Goal: Task Accomplishment & Management: Manage account settings

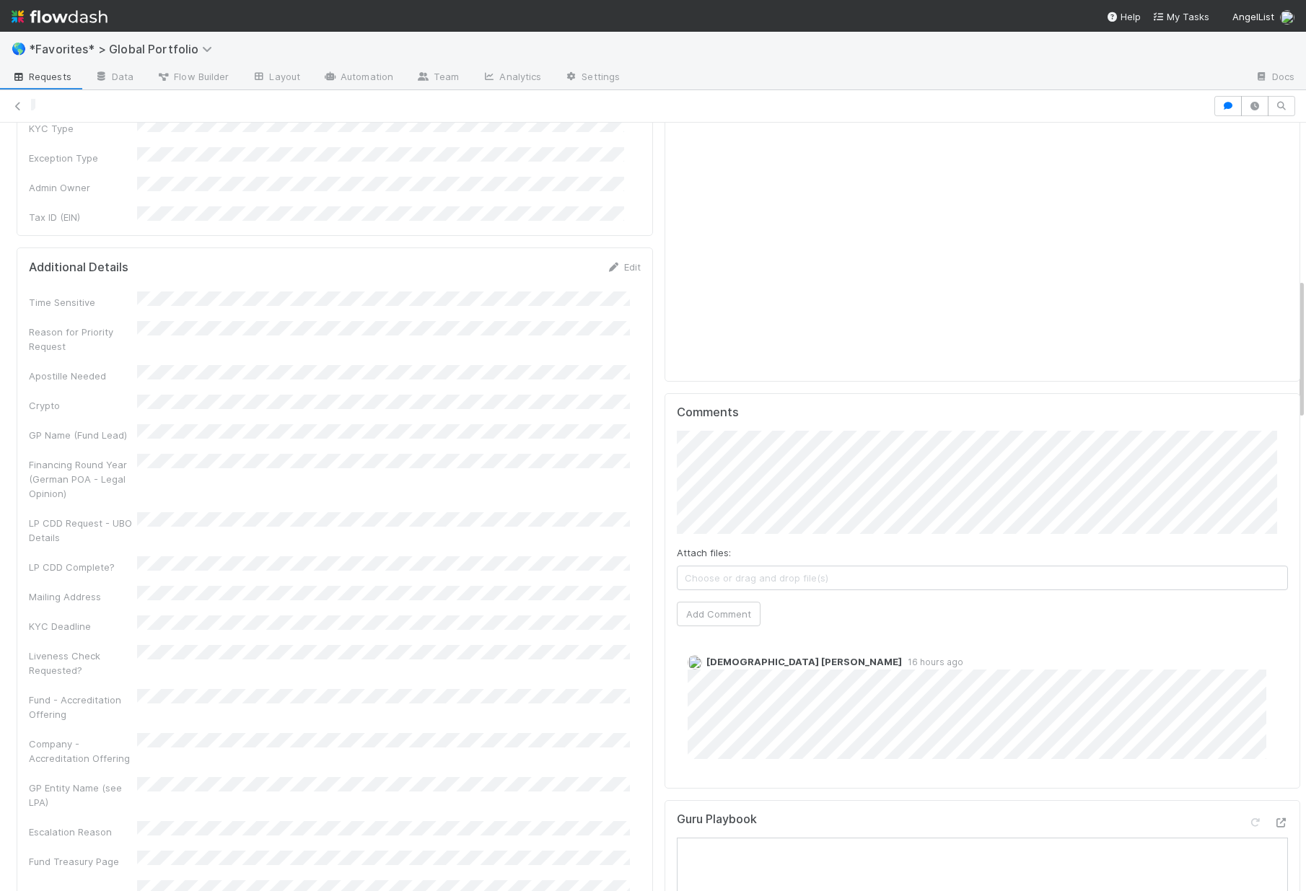
scroll to position [848, 0]
click at [429, 76] on link "Team" at bounding box center [438, 77] width 66 height 23
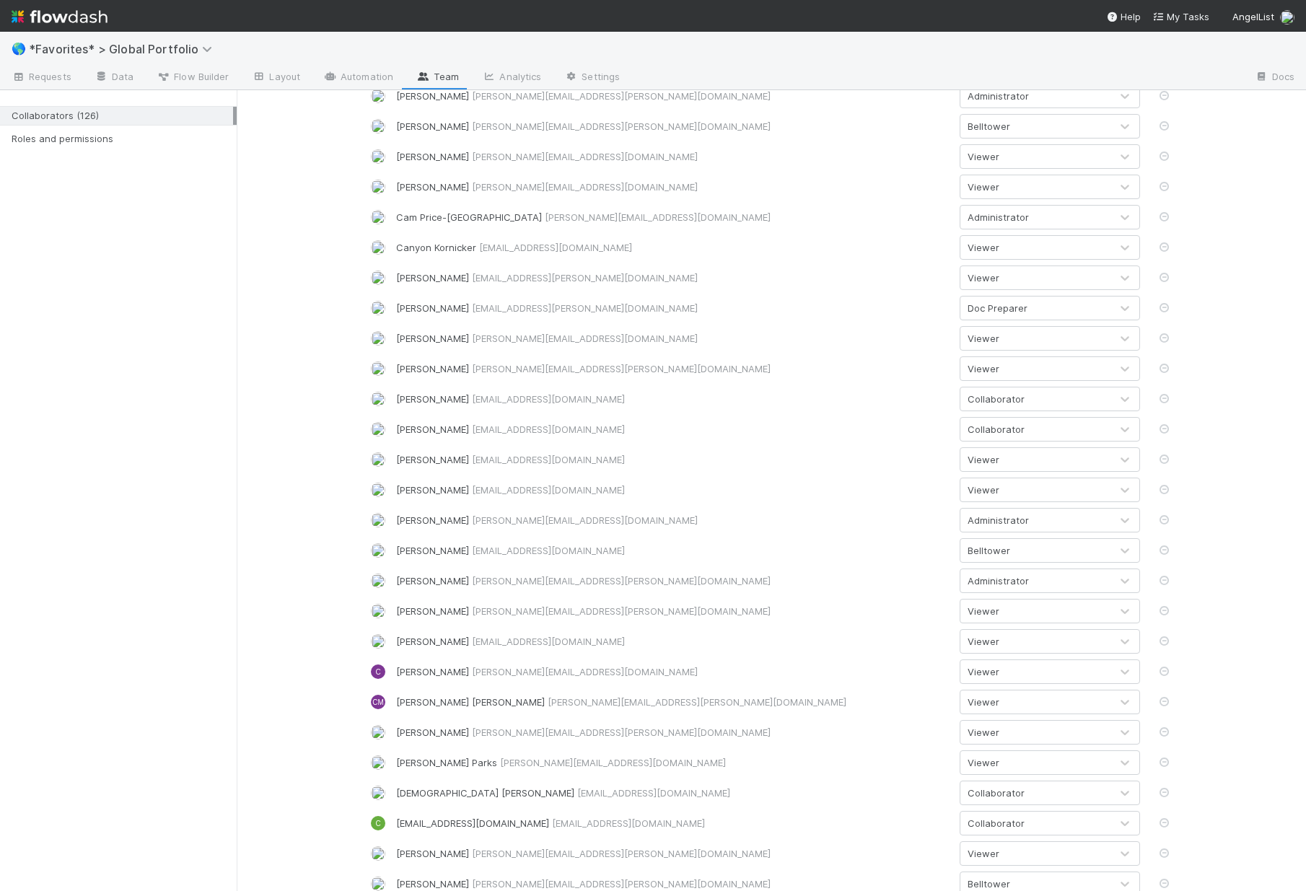
scroll to position [822, 0]
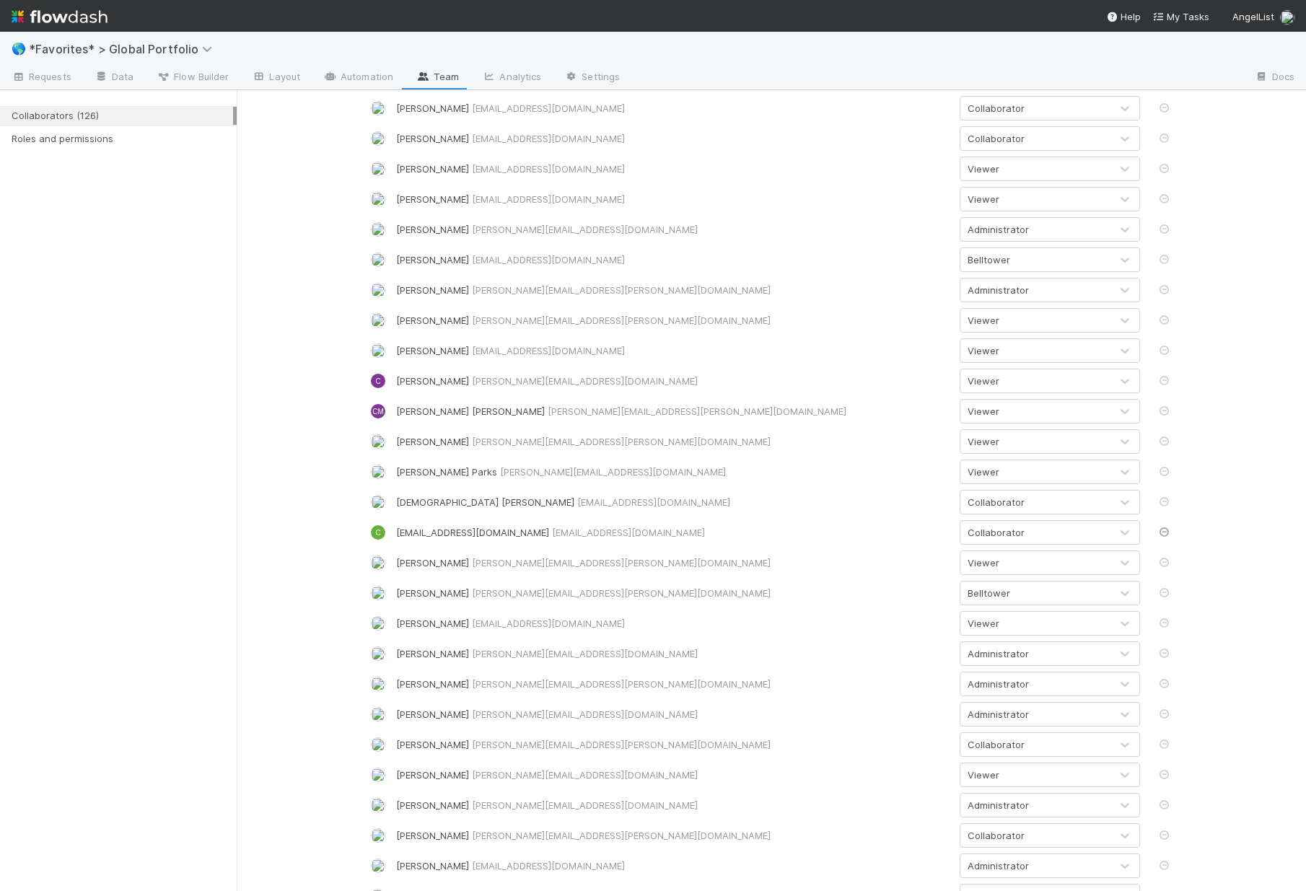
click at [1157, 533] on icon at bounding box center [1164, 532] width 14 height 9
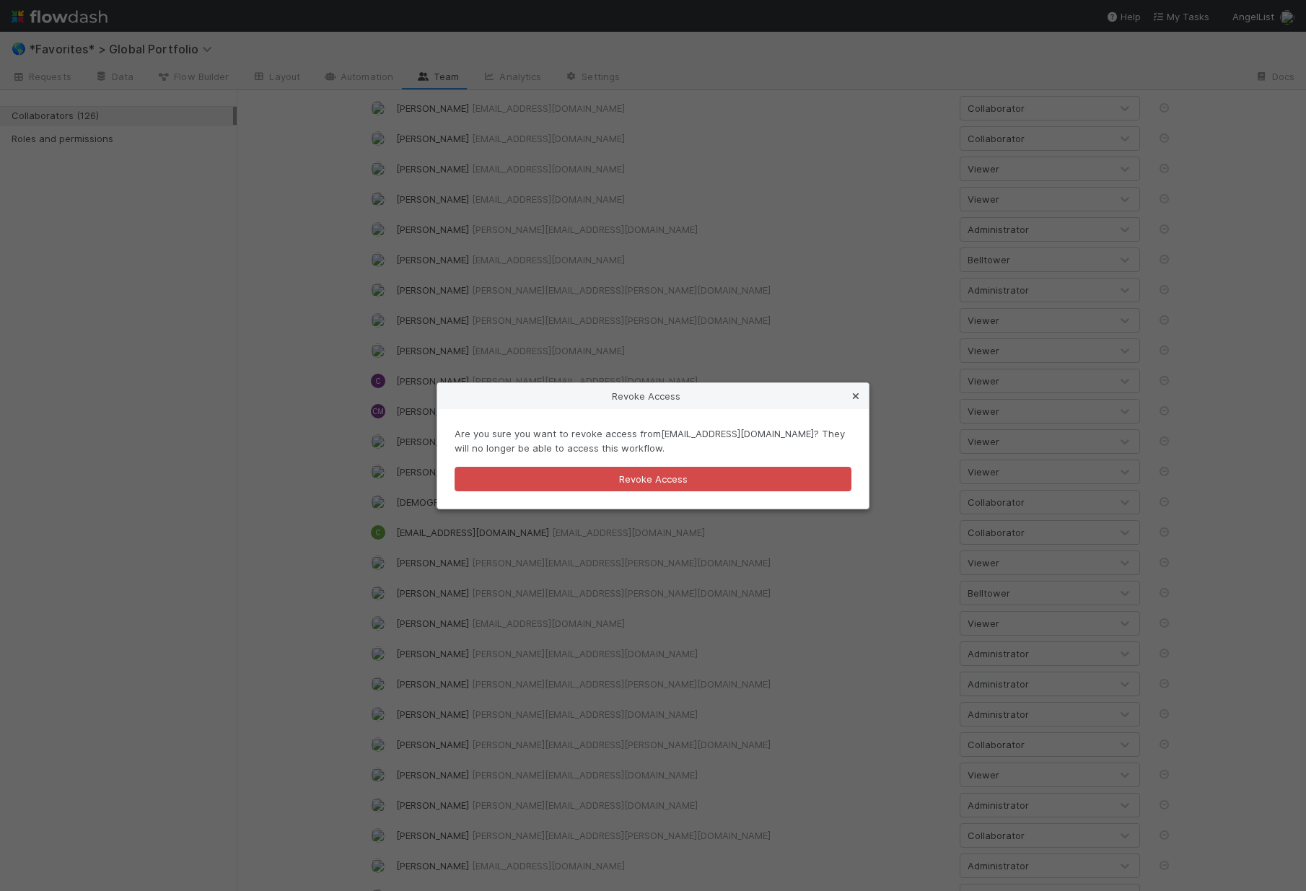
click at [857, 392] on icon at bounding box center [856, 396] width 14 height 9
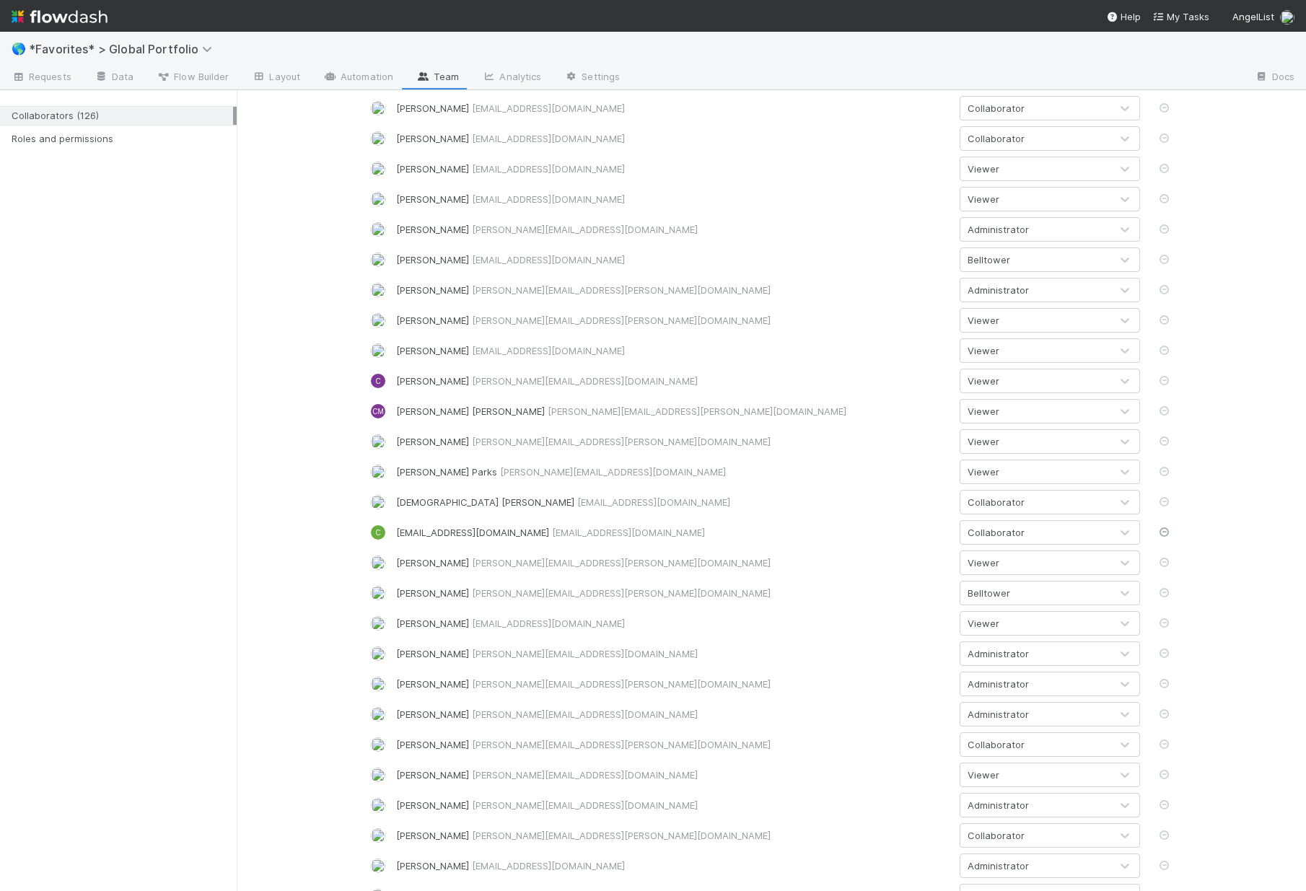
click at [1157, 536] on icon at bounding box center [1164, 532] width 14 height 9
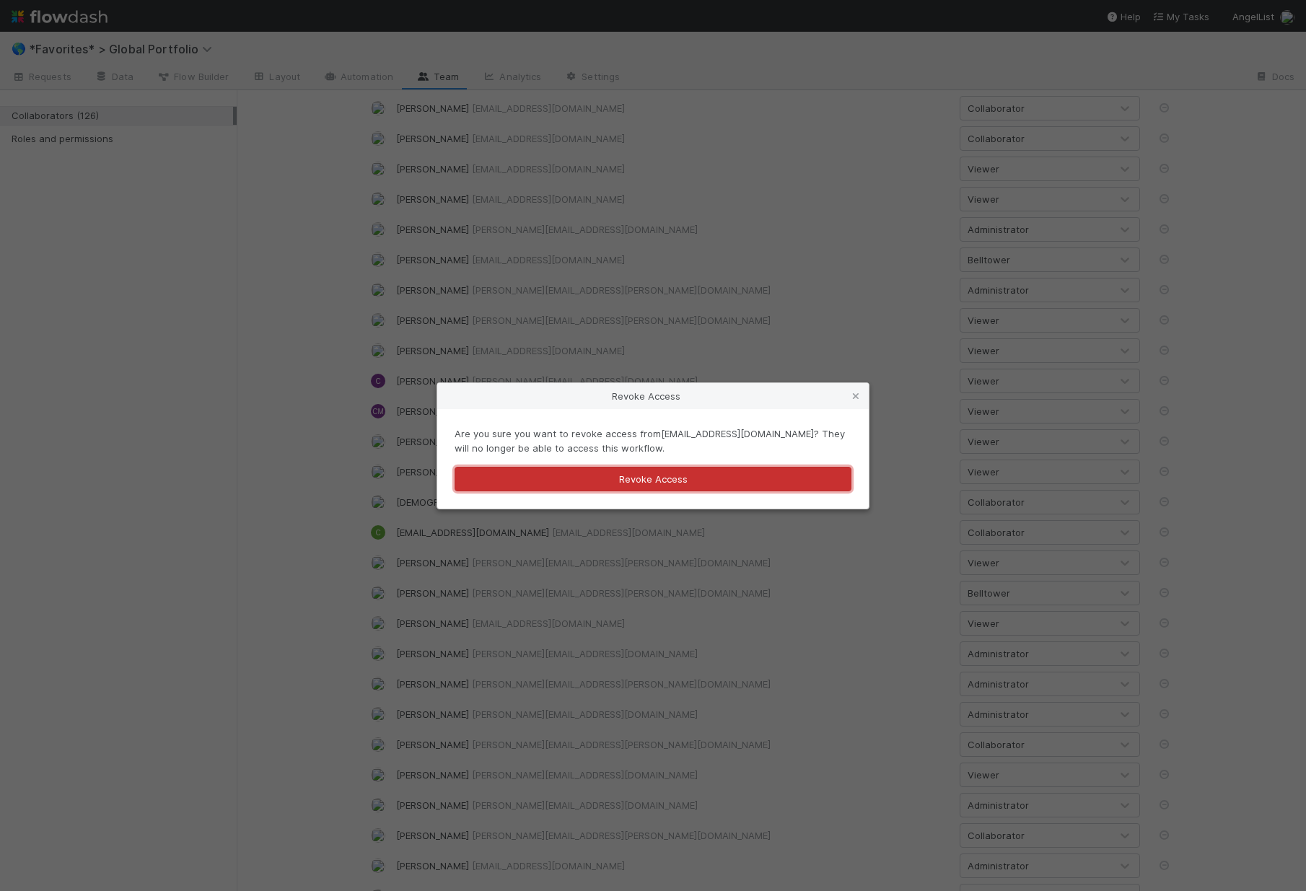
drag, startPoint x: 748, startPoint y: 491, endPoint x: 660, endPoint y: 477, distance: 89.2
click at [748, 491] on button "Revoke Access" at bounding box center [653, 479] width 397 height 25
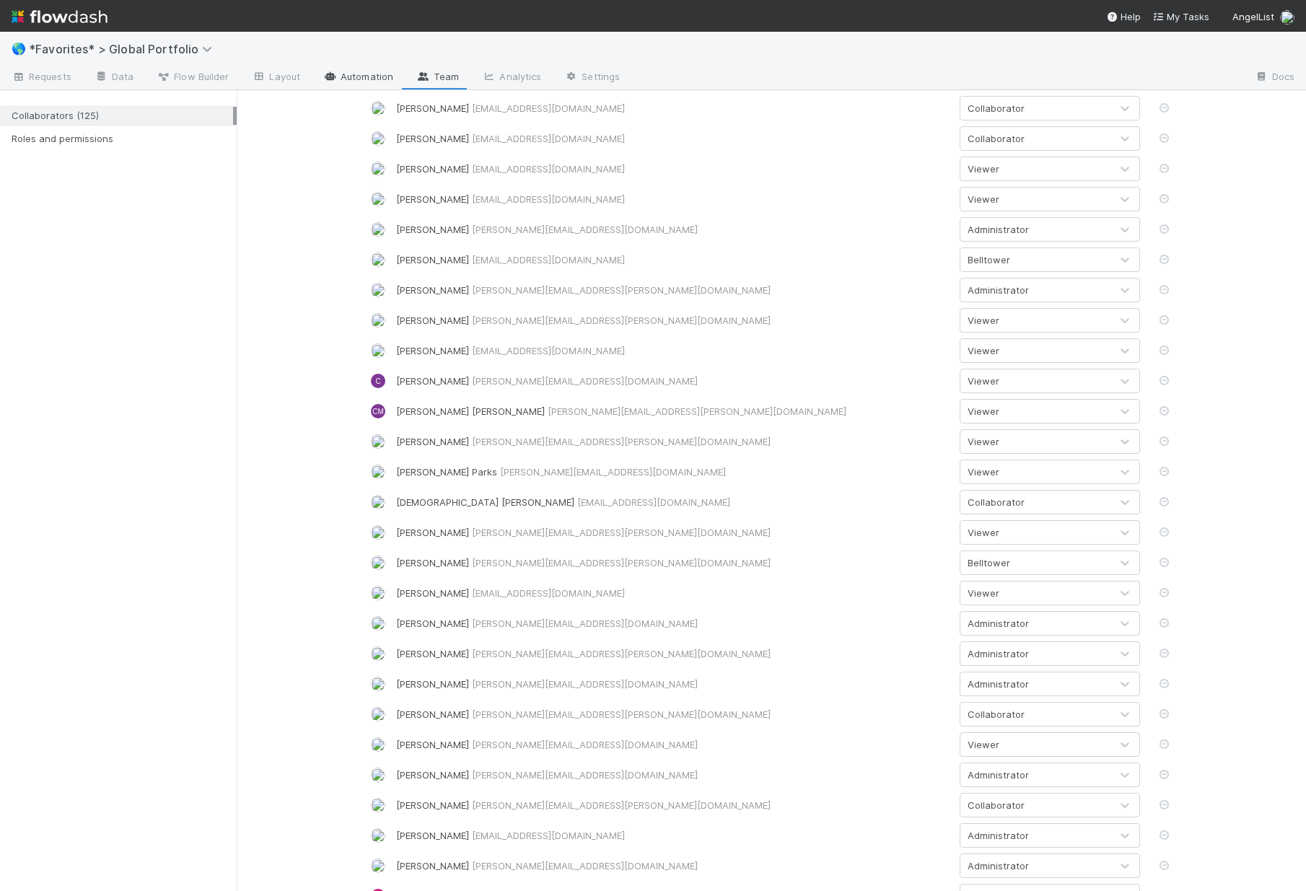
click at [354, 72] on link "Automation" at bounding box center [358, 77] width 93 height 23
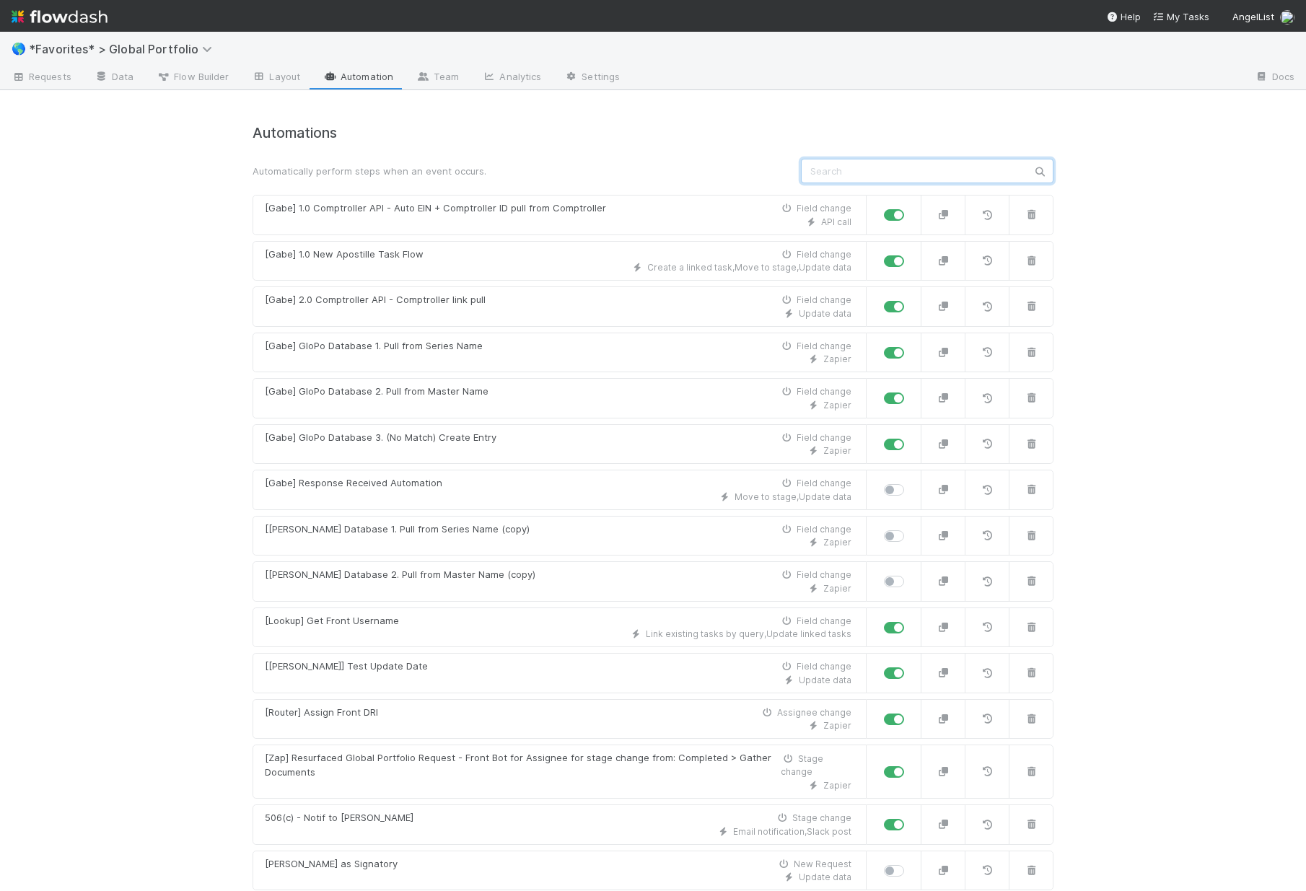
click at [882, 172] on input "text" at bounding box center [927, 171] width 253 height 25
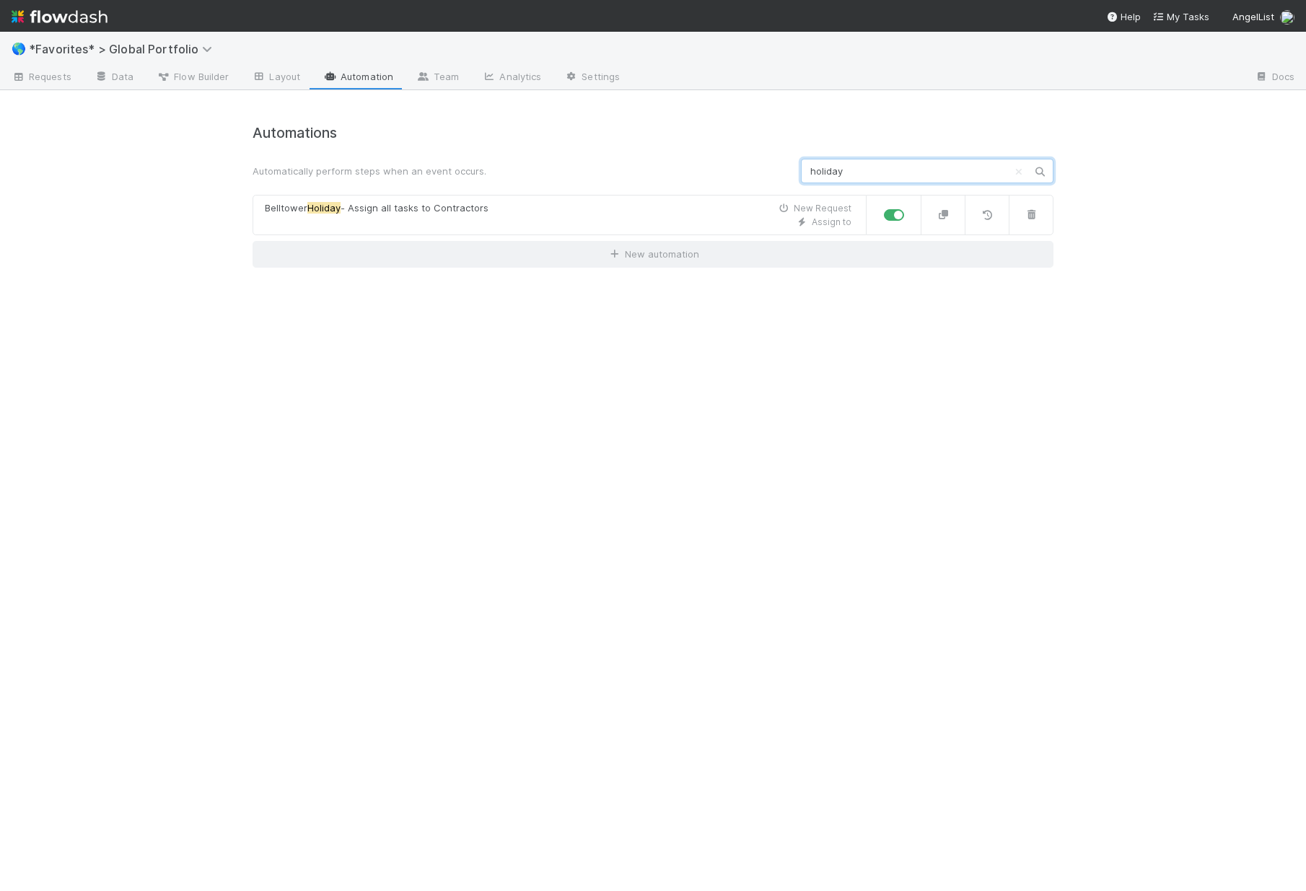
type input "holiday"
click at [910, 208] on label at bounding box center [910, 208] width 0 height 0
click at [887, 217] on input "checkbox" at bounding box center [890, 214] width 12 height 13
checkbox input "false"
drag, startPoint x: 868, startPoint y: 177, endPoint x: 665, endPoint y: 128, distance: 209.2
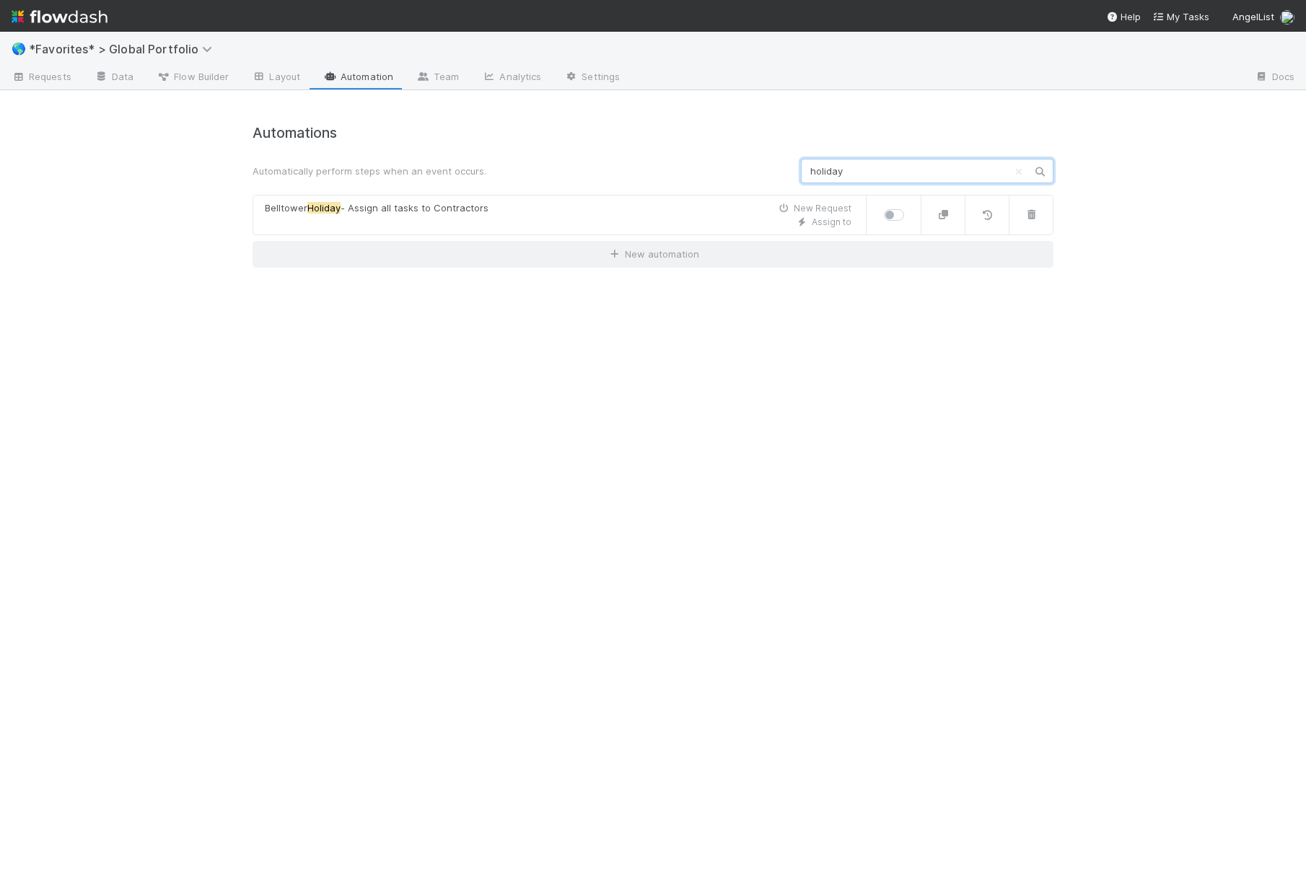
click at [722, 142] on div "Automations Automatically perform steps when an event occurs. holiday Belltower…" at bounding box center [653, 196] width 801 height 143
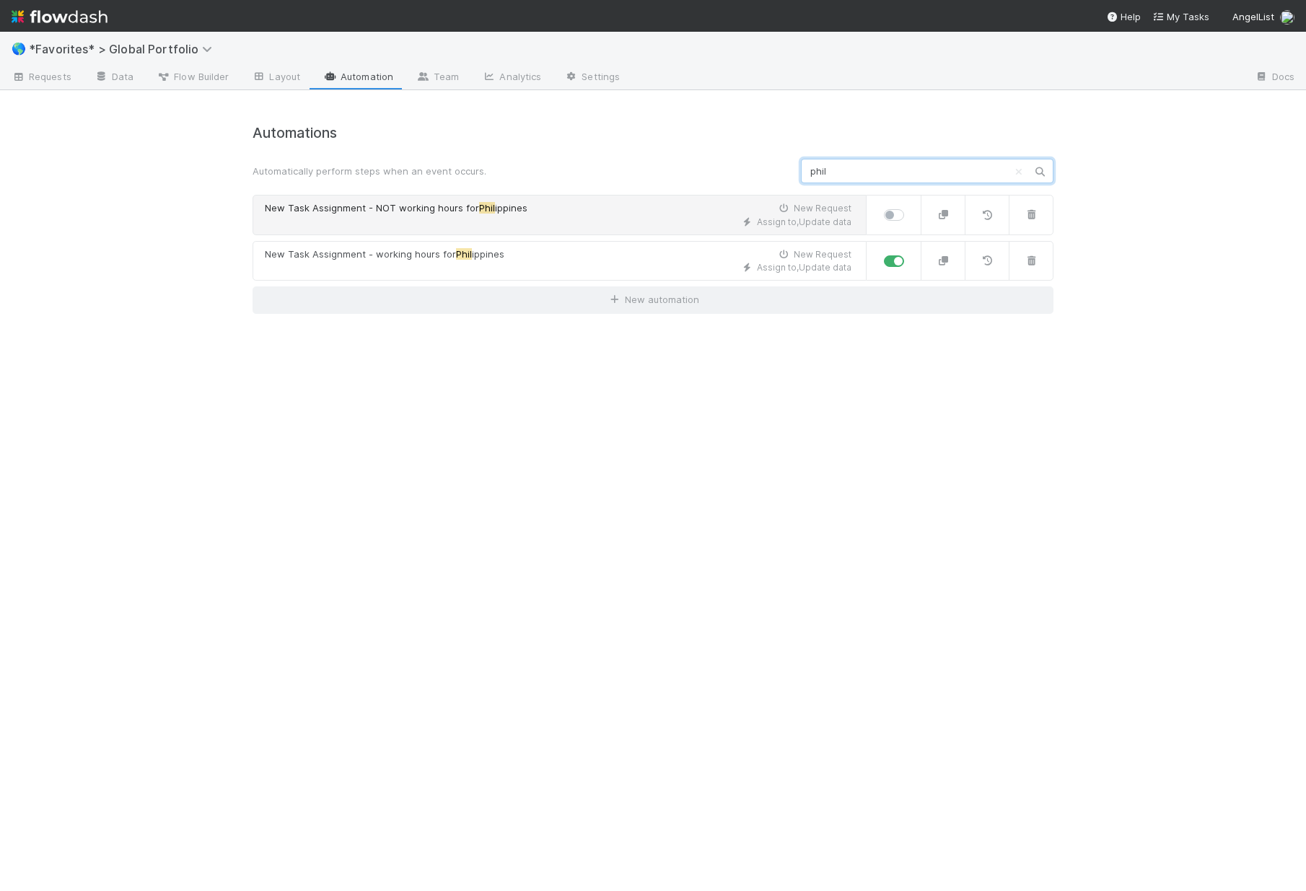
type input "phil"
click at [451, 202] on span "New Task Assignment - NOT working hours for" at bounding box center [372, 208] width 214 height 12
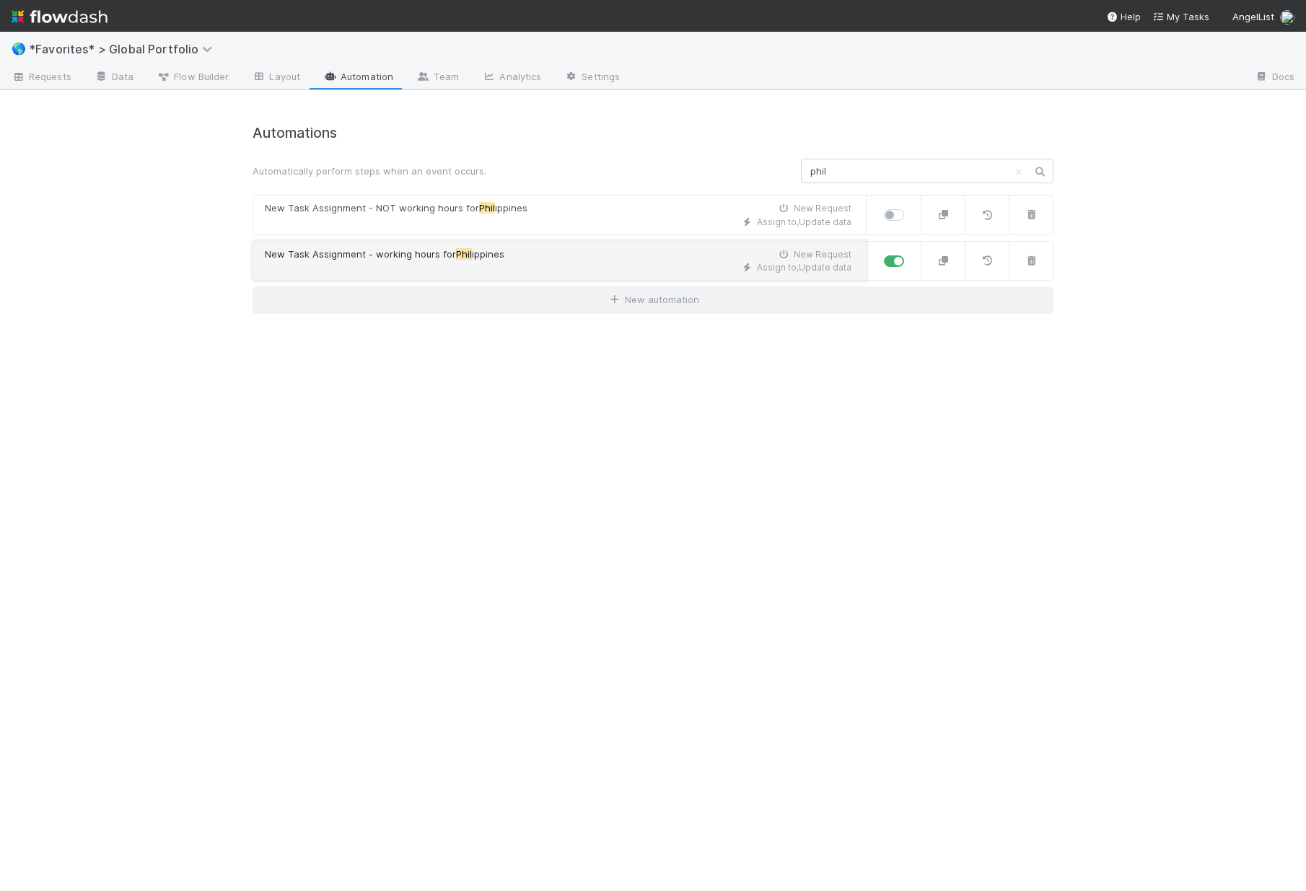
click at [437, 268] on div "Assign to , Update data" at bounding box center [558, 267] width 587 height 13
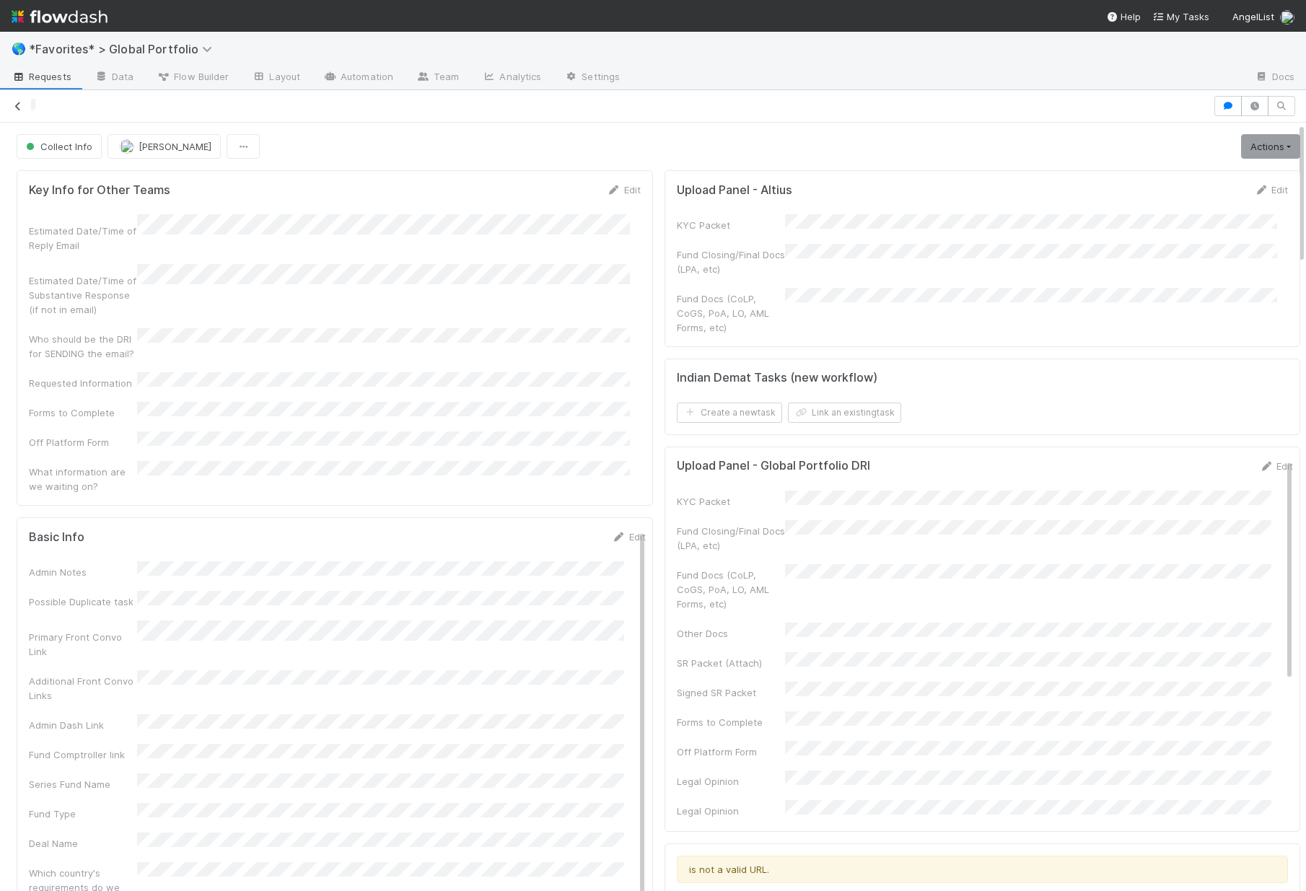
click at [22, 108] on icon at bounding box center [18, 106] width 14 height 9
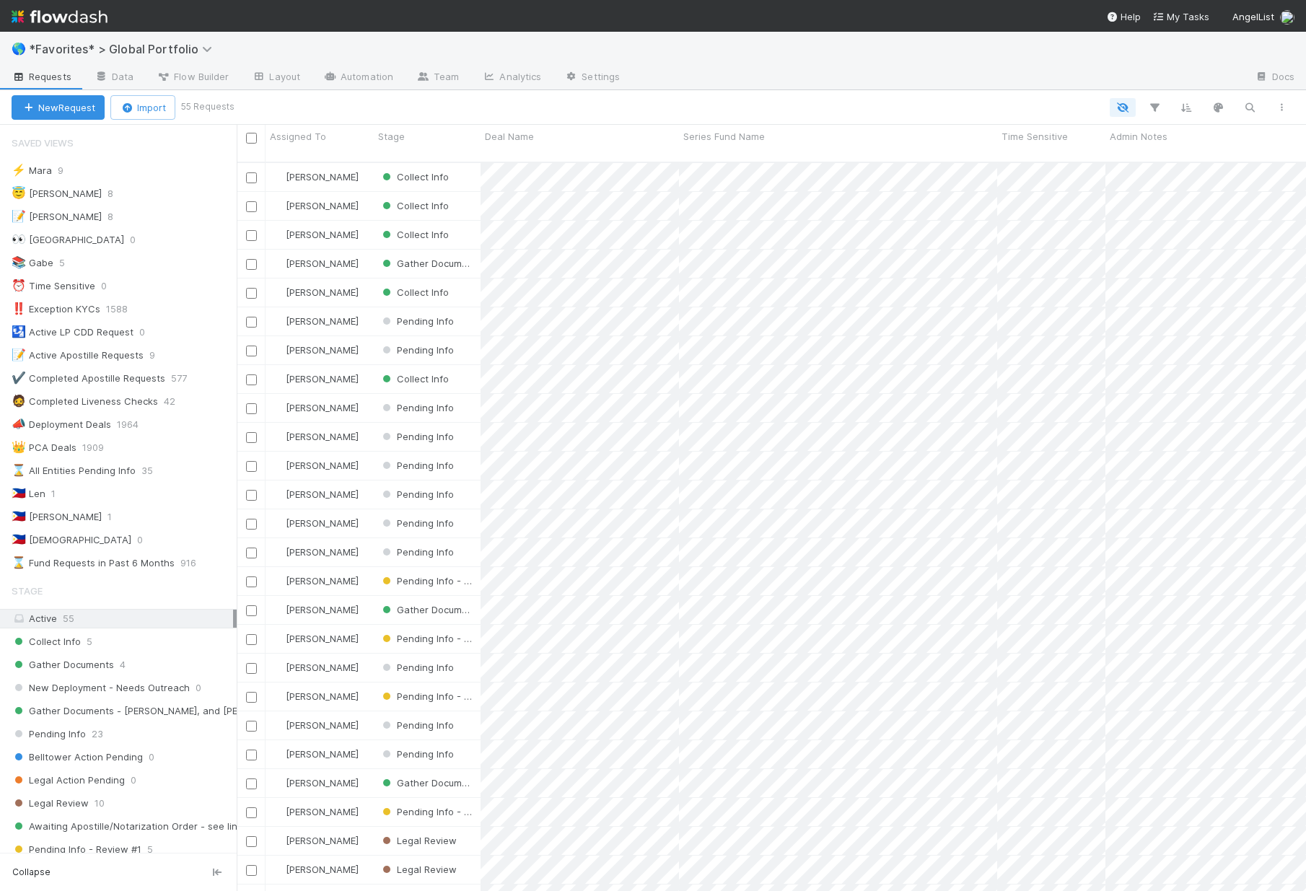
scroll to position [730, 1059]
click at [77, 650] on span "Collect Info" at bounding box center [46, 642] width 69 height 18
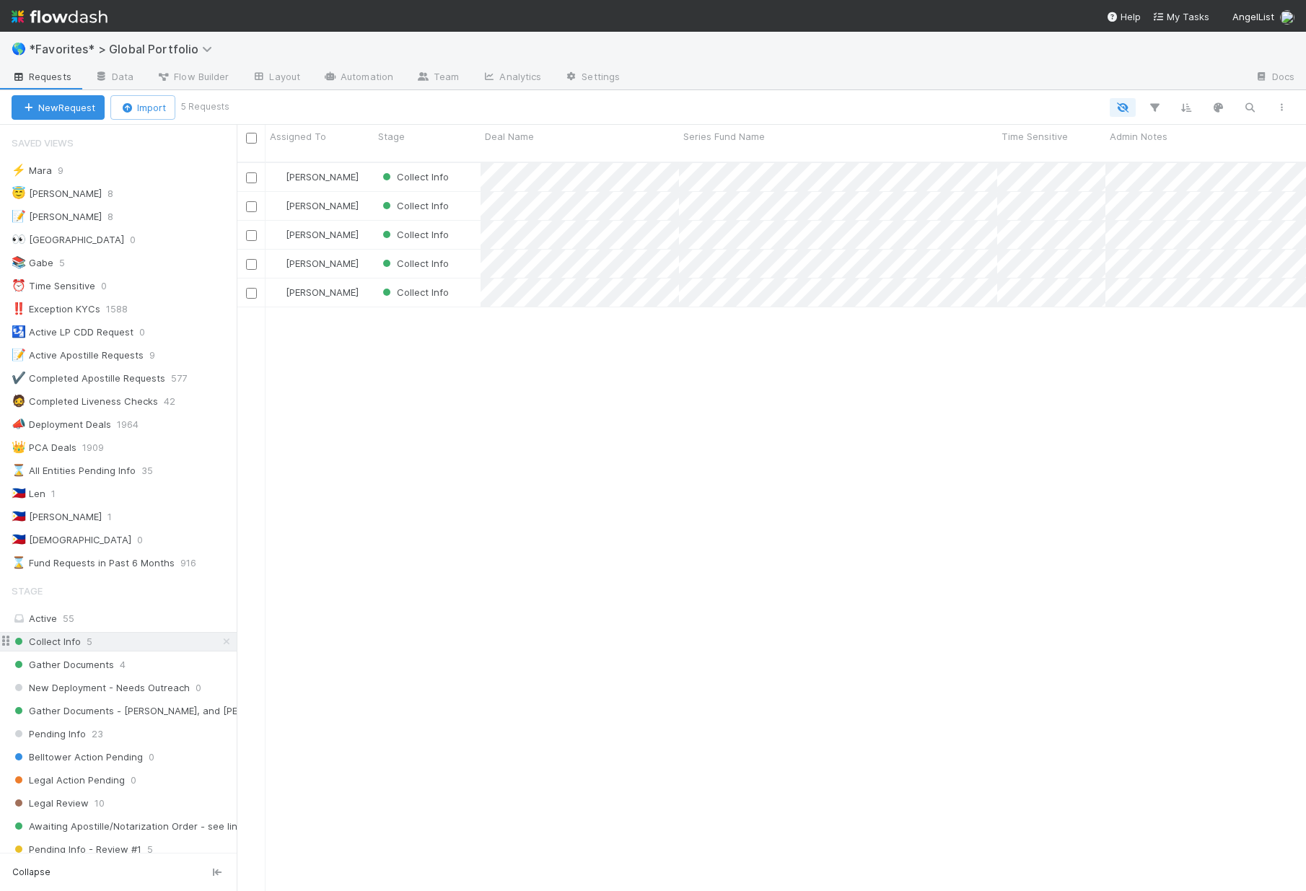
scroll to position [730, 1059]
click at [79, 668] on span "Gather Documents" at bounding box center [63, 665] width 102 height 18
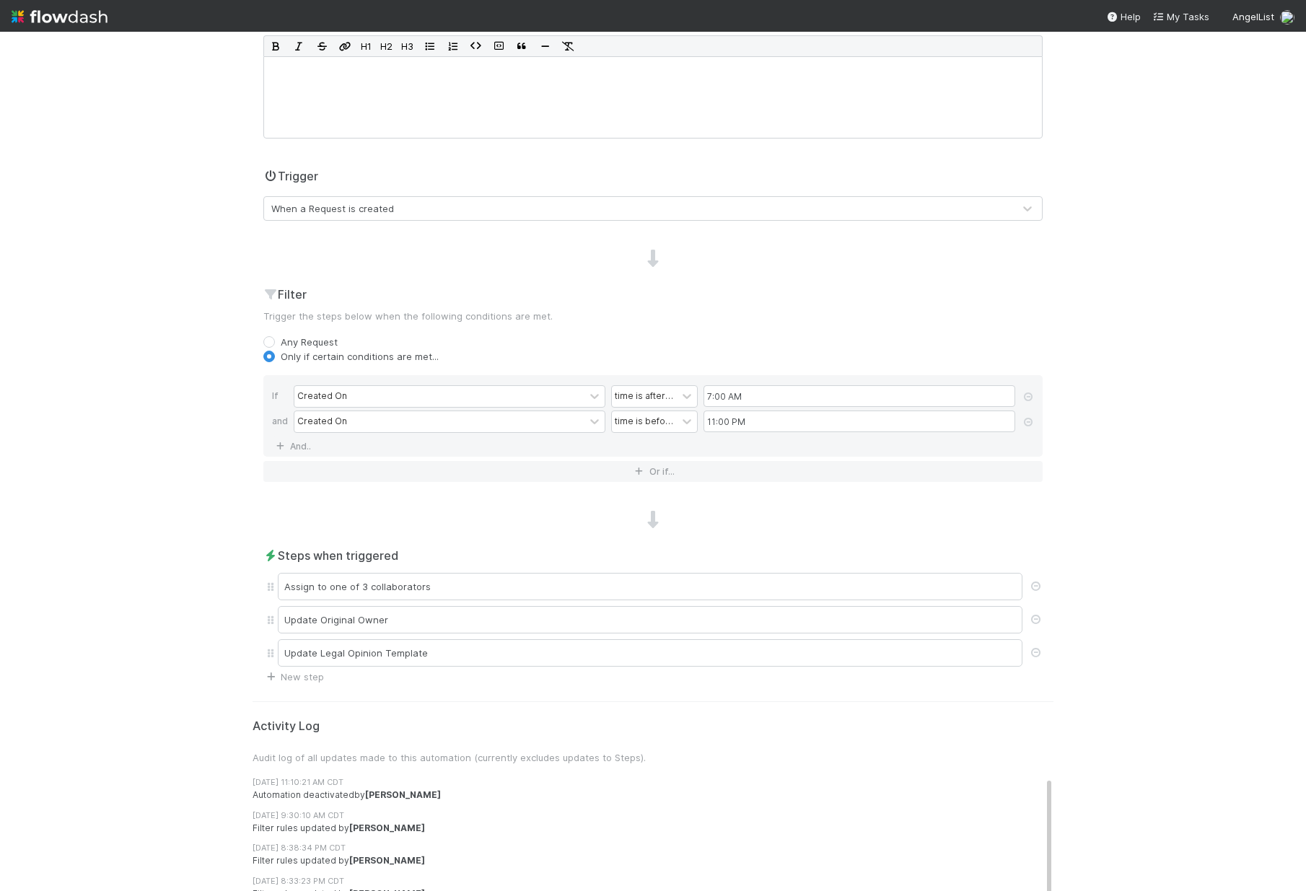
scroll to position [389, 0]
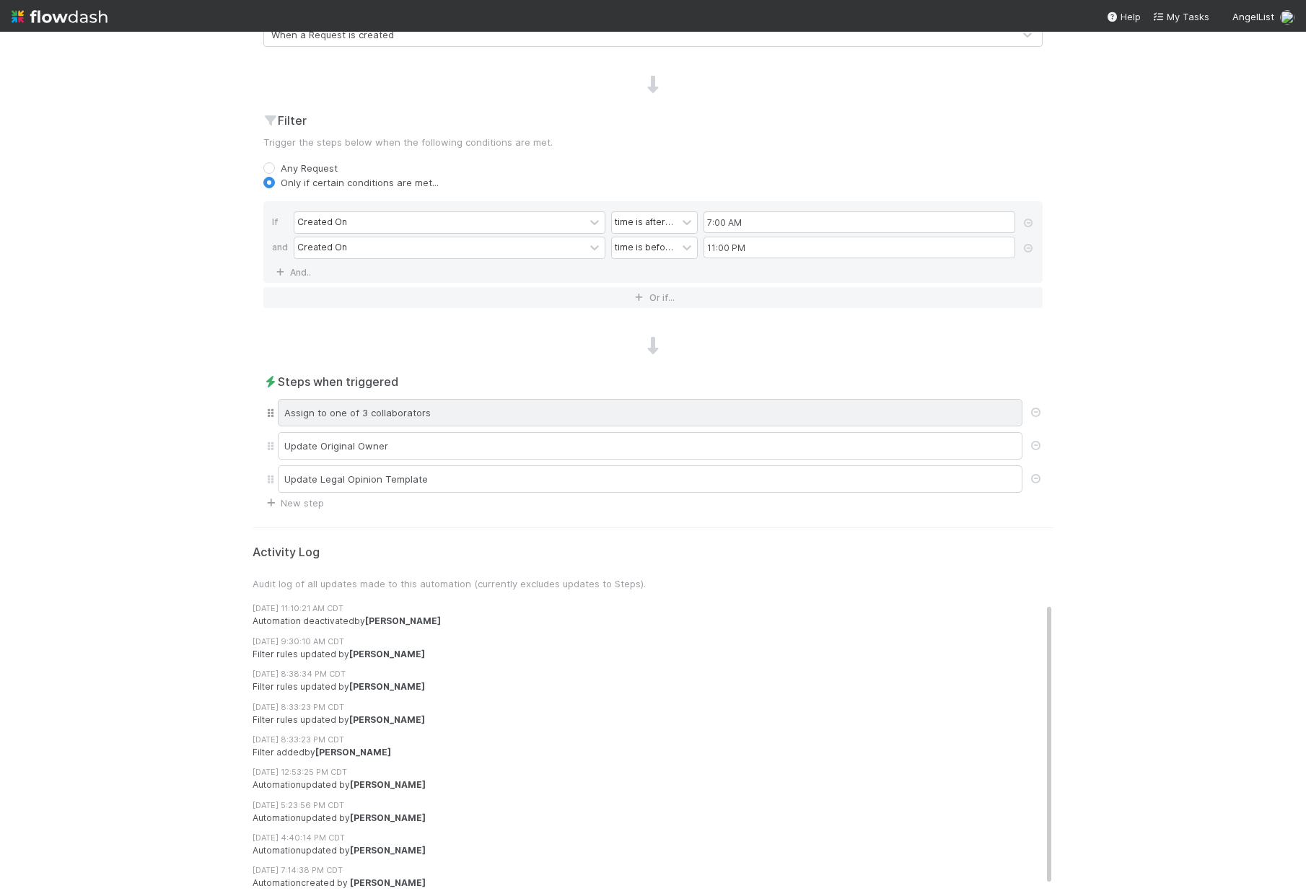
click at [440, 420] on div "Assign to one of 3 collaborators" at bounding box center [650, 412] width 745 height 27
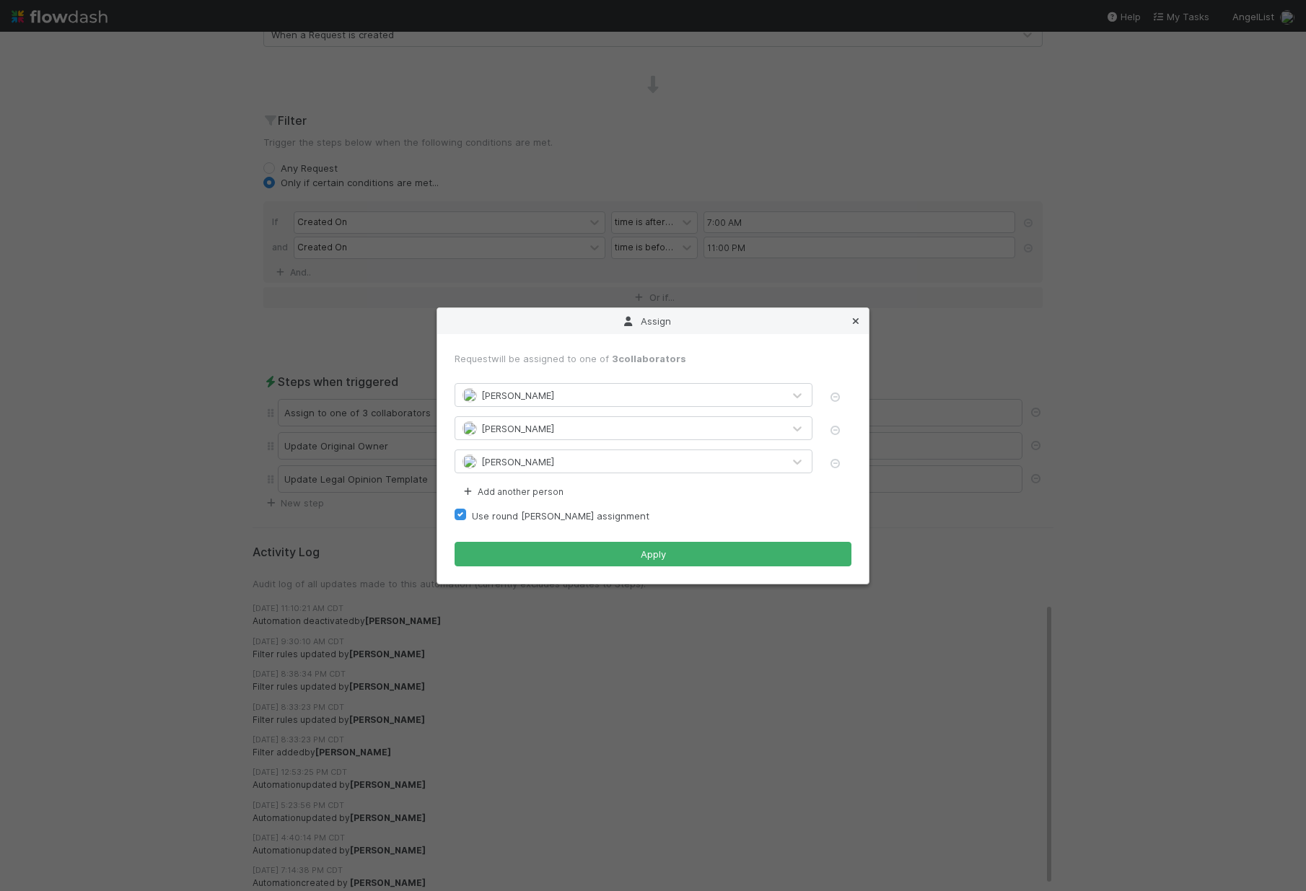
click at [858, 318] on icon at bounding box center [856, 321] width 14 height 9
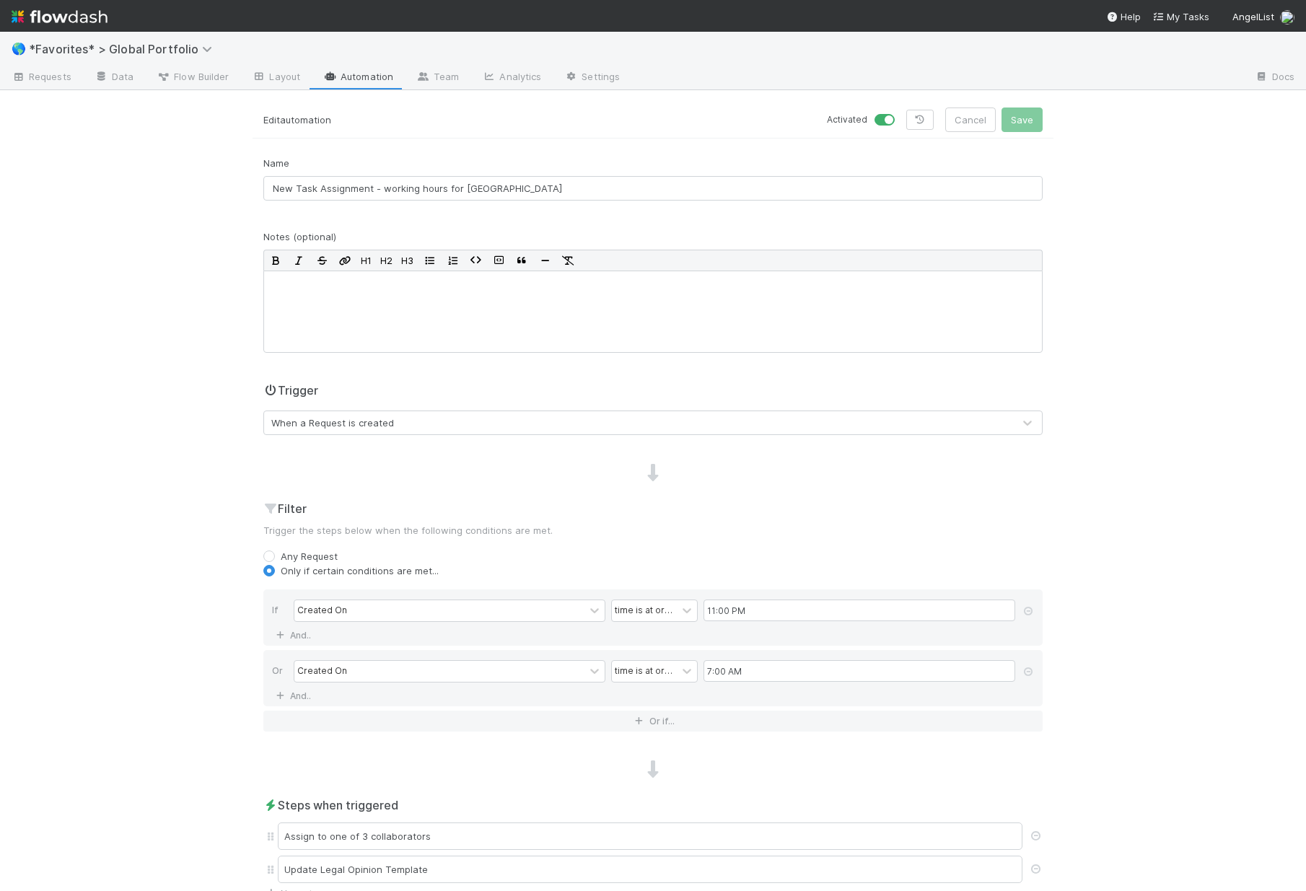
scroll to position [292, 0]
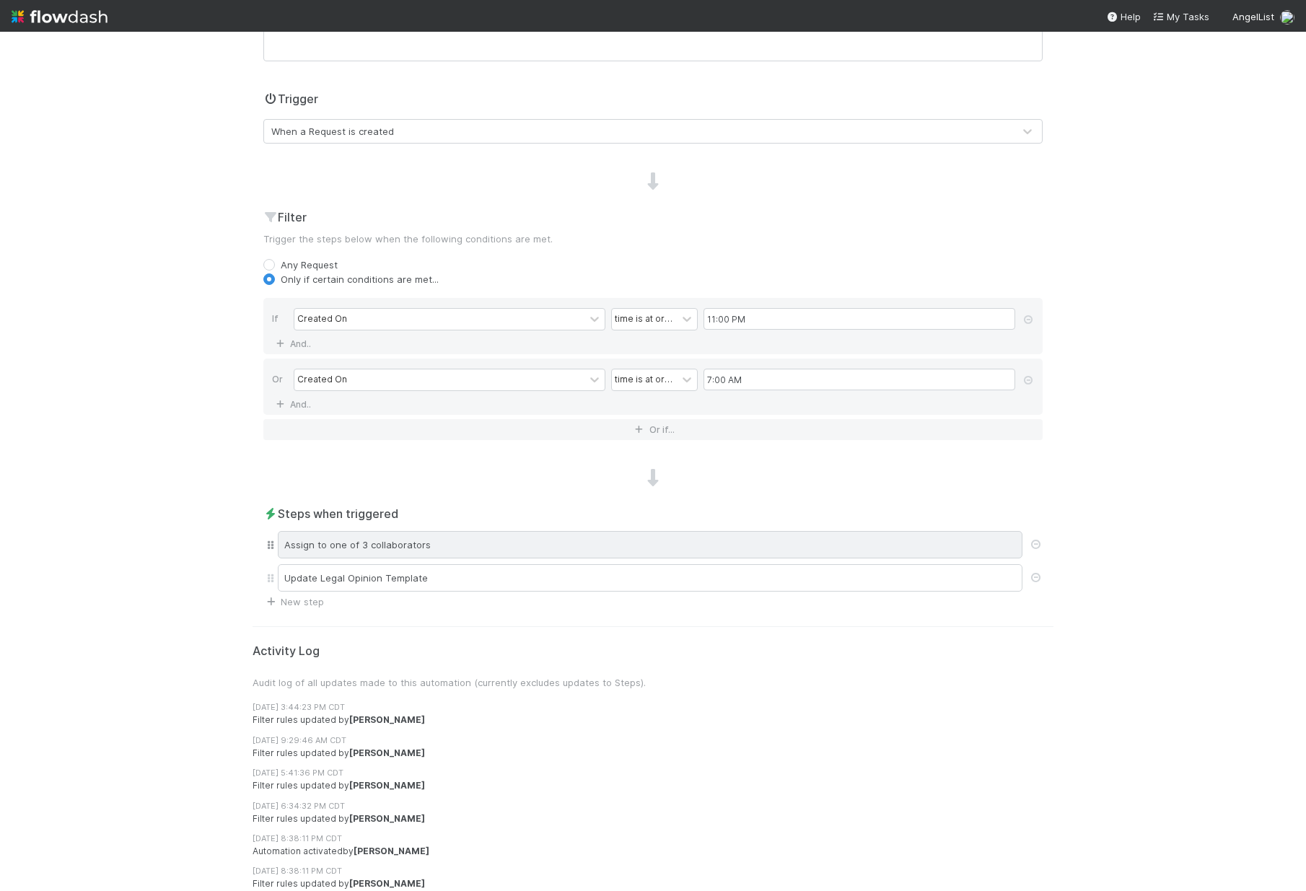
click at [434, 552] on div "Assign to one of 3 collaborators" at bounding box center [650, 544] width 745 height 27
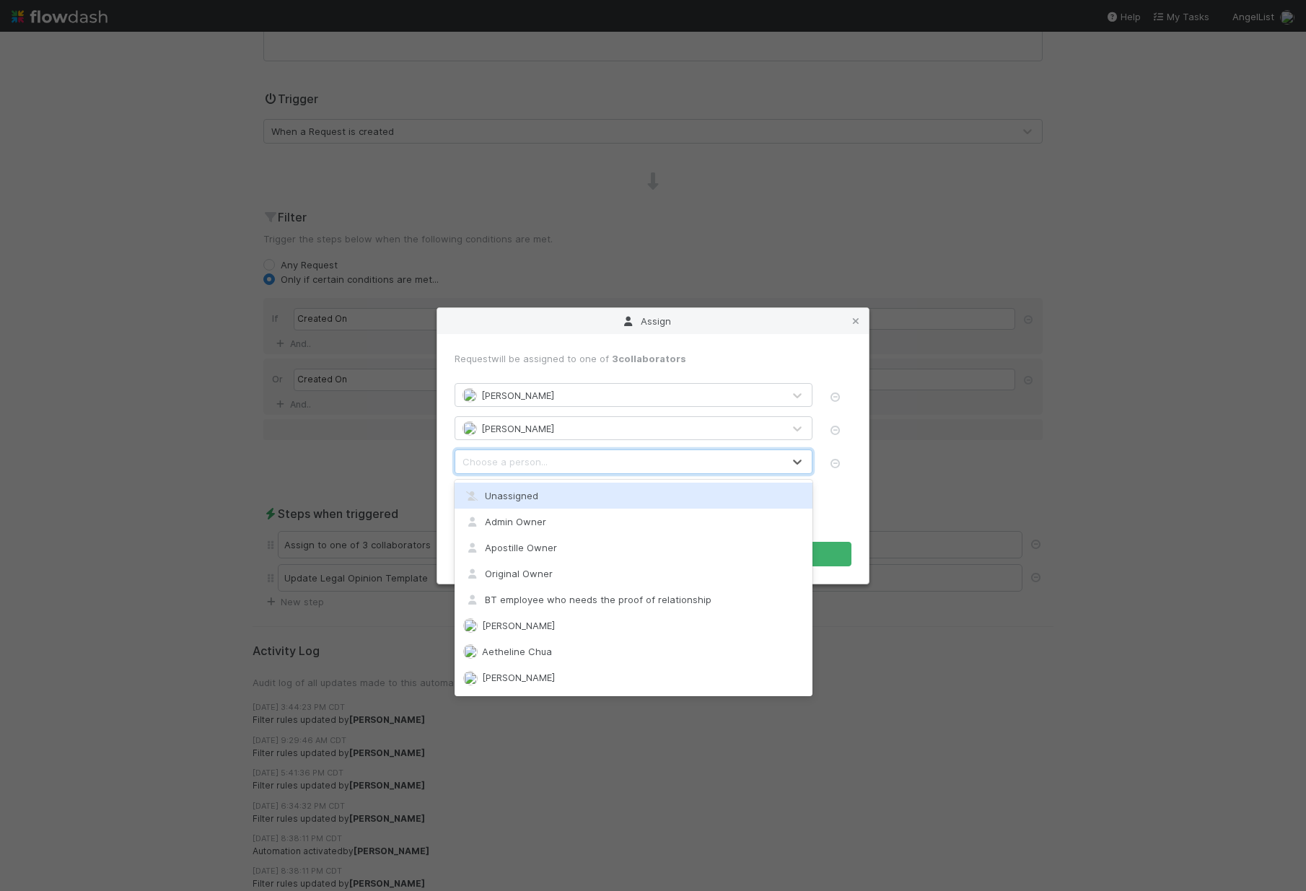
click at [536, 463] on div "Choose a person..." at bounding box center [505, 462] width 85 height 14
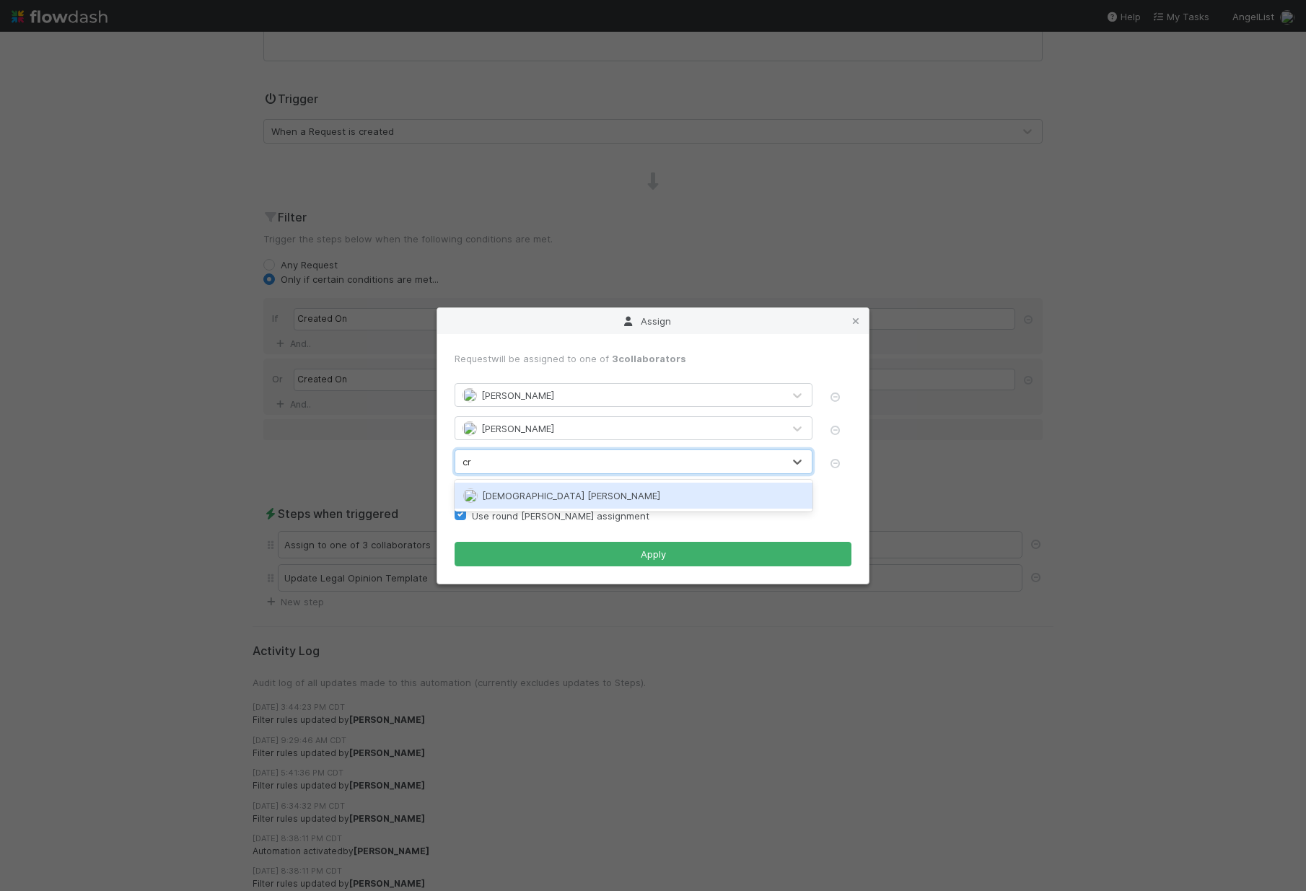
type input "cri"
click at [520, 496] on span "Cristantine Angelus Caparos" at bounding box center [571, 496] width 178 height 12
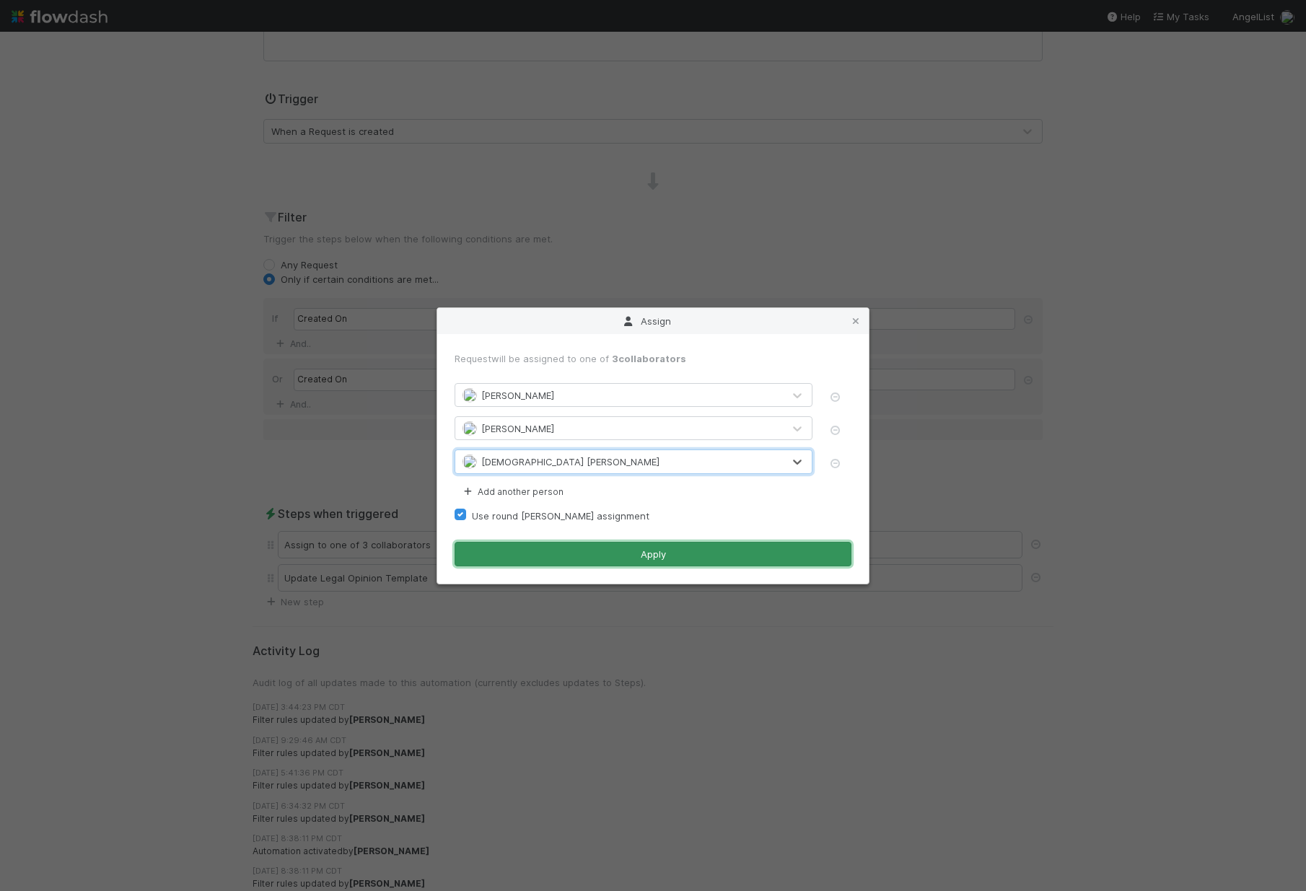
click at [613, 557] on button "Apply" at bounding box center [653, 554] width 397 height 25
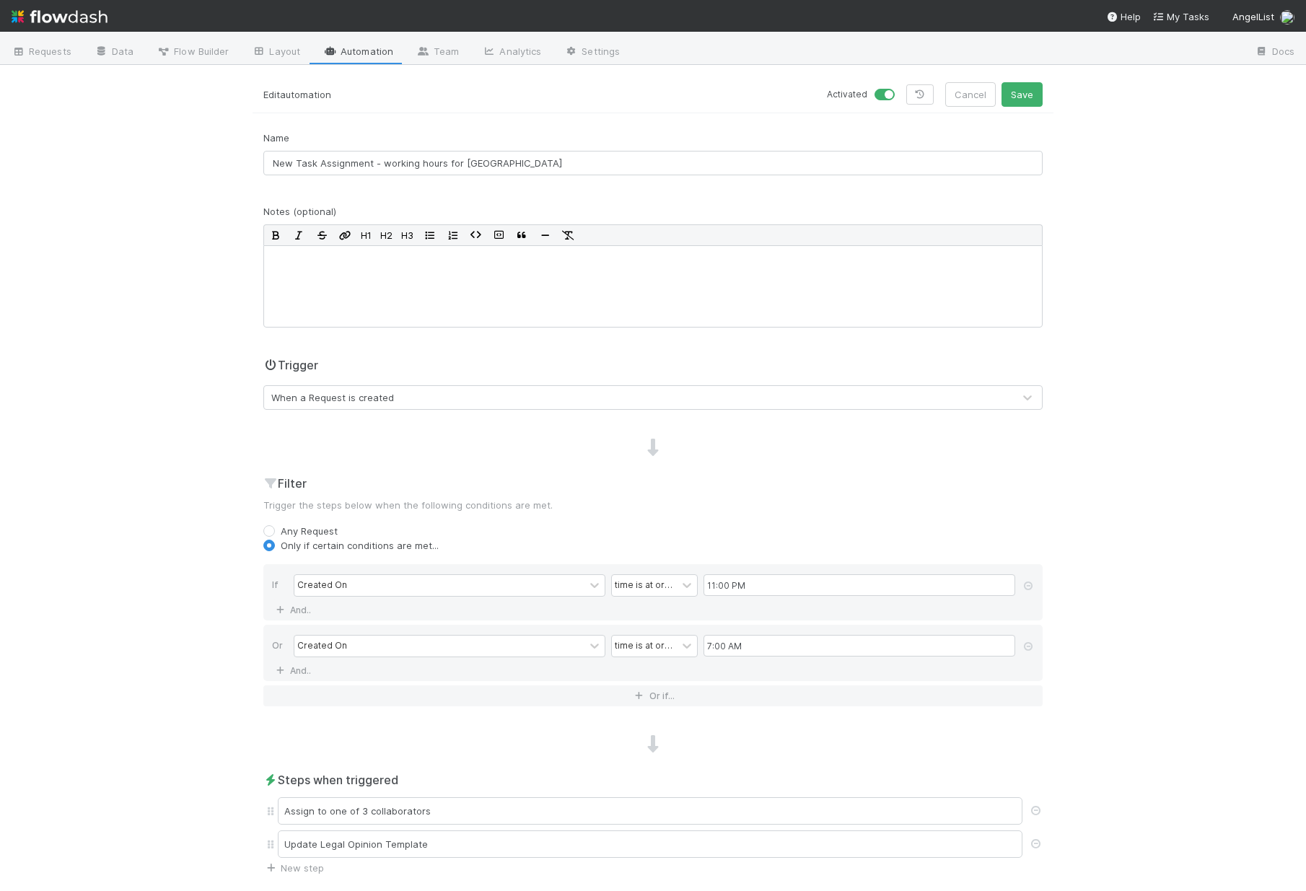
scroll to position [0, 0]
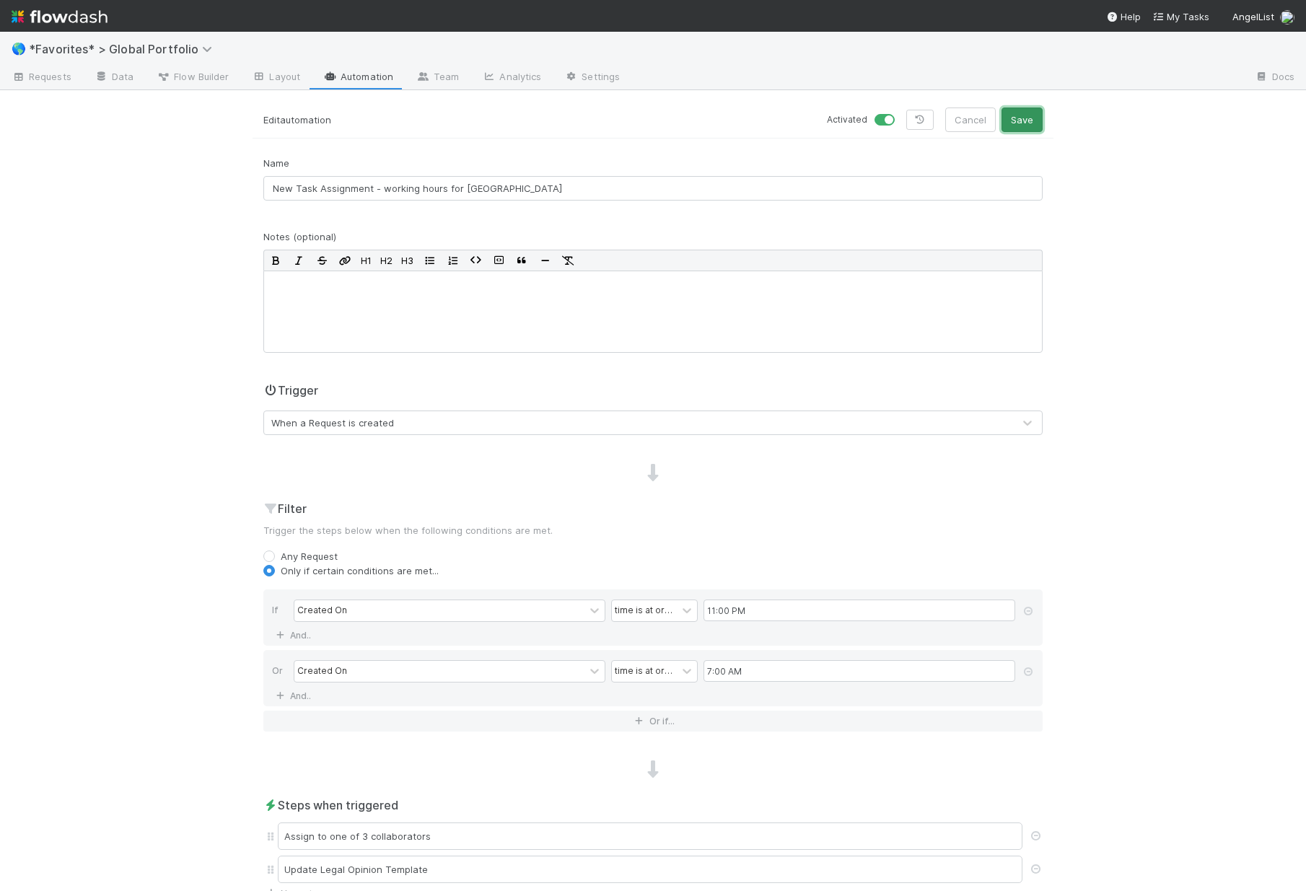
click at [1028, 110] on button "Save" at bounding box center [1022, 120] width 41 height 25
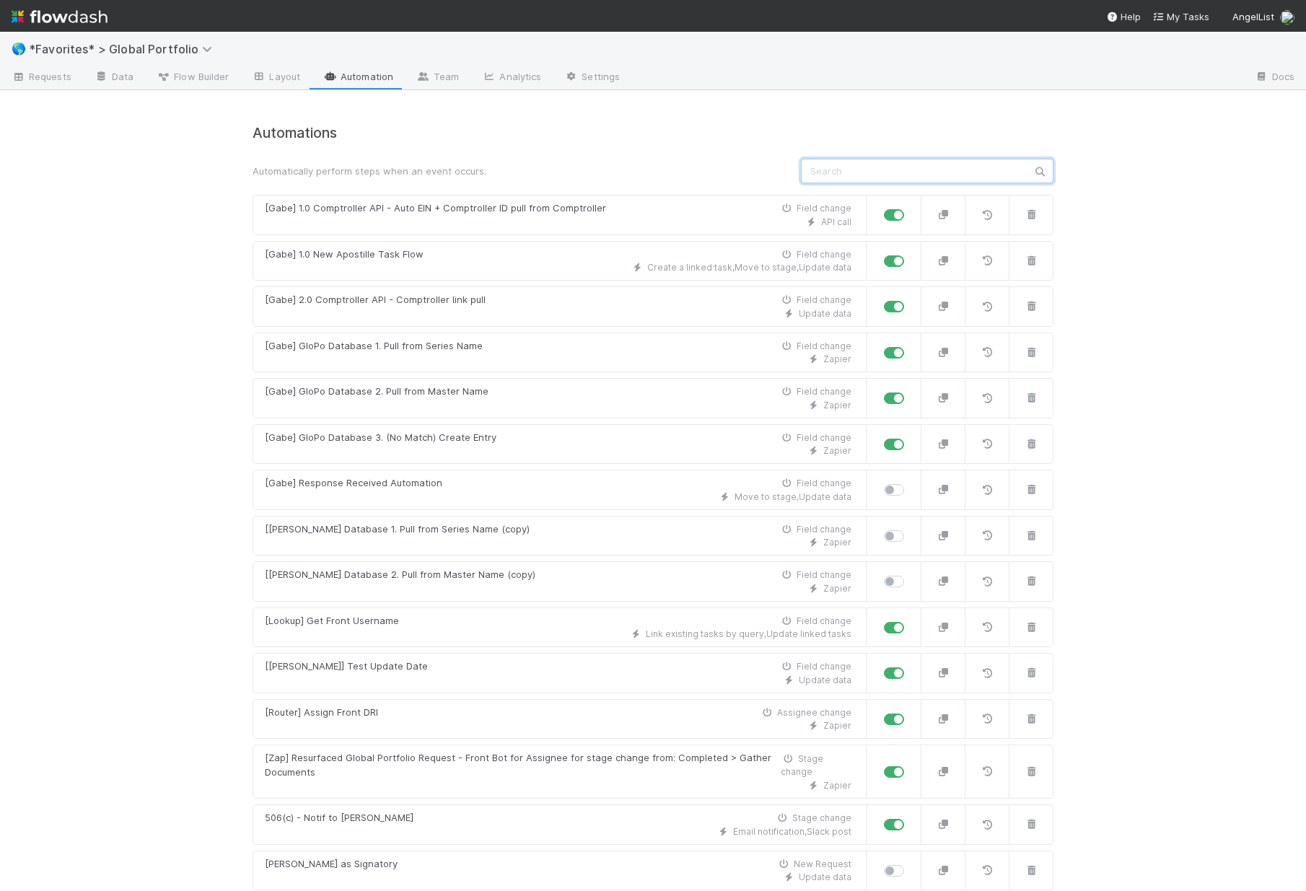
click at [893, 163] on input "text" at bounding box center [927, 171] width 253 height 25
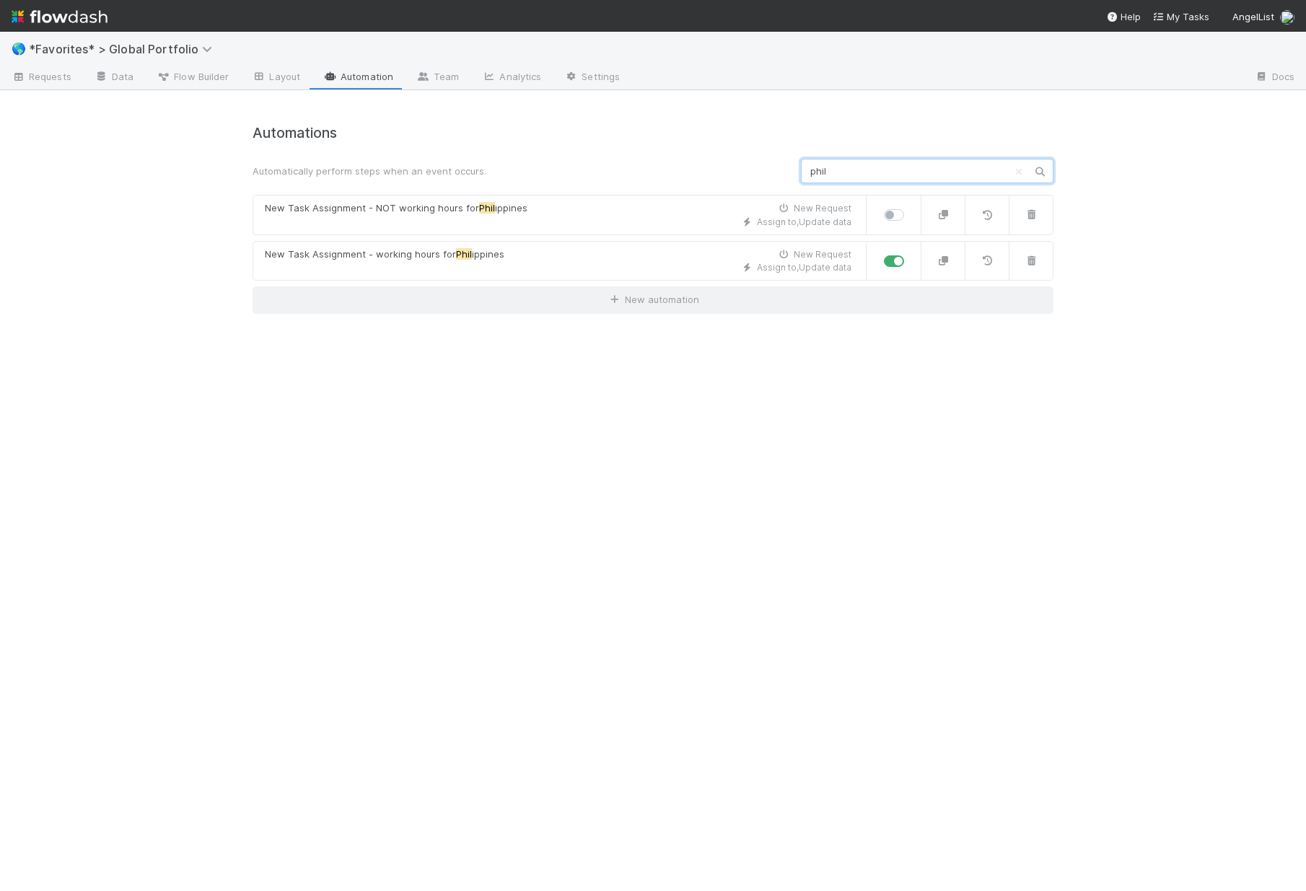
type input "phil"
click at [910, 208] on label at bounding box center [910, 208] width 0 height 0
click at [896, 220] on input "checkbox" at bounding box center [890, 214] width 12 height 13
checkbox input "true"
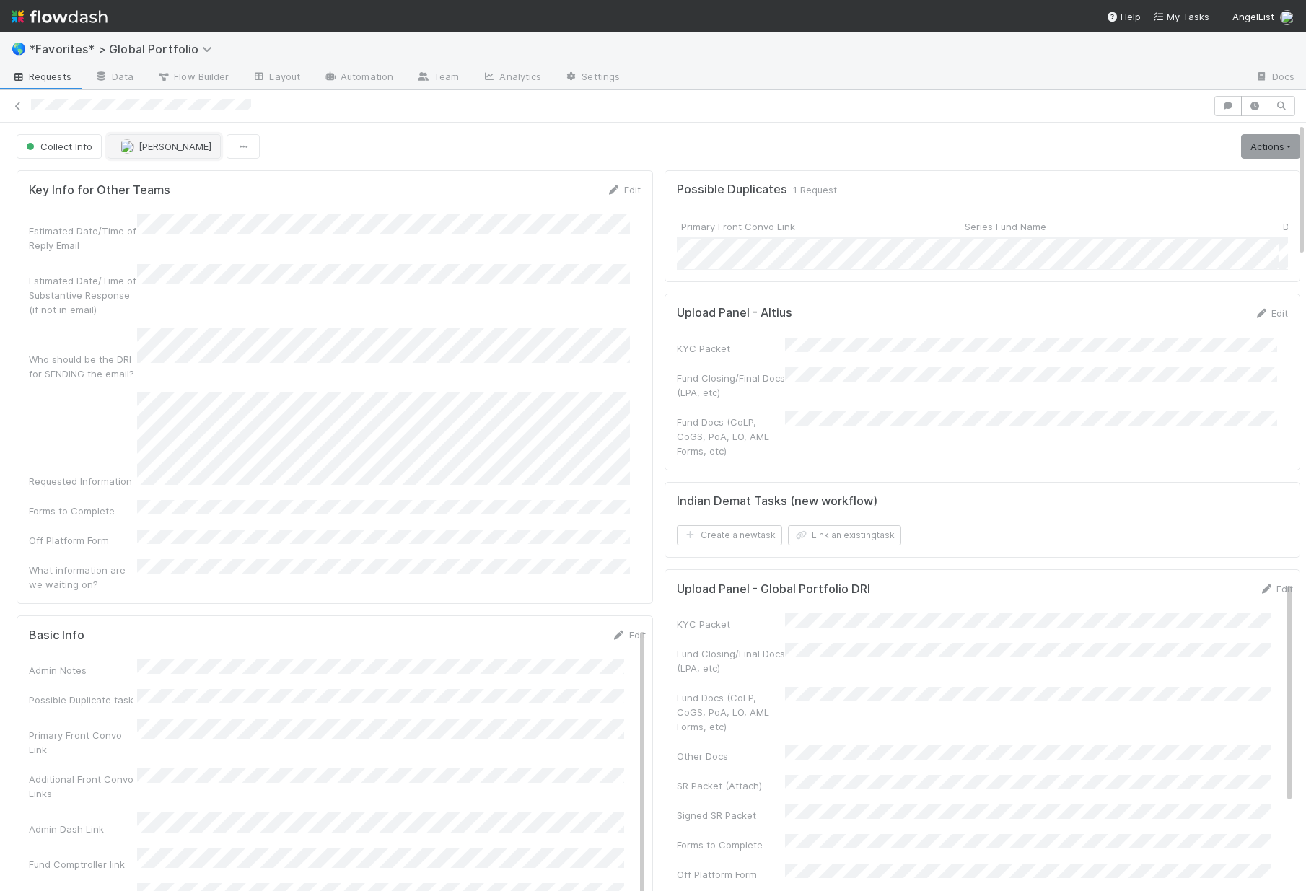
click at [170, 145] on span "[PERSON_NAME]" at bounding box center [175, 147] width 73 height 12
click at [186, 175] on div "[PERSON_NAME]" at bounding box center [202, 183] width 204 height 26
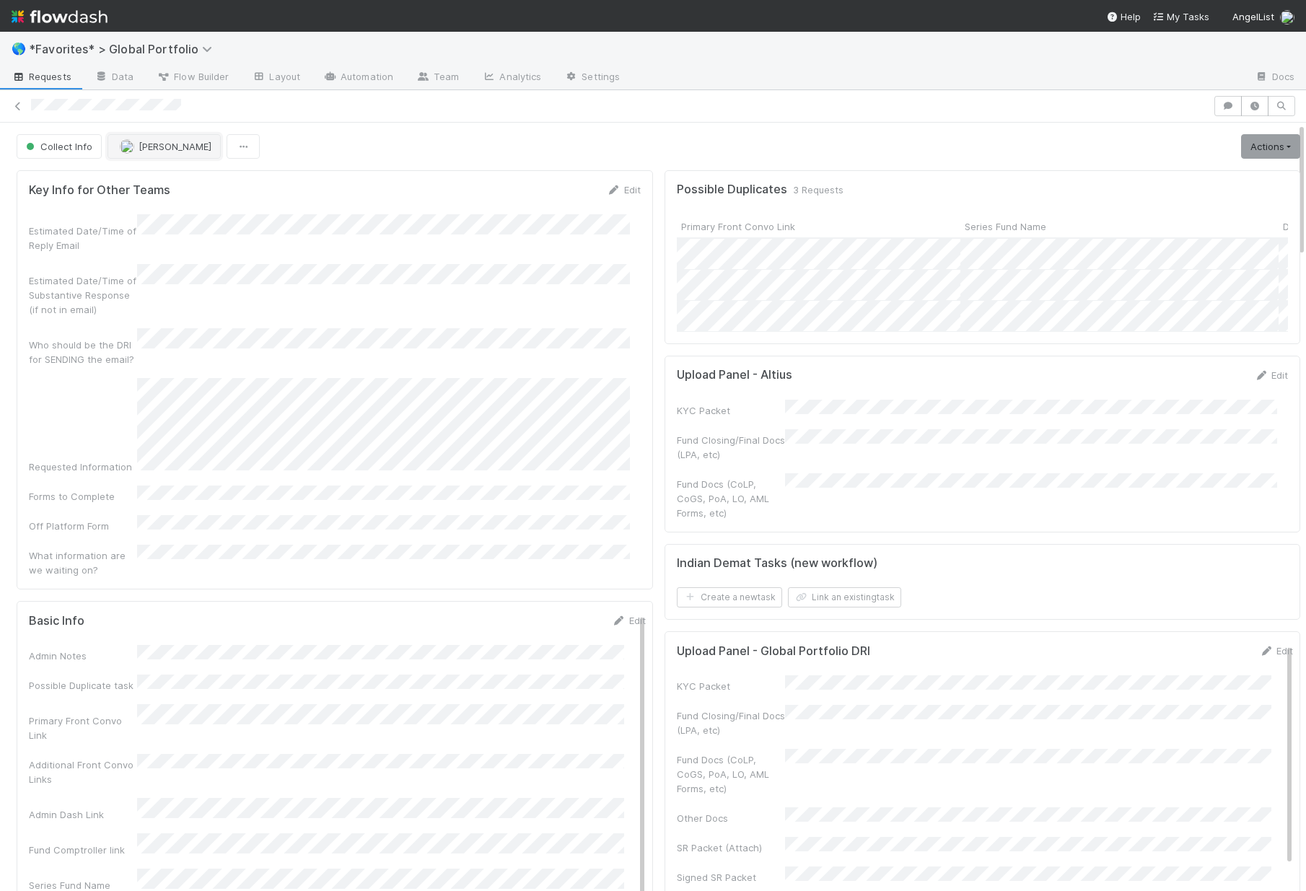
click at [157, 149] on span "[PERSON_NAME]" at bounding box center [175, 147] width 73 height 12
click at [198, 209] on div "Jeremy Nsouli" at bounding box center [202, 209] width 204 height 26
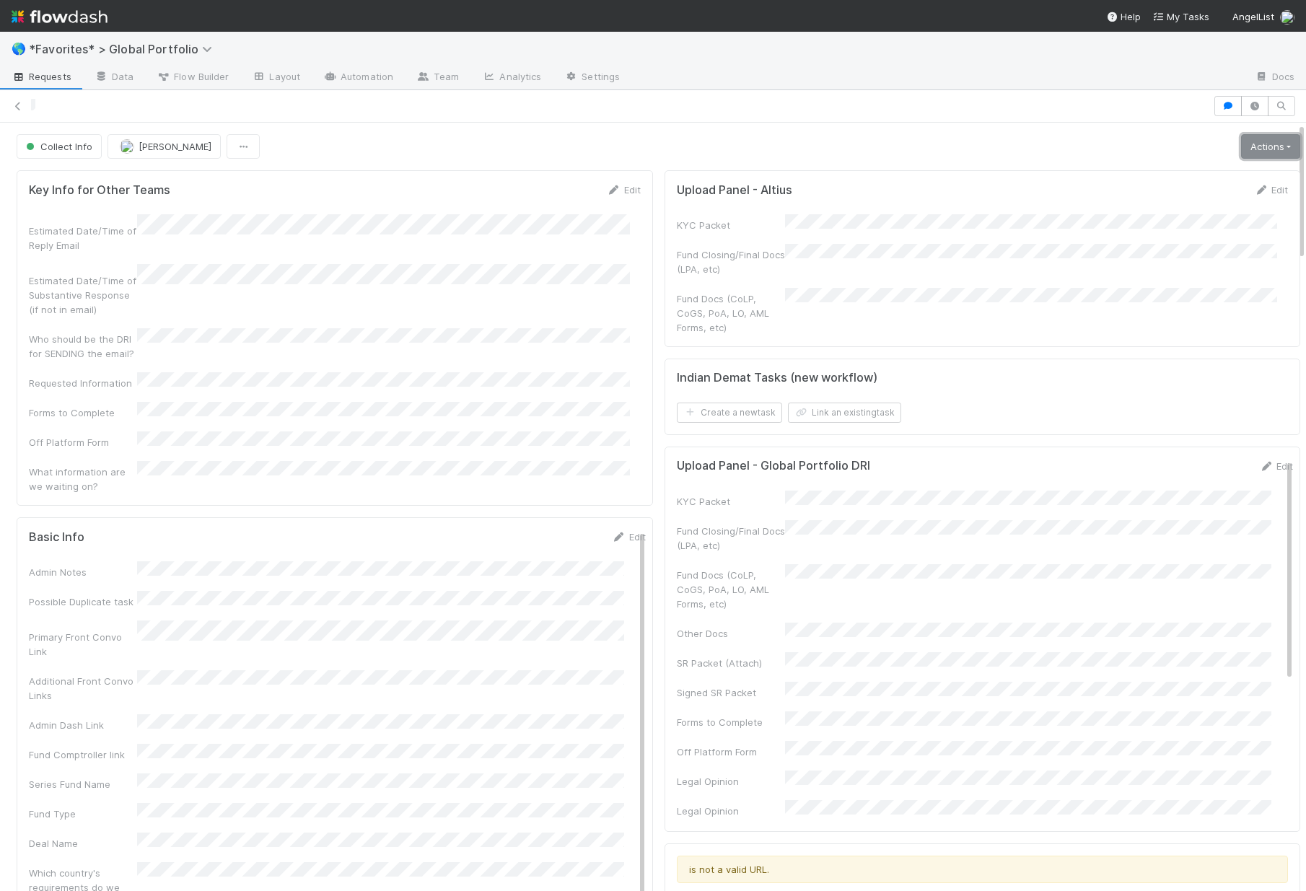
click at [1261, 140] on link "Actions" at bounding box center [1270, 146] width 59 height 25
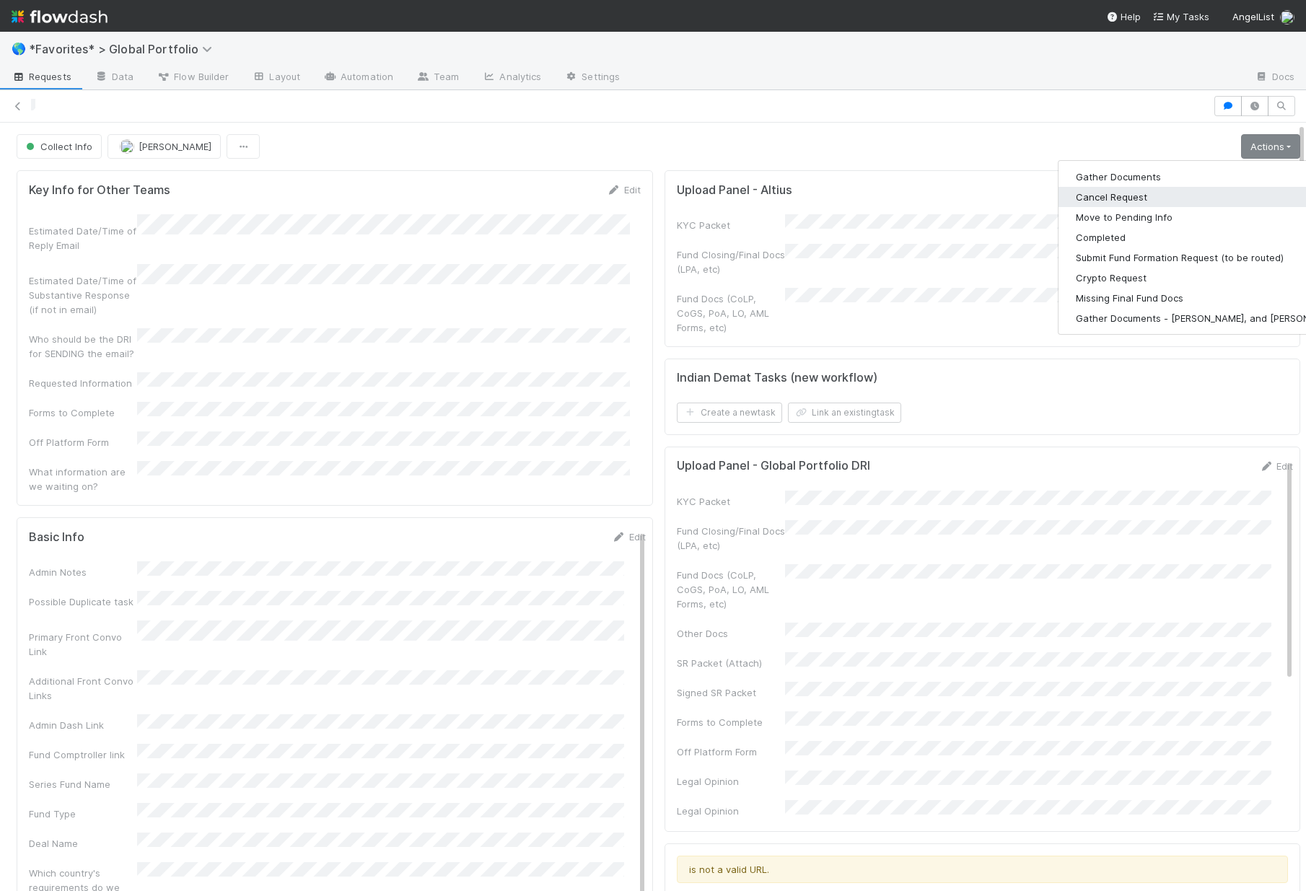
click at [1065, 196] on button "Cancel Request" at bounding box center [1210, 197] width 302 height 20
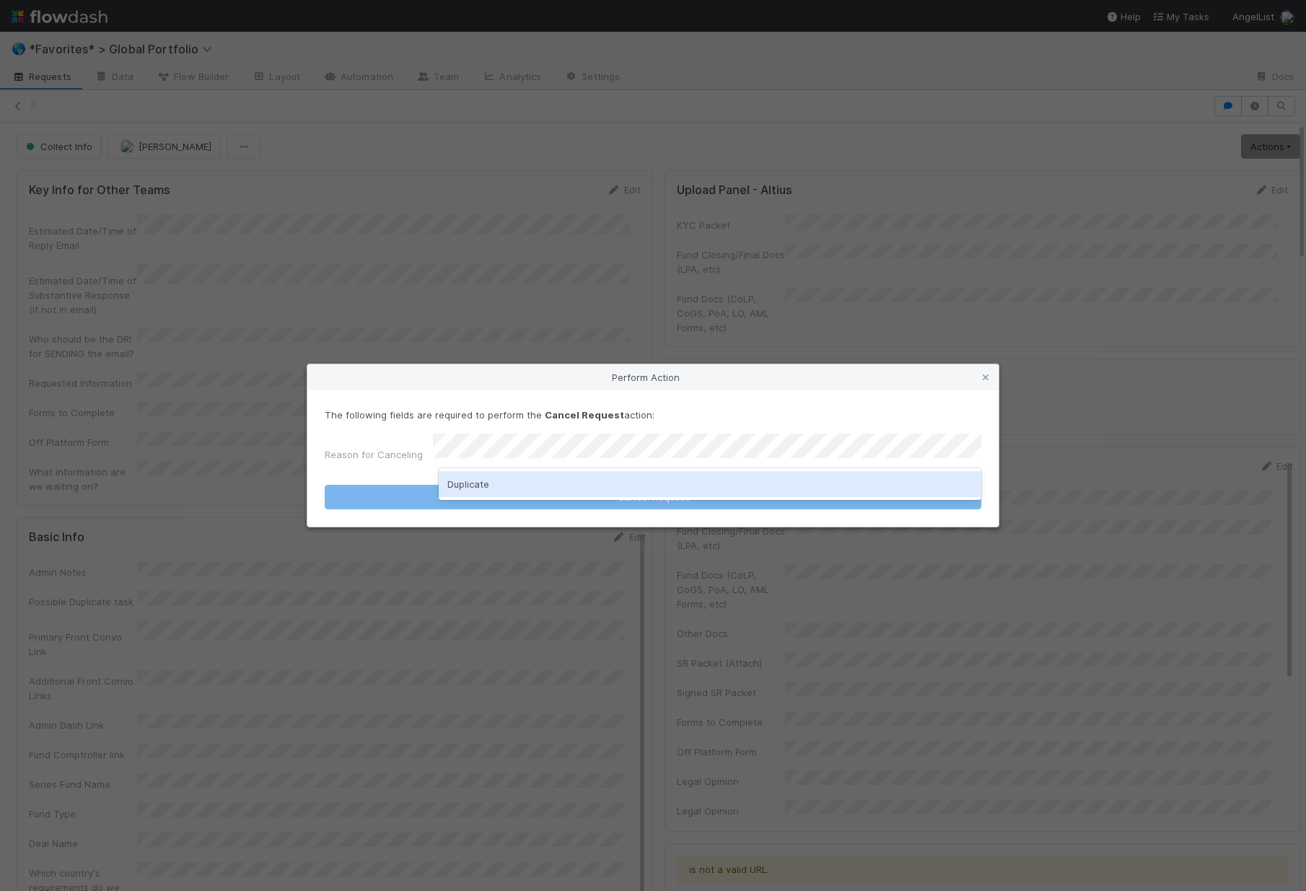
click at [528, 489] on div "Duplicate" at bounding box center [710, 484] width 543 height 26
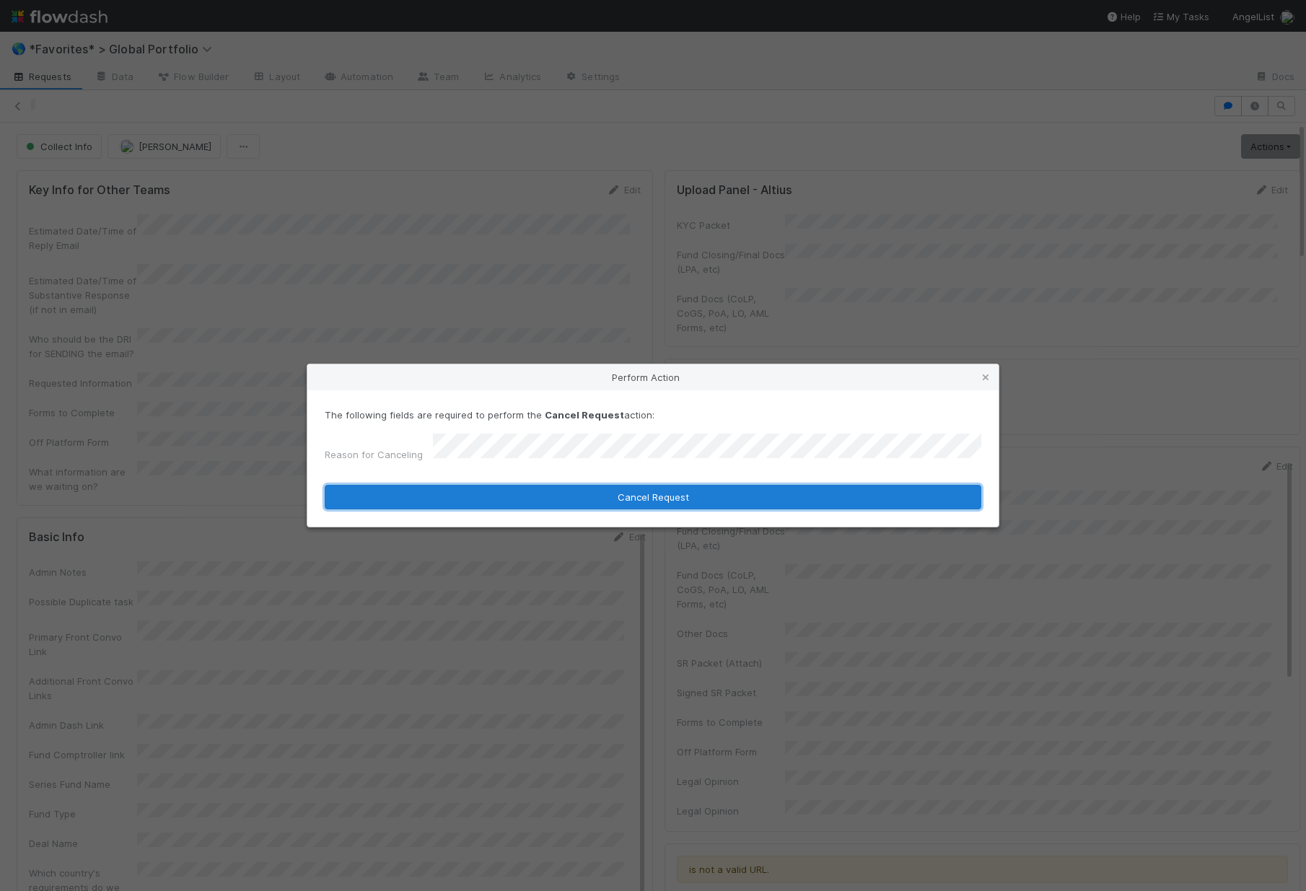
click at [507, 499] on button "Cancel Request" at bounding box center [653, 497] width 657 height 25
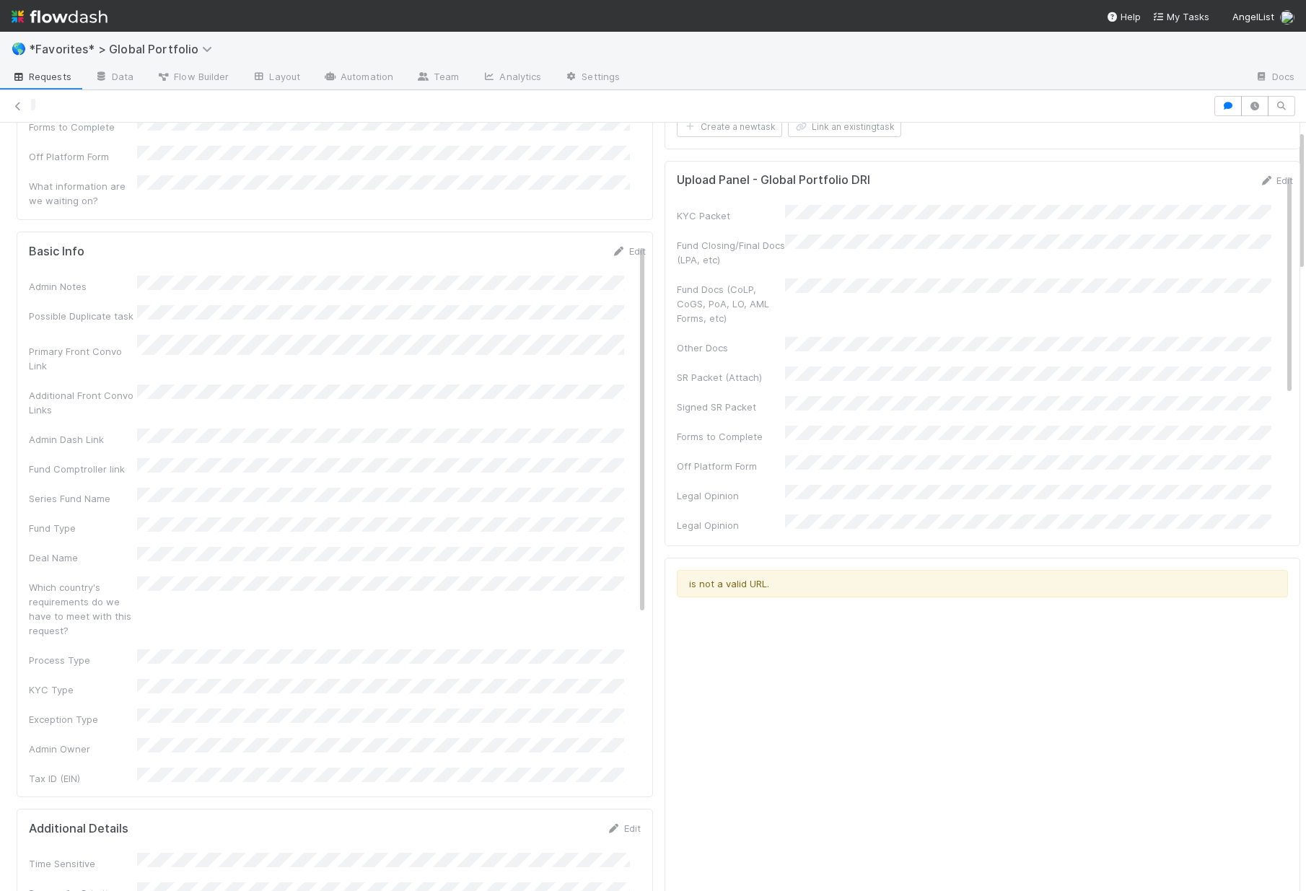
scroll to position [1118, 0]
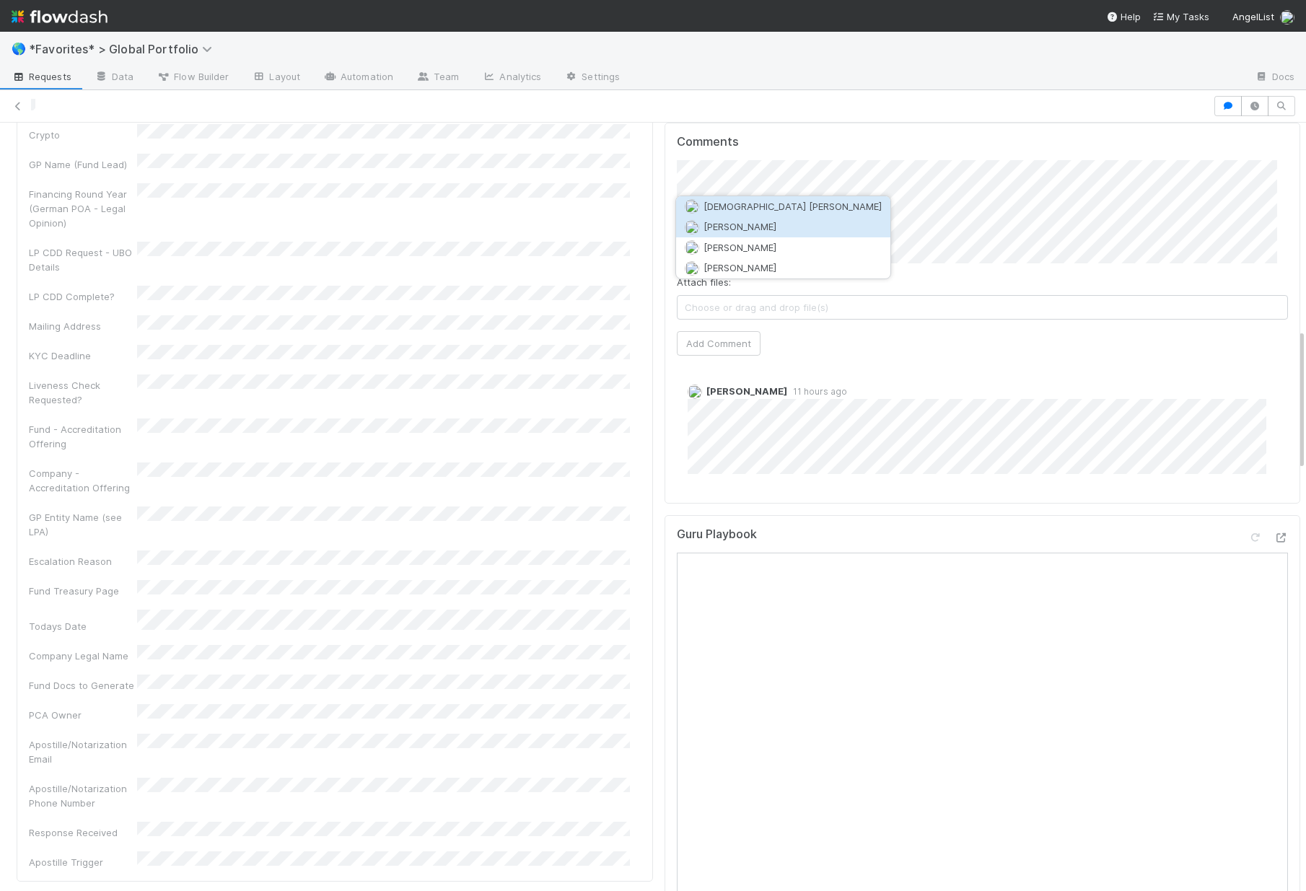
click at [761, 227] on span "[PERSON_NAME]" at bounding box center [740, 227] width 73 height 12
click at [722, 331] on button "Add Comment" at bounding box center [719, 343] width 84 height 25
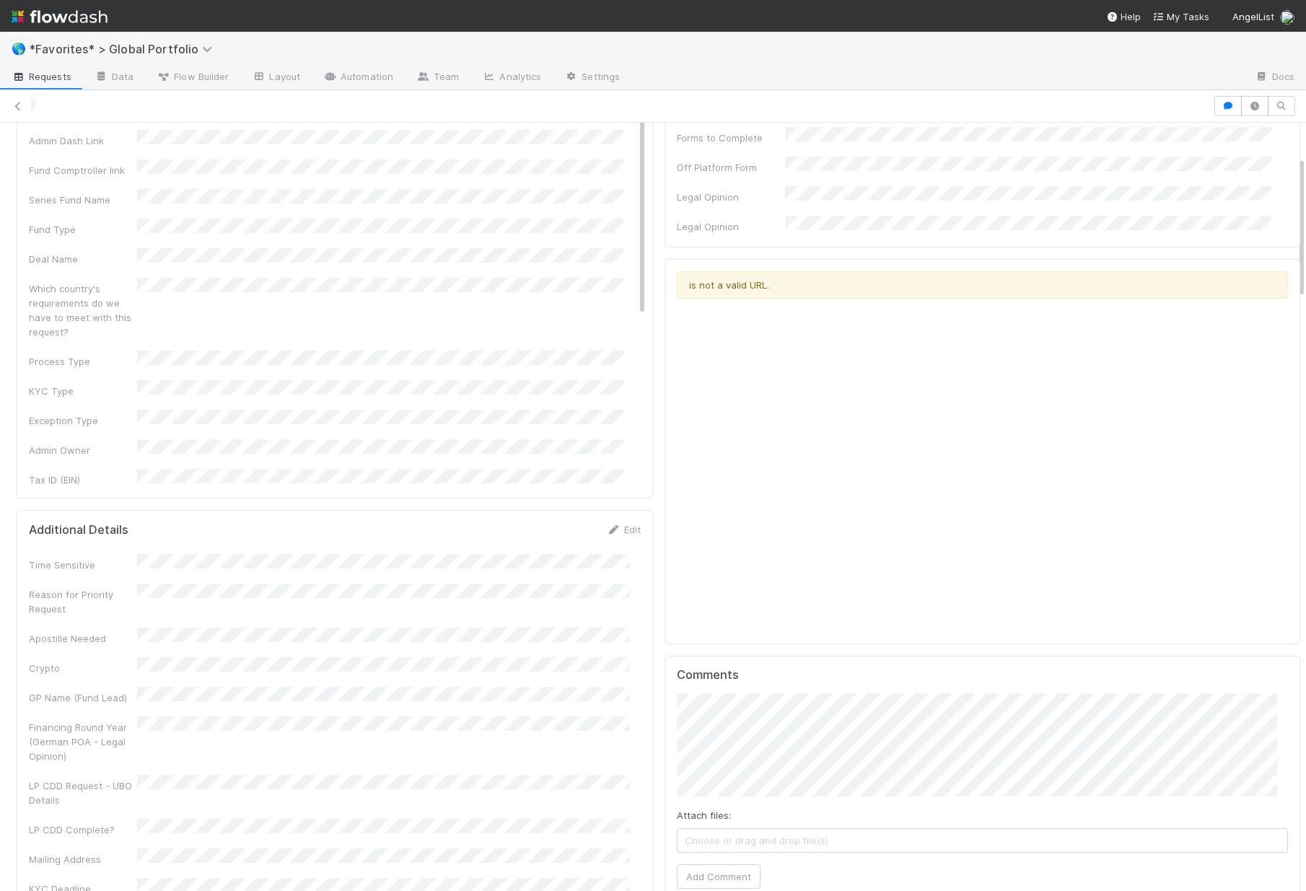
scroll to position [0, 0]
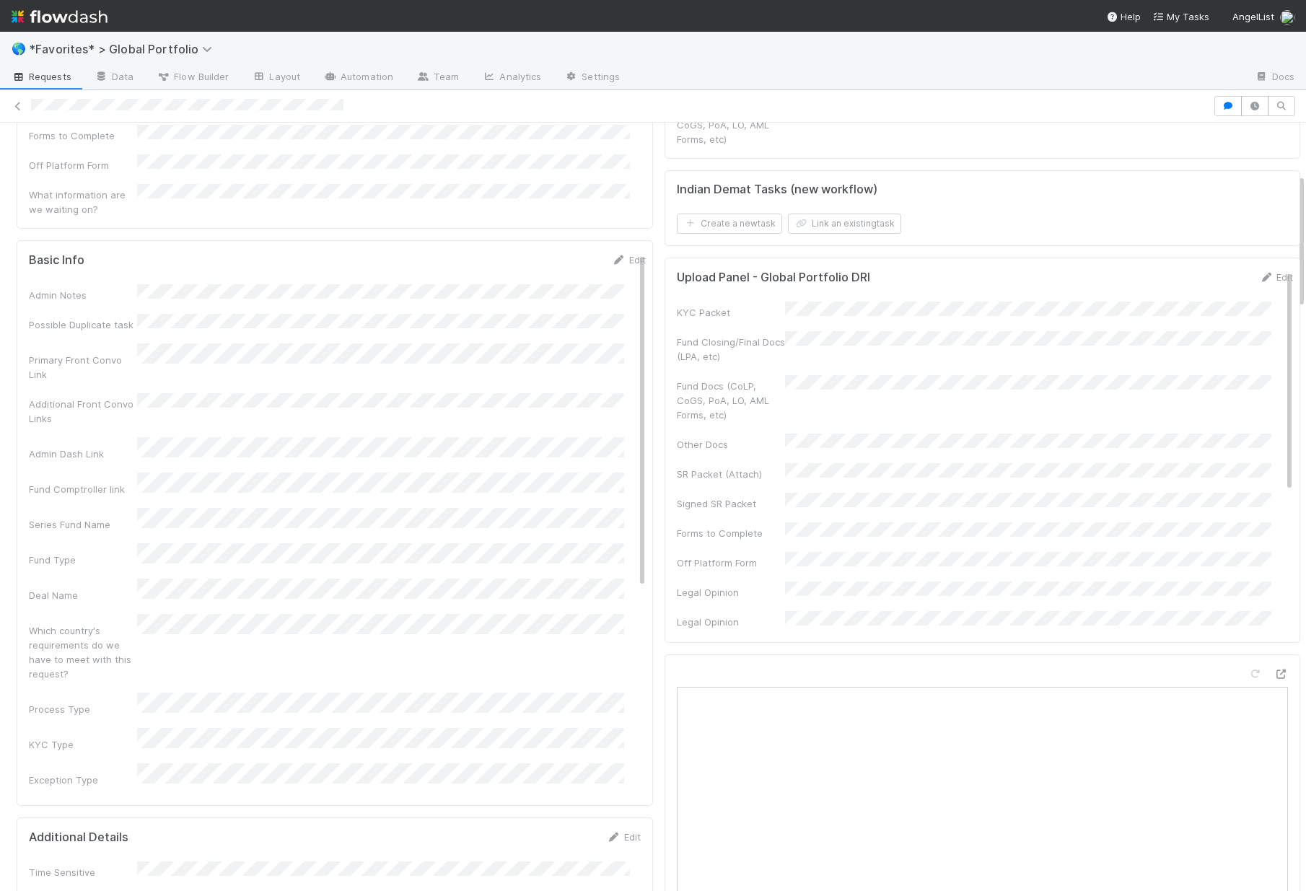
scroll to position [294, 0]
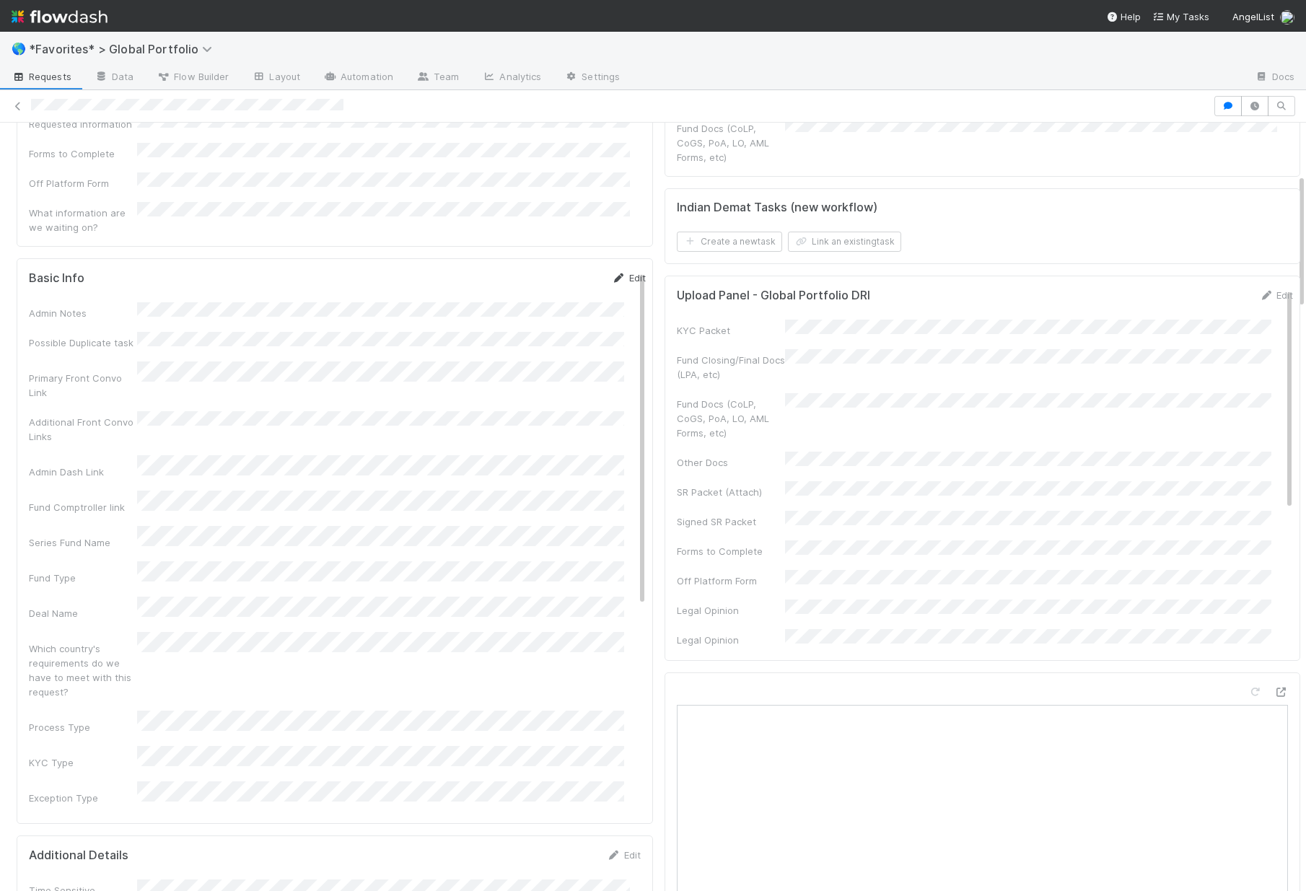
click at [612, 272] on link "Edit" at bounding box center [629, 278] width 34 height 12
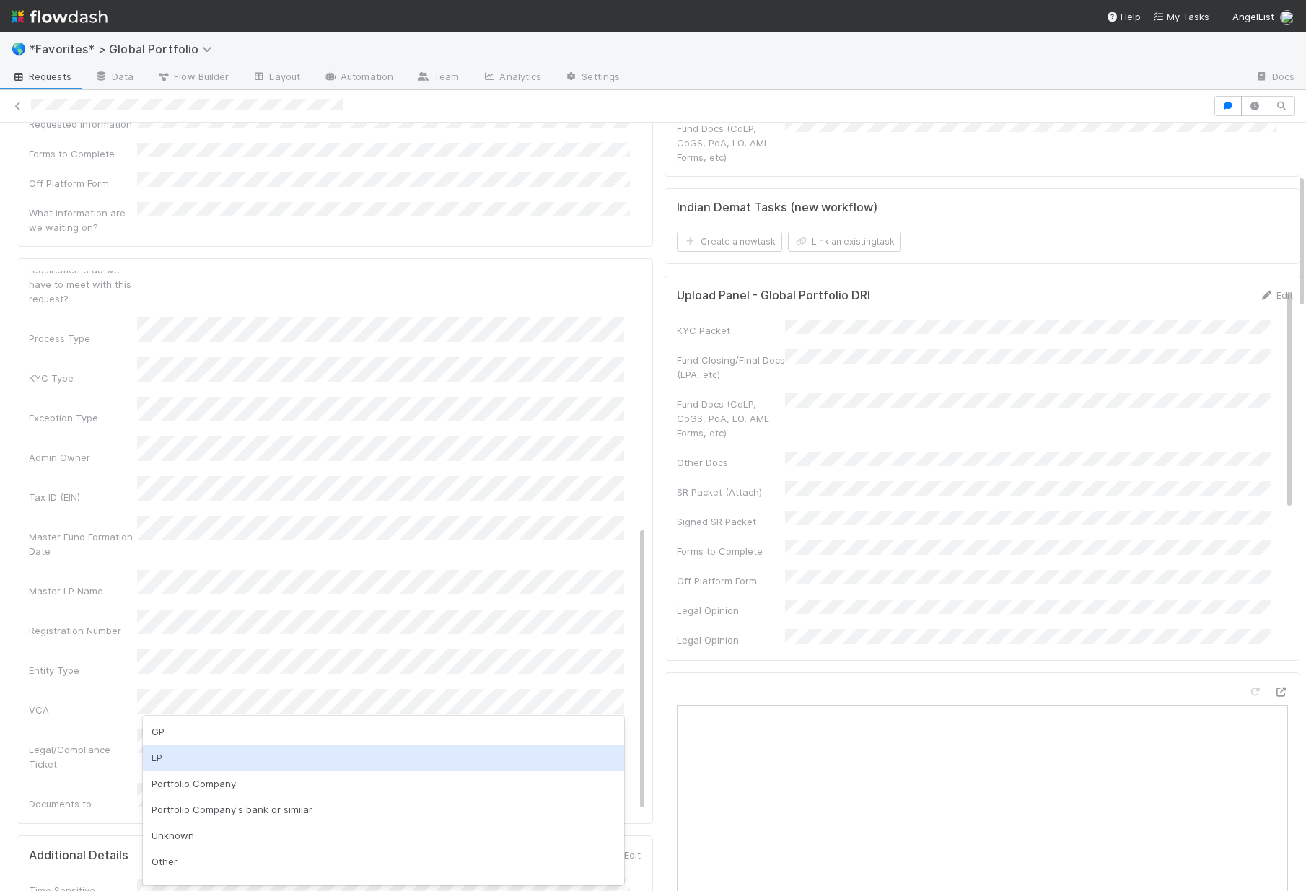
click at [154, 766] on div "LP" at bounding box center [383, 758] width 481 height 26
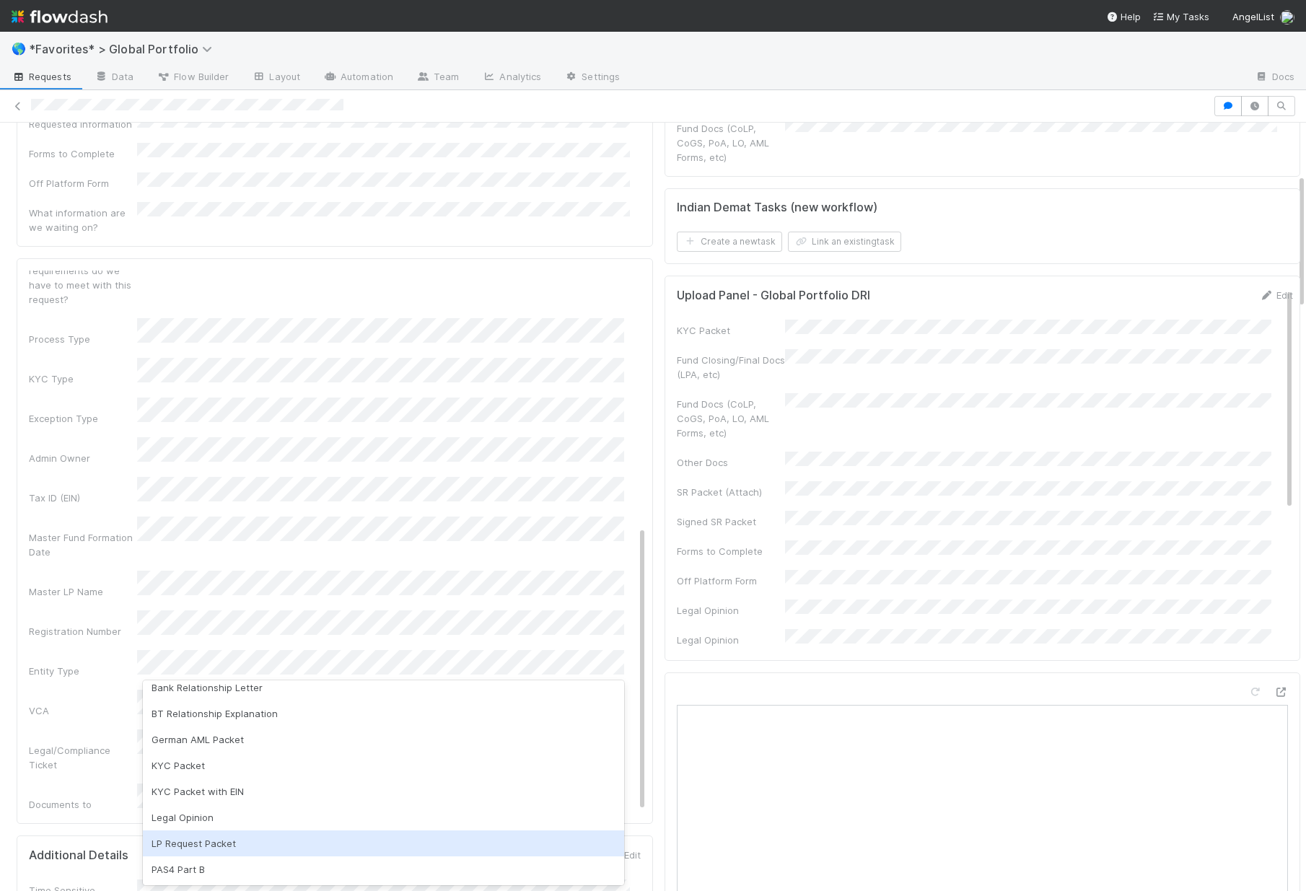
scroll to position [40, 0]
click at [258, 840] on div "LP Request Packet" at bounding box center [383, 839] width 481 height 26
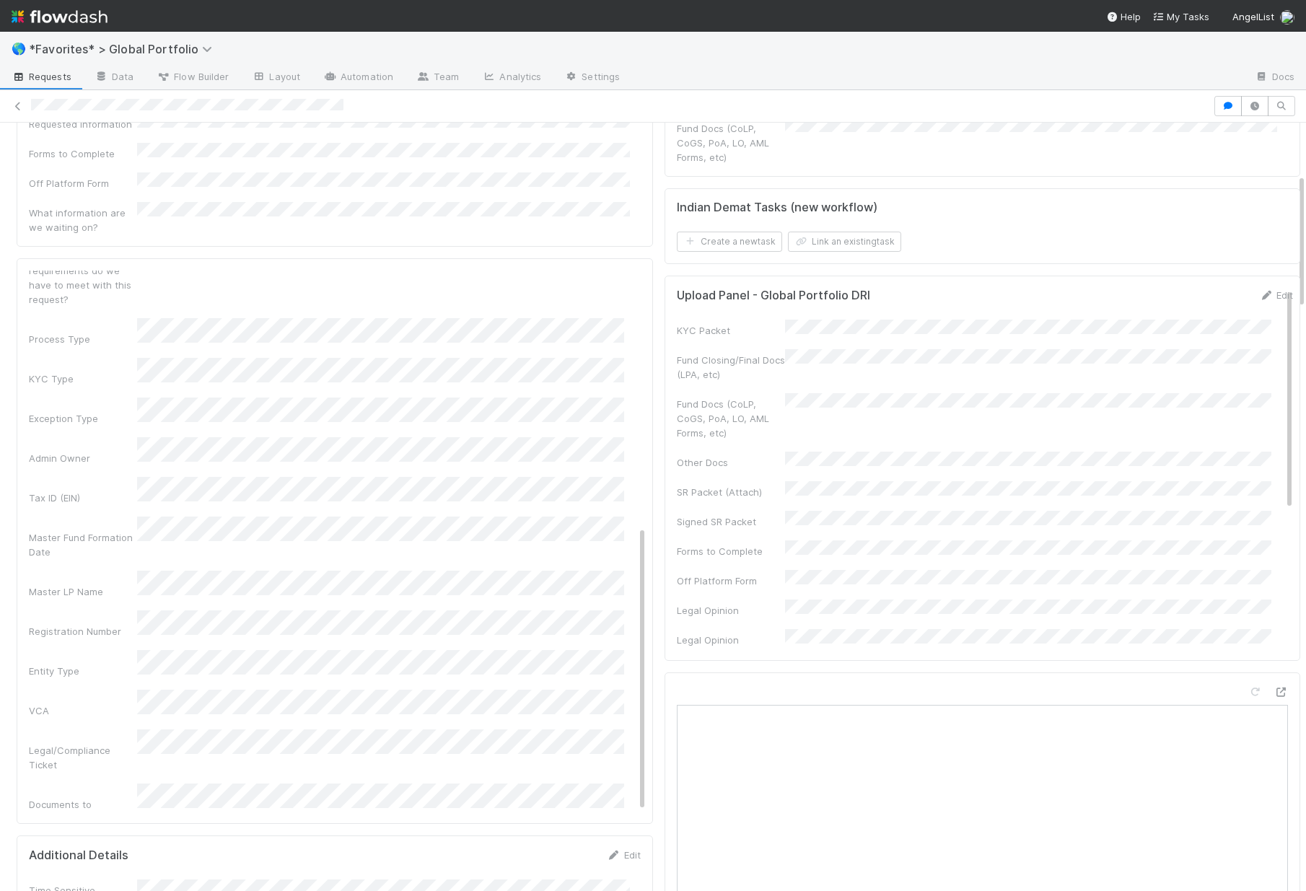
click at [115, 797] on div "Documents to Generate" at bounding box center [83, 811] width 108 height 29
click at [556, 271] on button "Save" at bounding box center [568, 283] width 41 height 25
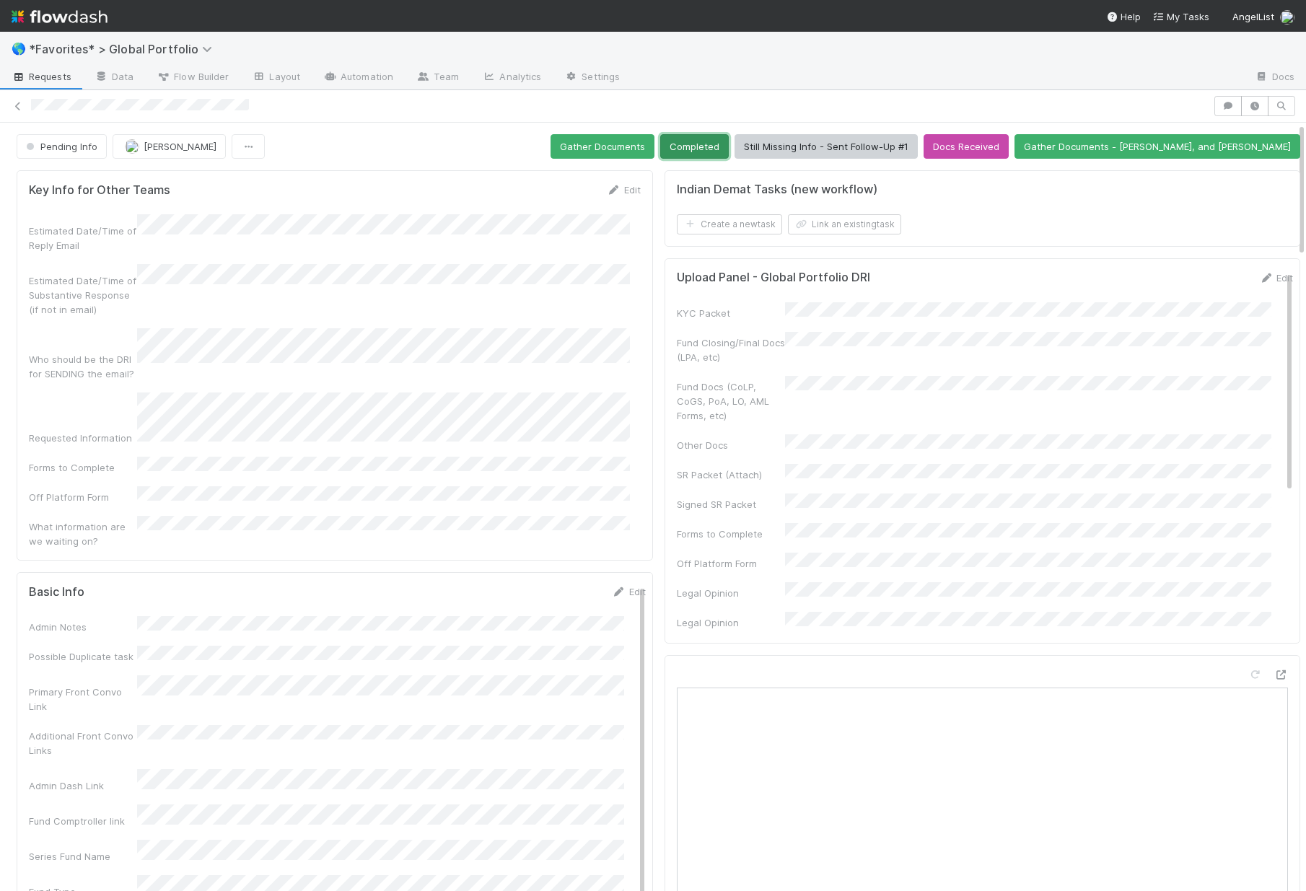
click at [729, 152] on button "Completed" at bounding box center [694, 146] width 69 height 25
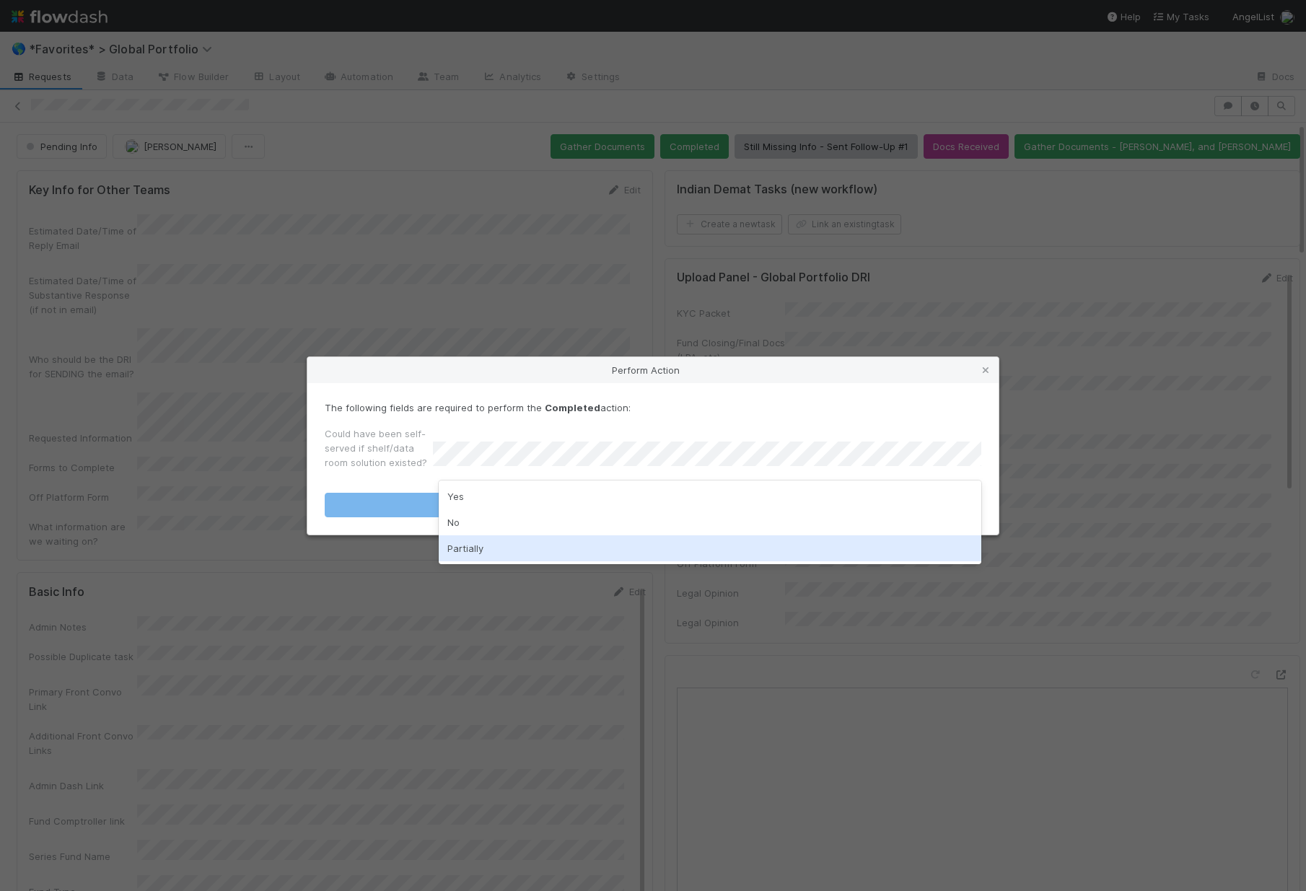
click at [511, 550] on div "Partially" at bounding box center [710, 548] width 543 height 26
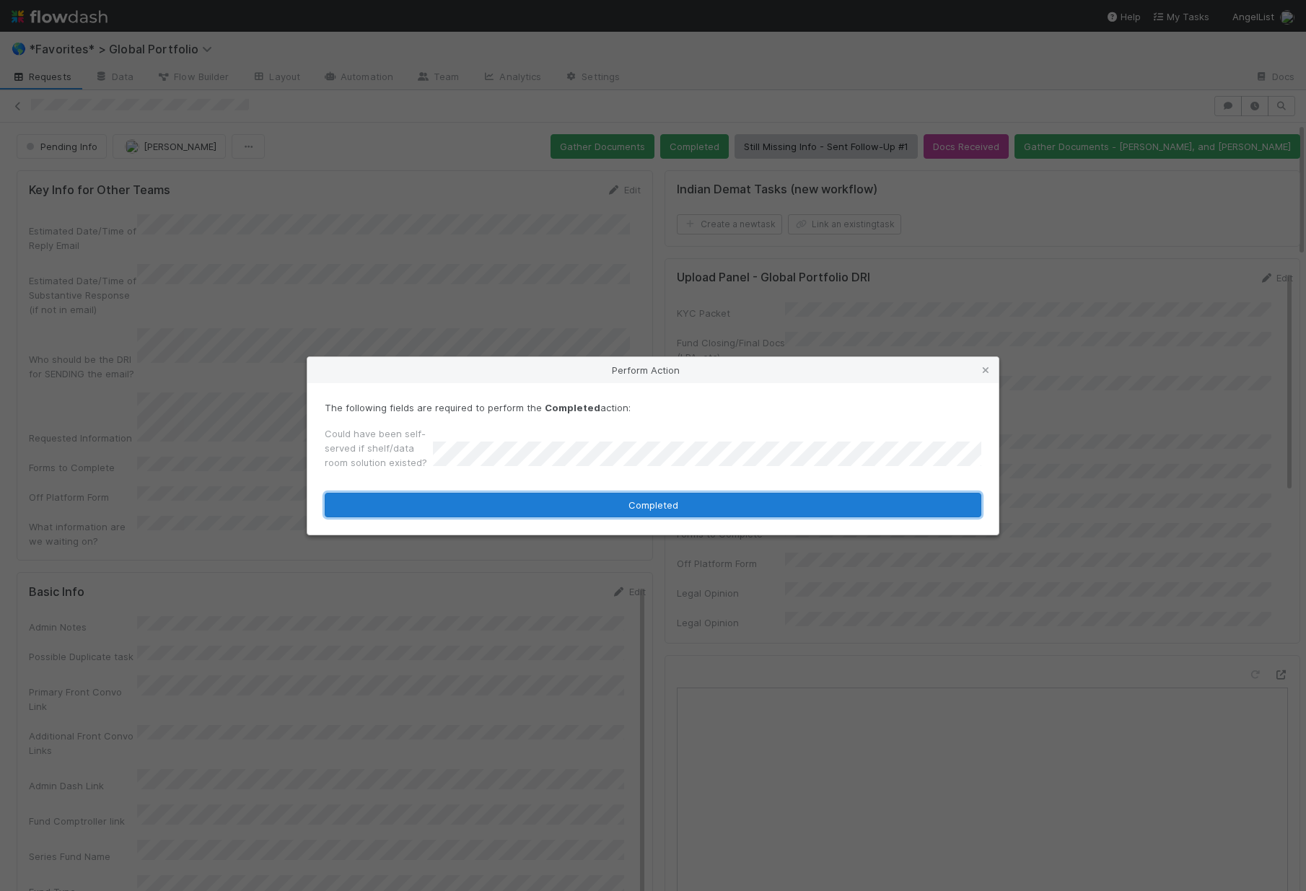
click at [501, 508] on button "Completed" at bounding box center [653, 505] width 657 height 25
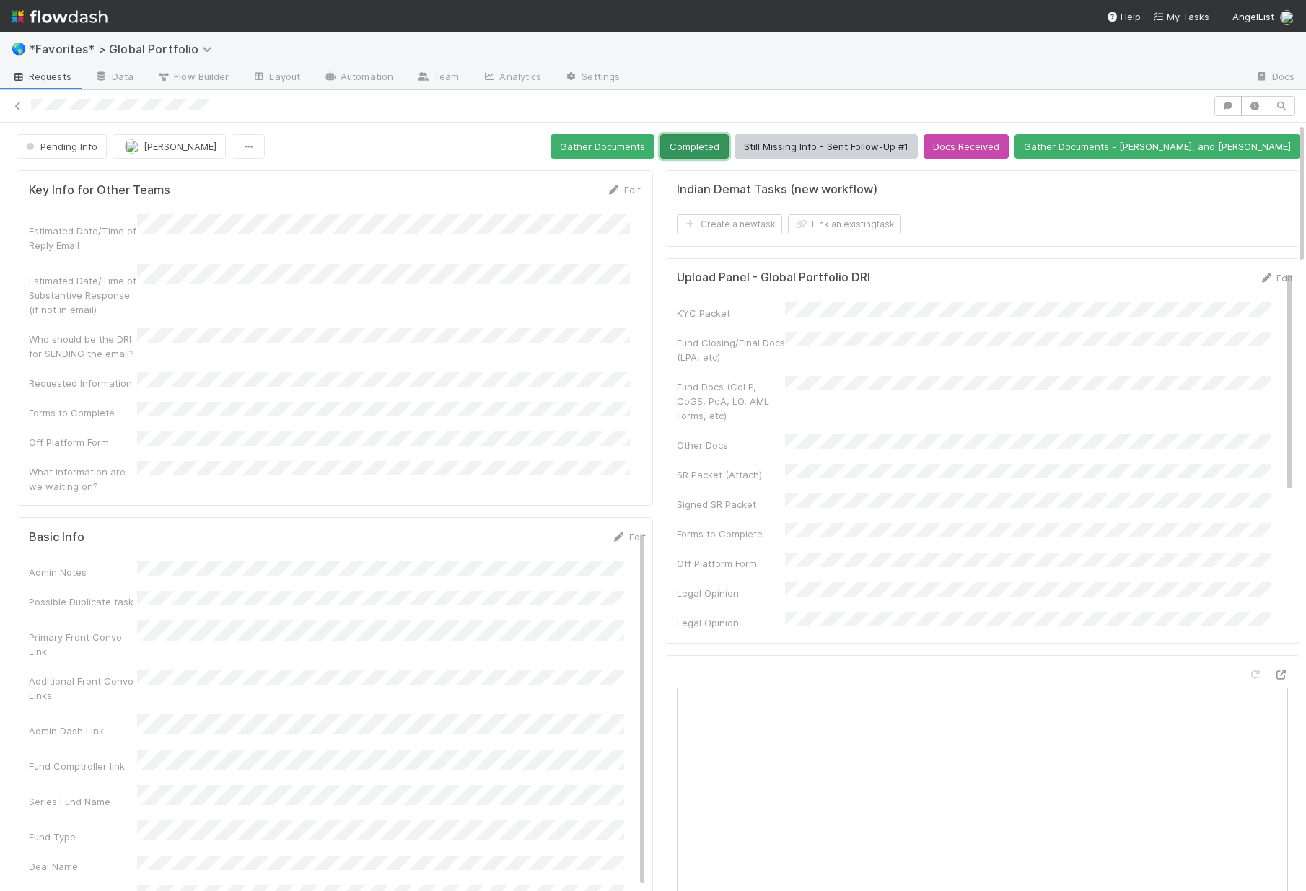
click at [729, 147] on button "Completed" at bounding box center [694, 146] width 69 height 25
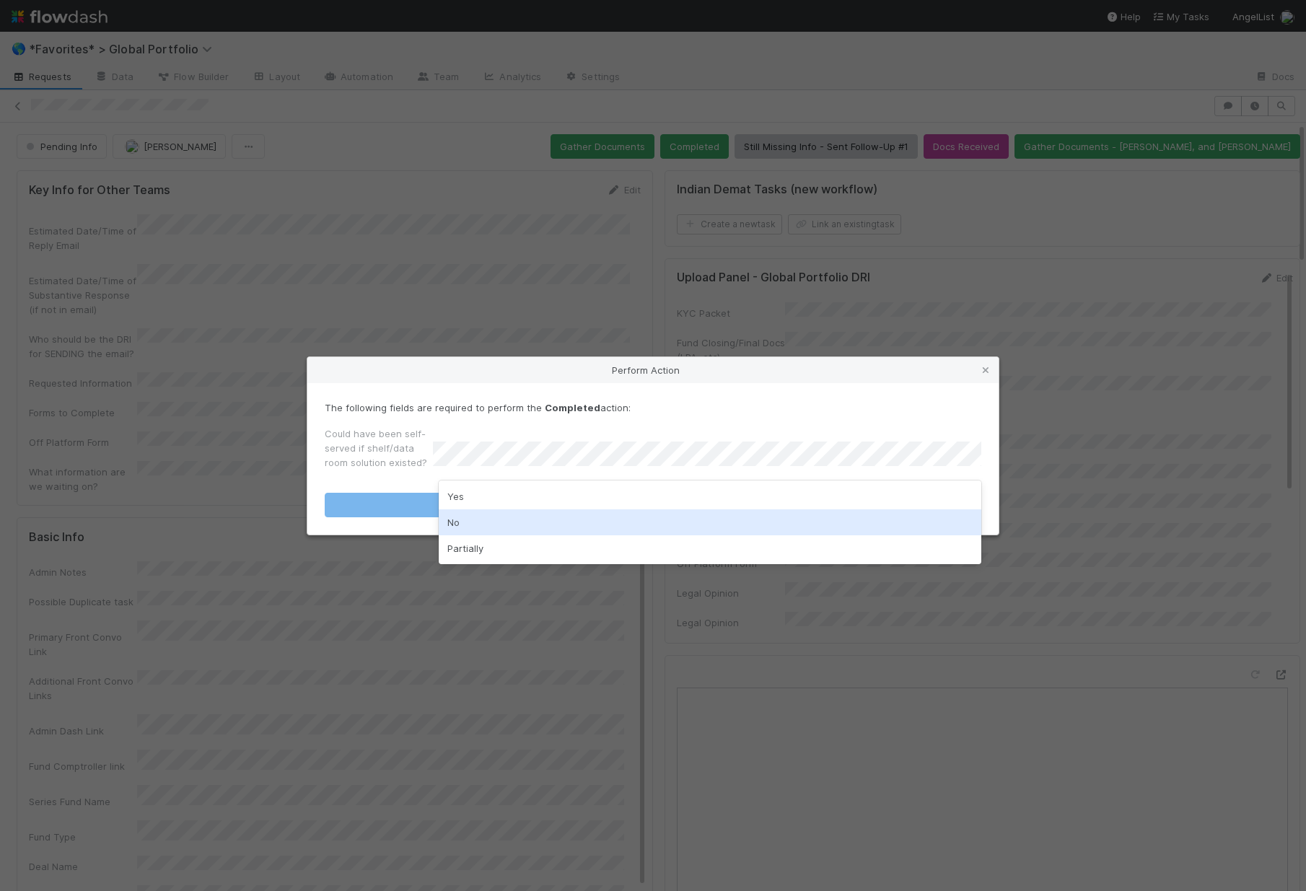
click at [498, 528] on div "No" at bounding box center [710, 522] width 543 height 26
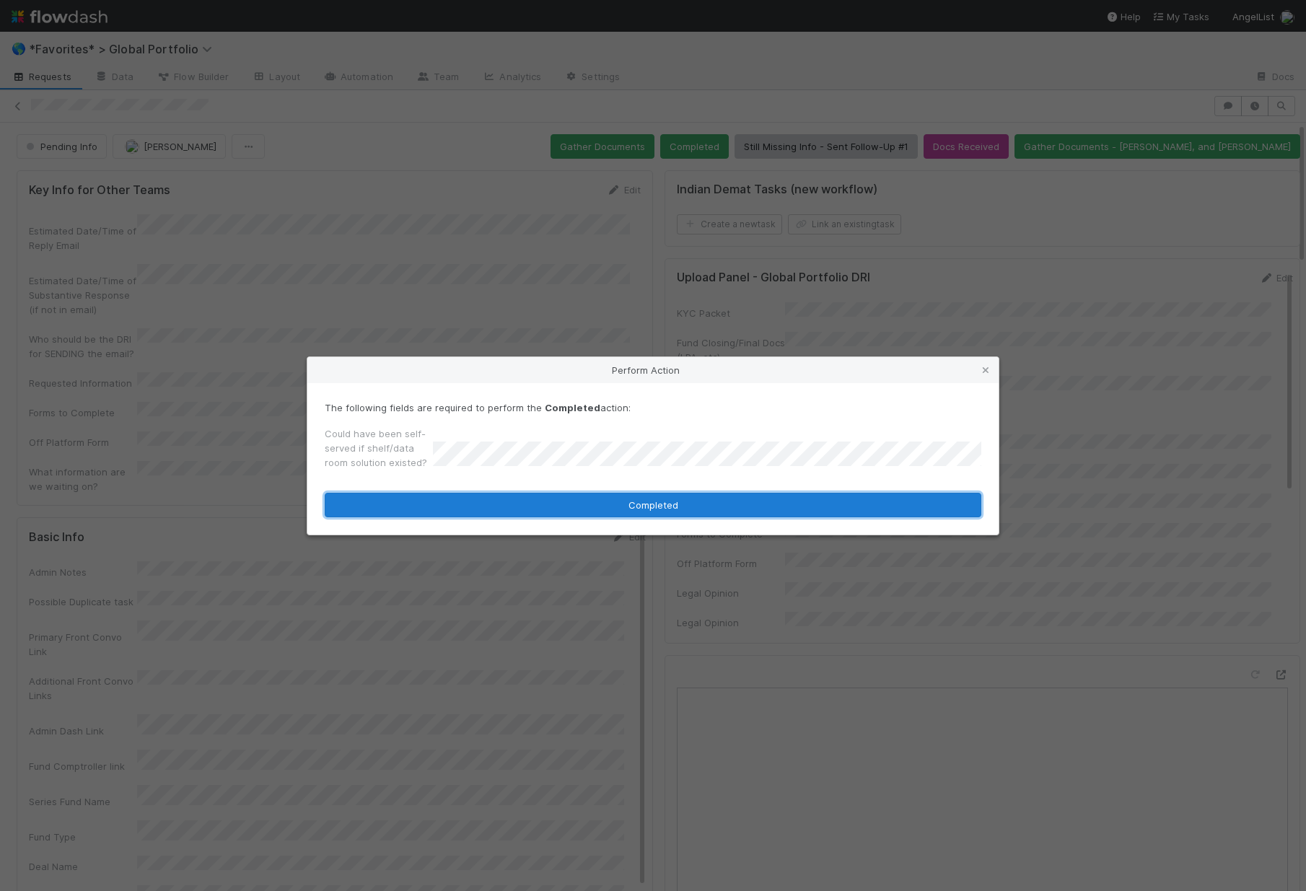
click at [497, 499] on button "Completed" at bounding box center [653, 505] width 657 height 25
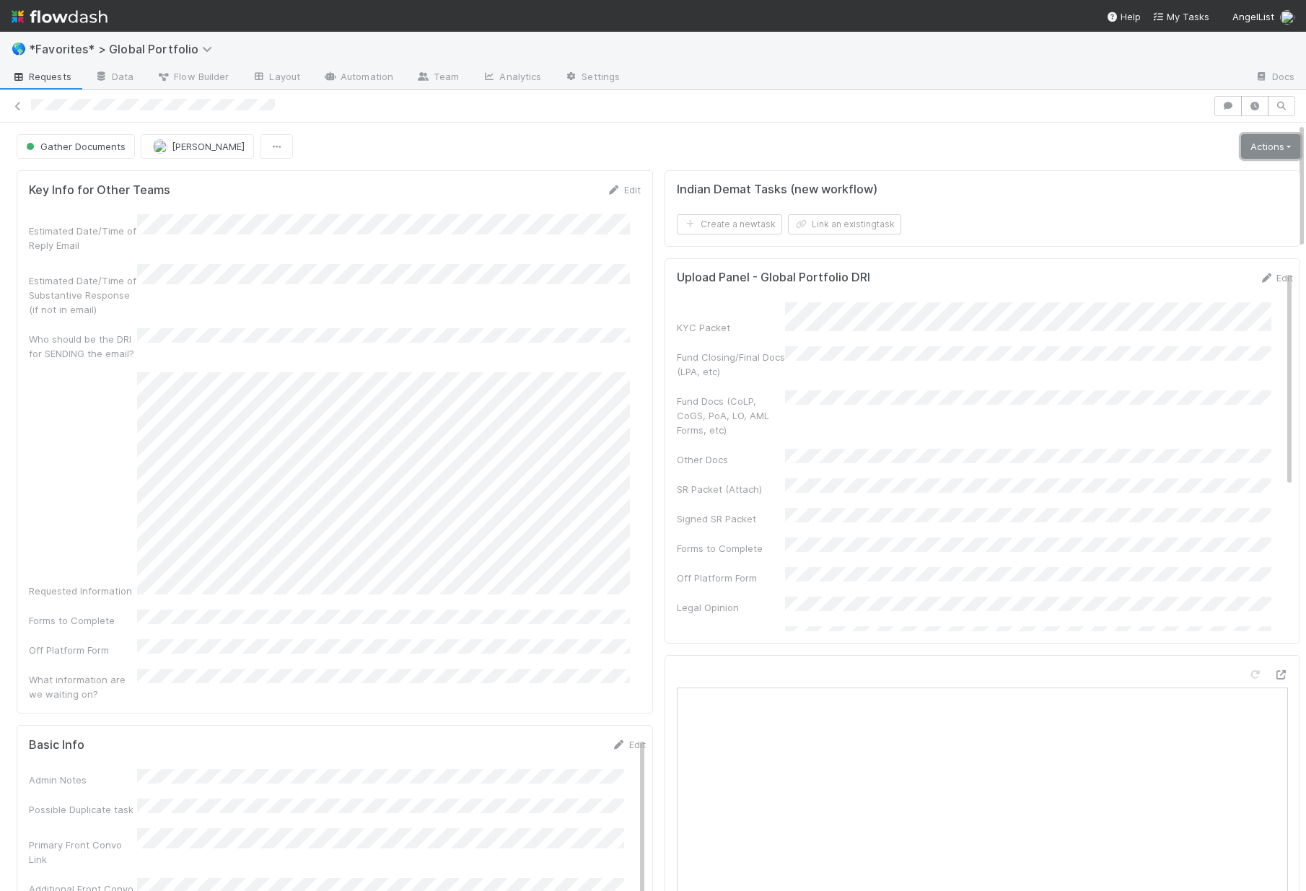
click at [1271, 154] on link "Actions" at bounding box center [1270, 146] width 59 height 25
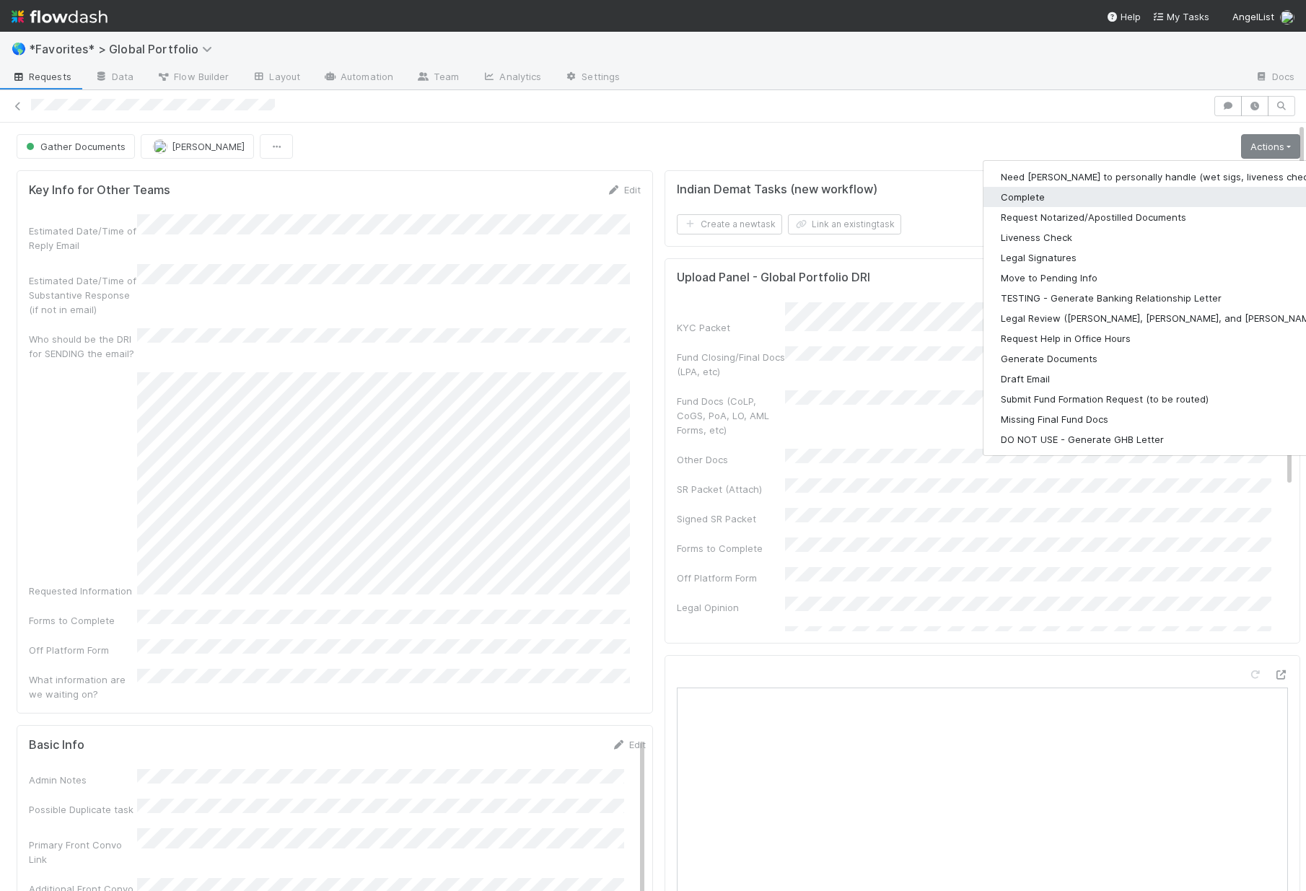
click at [1045, 200] on button "Complete" at bounding box center [1171, 197] width 375 height 20
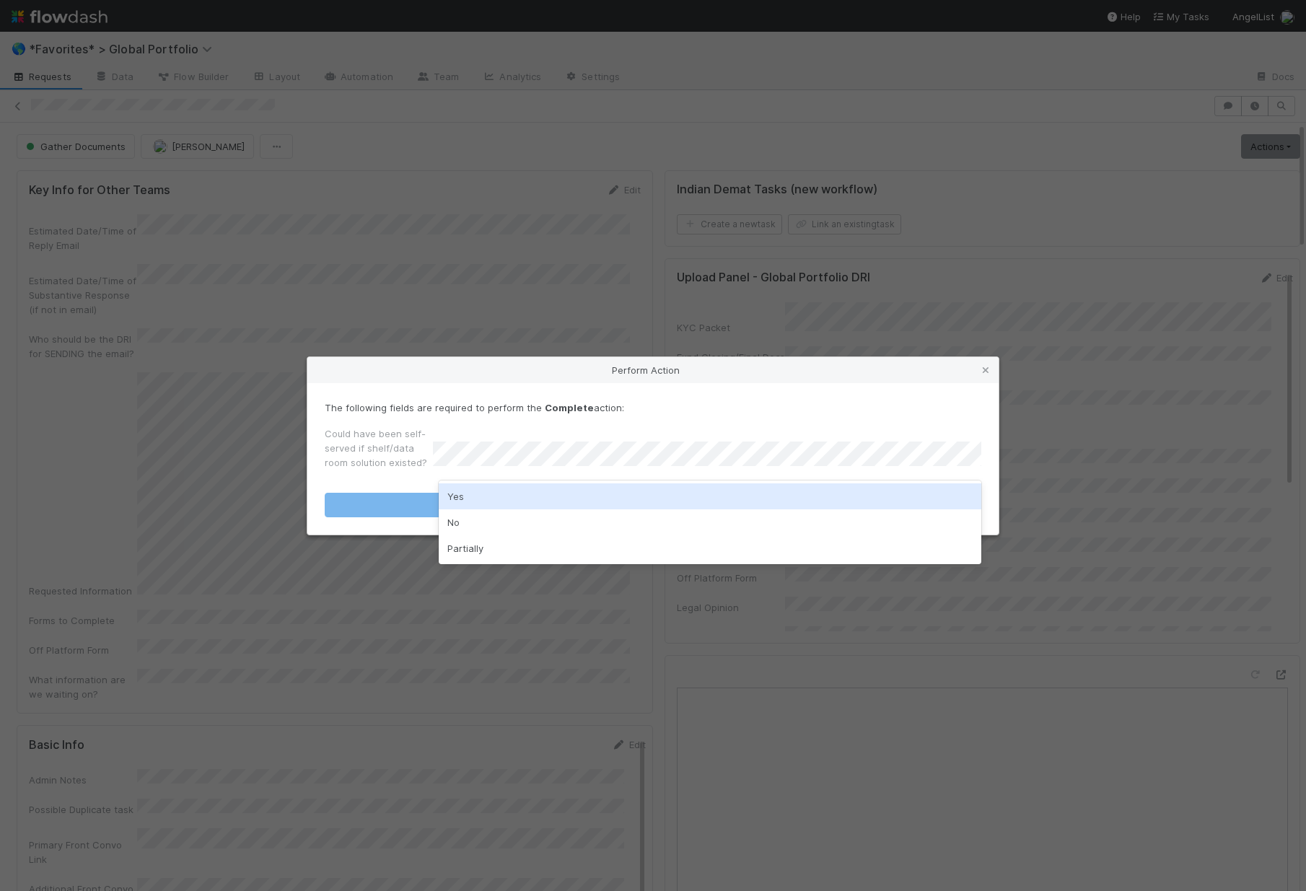
click at [488, 506] on div "Yes" at bounding box center [710, 496] width 543 height 26
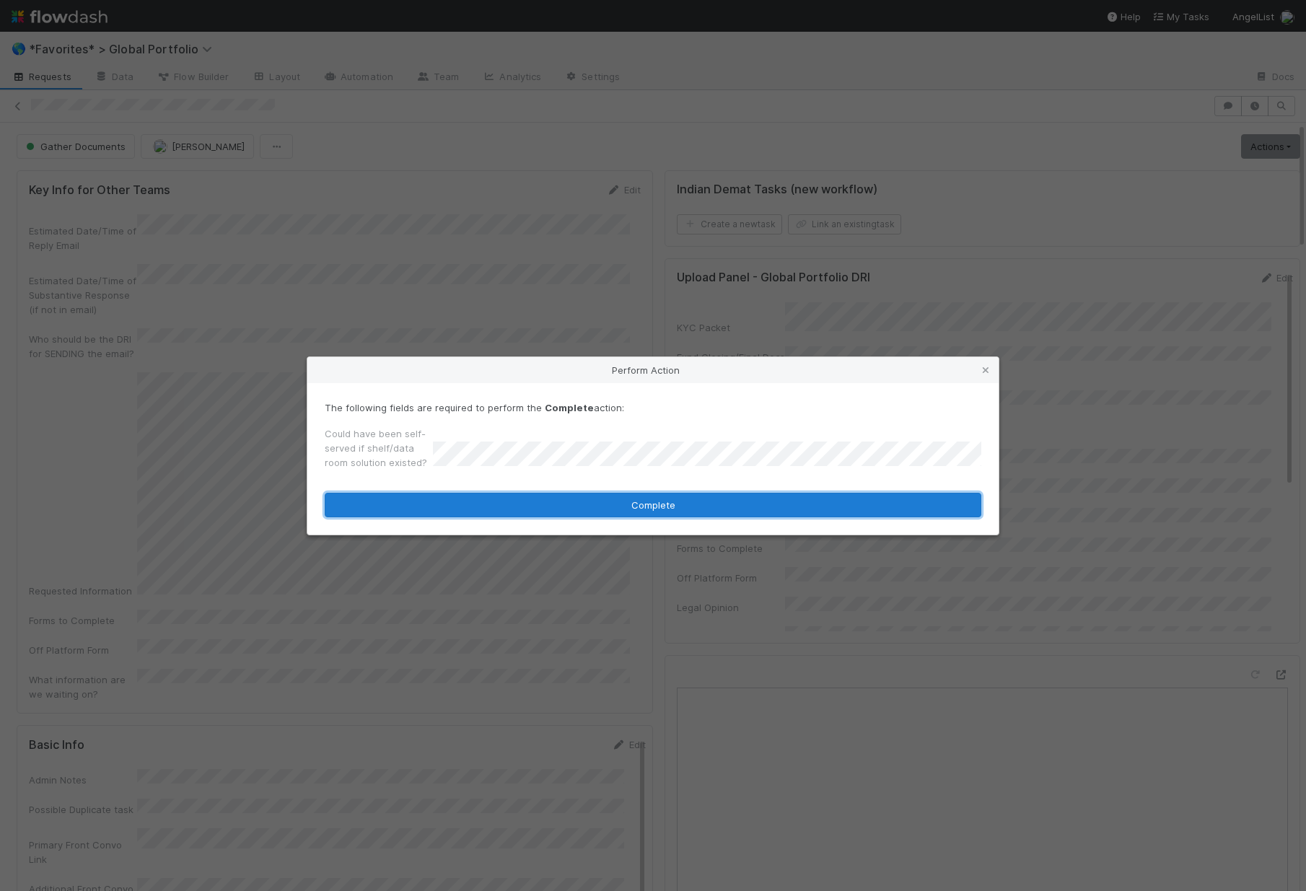
click at [481, 513] on button "Complete" at bounding box center [653, 505] width 657 height 25
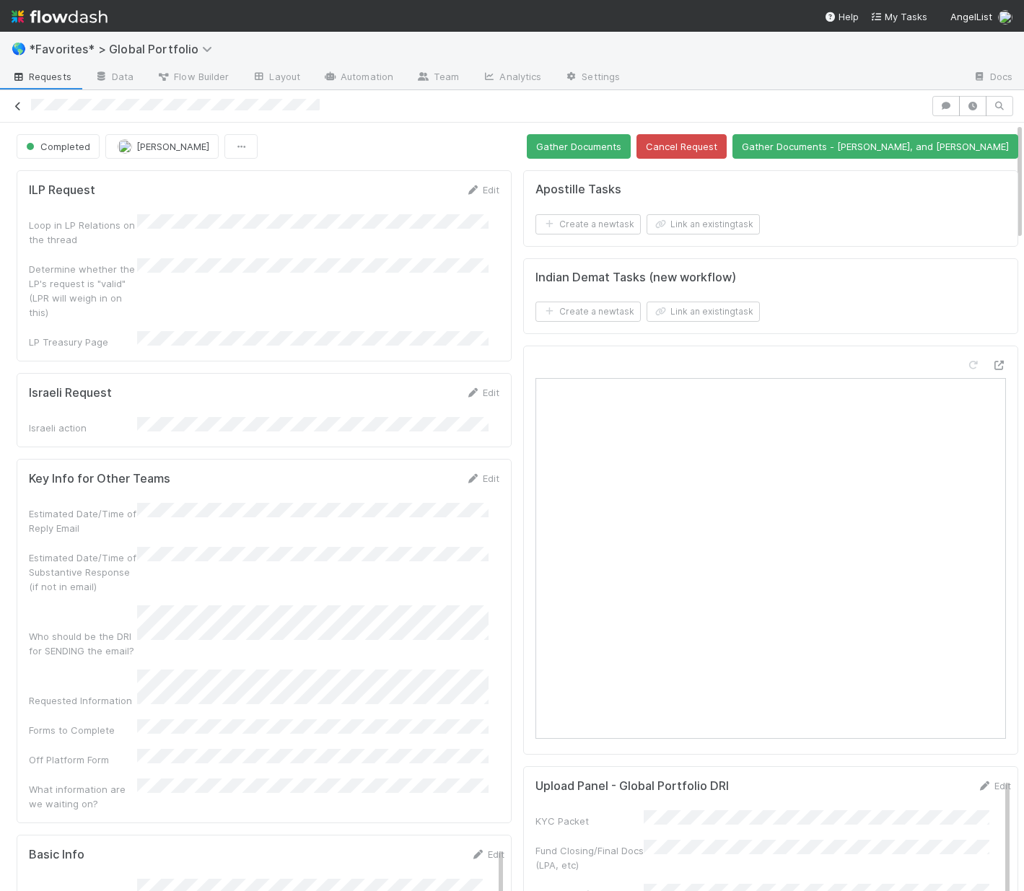
click at [16, 106] on icon at bounding box center [18, 106] width 14 height 9
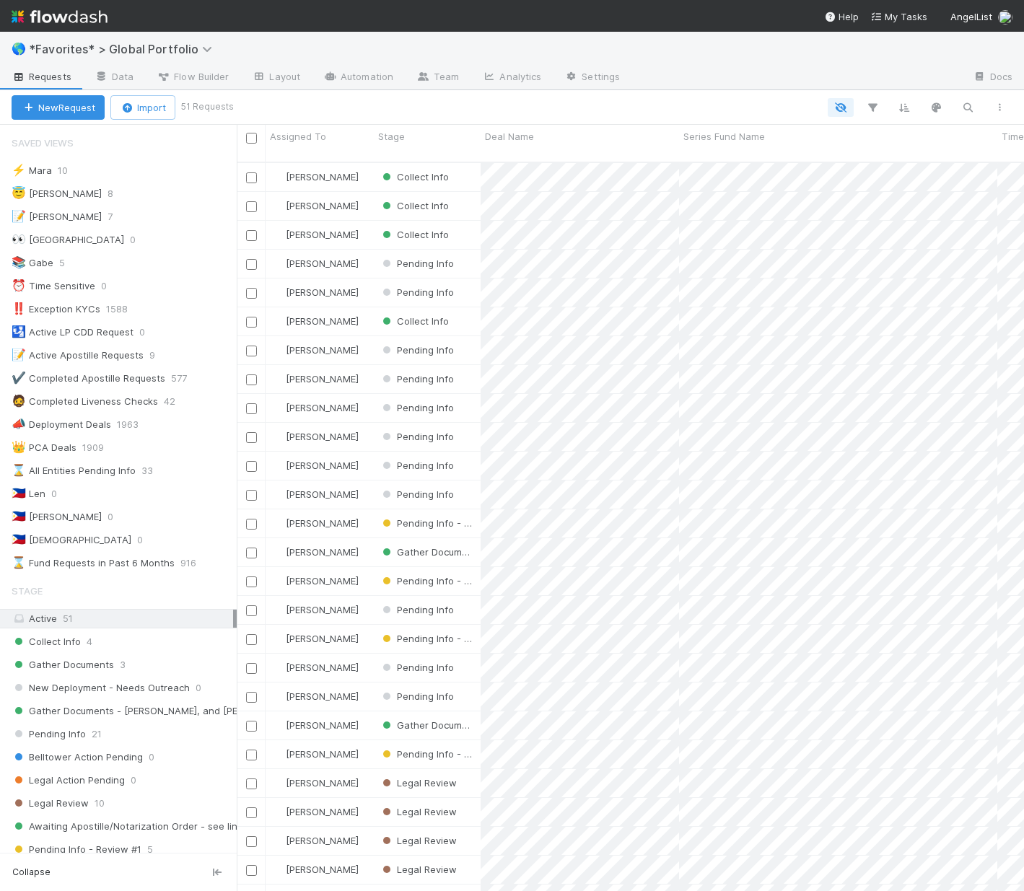
scroll to position [730, 776]
click at [165, 644] on div "Collect Info 4" at bounding box center [124, 642] width 225 height 18
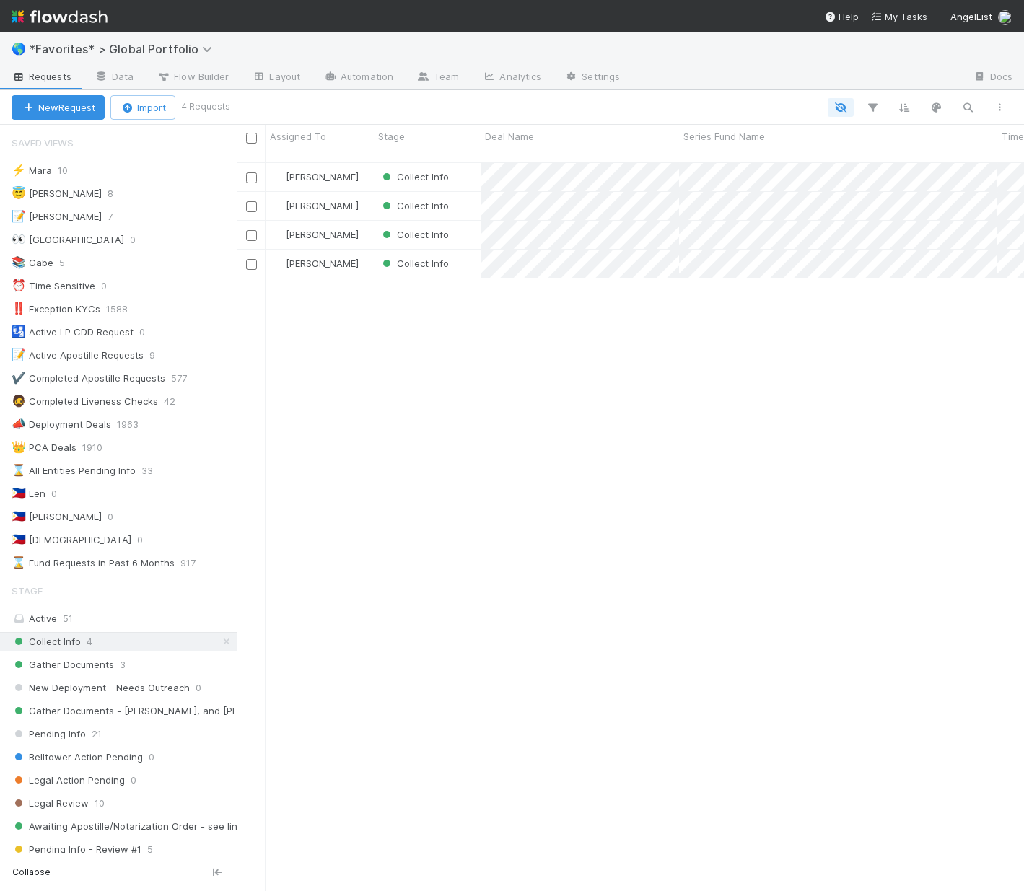
scroll to position [730, 776]
click at [84, 804] on span "Legal Review" at bounding box center [50, 804] width 77 height 18
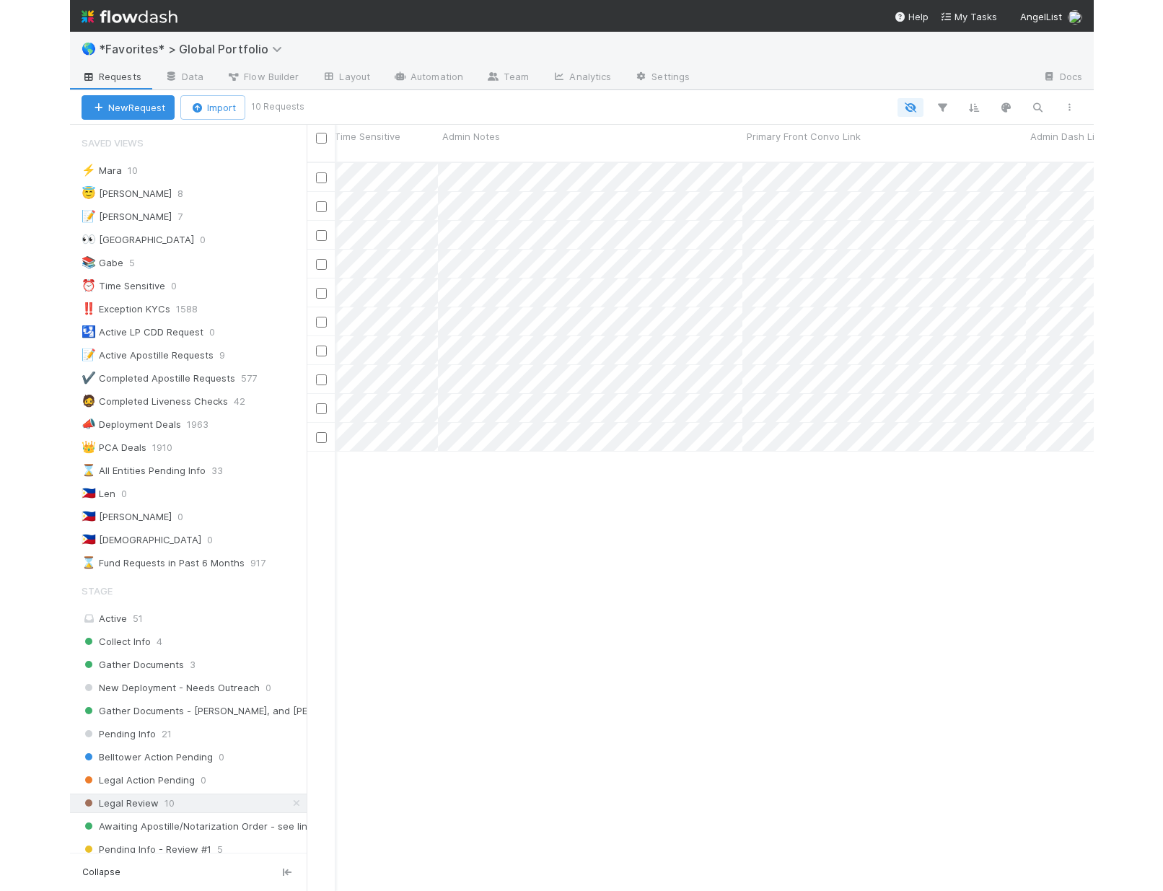
scroll to position [730, 916]
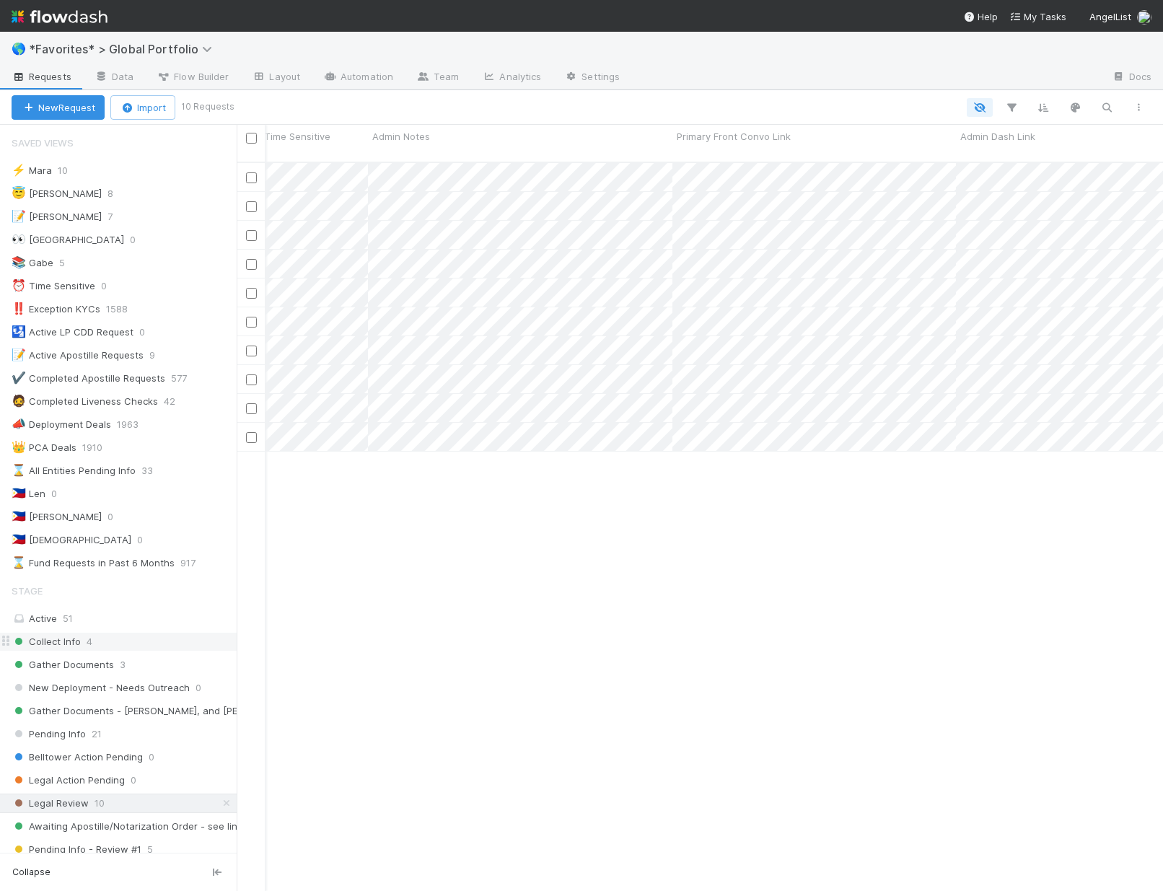
click at [82, 643] on div "Collect Info 4" at bounding box center [124, 642] width 225 height 18
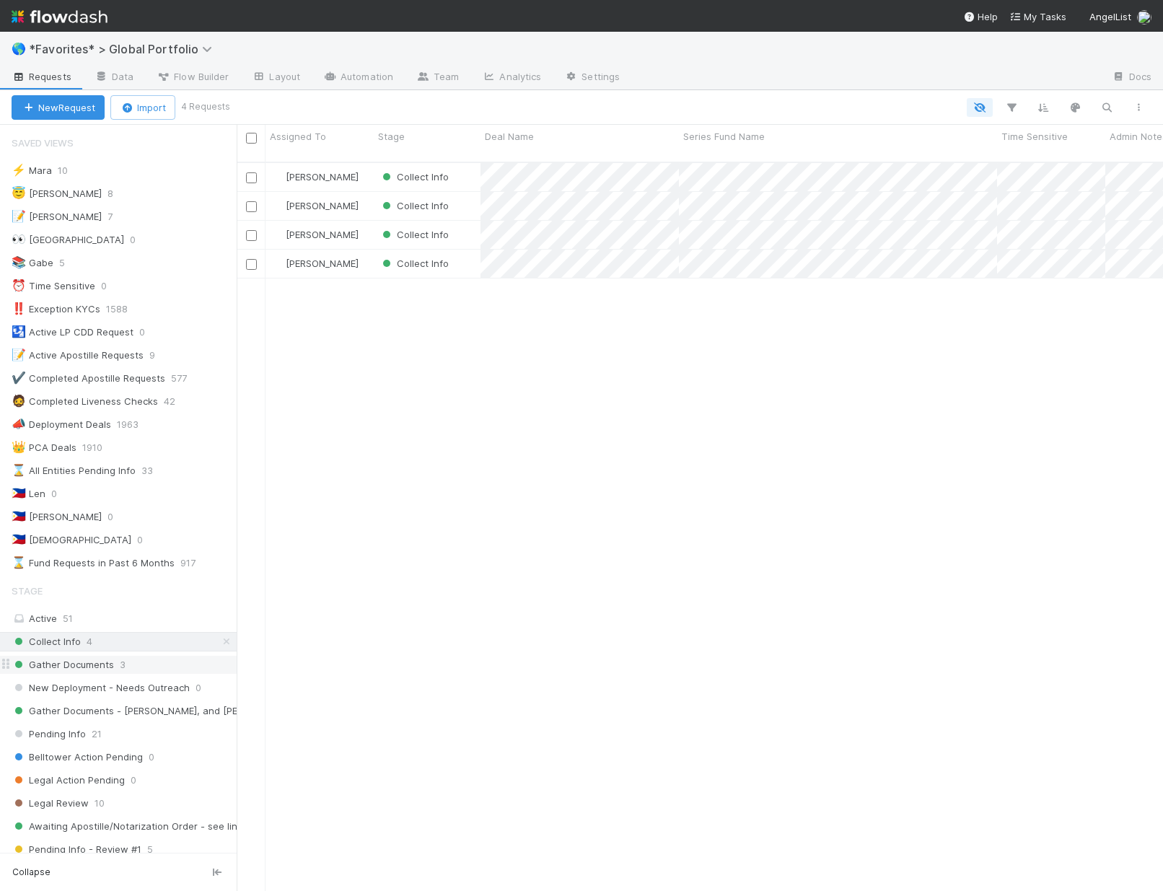
click at [79, 662] on span "Gather Documents" at bounding box center [63, 665] width 102 height 18
click at [96, 635] on div "Collect Info 4" at bounding box center [124, 642] width 225 height 18
click at [40, 662] on span "Gather Documents" at bounding box center [63, 665] width 102 height 18
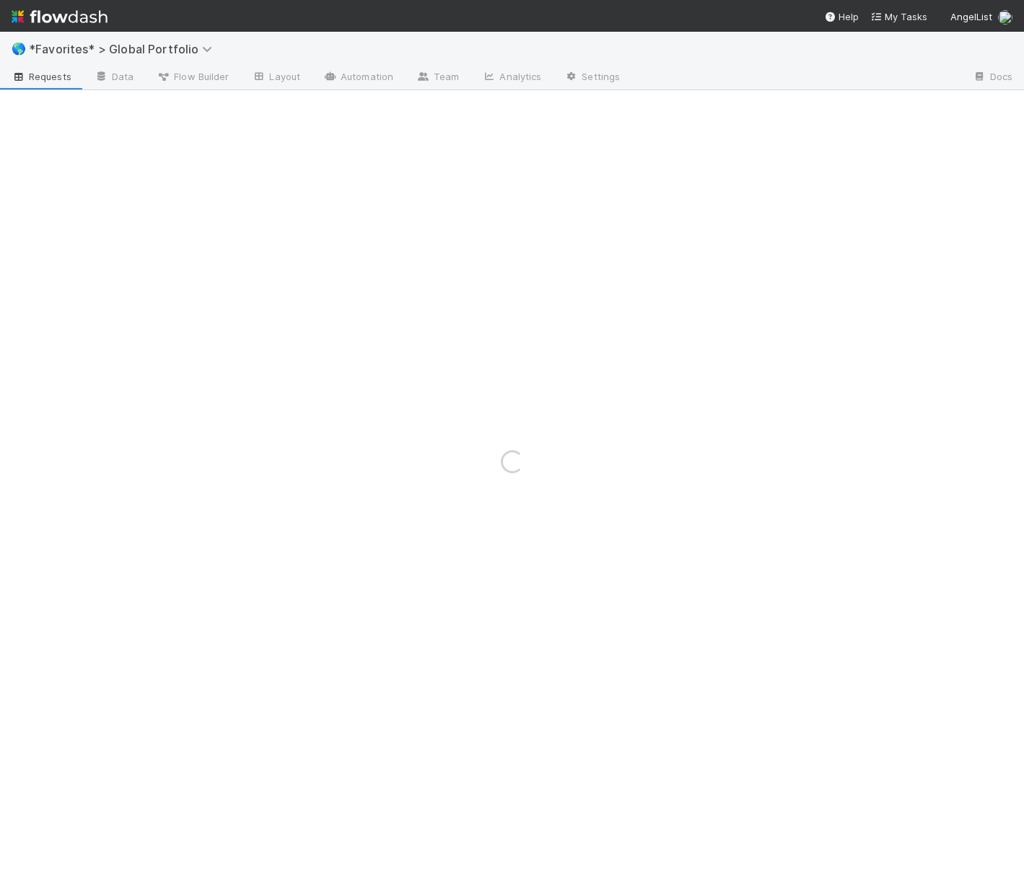
click at [64, 50] on span "*Favorites* > Global Portfolio" at bounding box center [124, 49] width 191 height 14
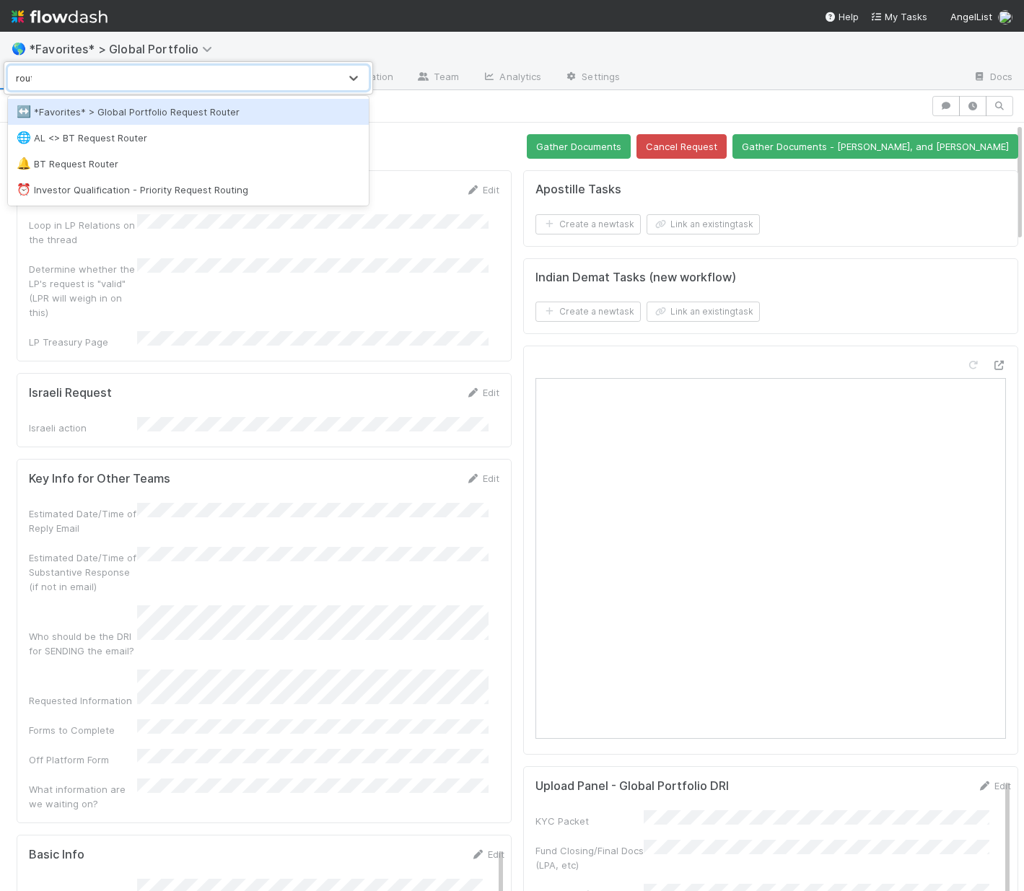
type input "route"
click at [117, 115] on div "↔️ *Favorites* > Global Portfolio Request Router" at bounding box center [188, 112] width 343 height 14
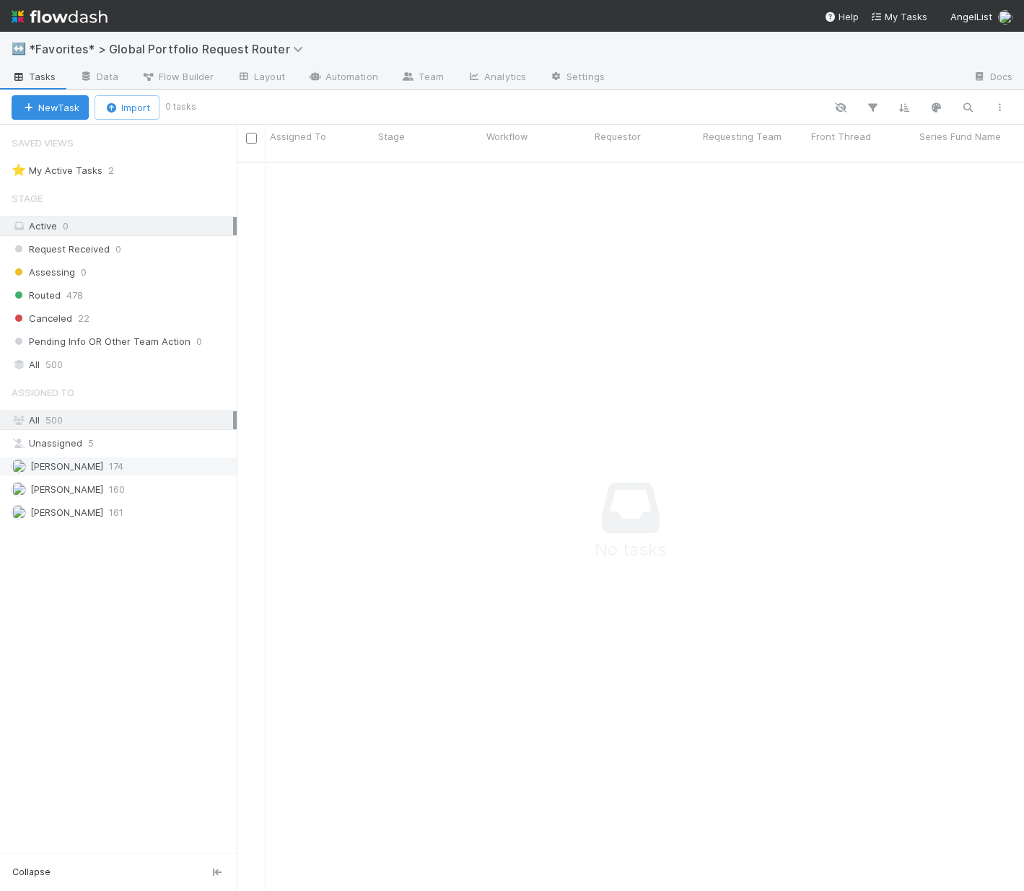
scroll to position [719, 776]
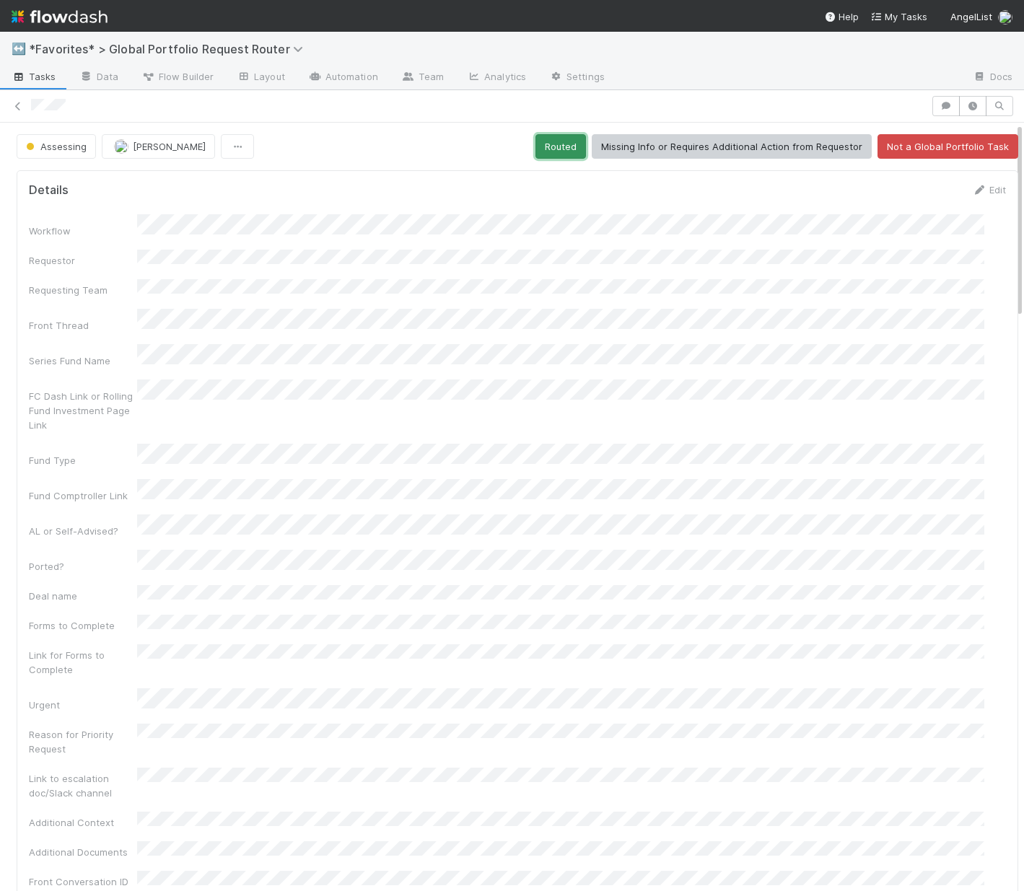
click at [559, 142] on button "Routed" at bounding box center [560, 146] width 51 height 25
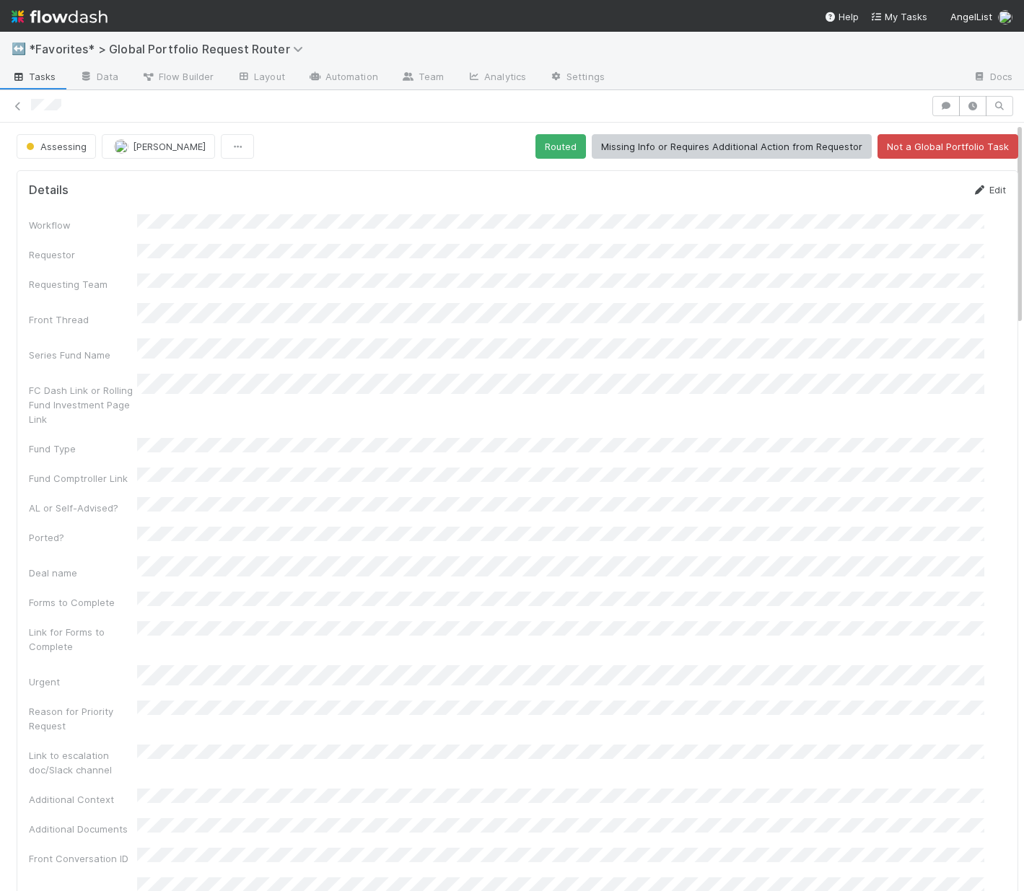
click at [974, 186] on link "Edit" at bounding box center [989, 190] width 34 height 12
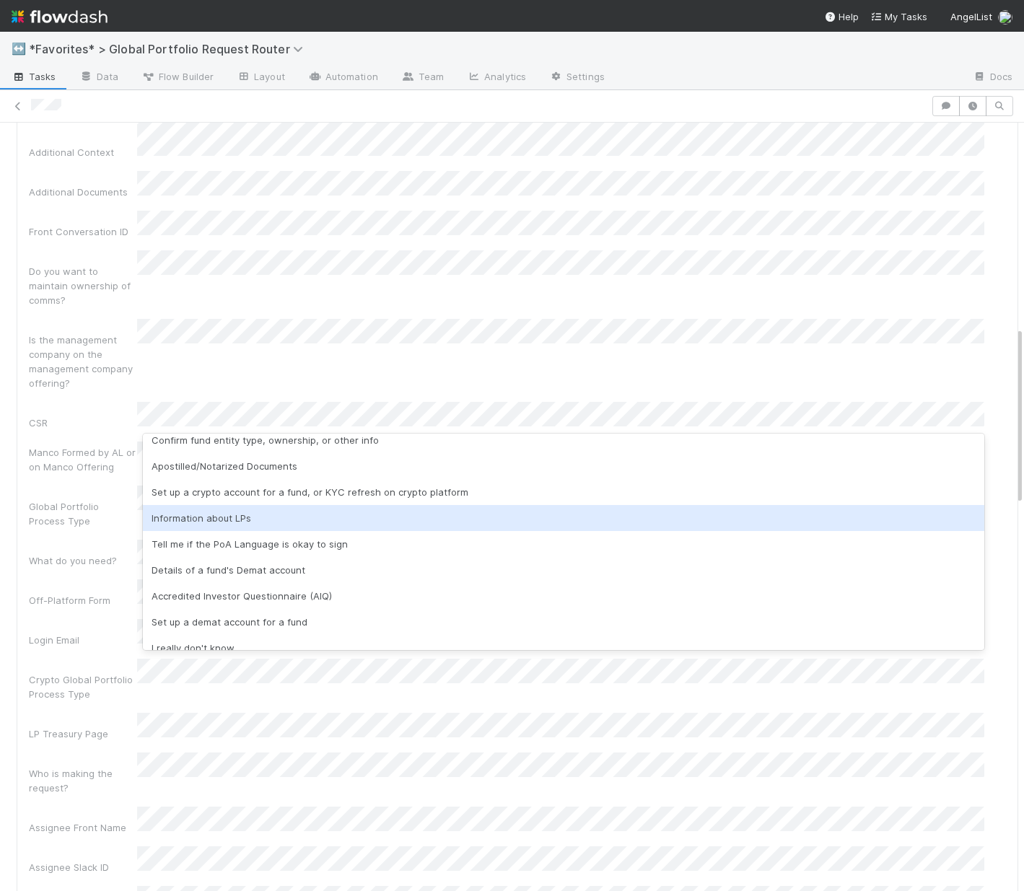
scroll to position [127, 0]
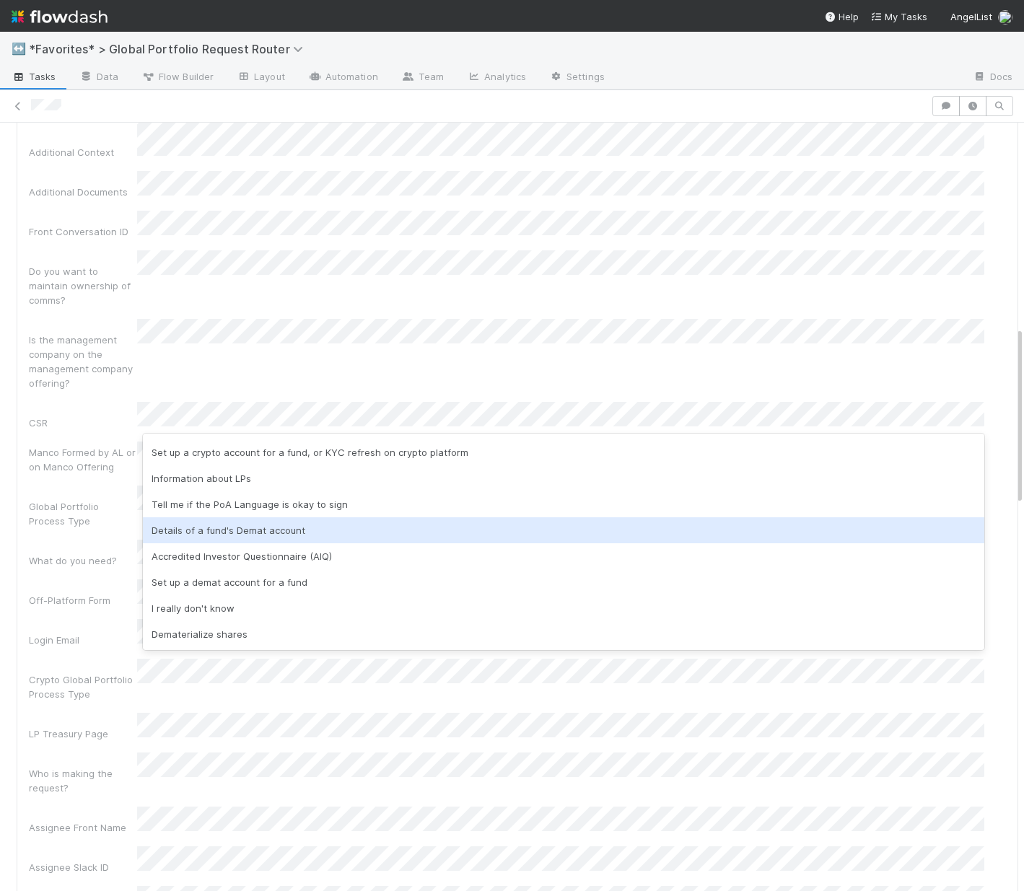
click at [244, 535] on div "Details of a fund's Demat account" at bounding box center [563, 530] width 841 height 26
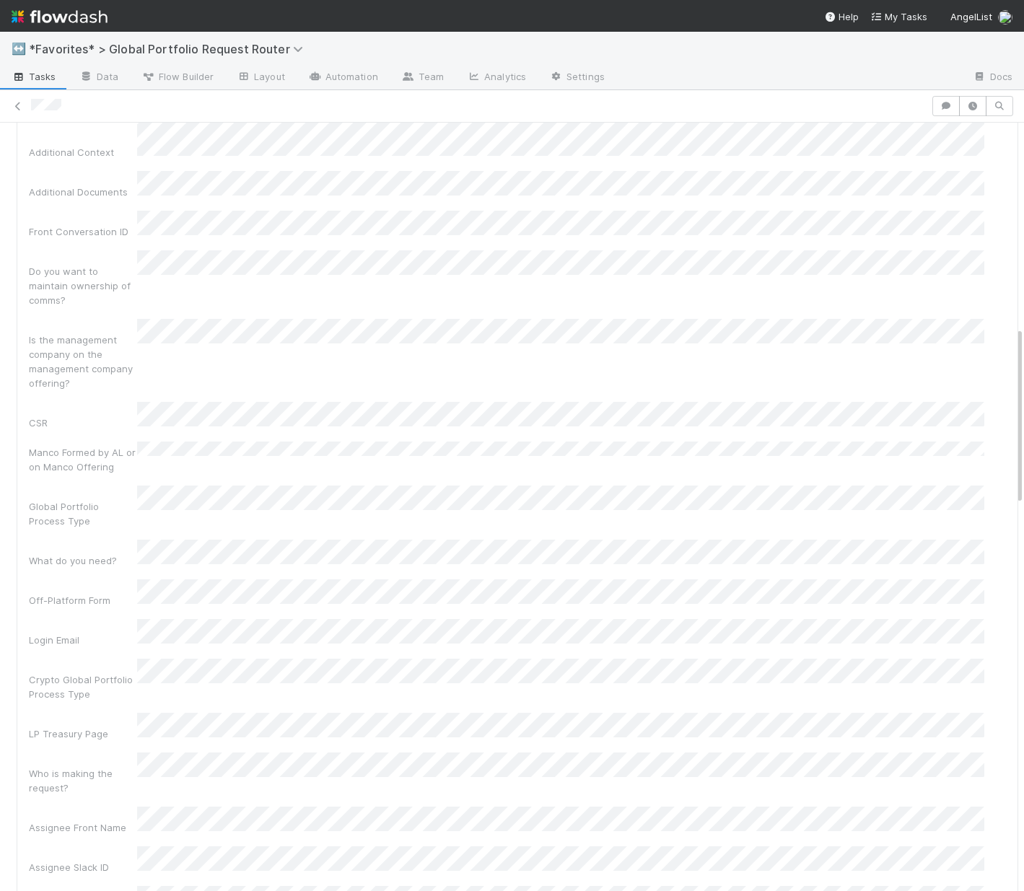
click at [111, 744] on div "Workflow Requestor Requesting Team Front Thread Series Fund Name FC Dash Link o…" at bounding box center [517, 385] width 977 height 2080
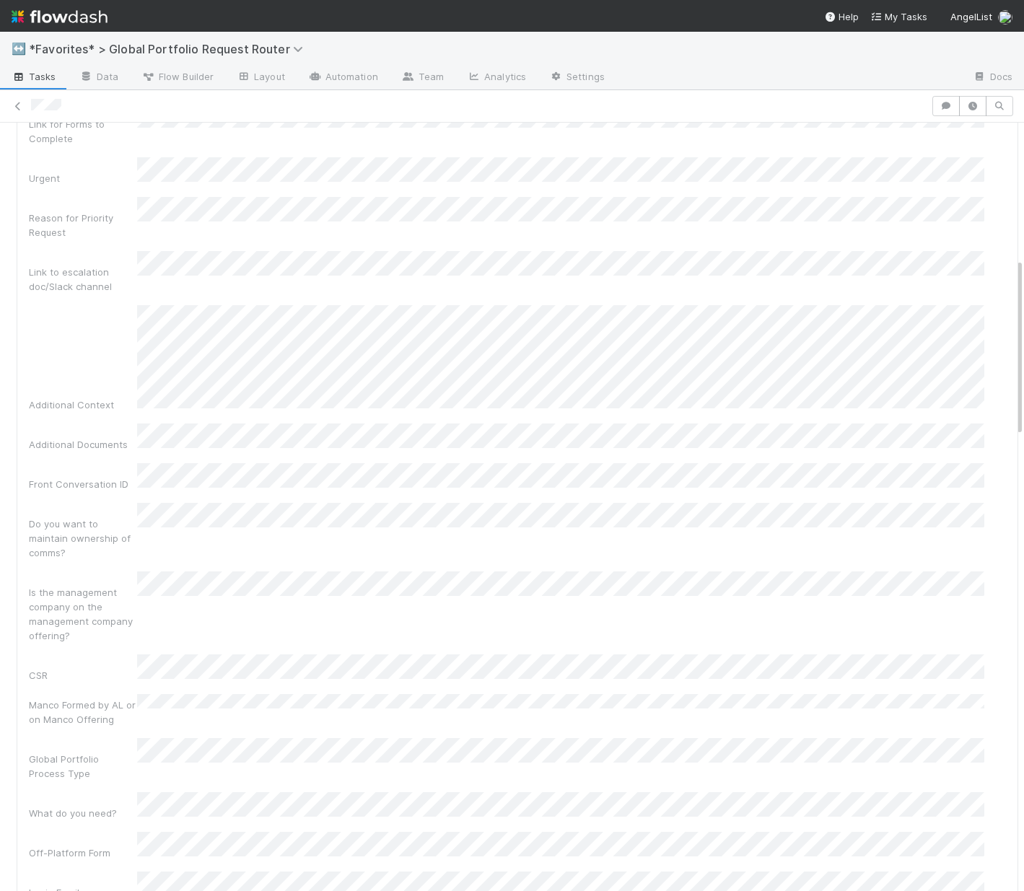
scroll to position [0, 0]
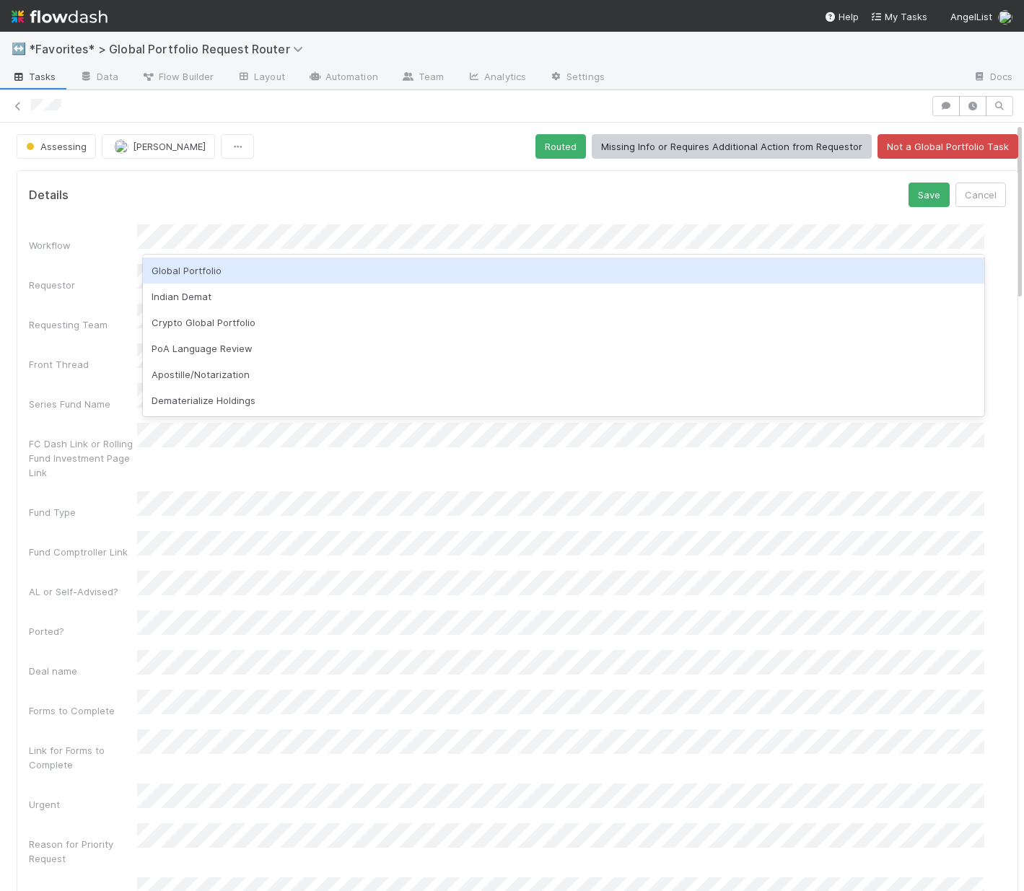
click at [261, 276] on div "Global Portfolio" at bounding box center [563, 271] width 841 height 26
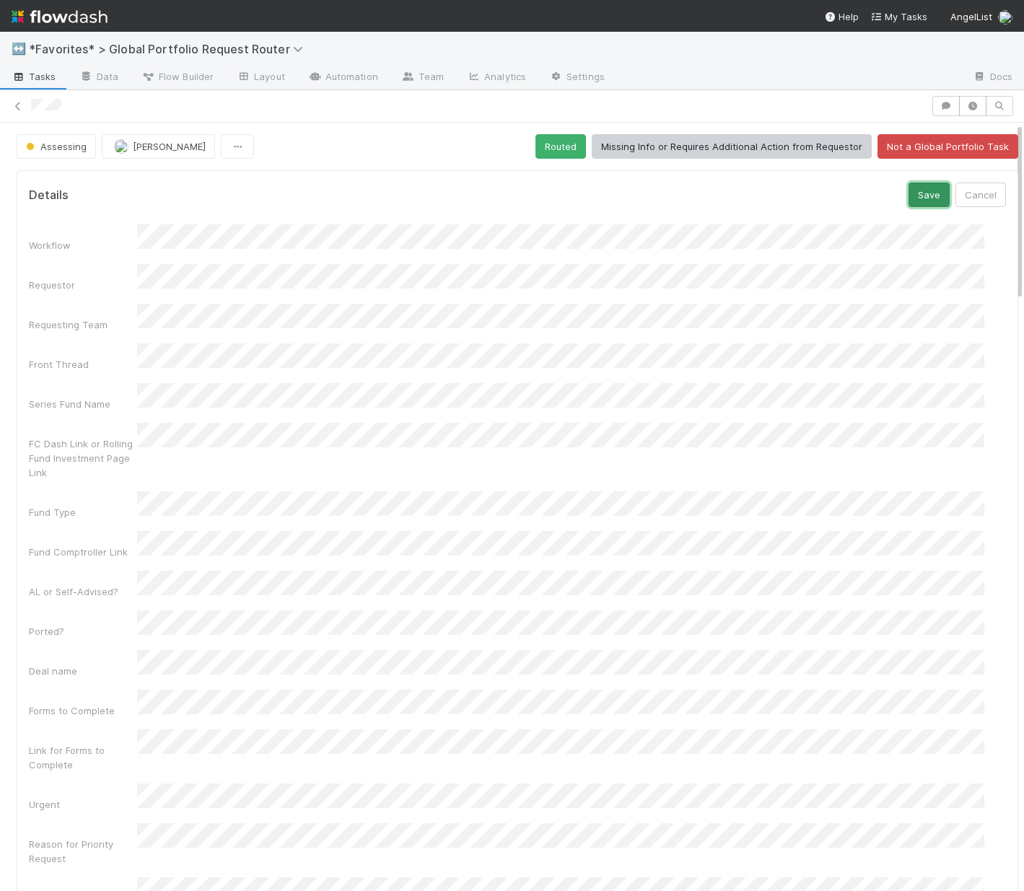
click at [911, 199] on button "Save" at bounding box center [929, 195] width 41 height 25
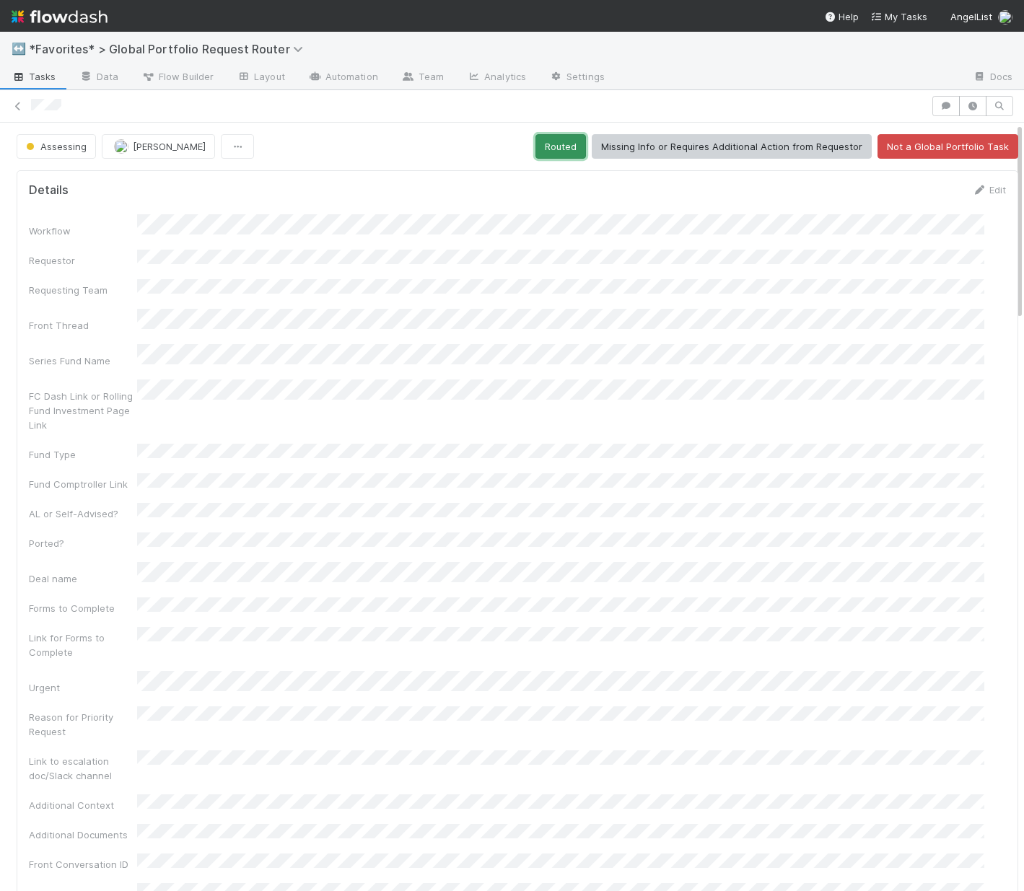
click at [553, 152] on button "Routed" at bounding box center [560, 146] width 51 height 25
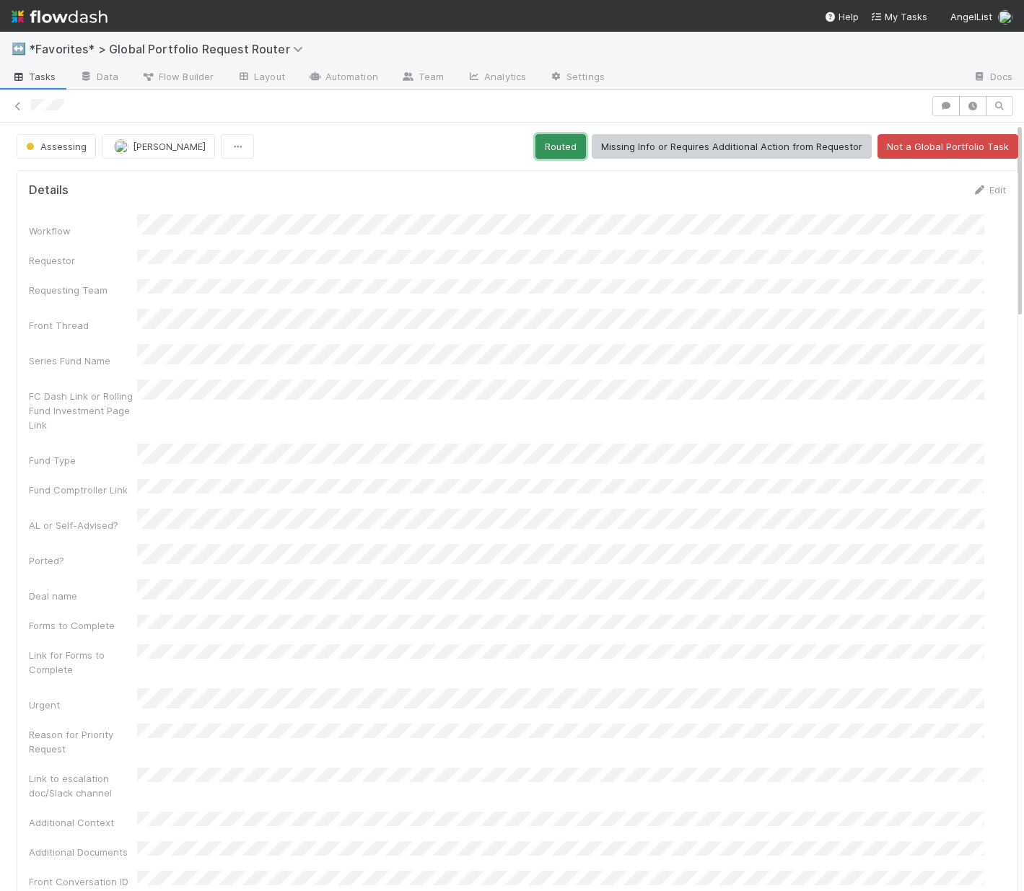
click at [539, 149] on button "Routed" at bounding box center [560, 146] width 51 height 25
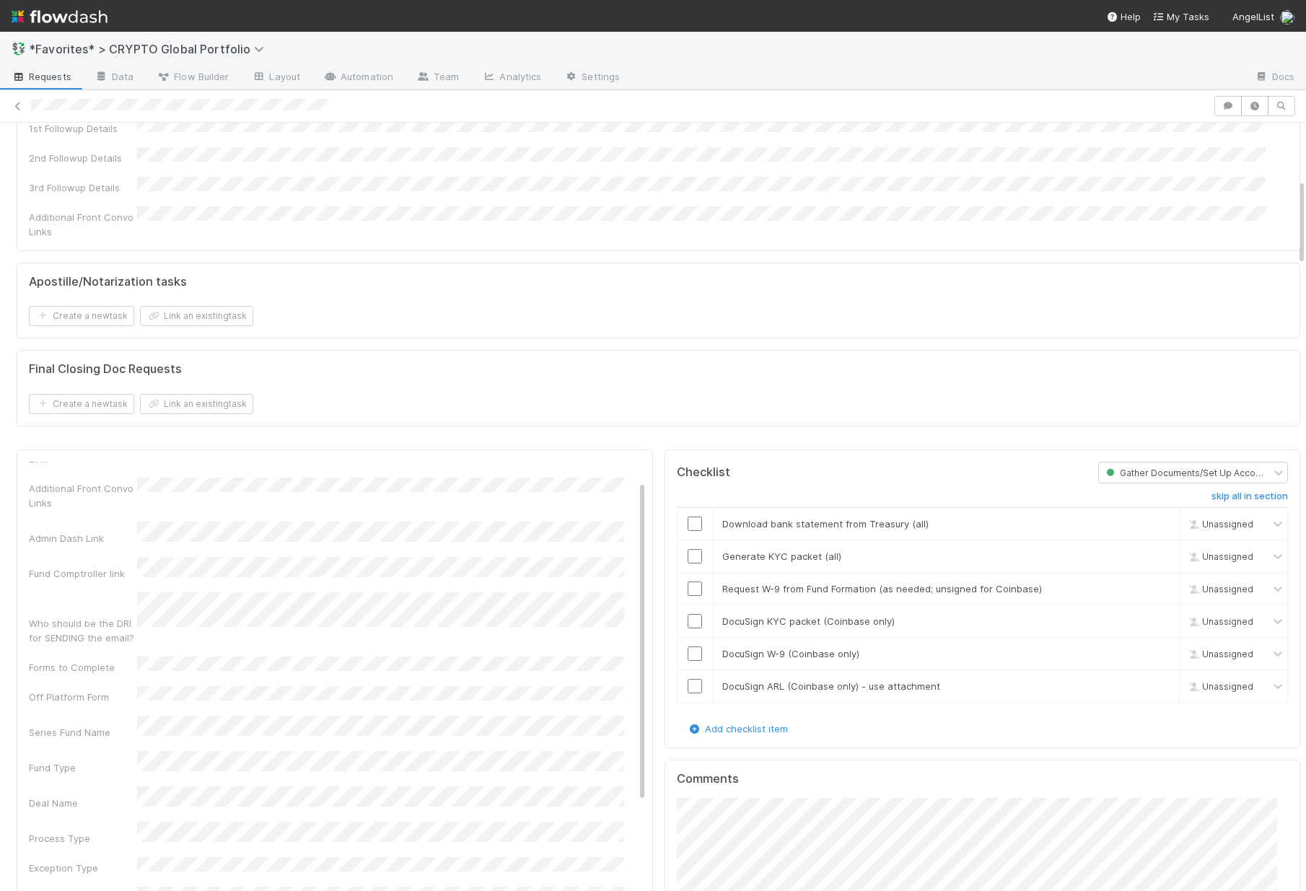
scroll to position [108, 0]
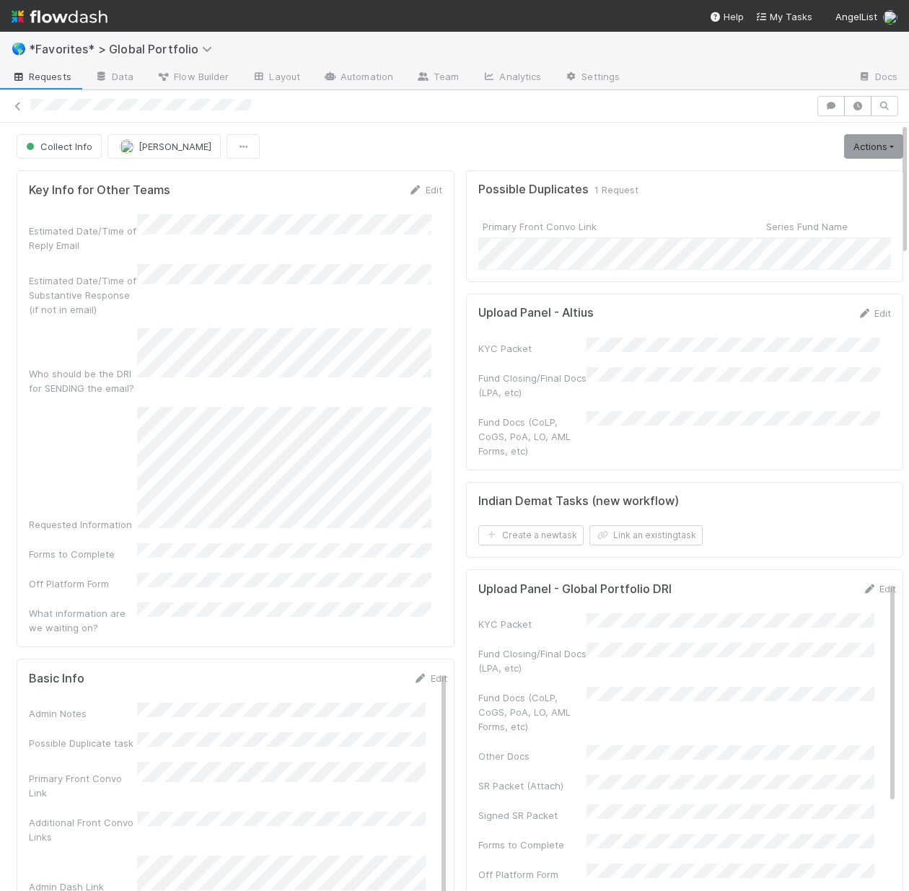
click at [138, 40] on span "*Favorites* > Global Portfolio" at bounding box center [130, 48] width 202 height 17
click at [139, 43] on span "*Favorites* > Global Portfolio" at bounding box center [124, 49] width 191 height 14
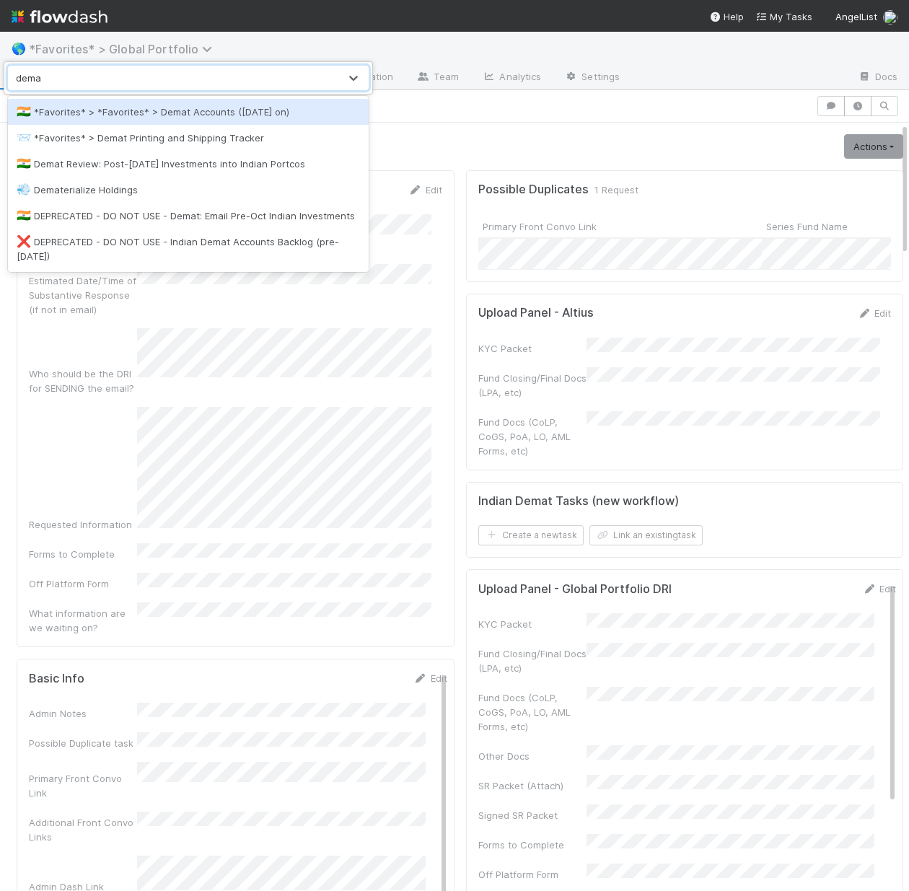
type input "demat"
click at [202, 106] on div "🇮🇳 *Favorites* > *Favorites* > Demat Accounts (April 2025 on)" at bounding box center [188, 112] width 343 height 14
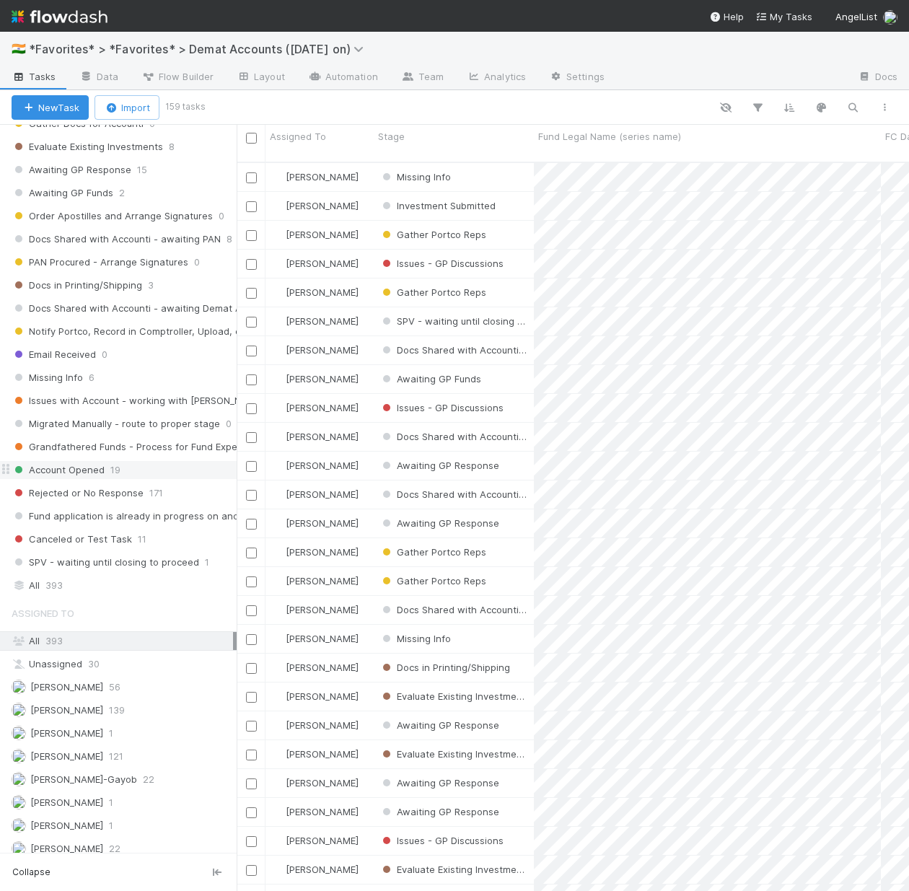
scroll to position [297, 0]
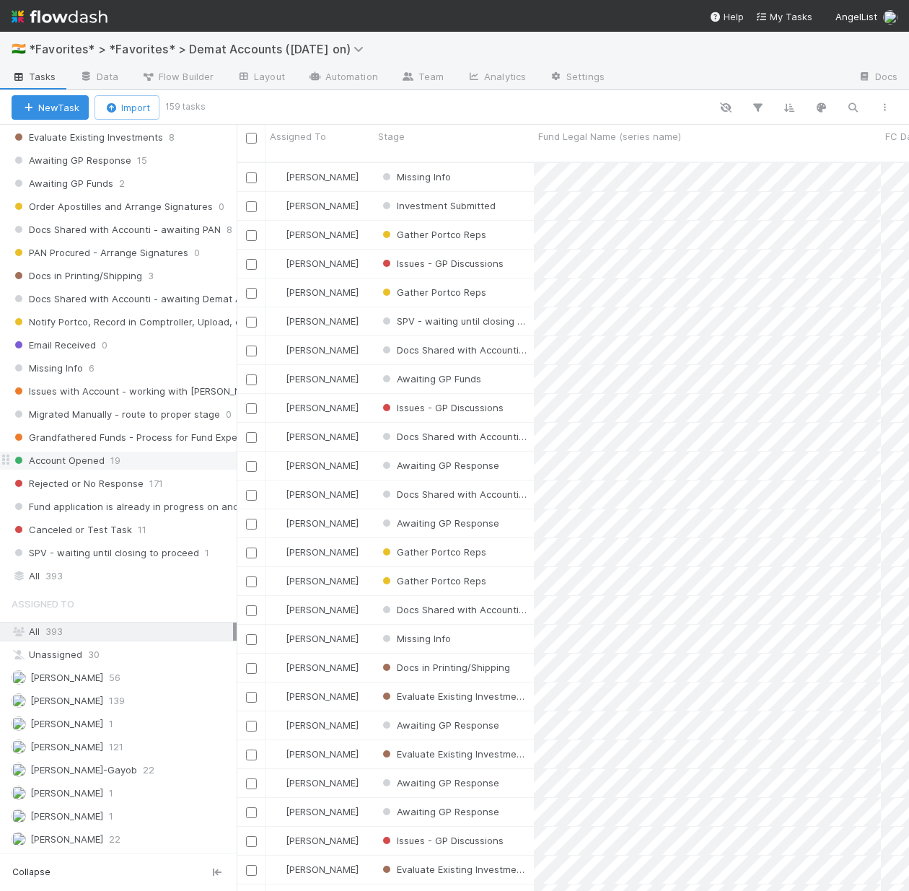
click at [100, 466] on span "Account Opened" at bounding box center [58, 461] width 93 height 18
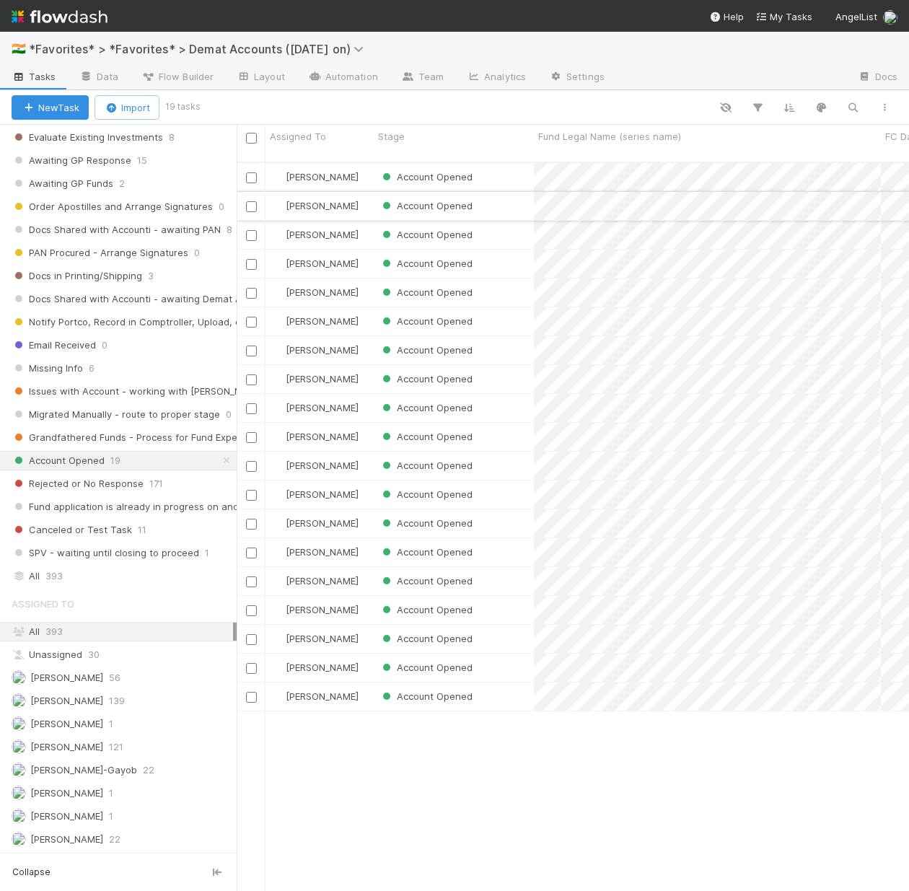
scroll to position [730, 662]
click at [525, 177] on div "Account Opened" at bounding box center [454, 177] width 160 height 28
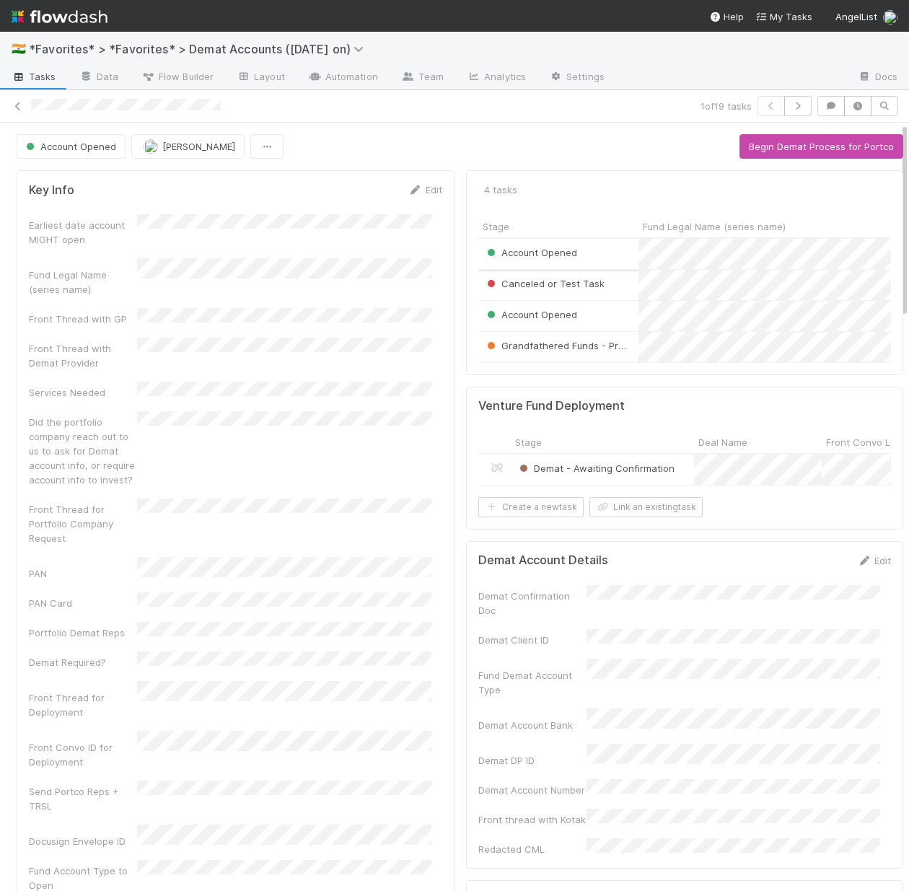
click at [614, 265] on div "Account Opened" at bounding box center [558, 254] width 160 height 30
click at [620, 316] on div "Account Opened" at bounding box center [558, 316] width 160 height 30
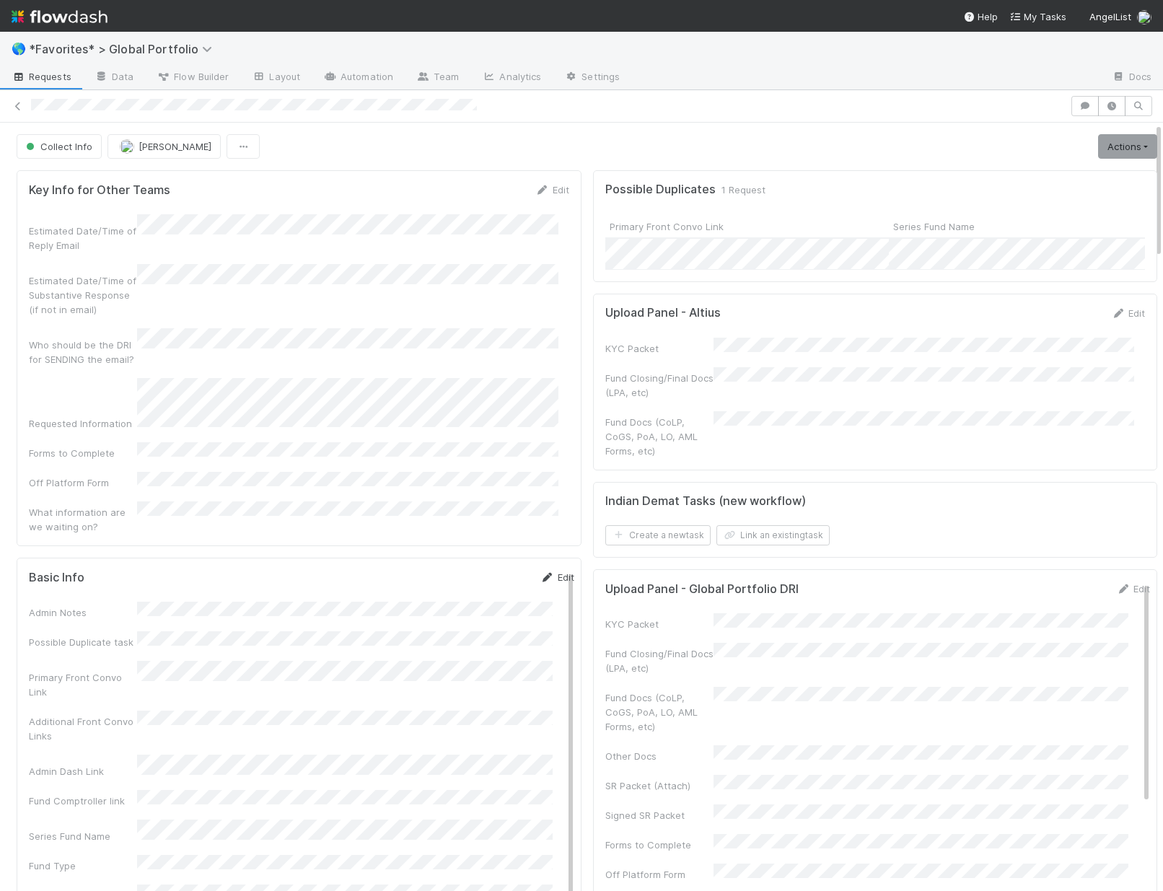
click at [541, 573] on icon at bounding box center [548, 577] width 14 height 9
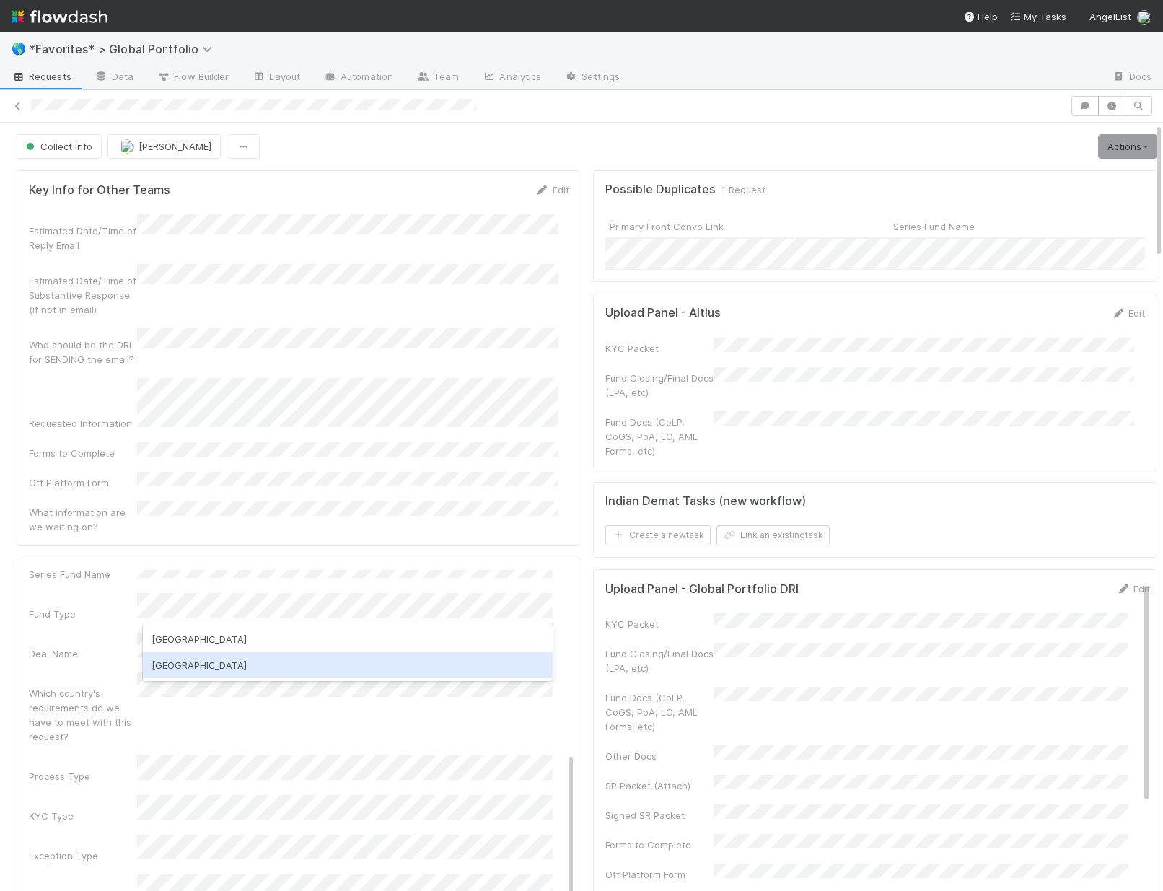
click at [271, 666] on div "[GEOGRAPHIC_DATA]" at bounding box center [348, 665] width 410 height 26
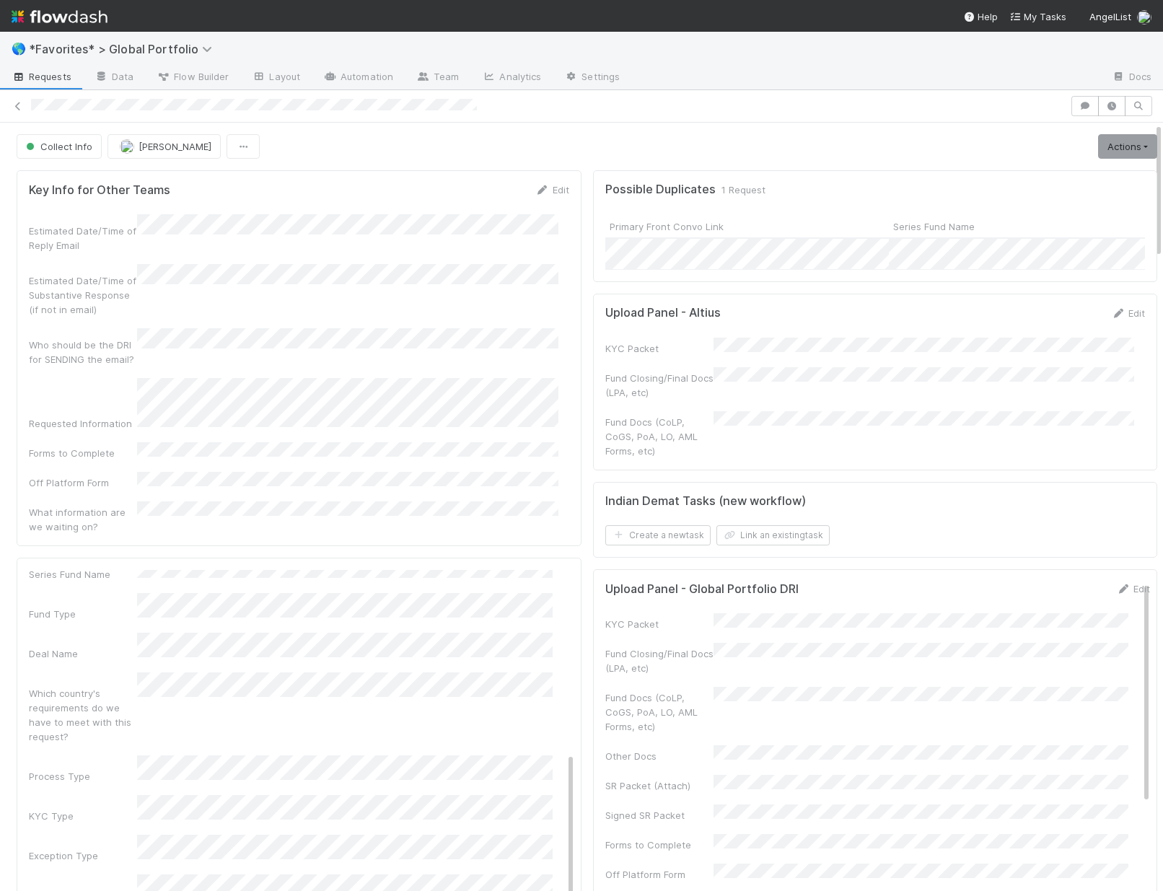
click at [67, 686] on div "Which country's requirements do we have to meet with this request?" at bounding box center [83, 715] width 108 height 58
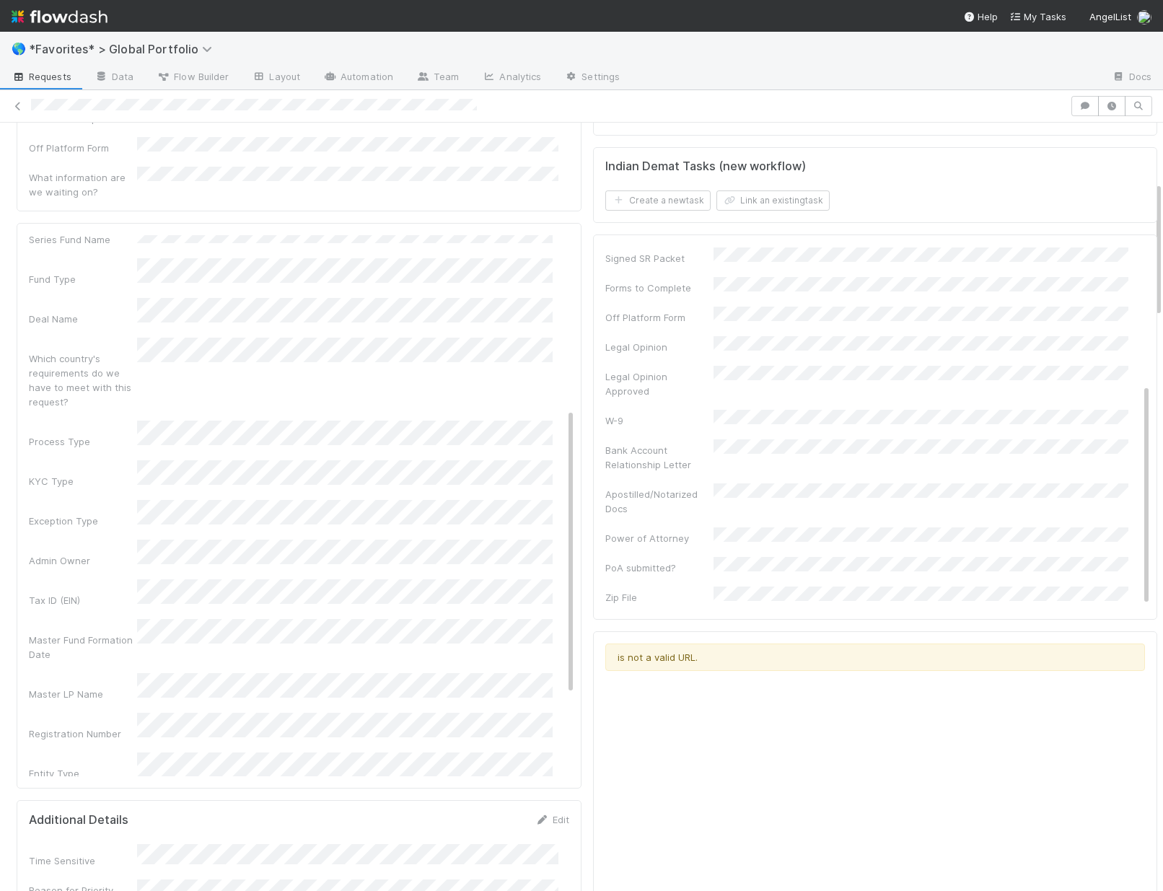
scroll to position [0, 0]
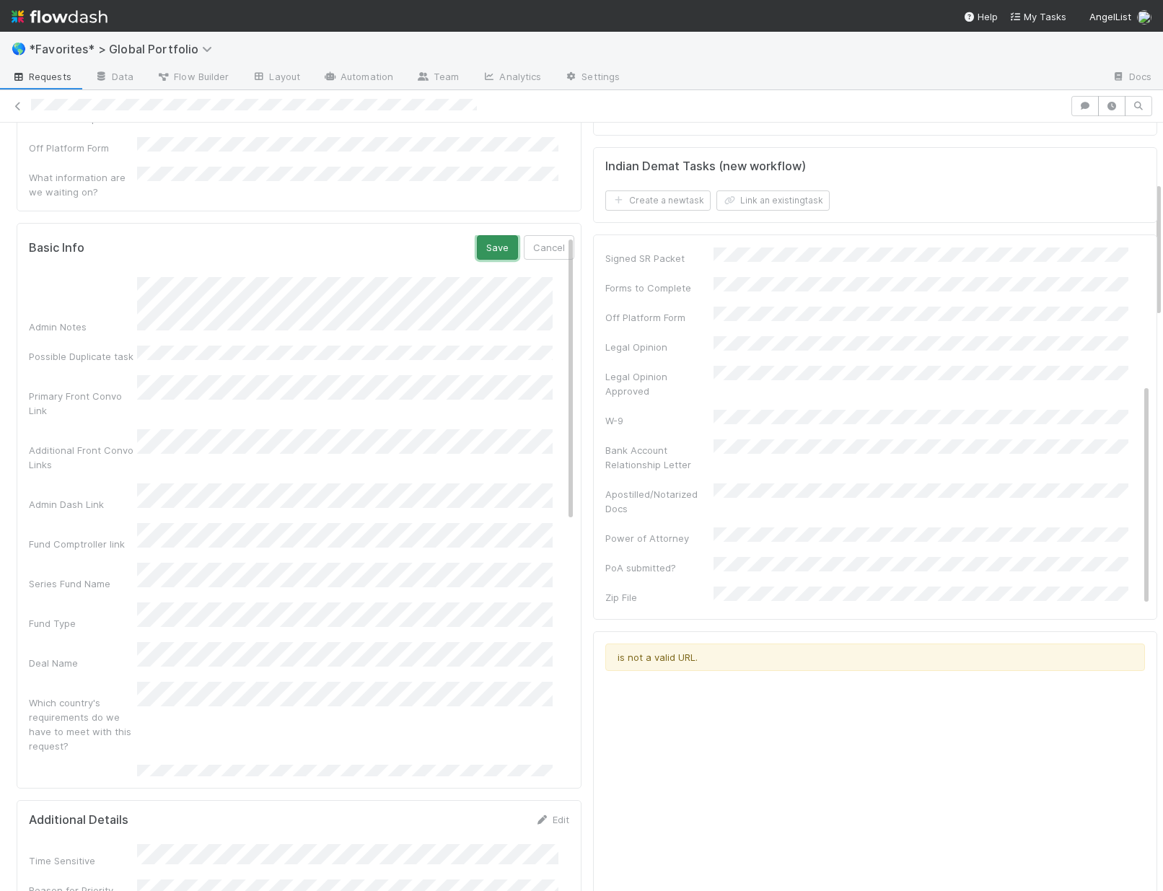
click at [480, 235] on button "Save" at bounding box center [497, 247] width 41 height 25
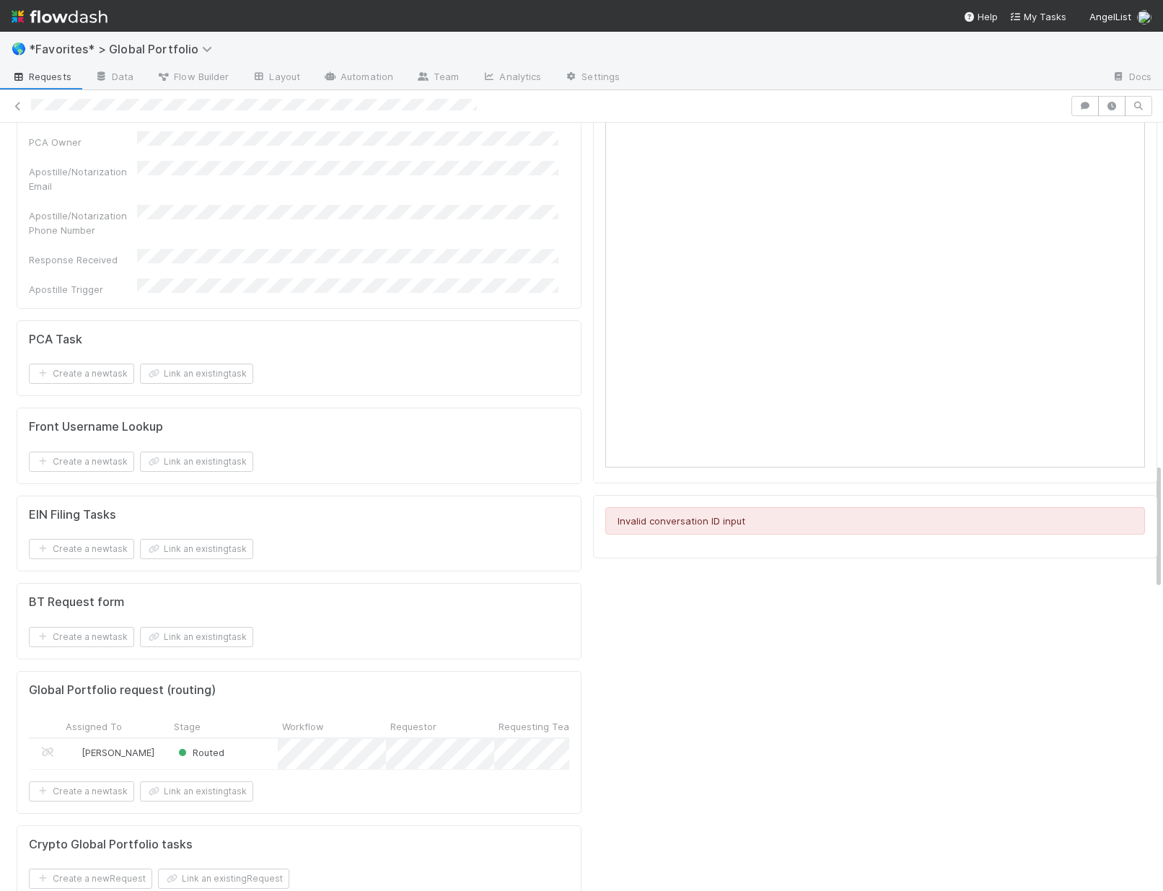
scroll to position [2073, 0]
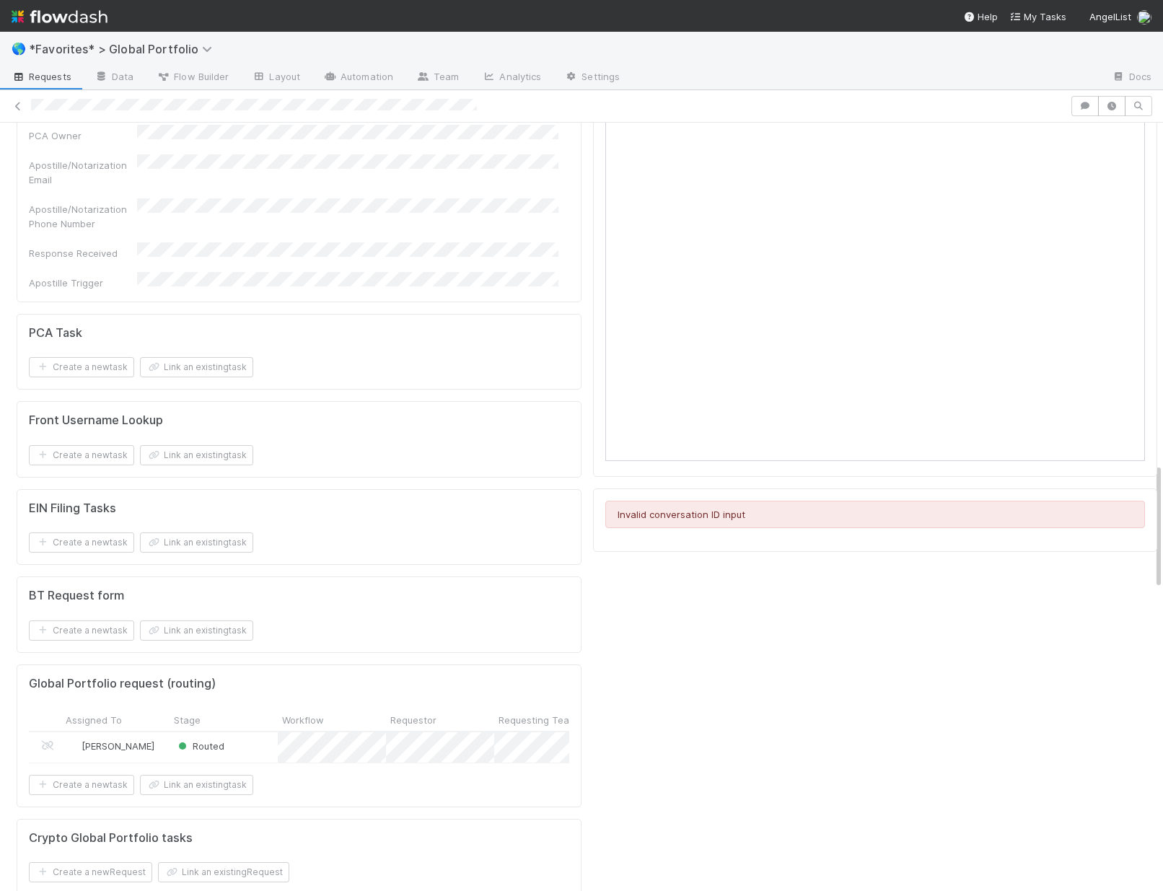
click at [273, 732] on div "Routed" at bounding box center [224, 747] width 108 height 30
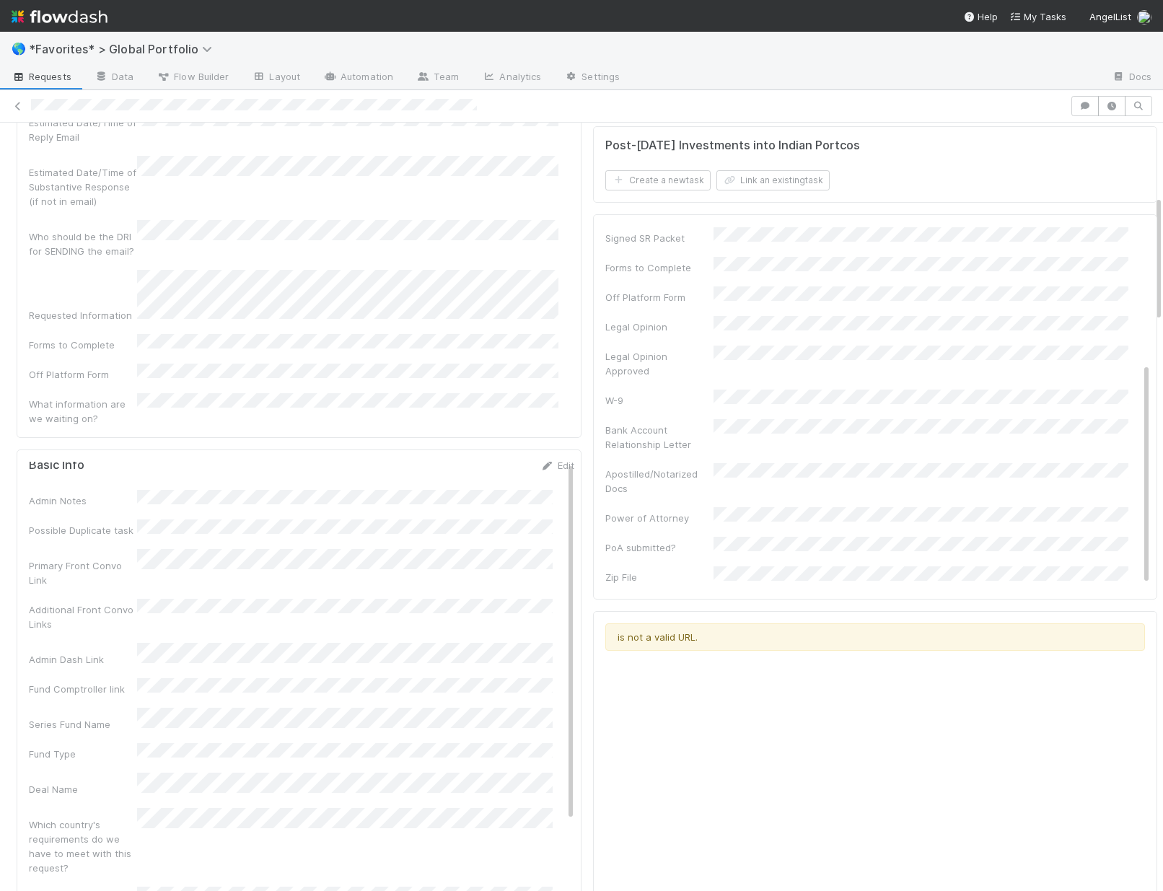
scroll to position [0, 0]
click at [541, 463] on link "Edit" at bounding box center [558, 469] width 34 height 12
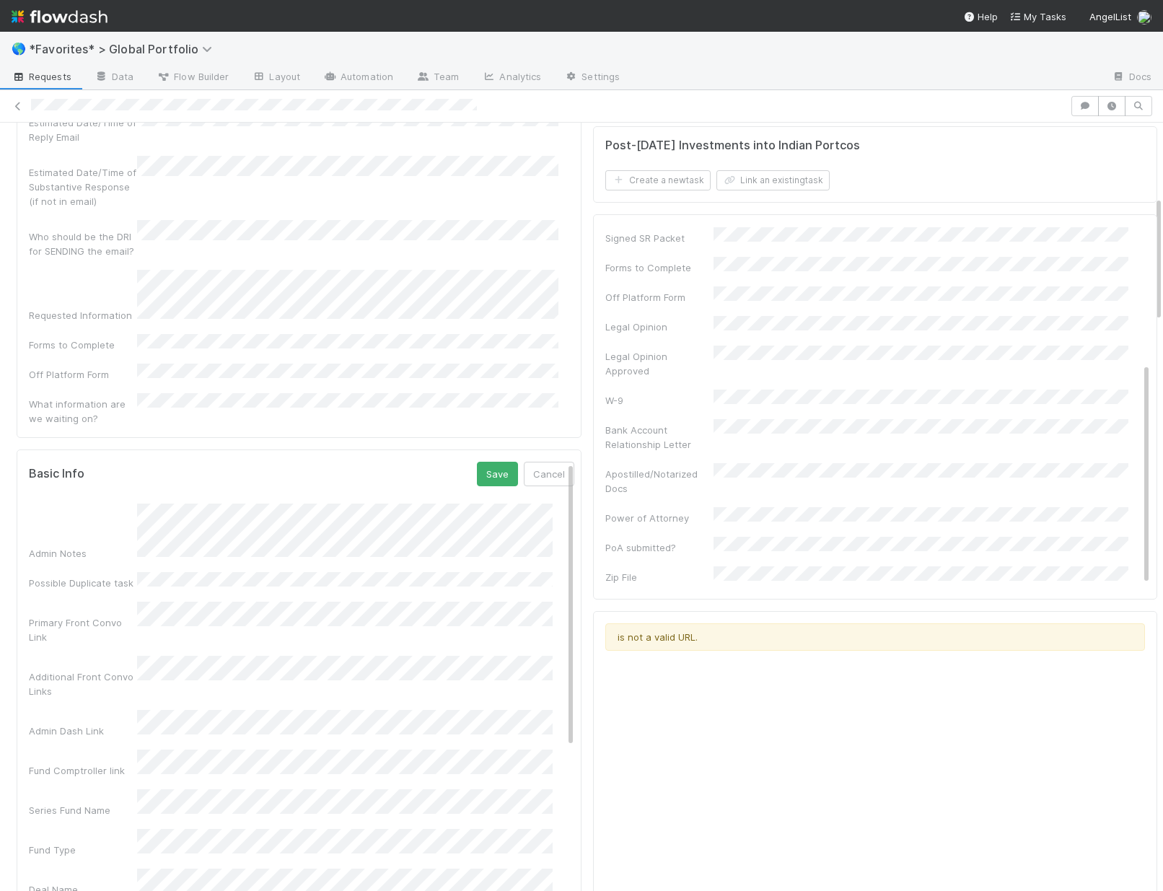
scroll to position [447, 0]
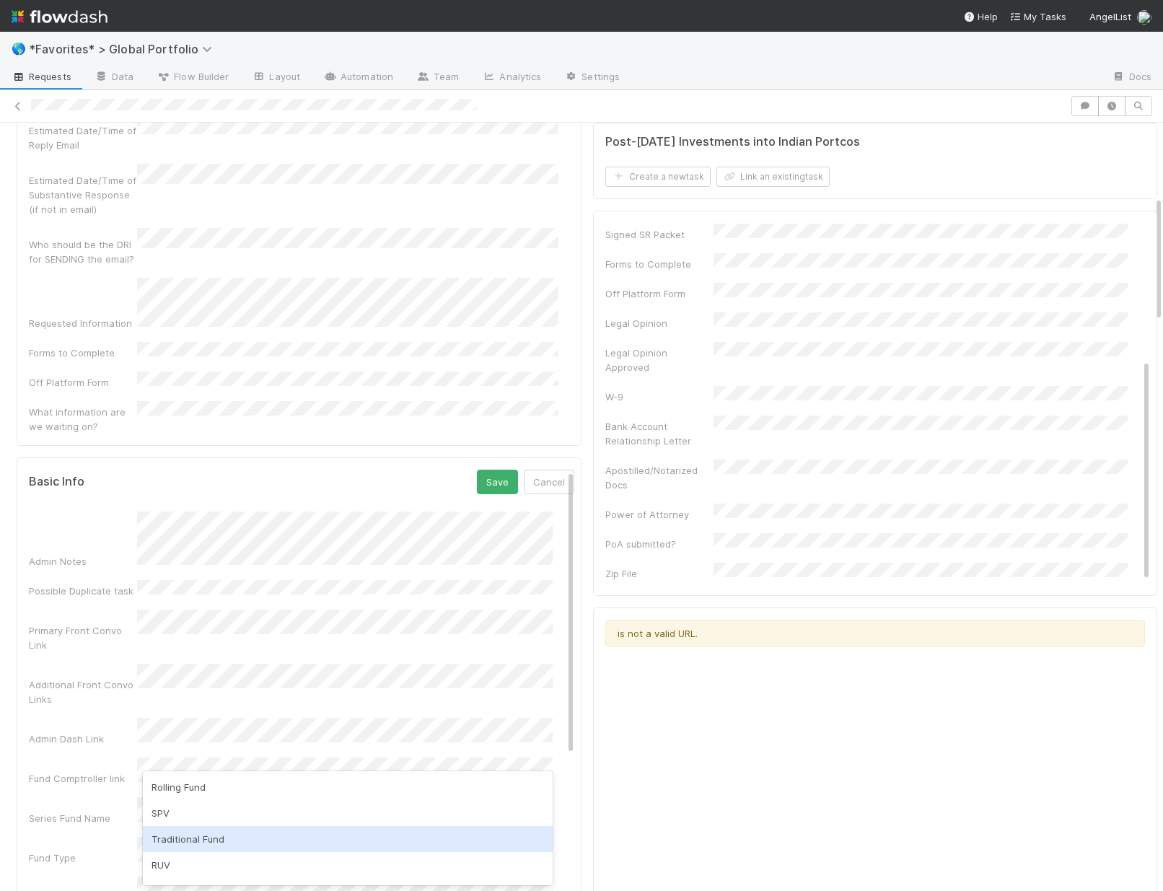
click at [185, 844] on div "Traditional Fund" at bounding box center [348, 839] width 410 height 26
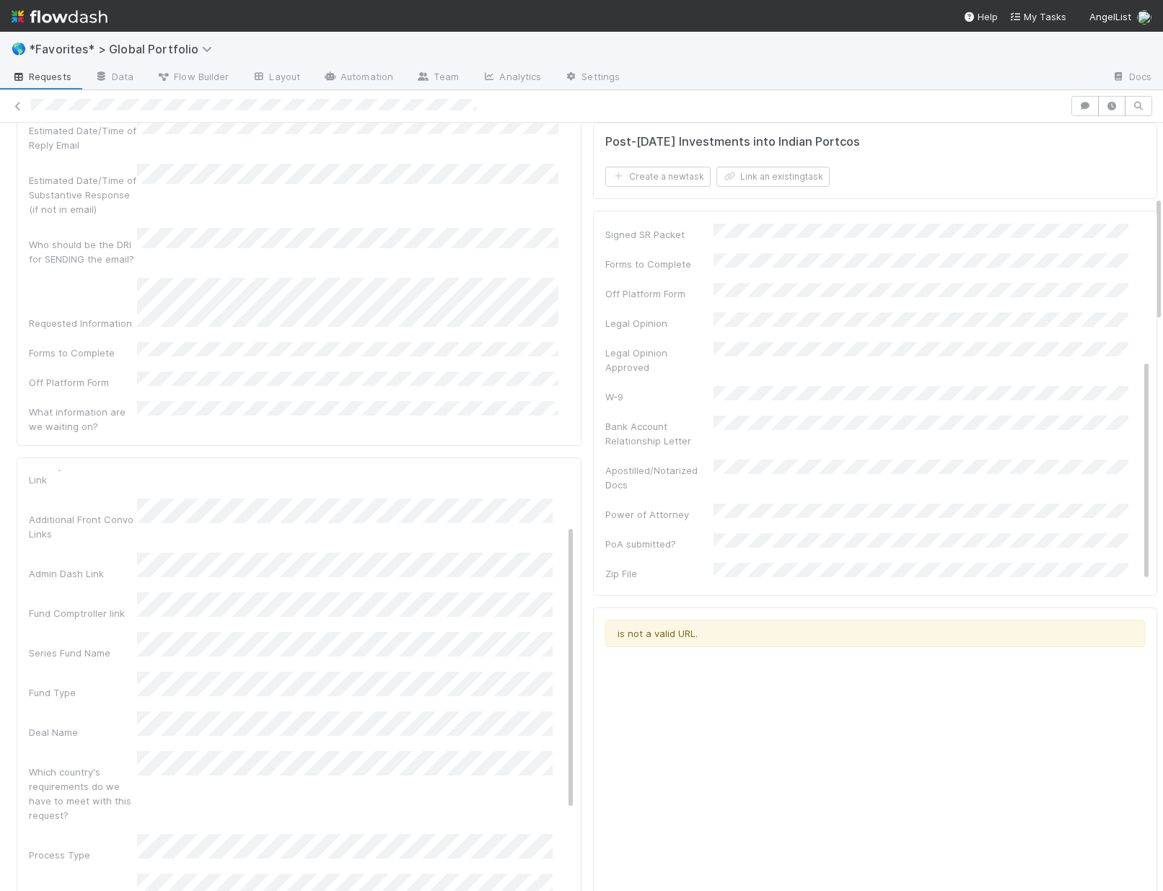
scroll to position [363, 0]
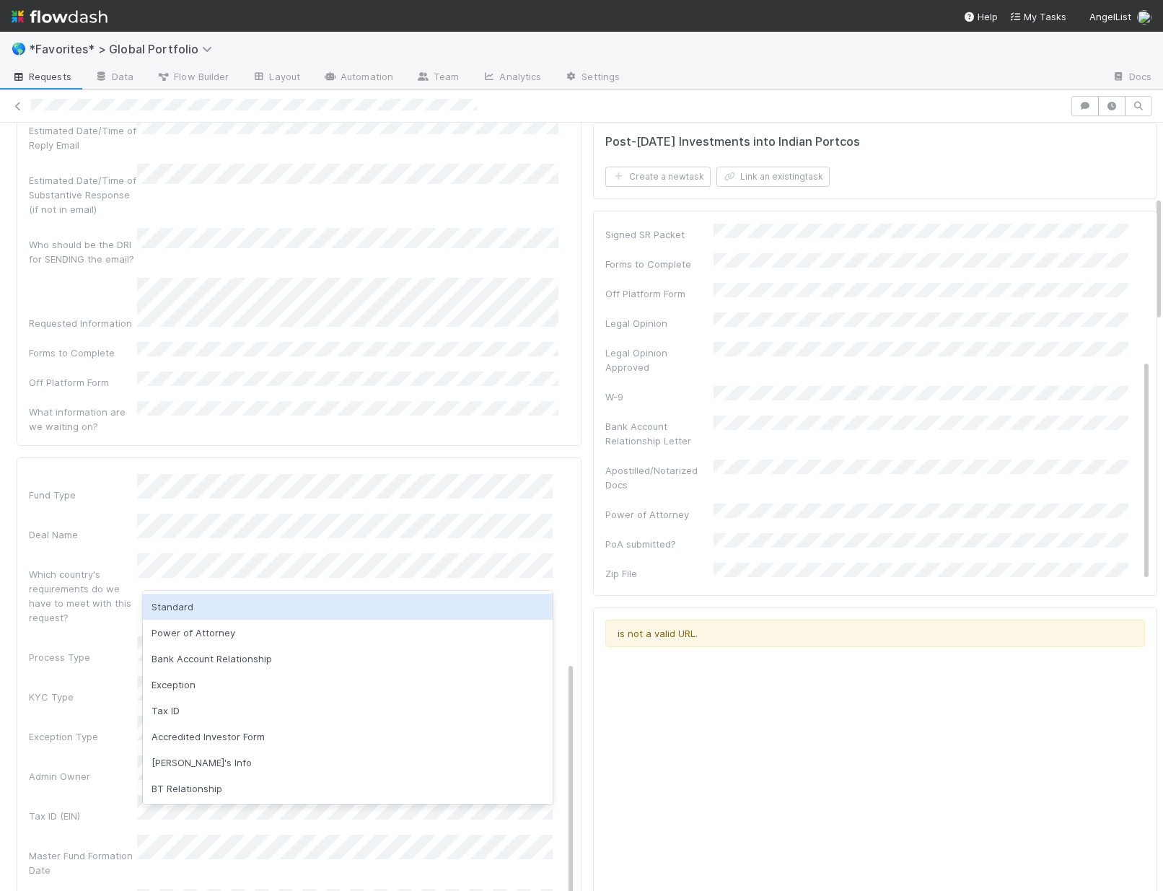
click at [213, 595] on div "Standard" at bounding box center [348, 607] width 410 height 26
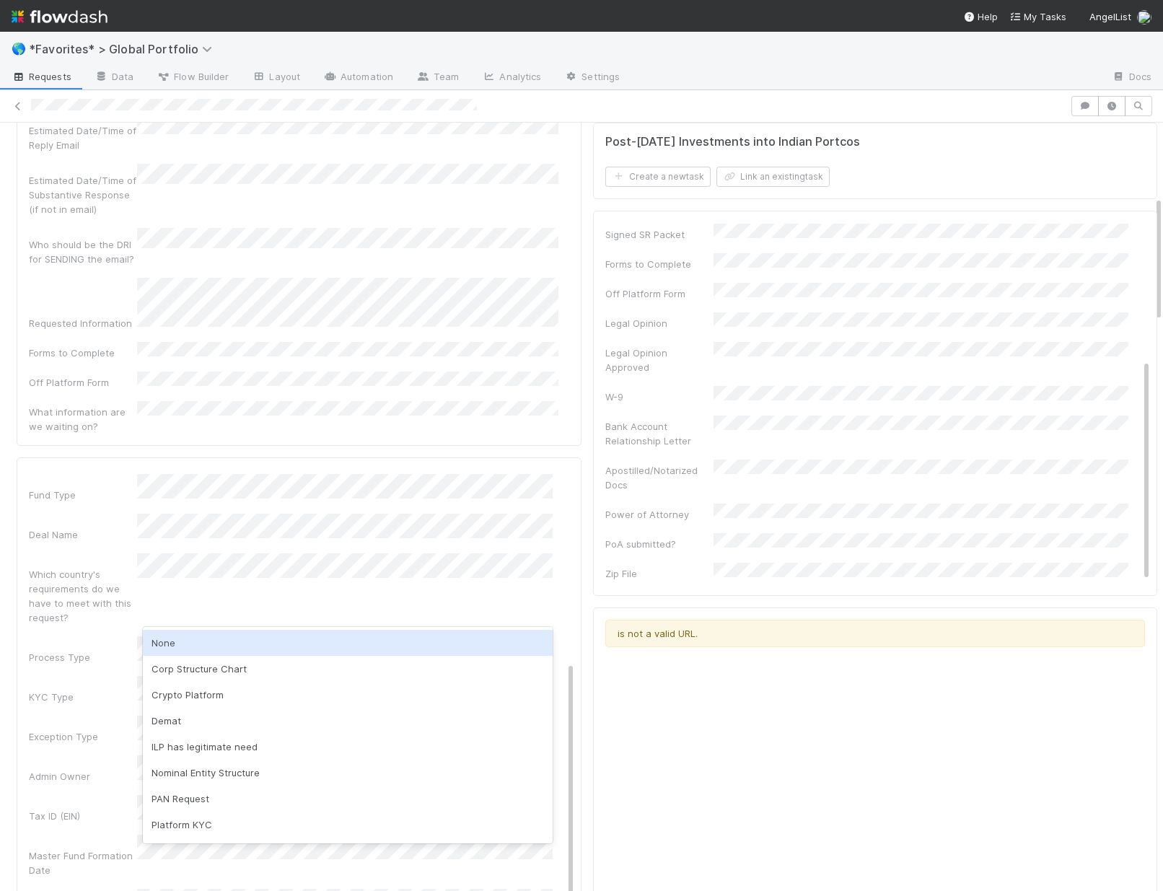
click at [206, 636] on div "None" at bounding box center [348, 643] width 410 height 26
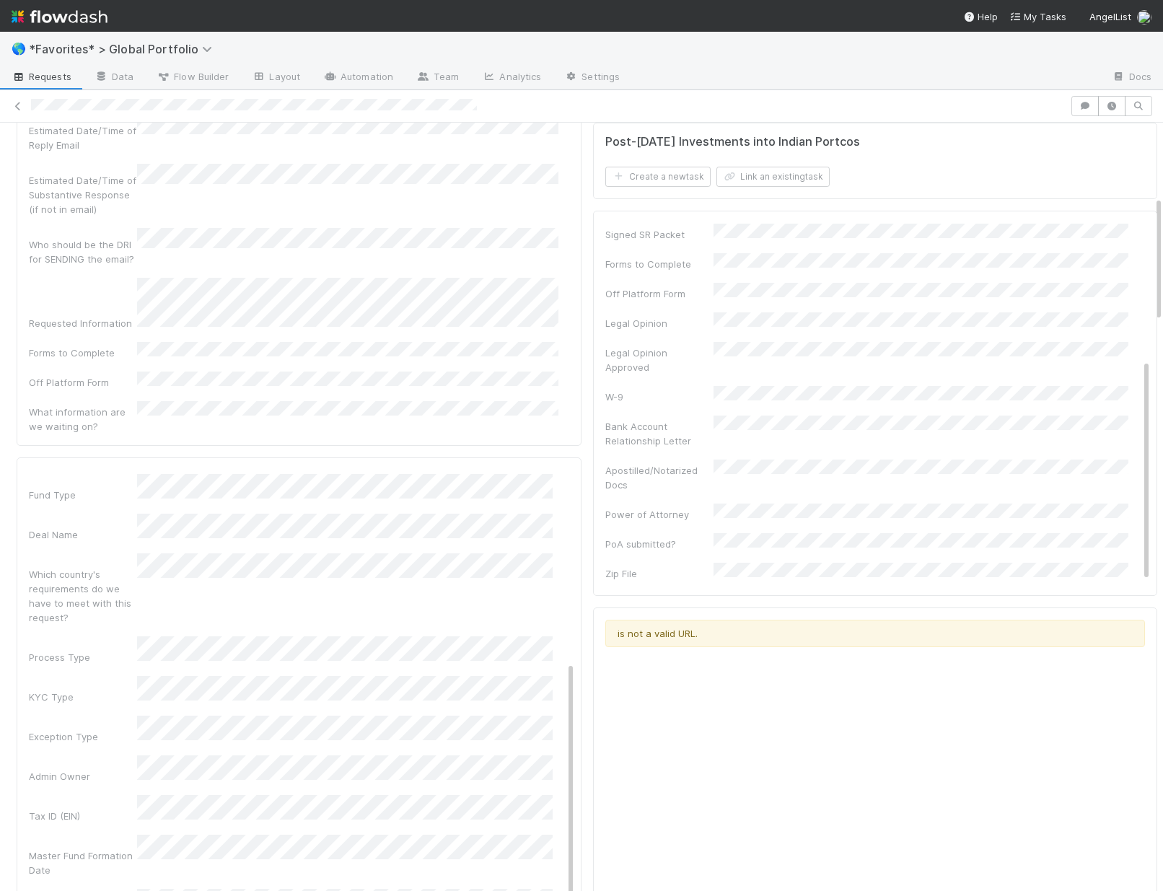
click at [64, 699] on div "Admin Notes Possible Duplicate task Primary Front Convo Link Additional Front C…" at bounding box center [302, 708] width 546 height 1119
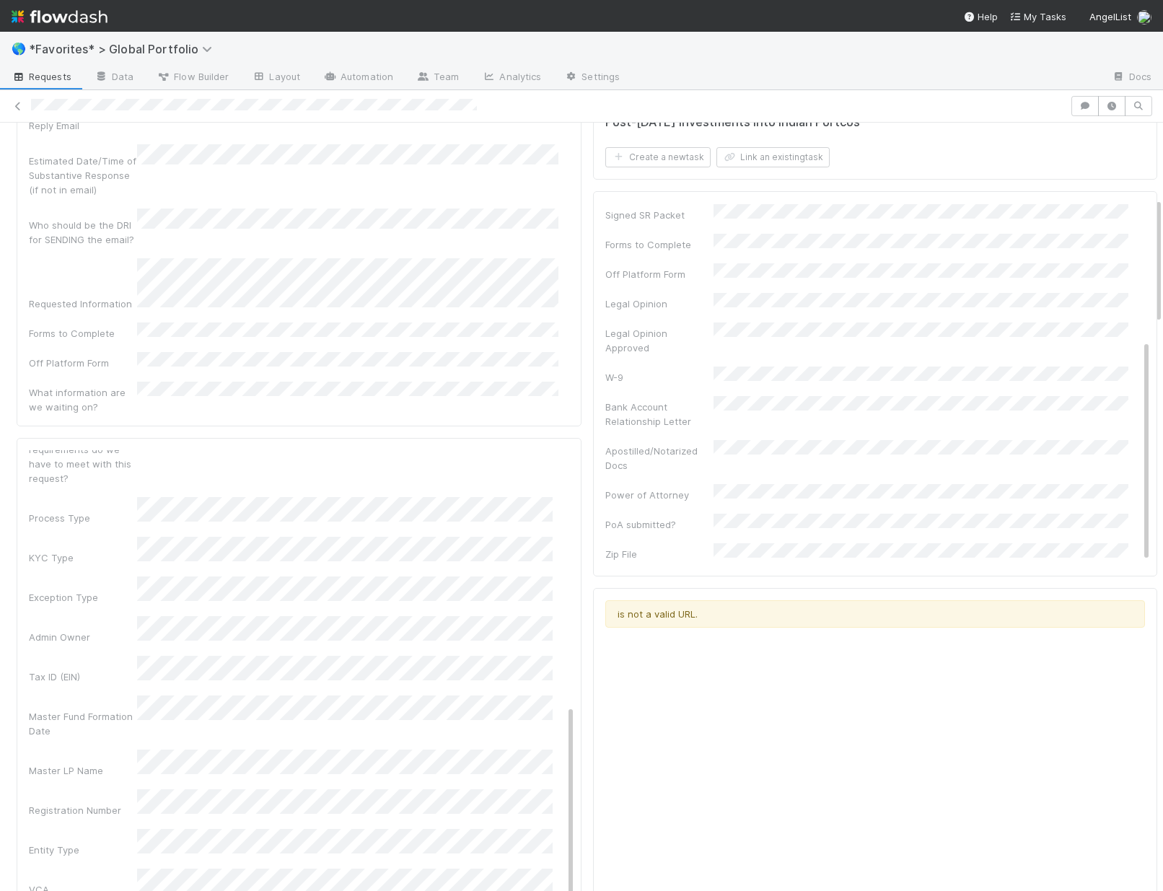
scroll to position [467, 0]
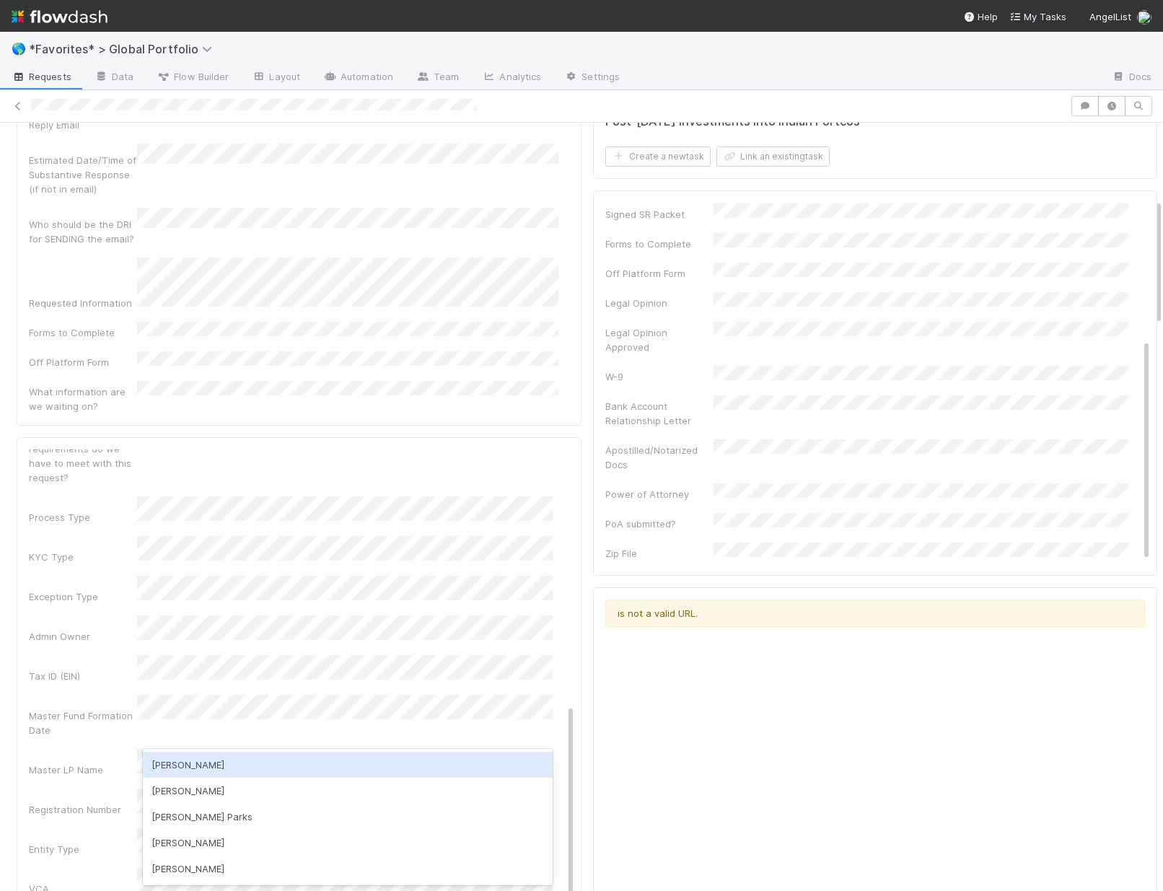
click at [184, 758] on div "Archit Dhar" at bounding box center [348, 765] width 410 height 26
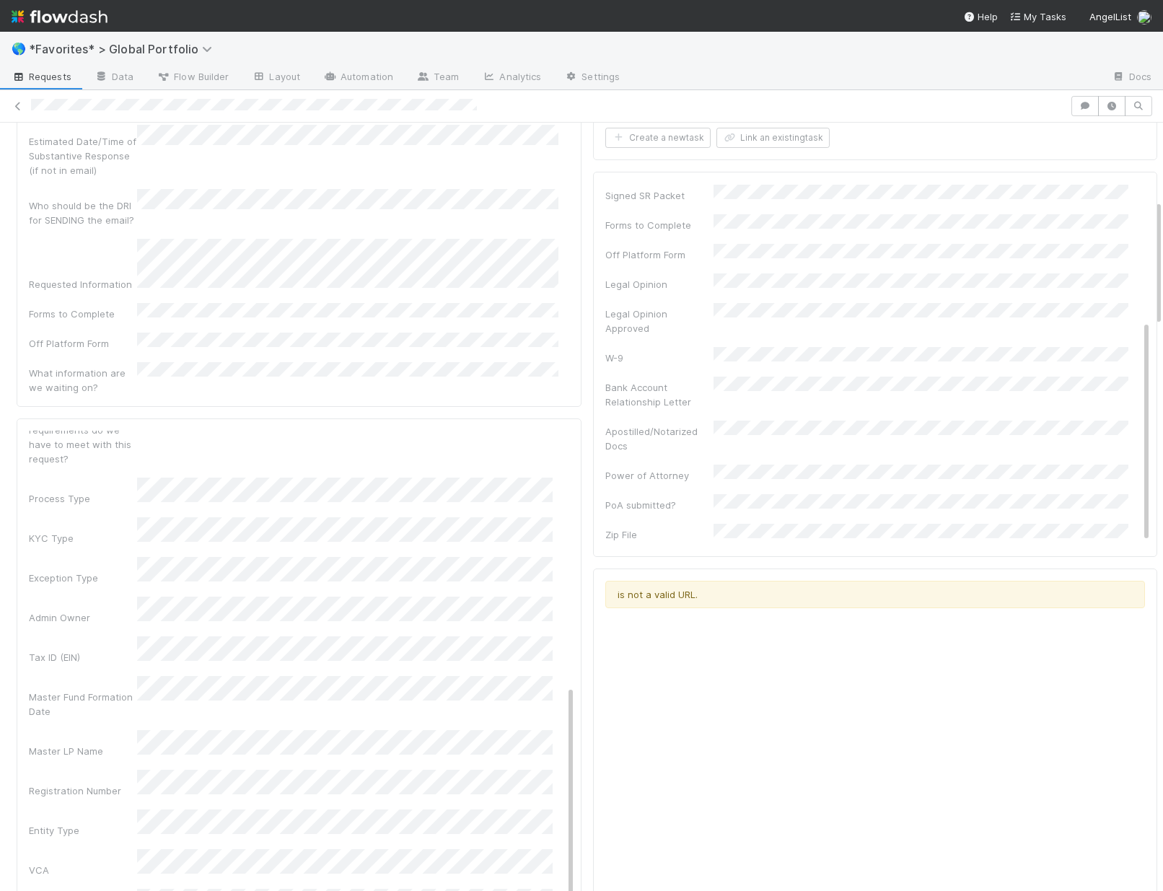
scroll to position [568, 0]
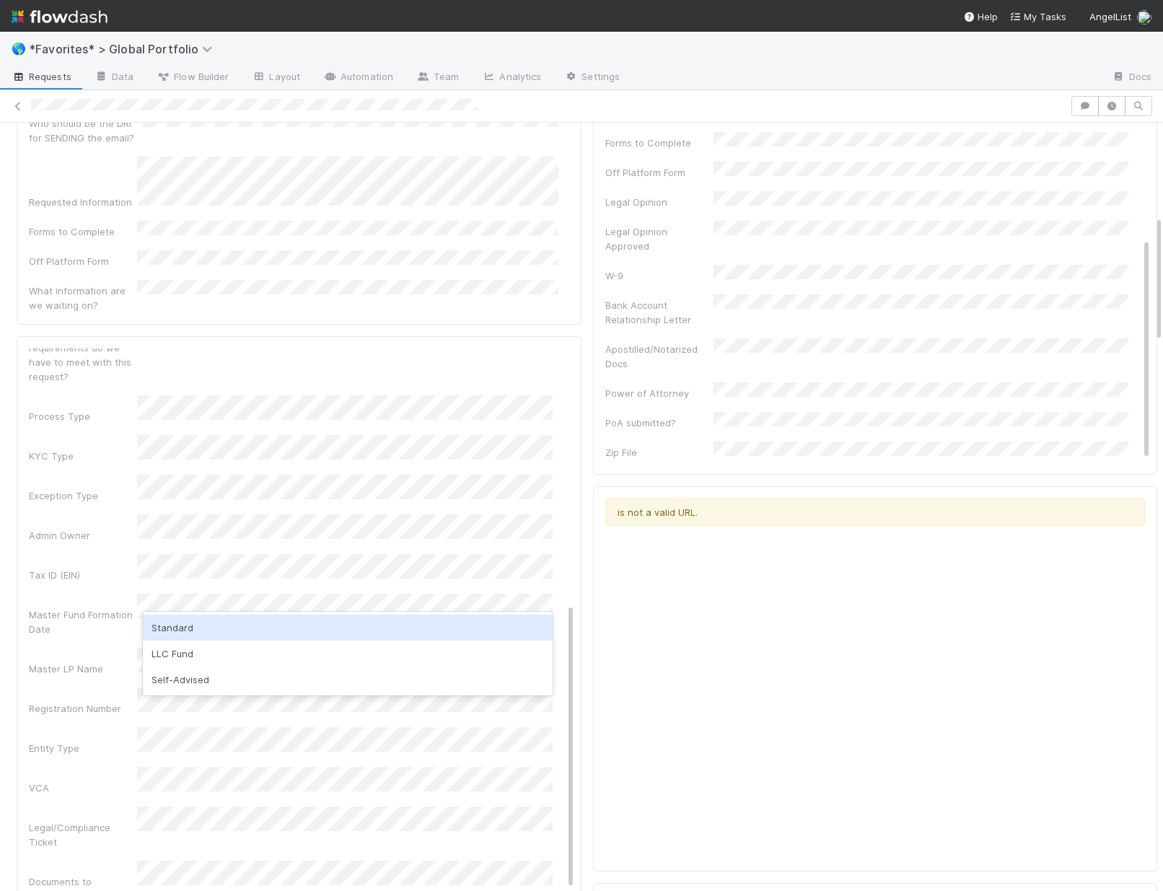
click at [190, 623] on div "Standard" at bounding box center [348, 628] width 410 height 26
click at [66, 616] on div "Admin Notes Possible Duplicate task Primary Front Convo Link Additional Front C…" at bounding box center [302, 467] width 546 height 1119
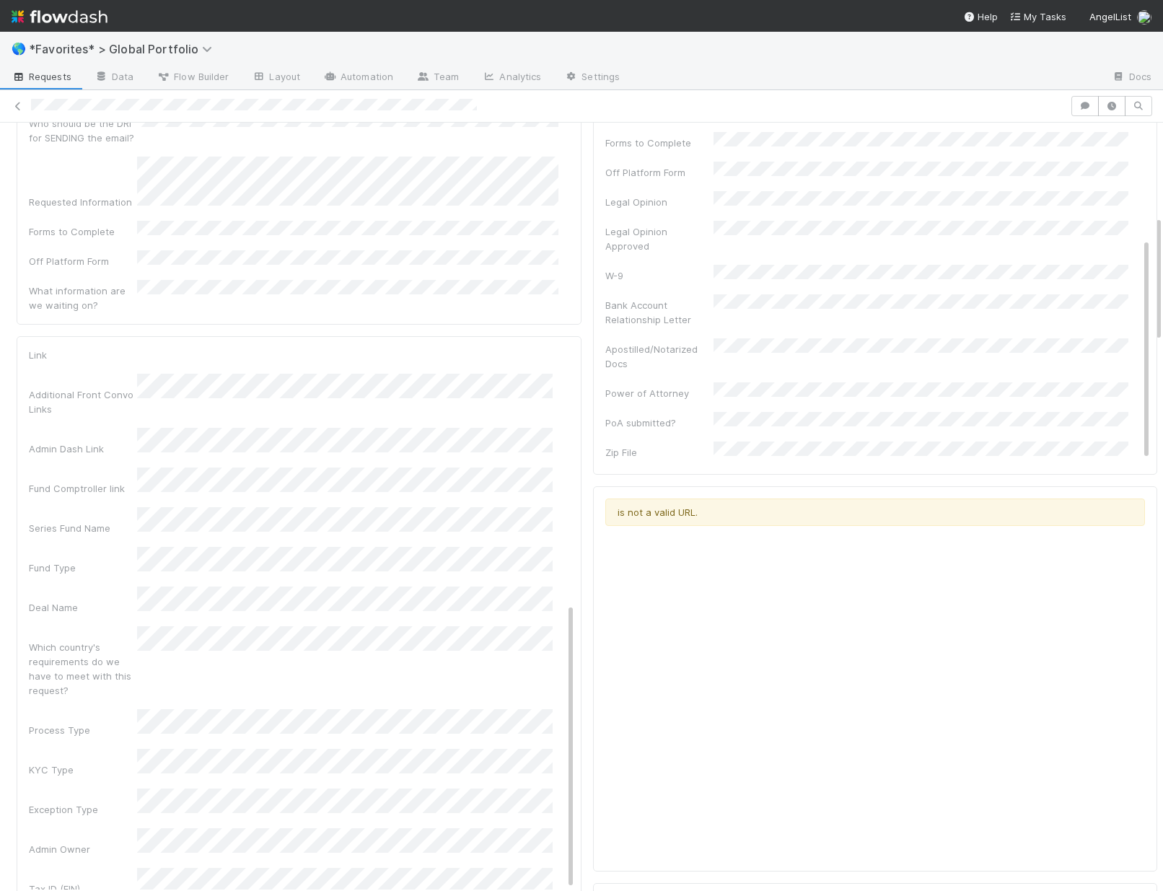
scroll to position [0, 0]
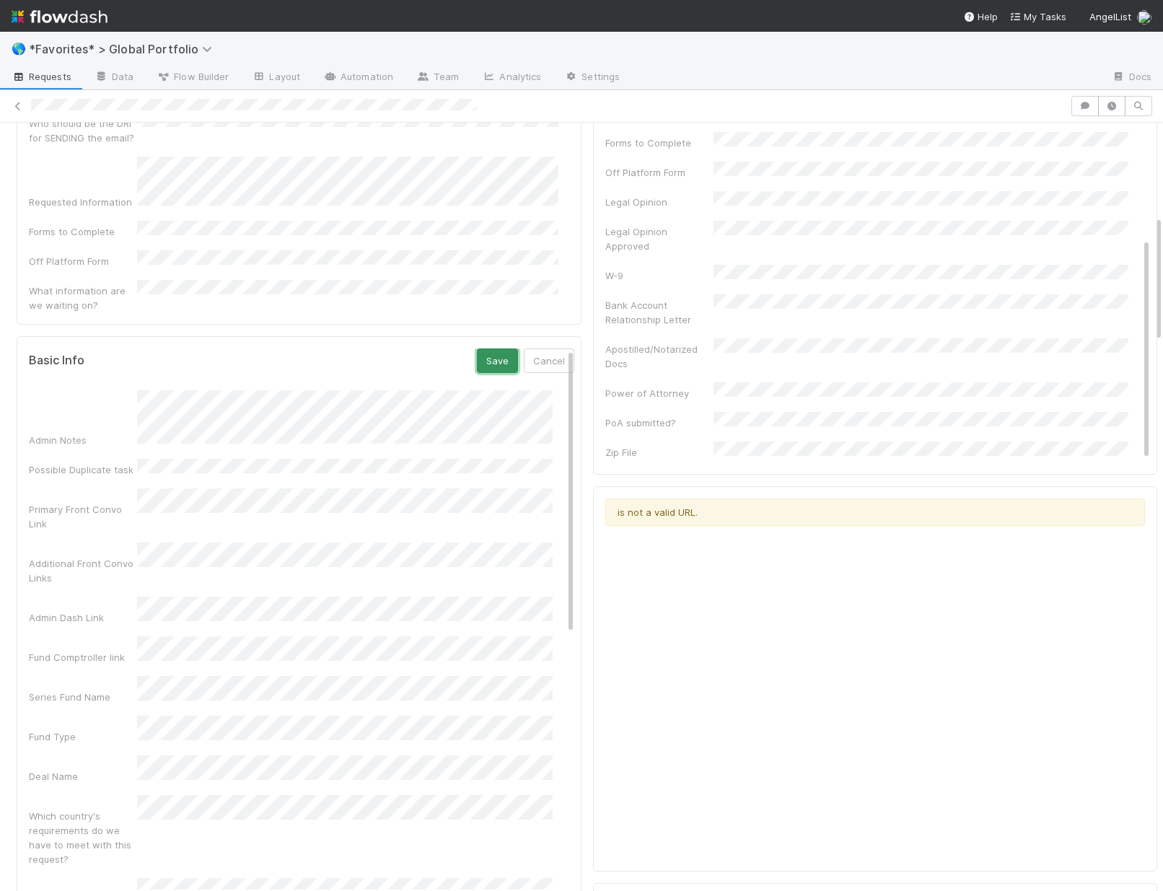
click at [477, 349] on button "Save" at bounding box center [497, 361] width 41 height 25
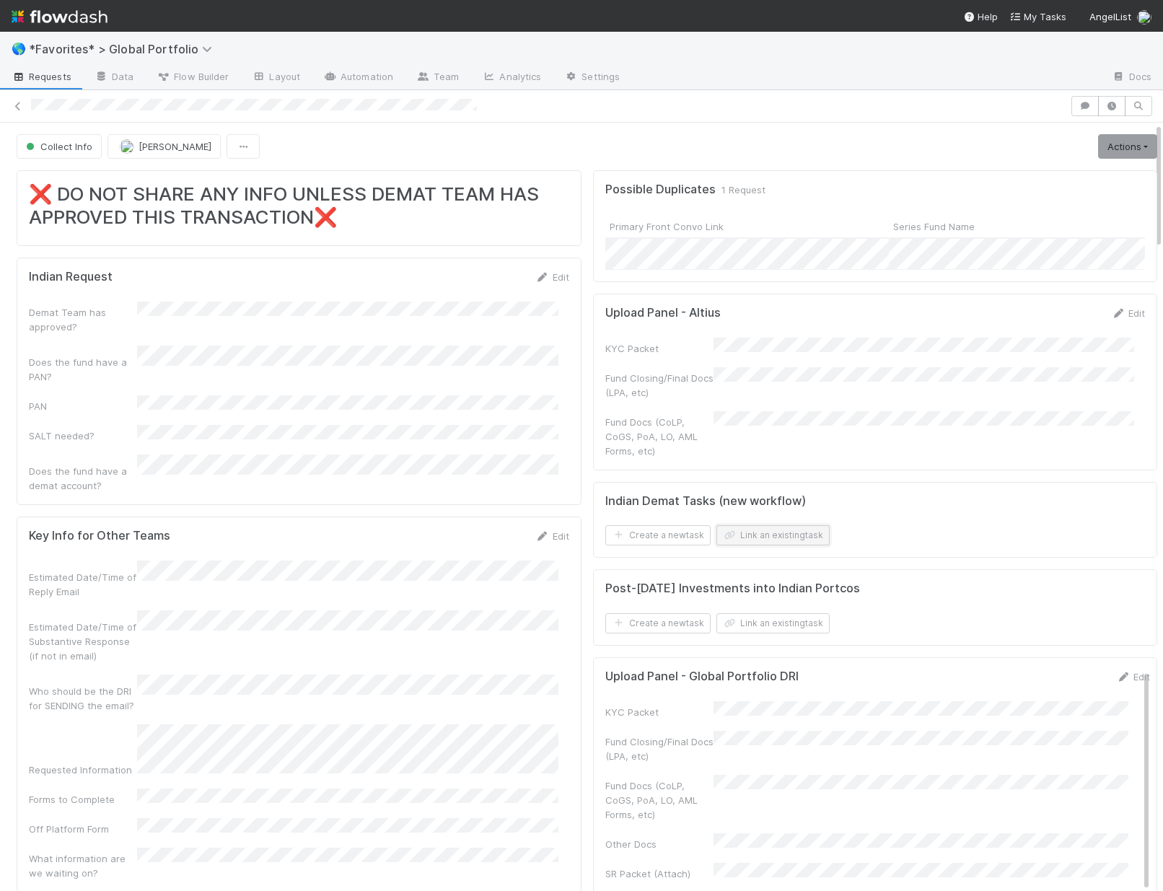
click at [783, 535] on button "Link an existing task" at bounding box center [773, 535] width 113 height 20
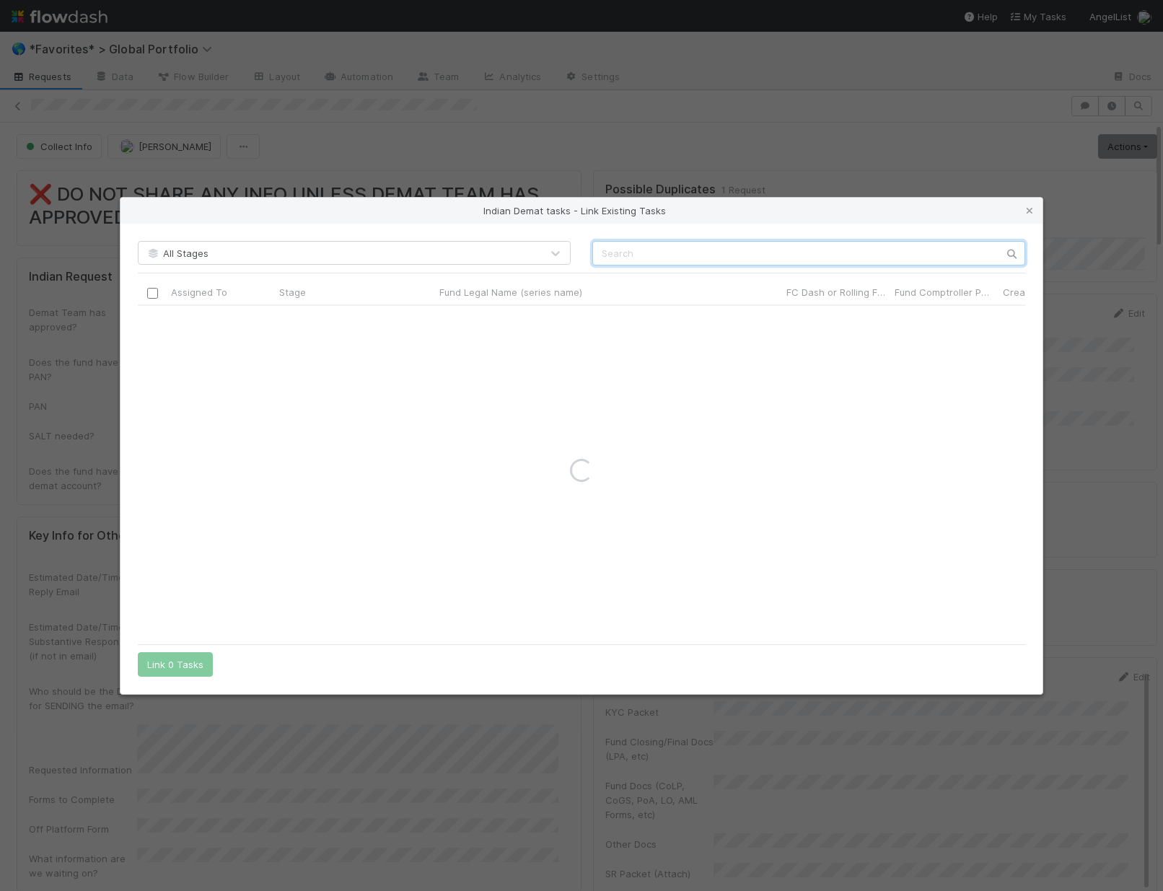
click at [727, 244] on input "text" at bounding box center [808, 253] width 433 height 25
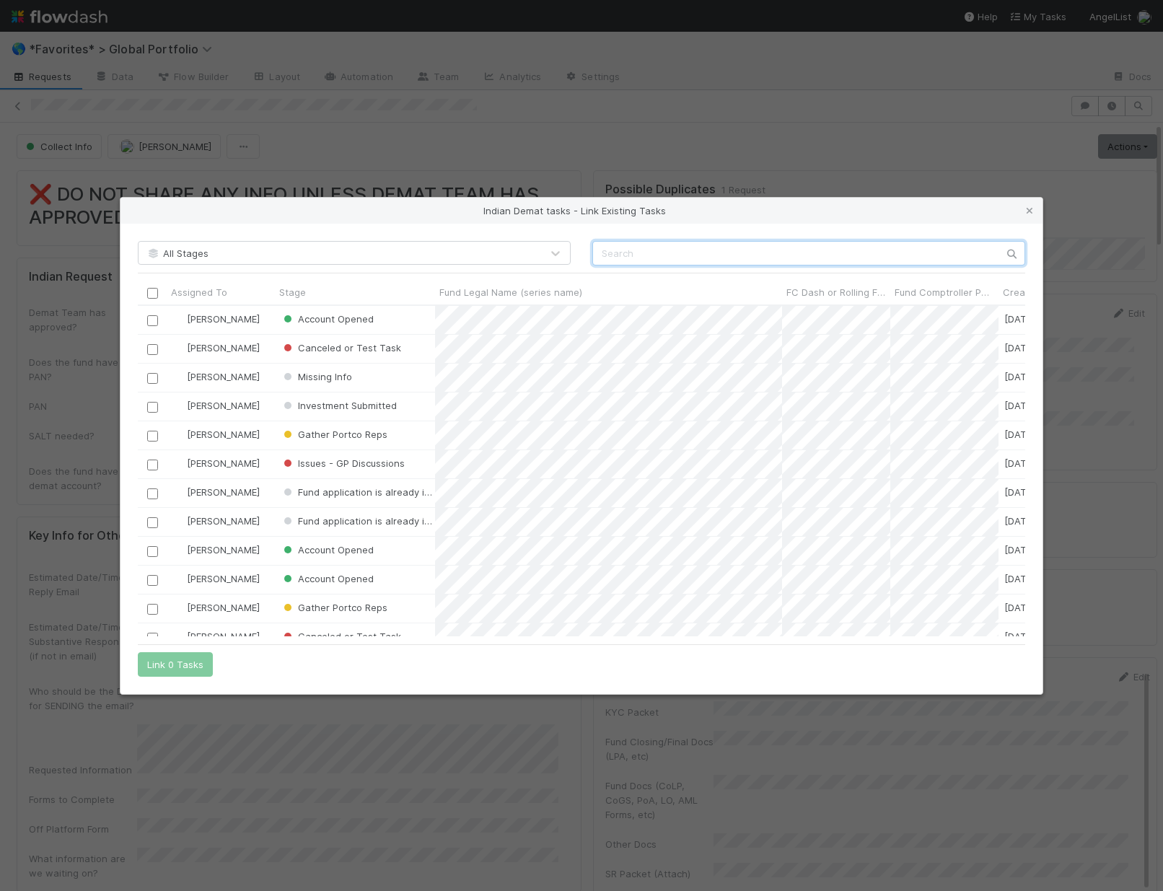
scroll to position [320, 877]
paste input "Fund I, a series of 100x Entrepreneur Fund, LP ·"
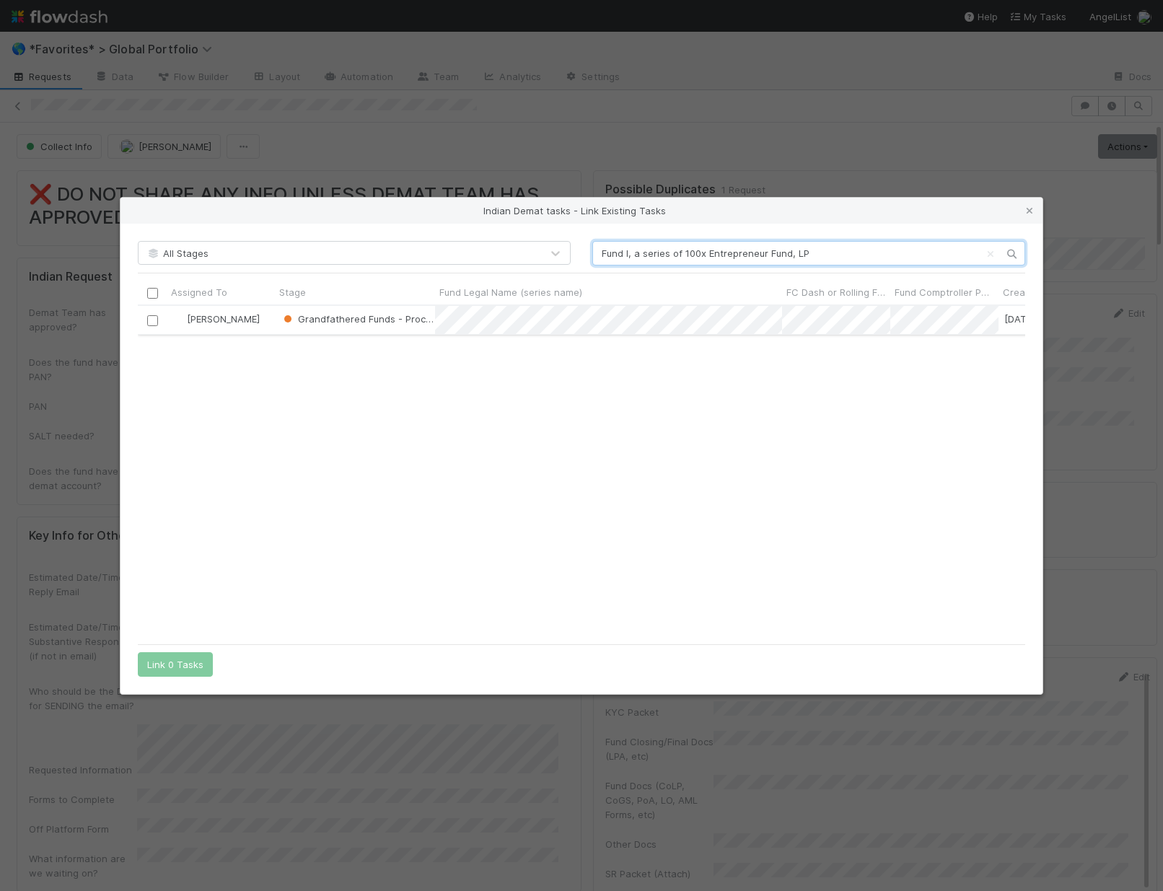
type input "Fund I, a series of 100x Entrepreneur Fund, LP"
click at [151, 323] on input "checkbox" at bounding box center [152, 320] width 11 height 11
click at [166, 666] on button "Link 1 Task" at bounding box center [172, 664] width 69 height 25
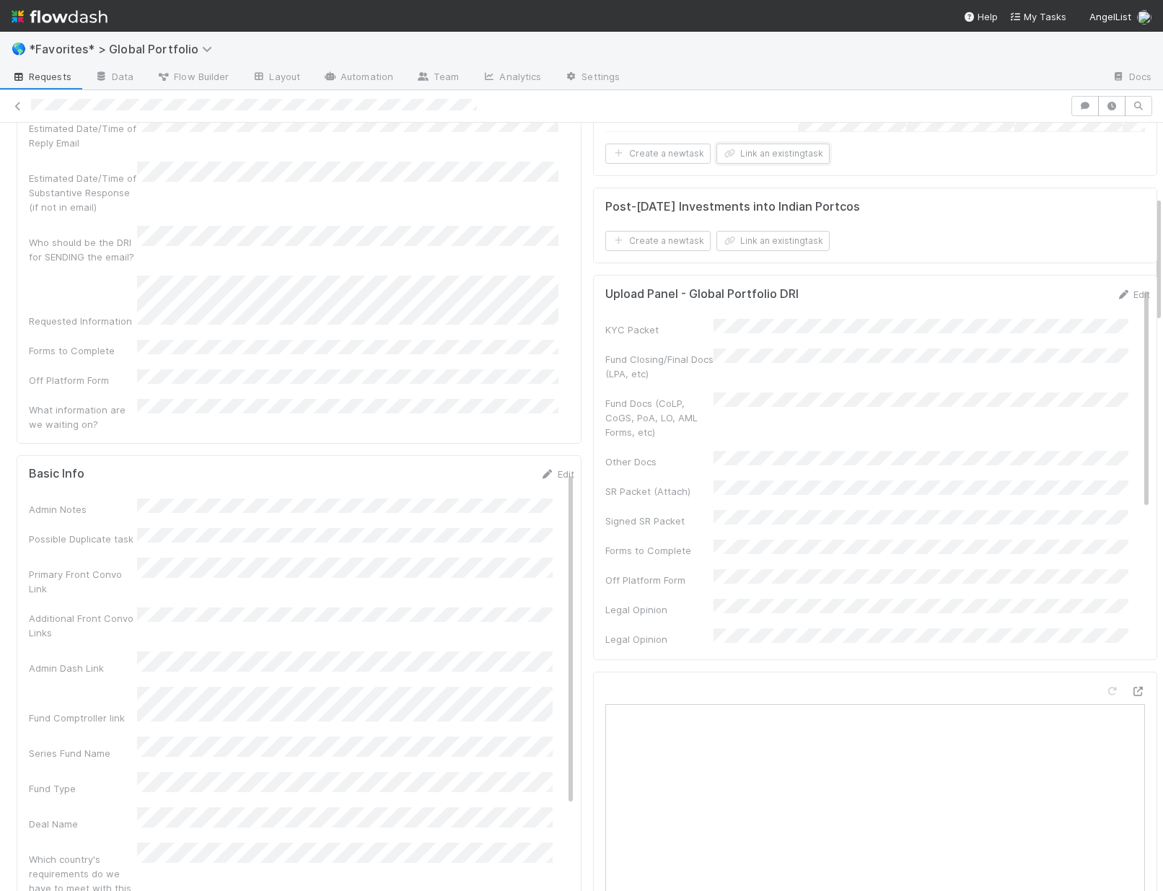
scroll to position [0, 0]
click at [541, 469] on link "Edit" at bounding box center [558, 475] width 34 height 12
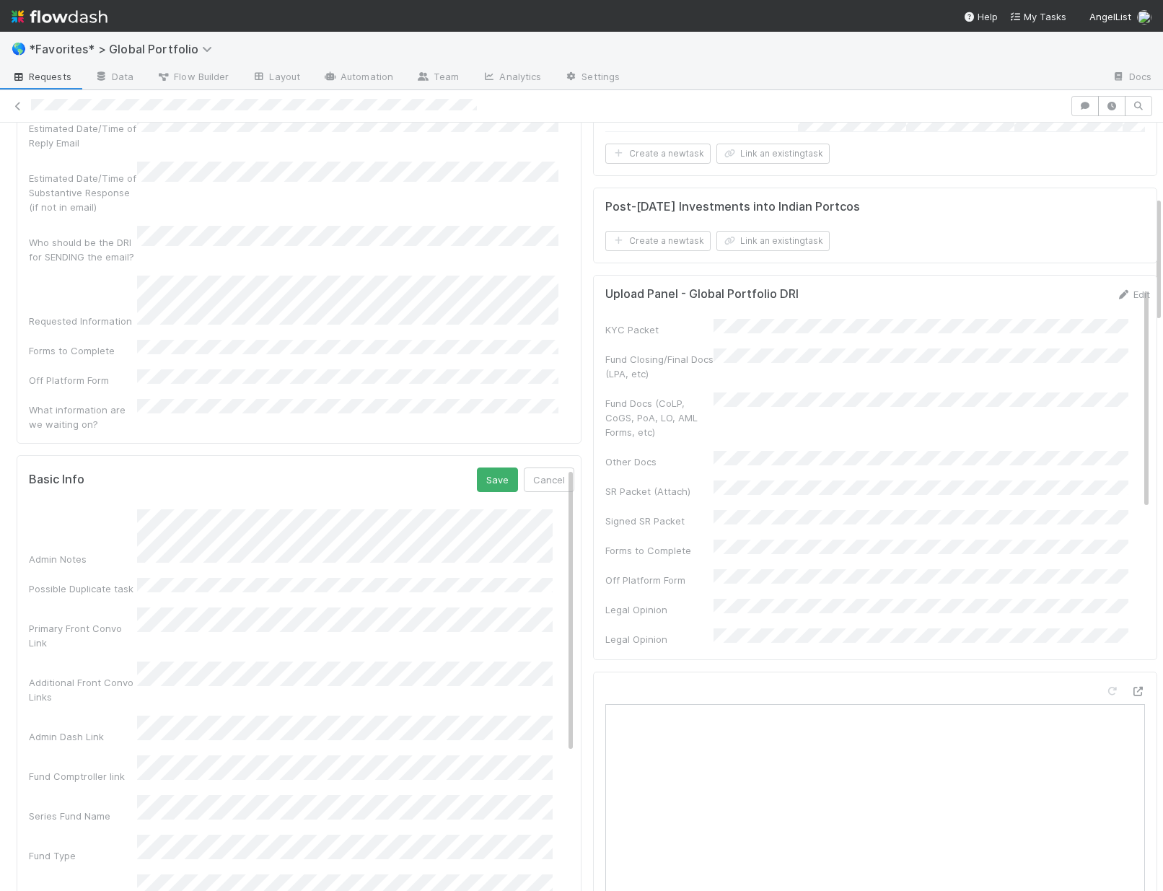
click at [477, 468] on button "Save" at bounding box center [497, 480] width 41 height 25
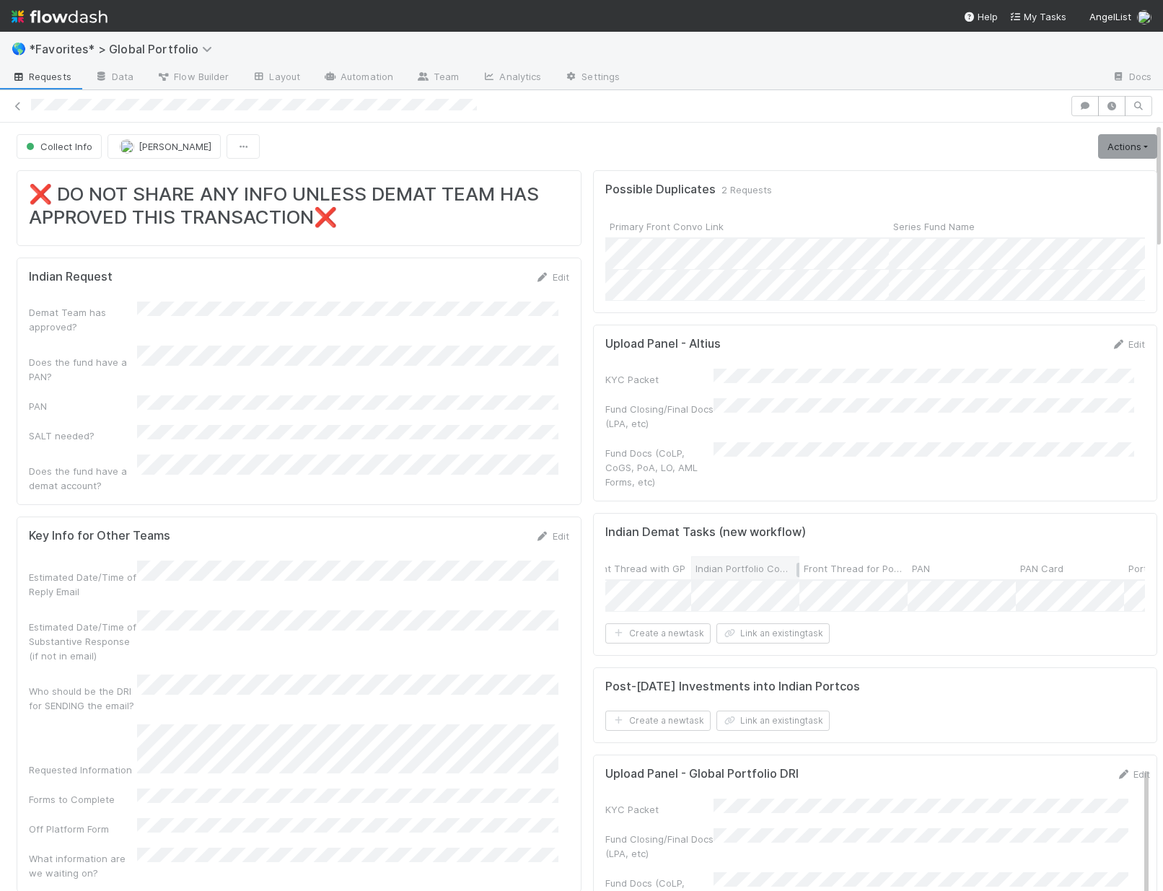
scroll to position [0, 219]
drag, startPoint x: 369, startPoint y: 474, endPoint x: 452, endPoint y: 365, distance: 137.0
click at [369, 473] on div at bounding box center [581, 445] width 1163 height 891
click at [545, 275] on link "Edit" at bounding box center [552, 277] width 34 height 12
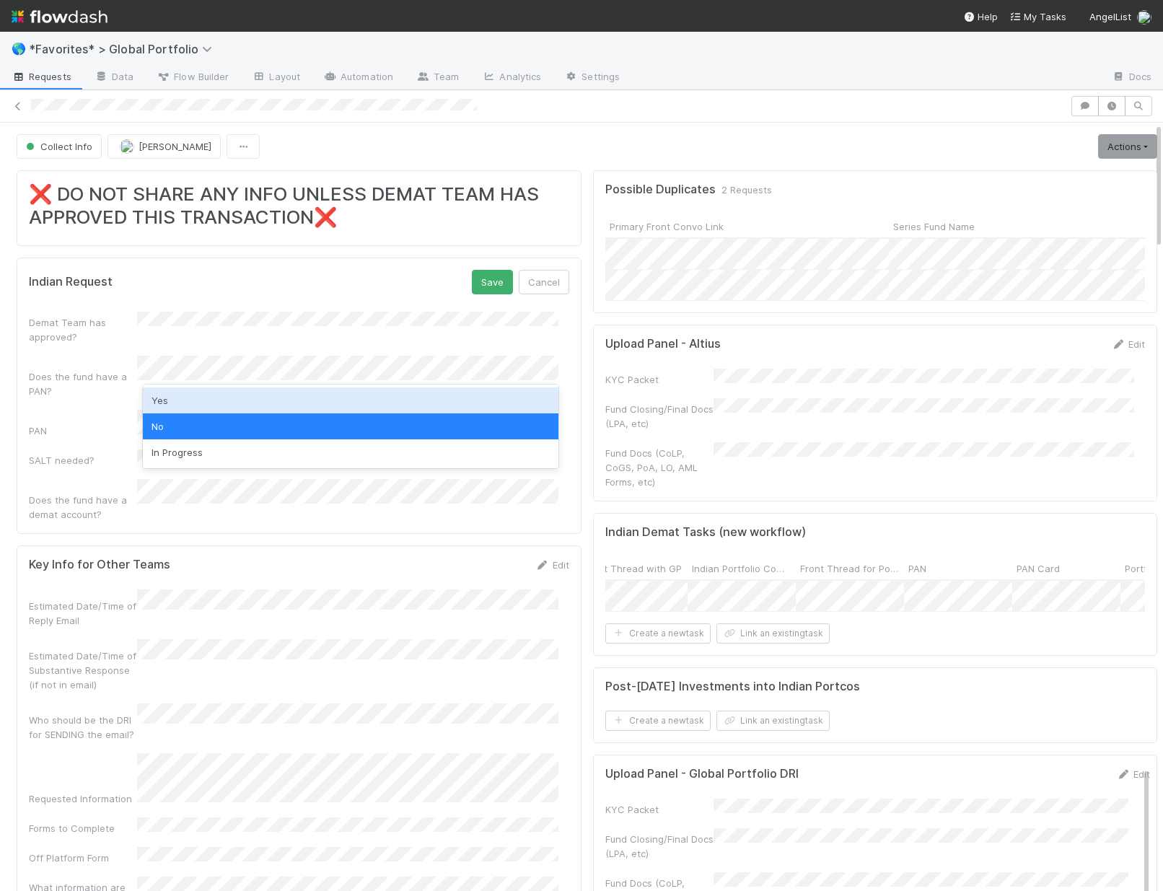
click at [171, 402] on div "Yes" at bounding box center [351, 401] width 416 height 26
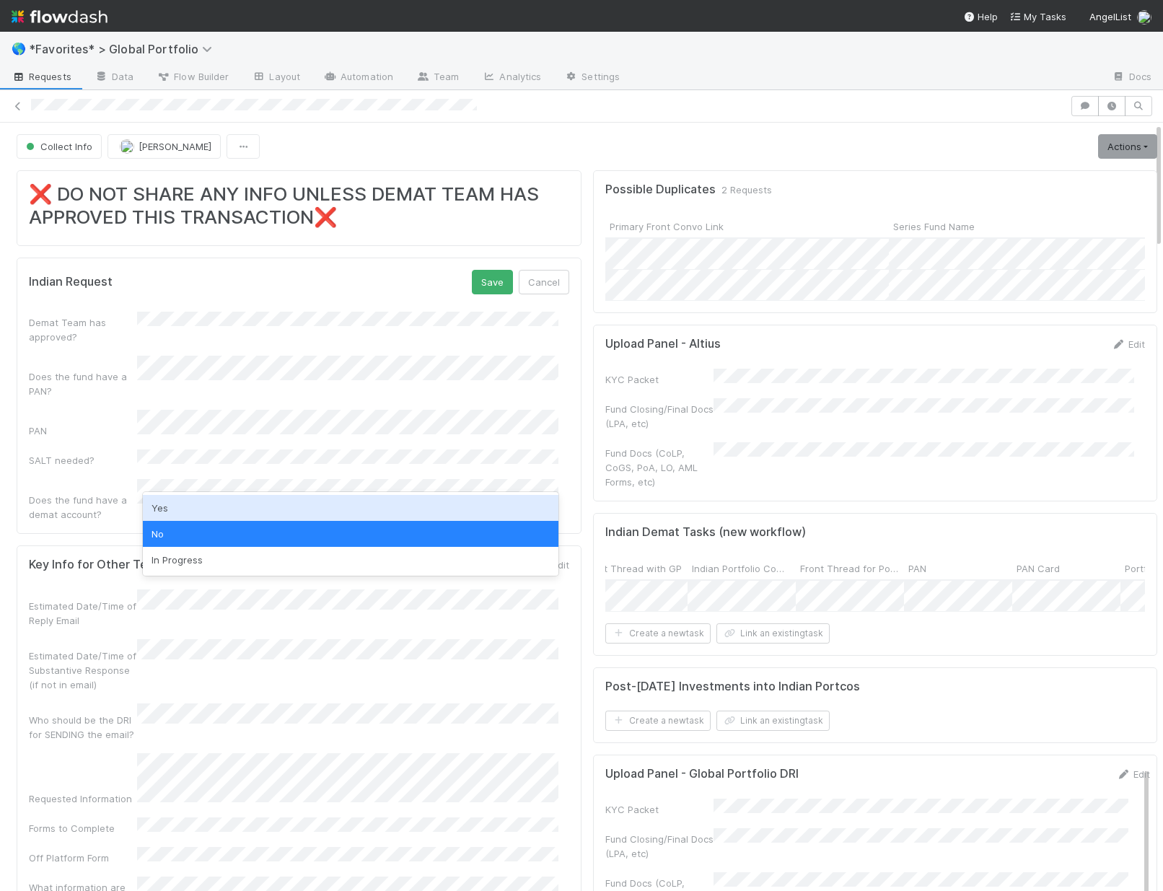
click at [192, 506] on div "Yes" at bounding box center [351, 508] width 416 height 26
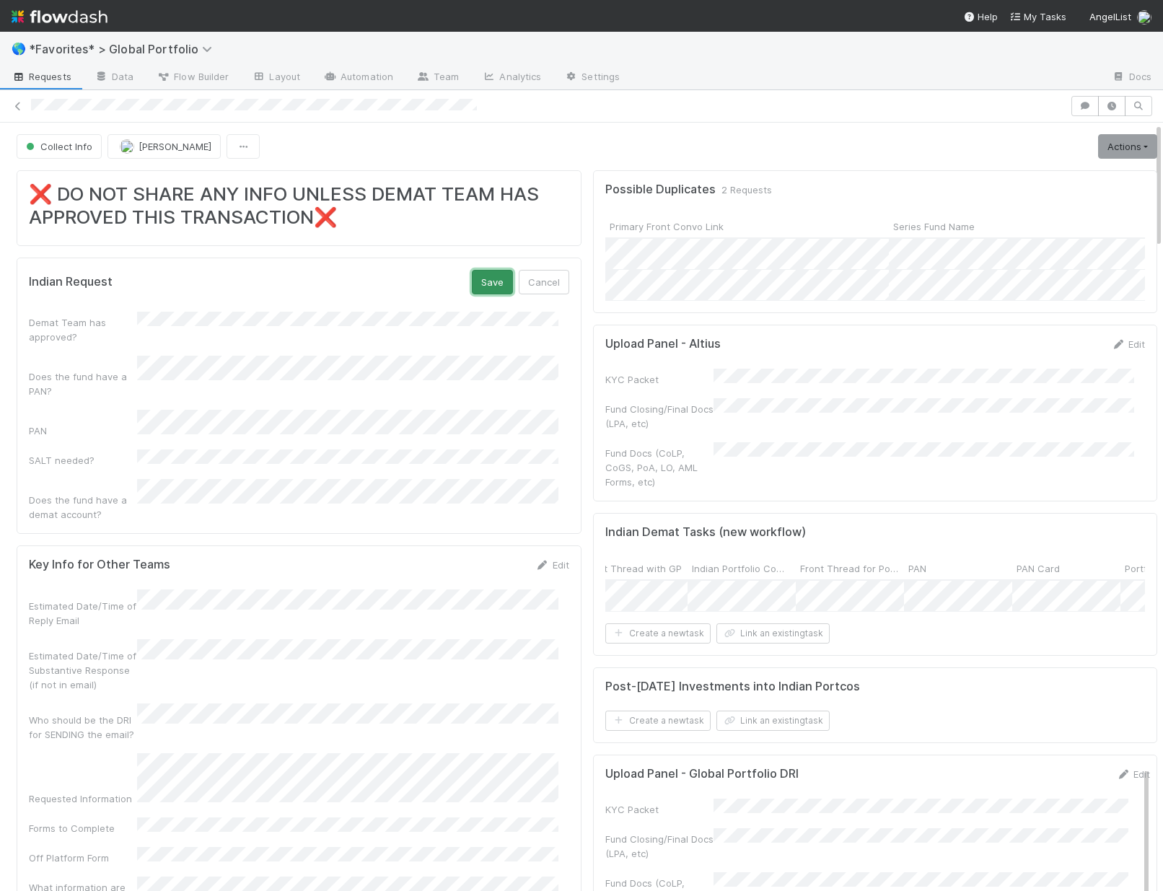
click at [488, 285] on button "Save" at bounding box center [492, 282] width 41 height 25
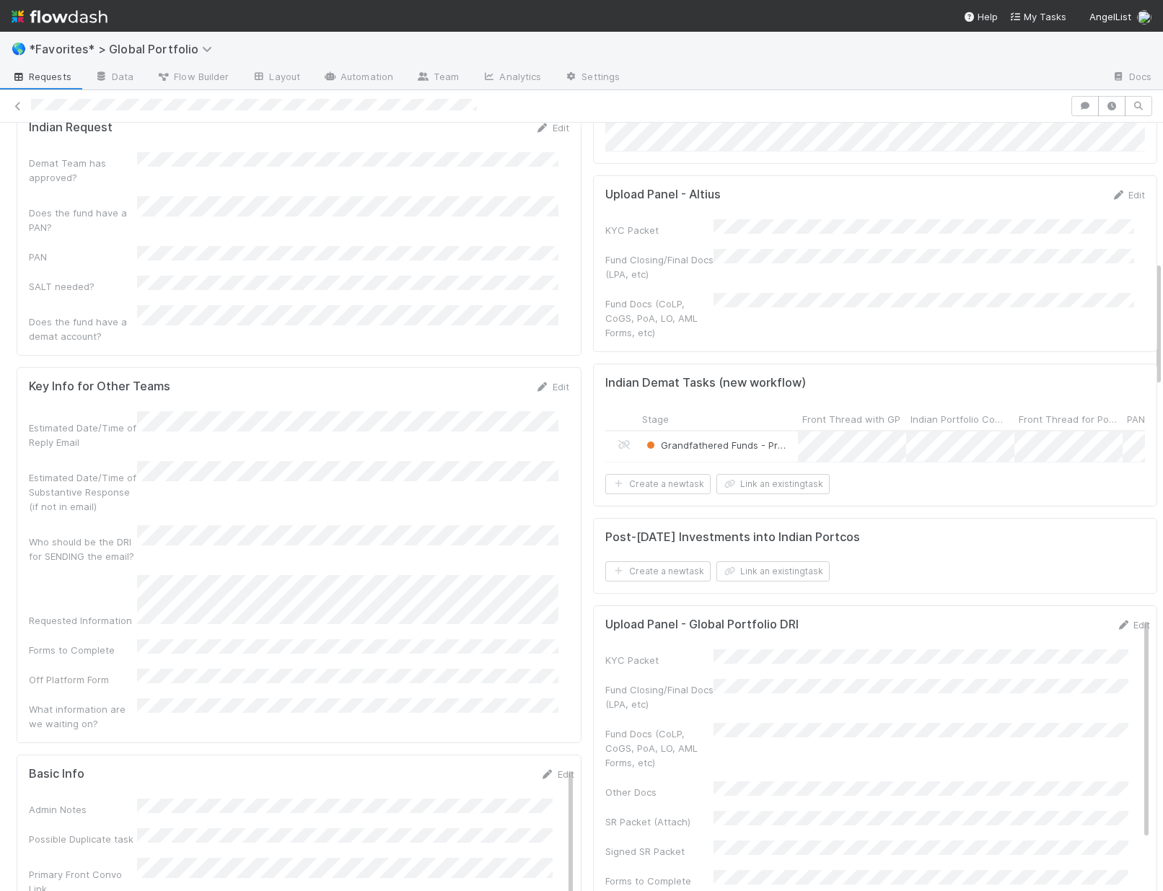
scroll to position [0, 0]
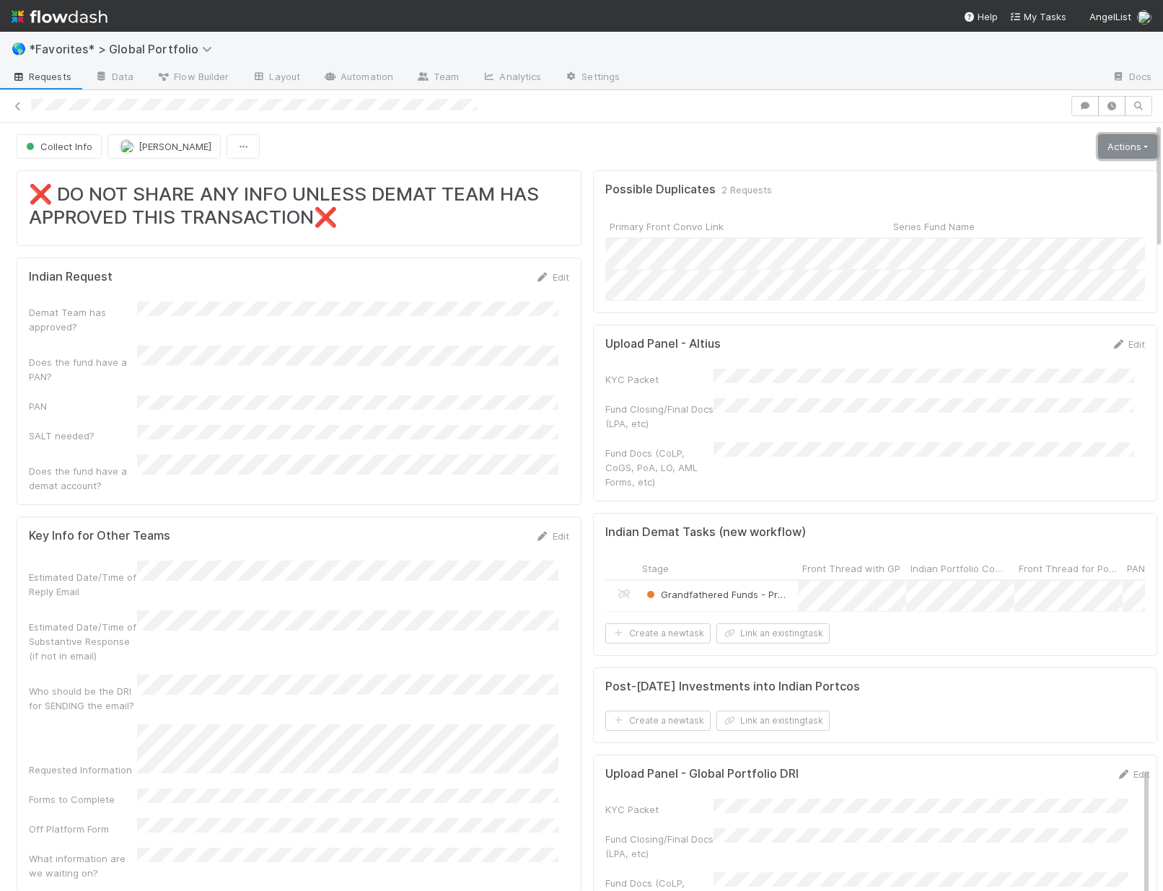
click at [1098, 152] on link "Actions" at bounding box center [1127, 146] width 59 height 25
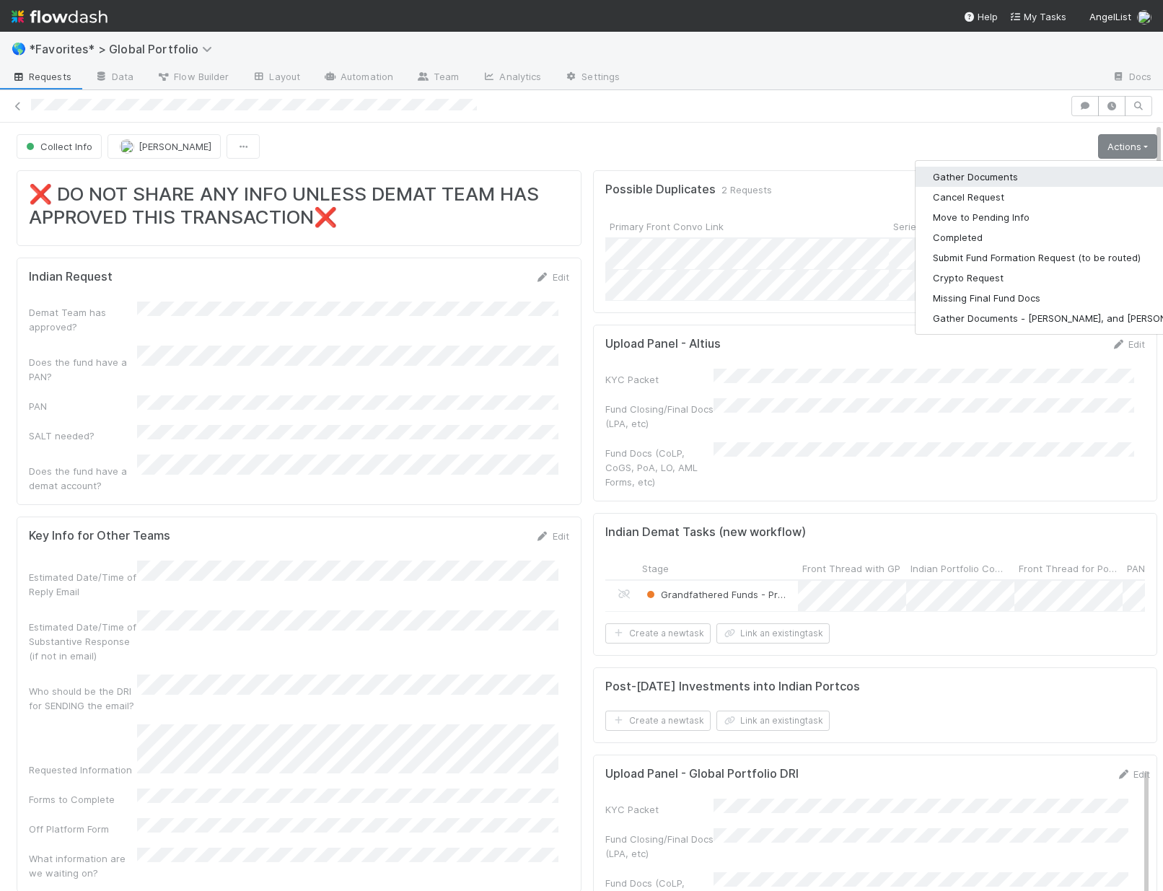
click at [957, 178] on button "Gather Documents" at bounding box center [1067, 177] width 302 height 20
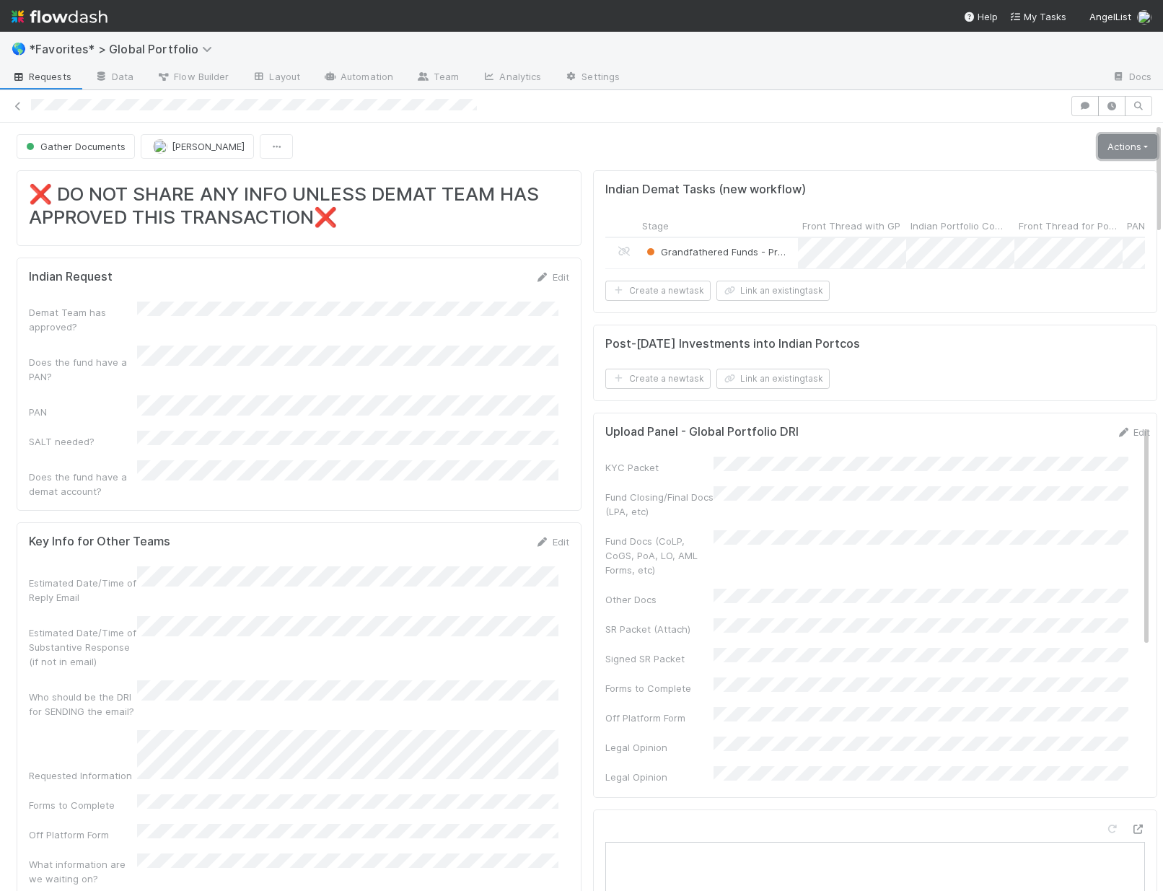
click at [1098, 152] on link "Actions" at bounding box center [1127, 146] width 59 height 25
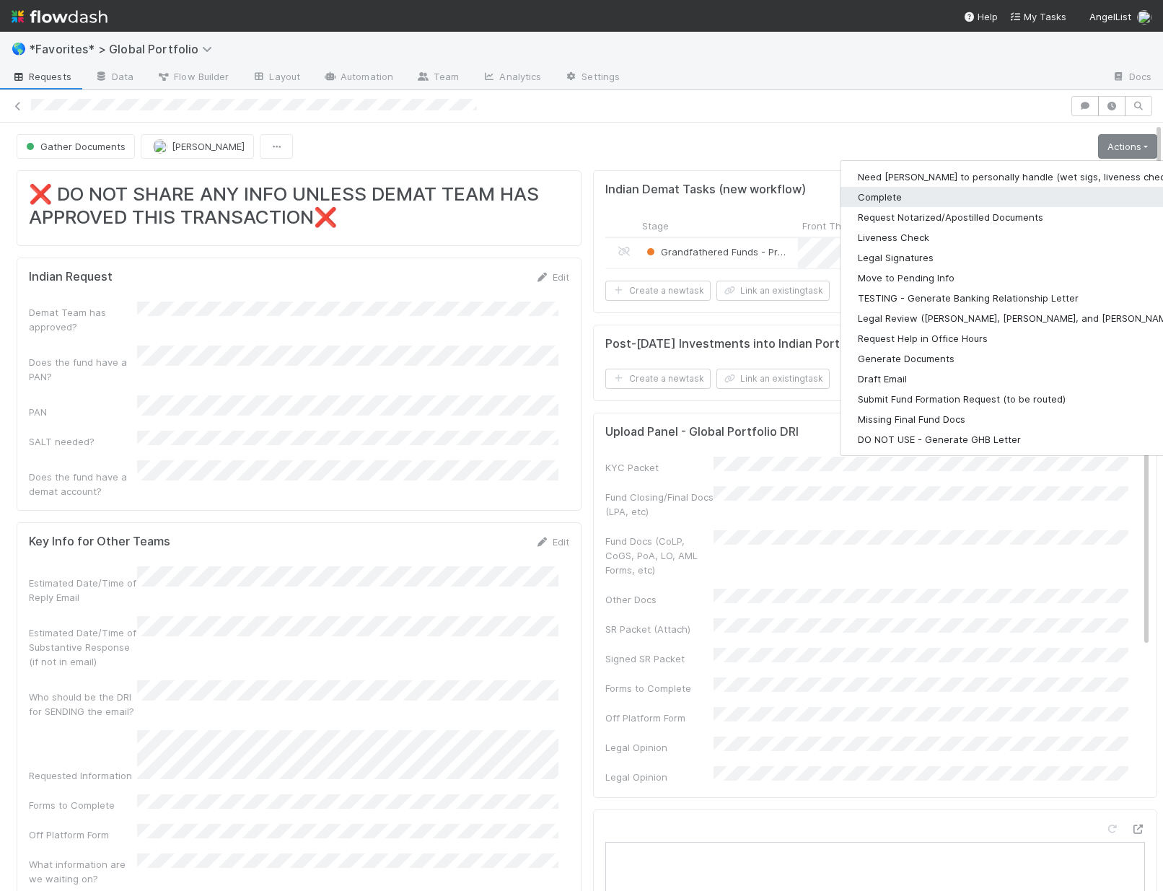
click at [938, 193] on button "Complete" at bounding box center [1028, 197] width 375 height 20
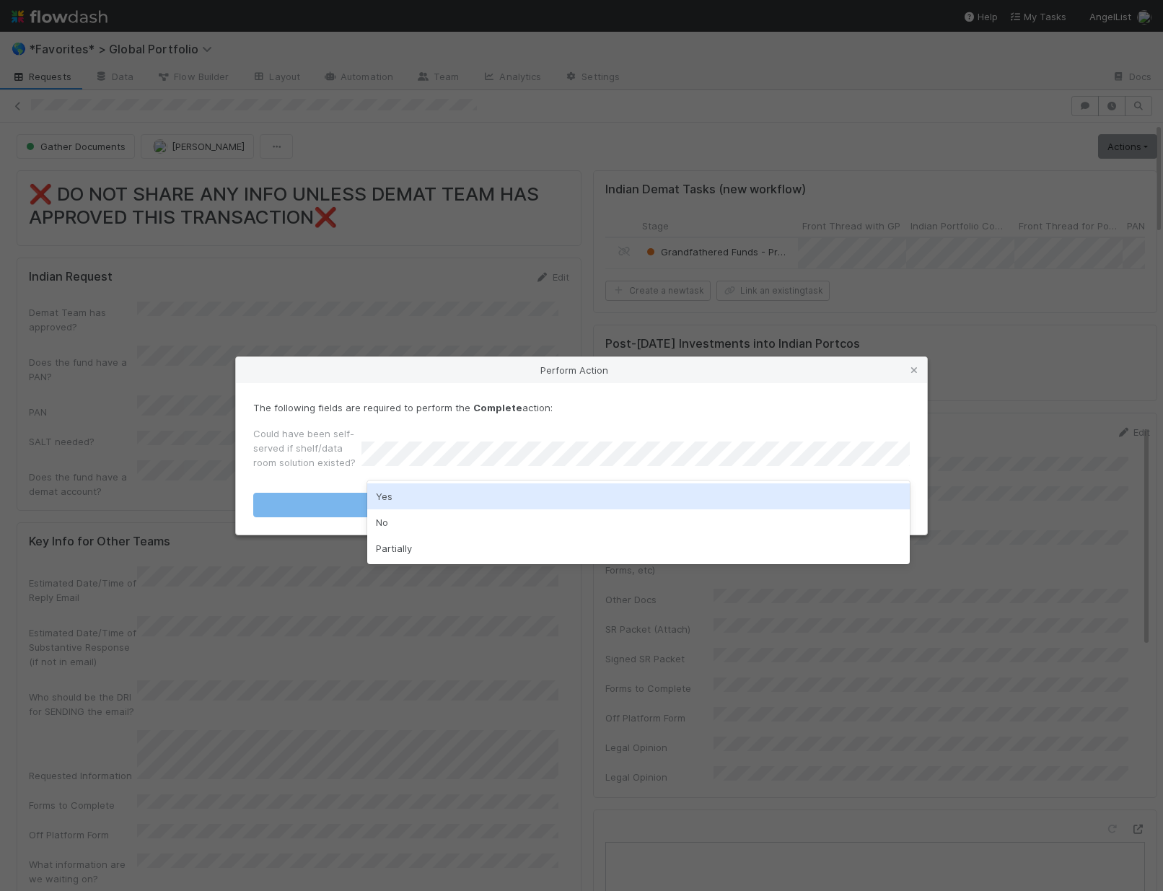
click at [380, 493] on div "Yes" at bounding box center [638, 496] width 543 height 26
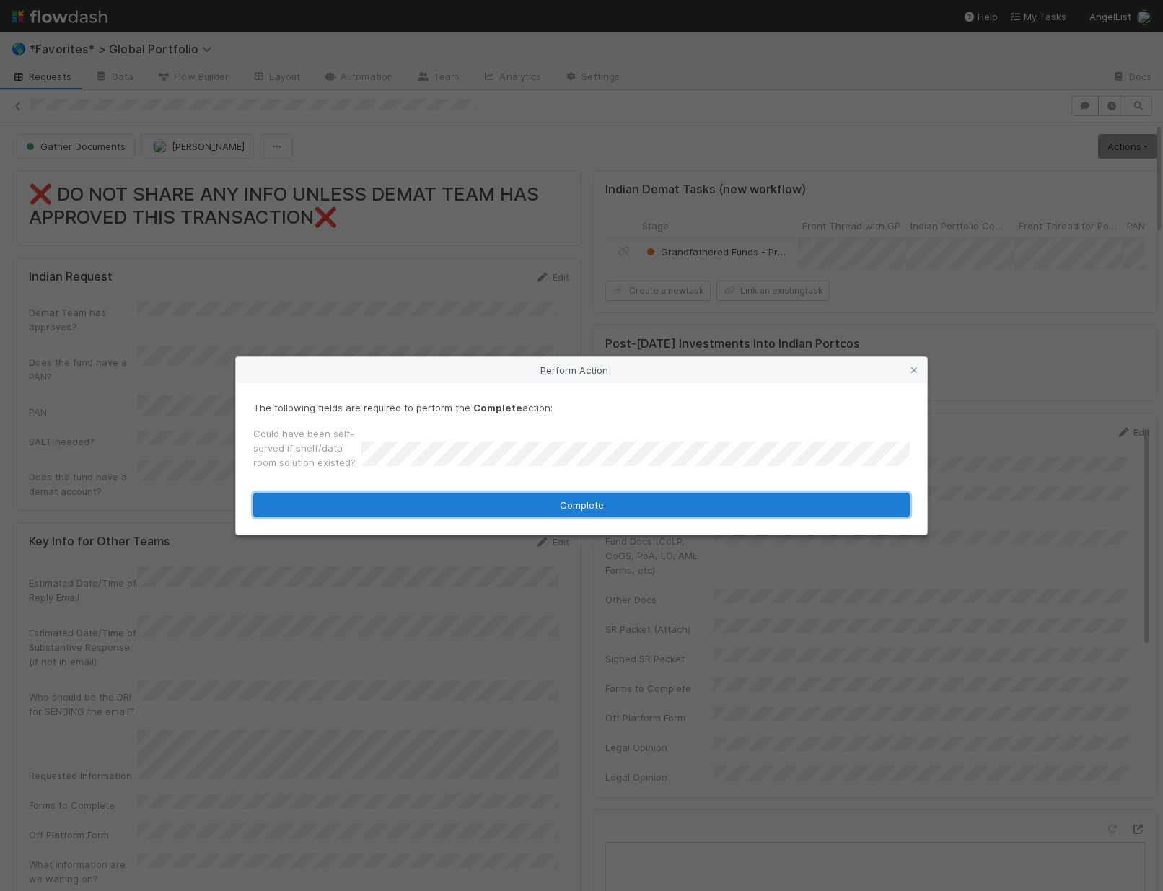
click at [412, 504] on button "Complete" at bounding box center [581, 505] width 657 height 25
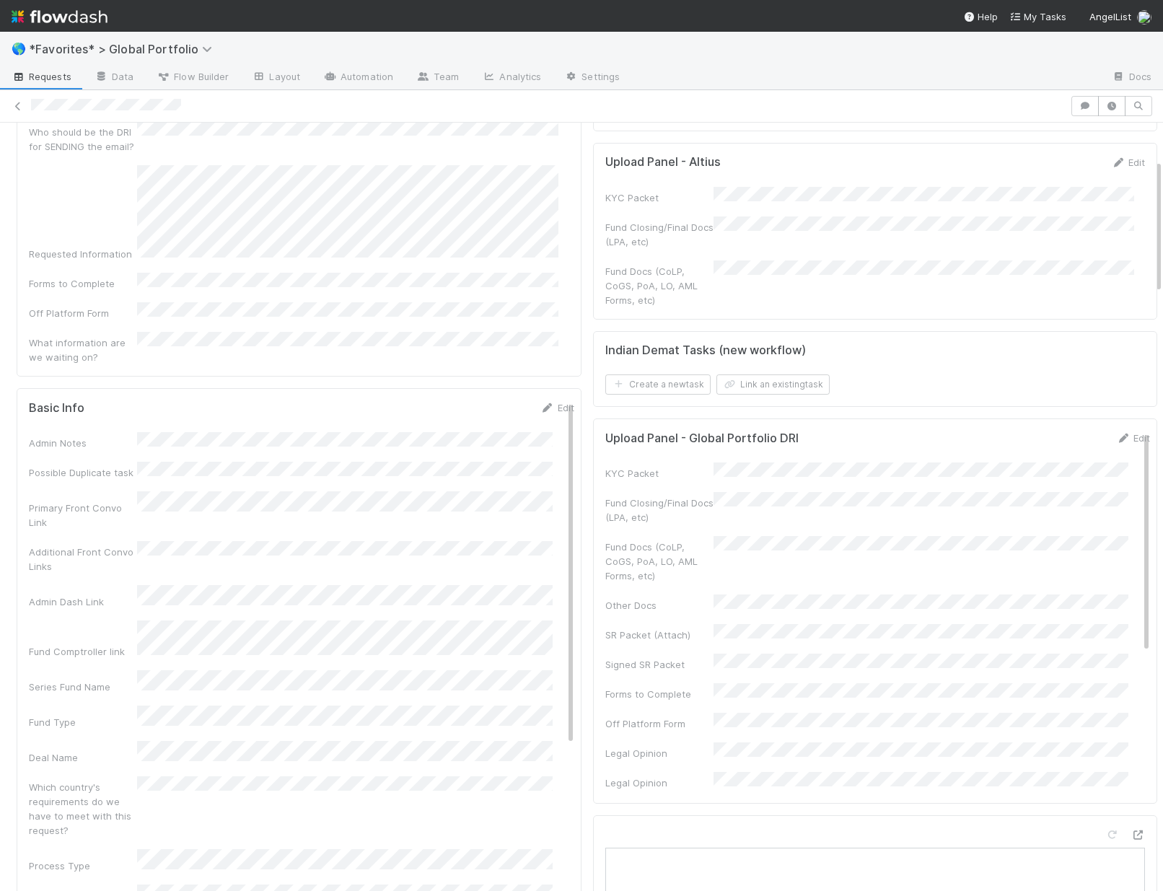
scroll to position [212, 0]
click at [546, 403] on link "Edit" at bounding box center [558, 409] width 34 height 12
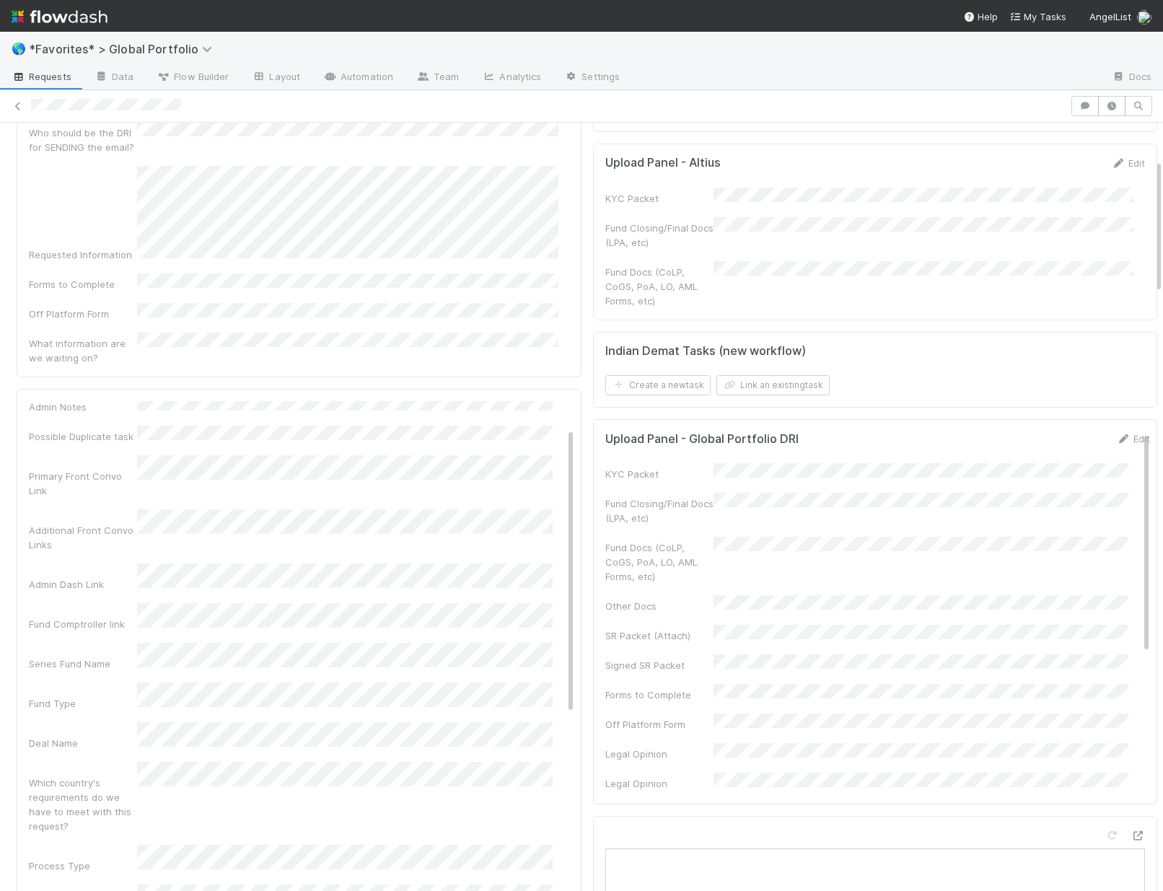
scroll to position [457, 0]
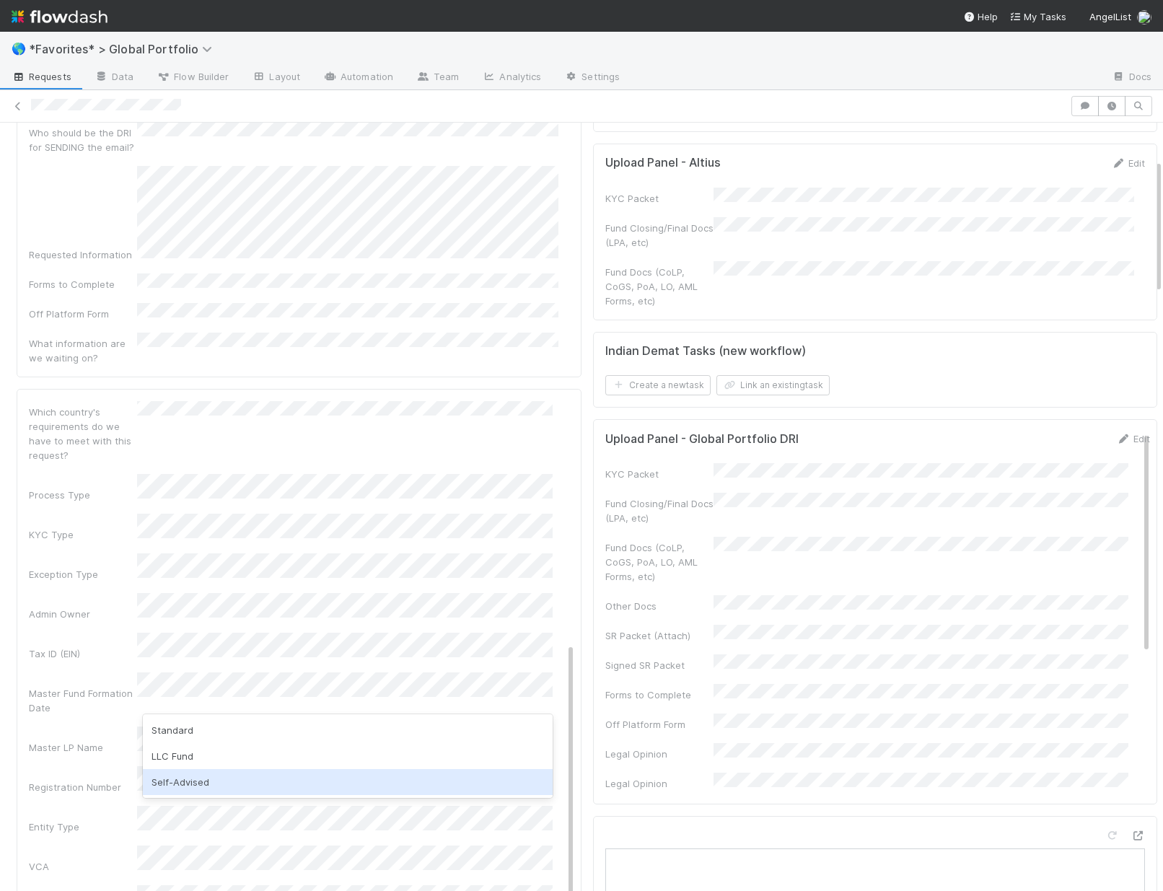
click at [193, 781] on div "Self-Advised" at bounding box center [348, 782] width 410 height 26
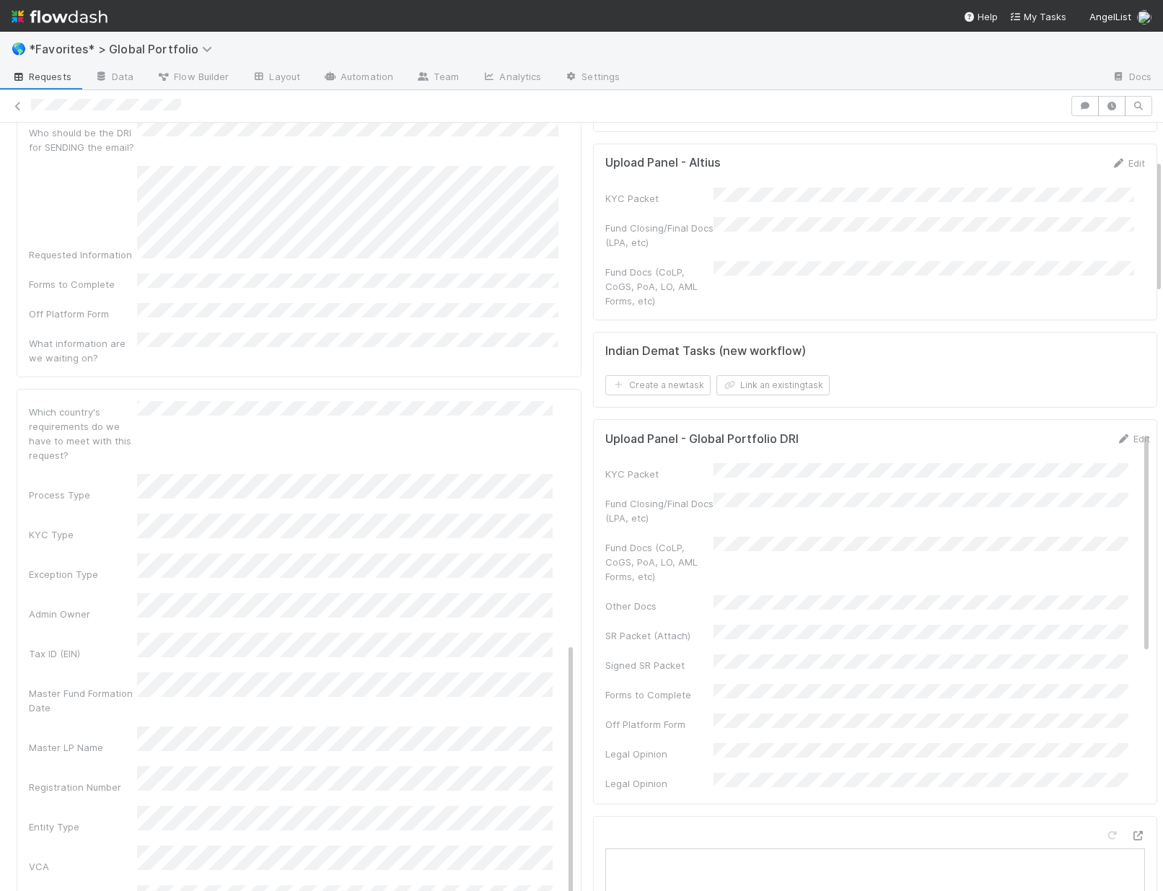
click at [62, 885] on div "Legal/Compliance Ticket" at bounding box center [302, 906] width 546 height 43
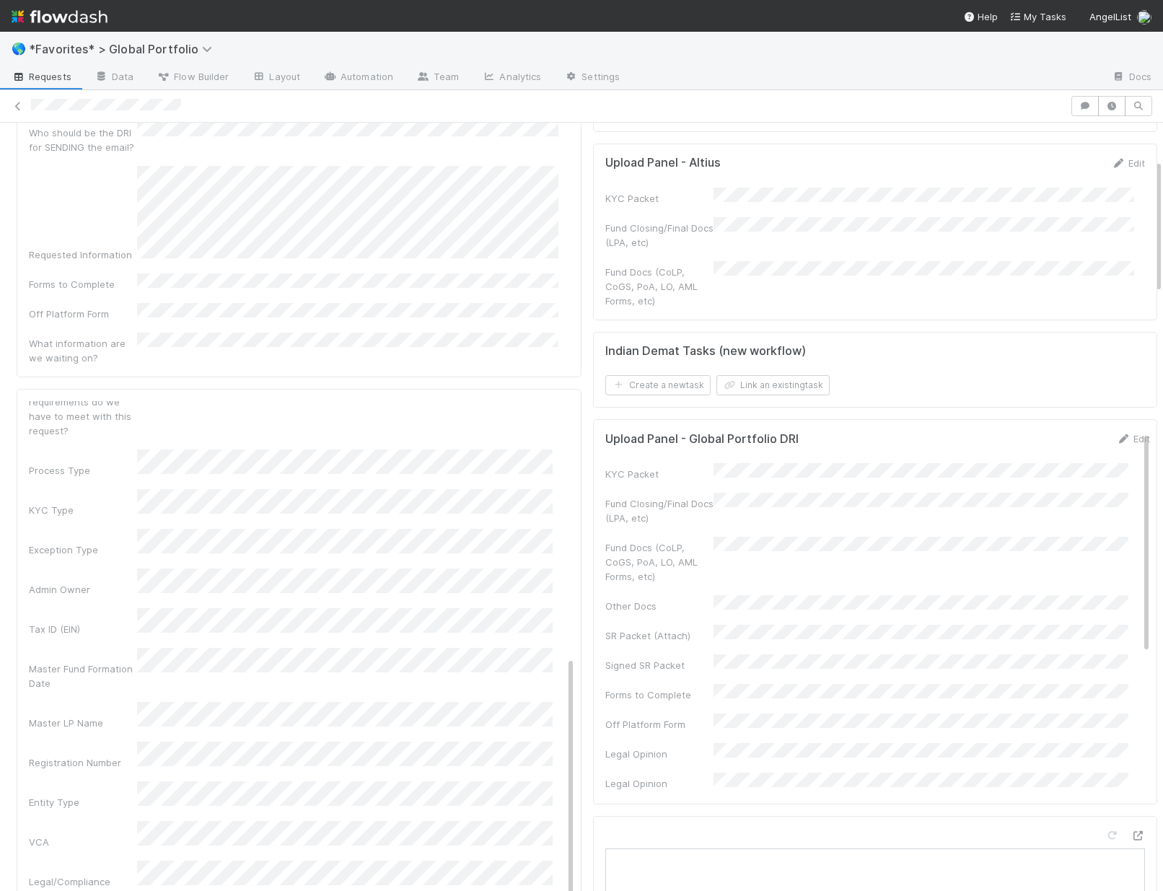
scroll to position [483, 0]
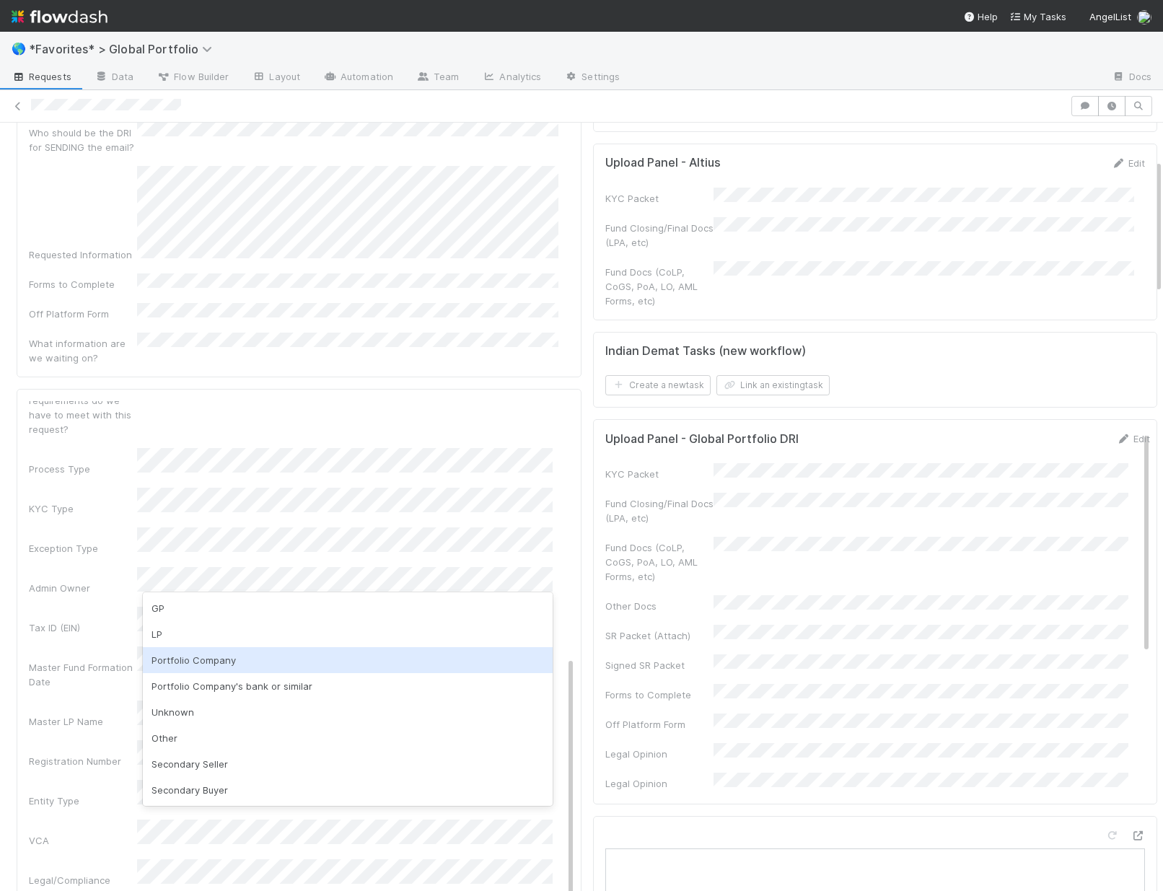
click at [240, 666] on div "Portfolio Company" at bounding box center [348, 660] width 410 height 26
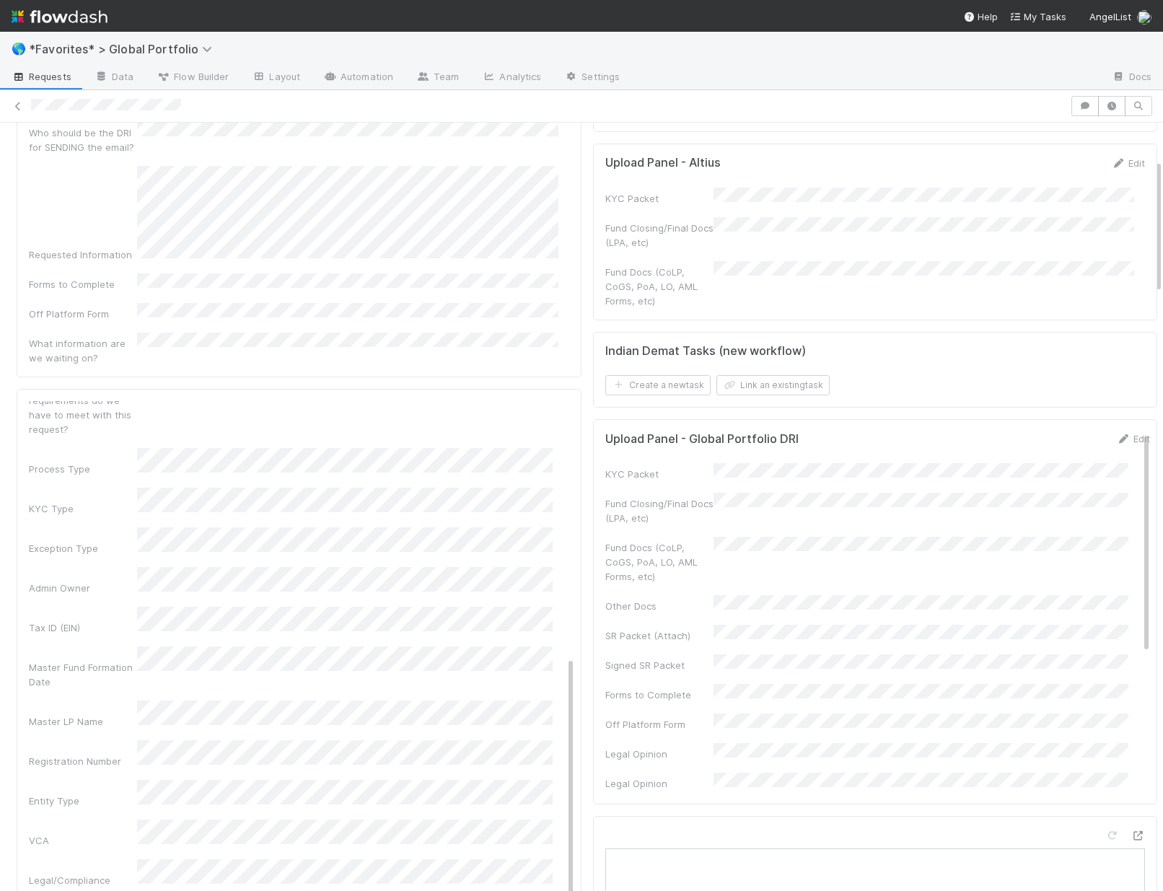
scroll to position [482, 0]
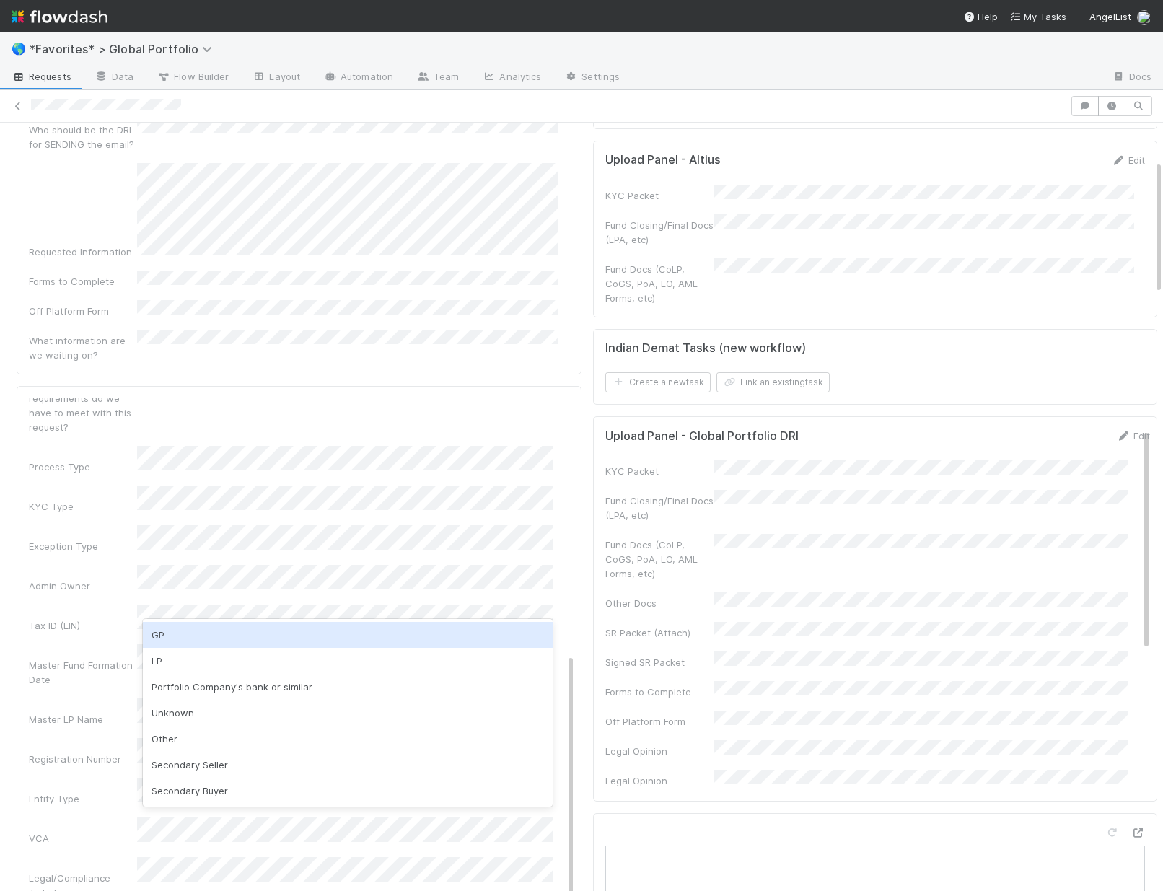
click at [46, 752] on div "Registration Number" at bounding box center [83, 759] width 108 height 14
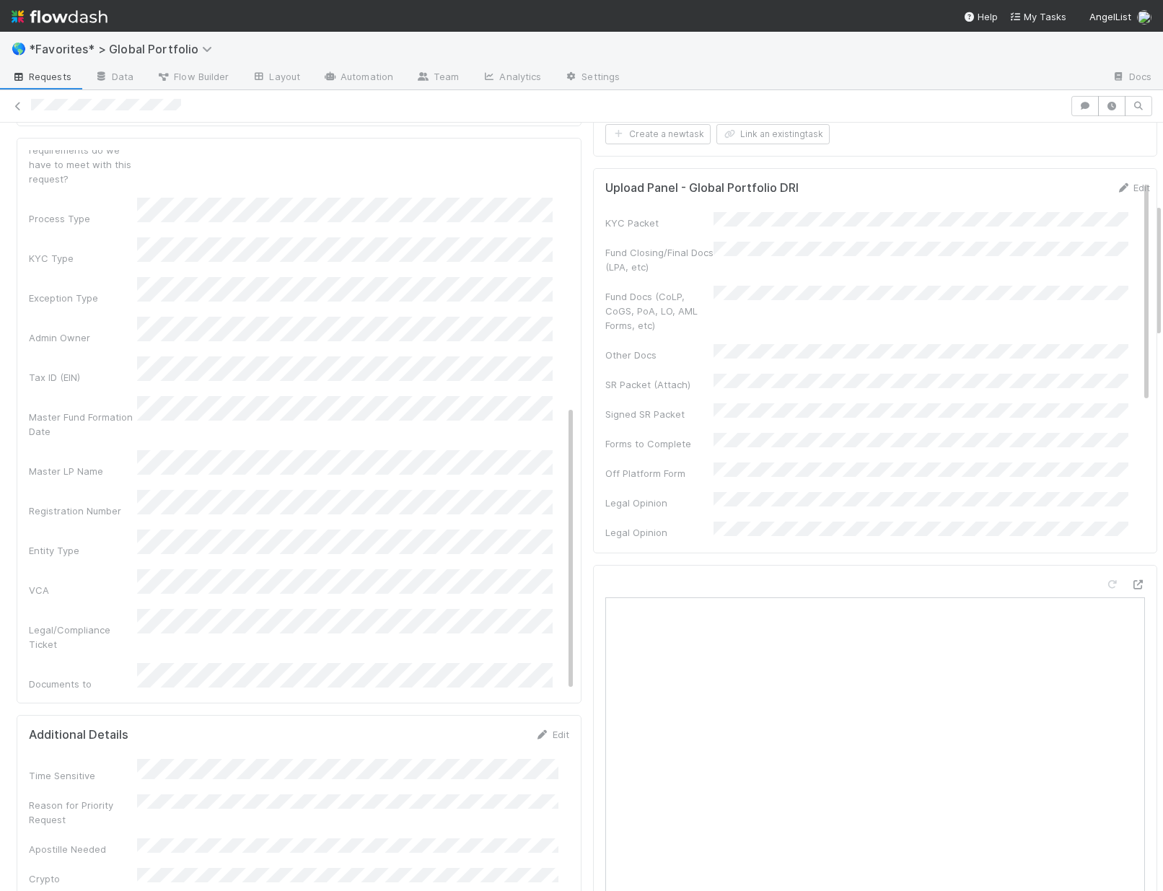
scroll to position [484, 0]
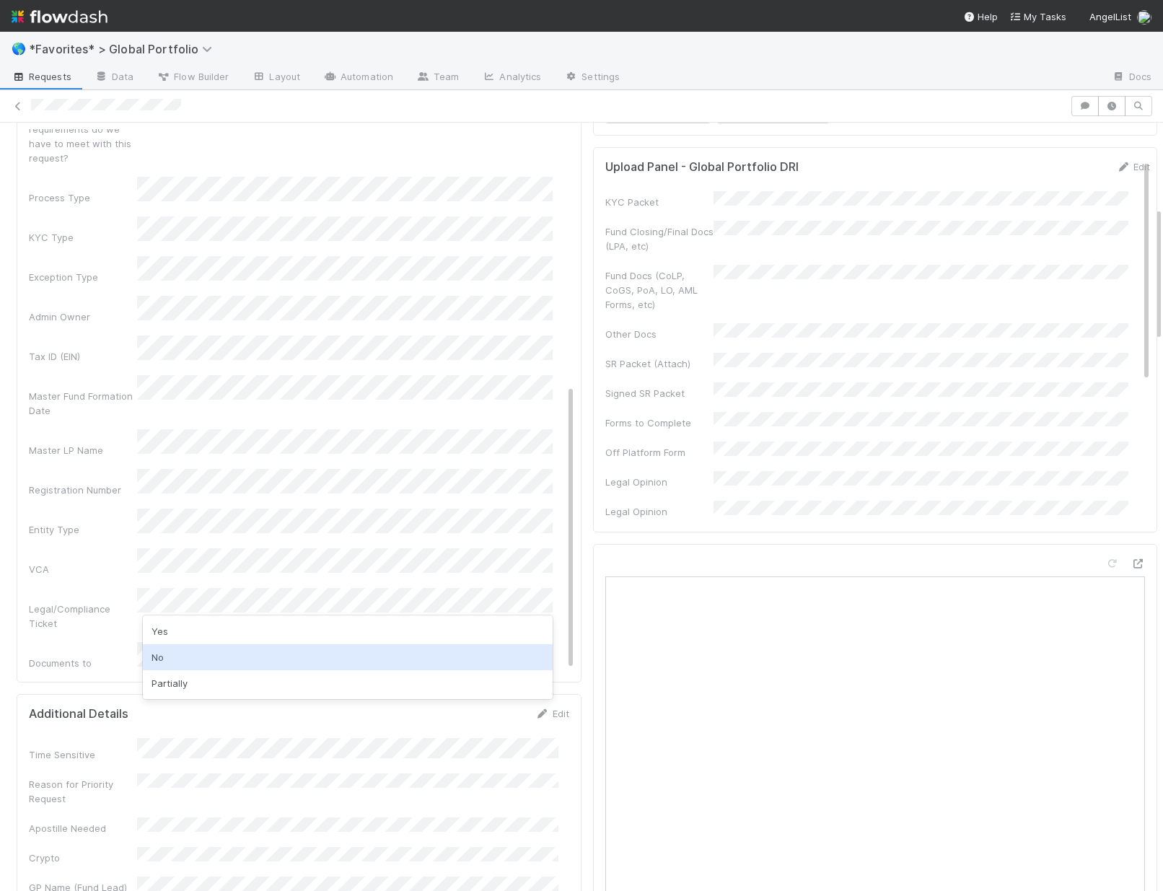
click at [193, 655] on div "No" at bounding box center [348, 657] width 410 height 26
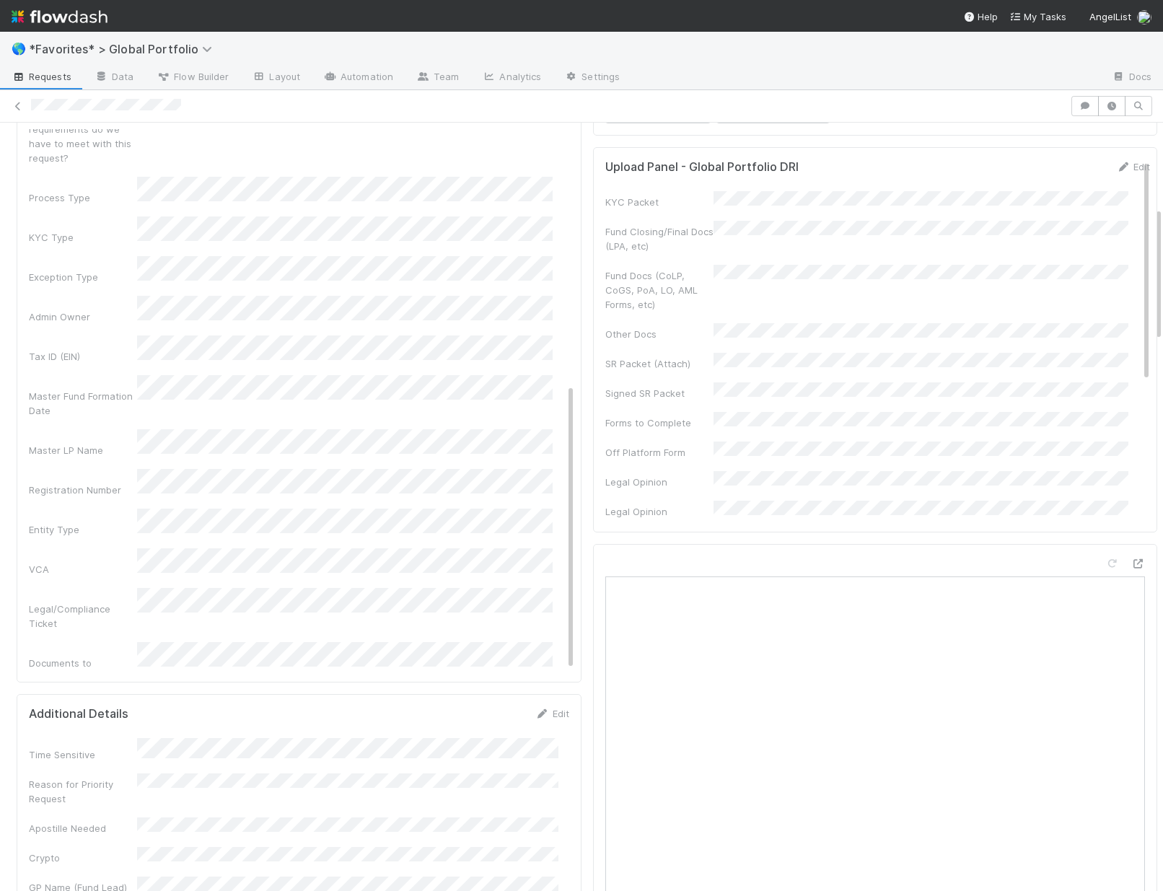
scroll to position [481, 0]
click at [67, 765] on div "Could have been self-served if shelf/data room solution existed?" at bounding box center [83, 786] width 108 height 43
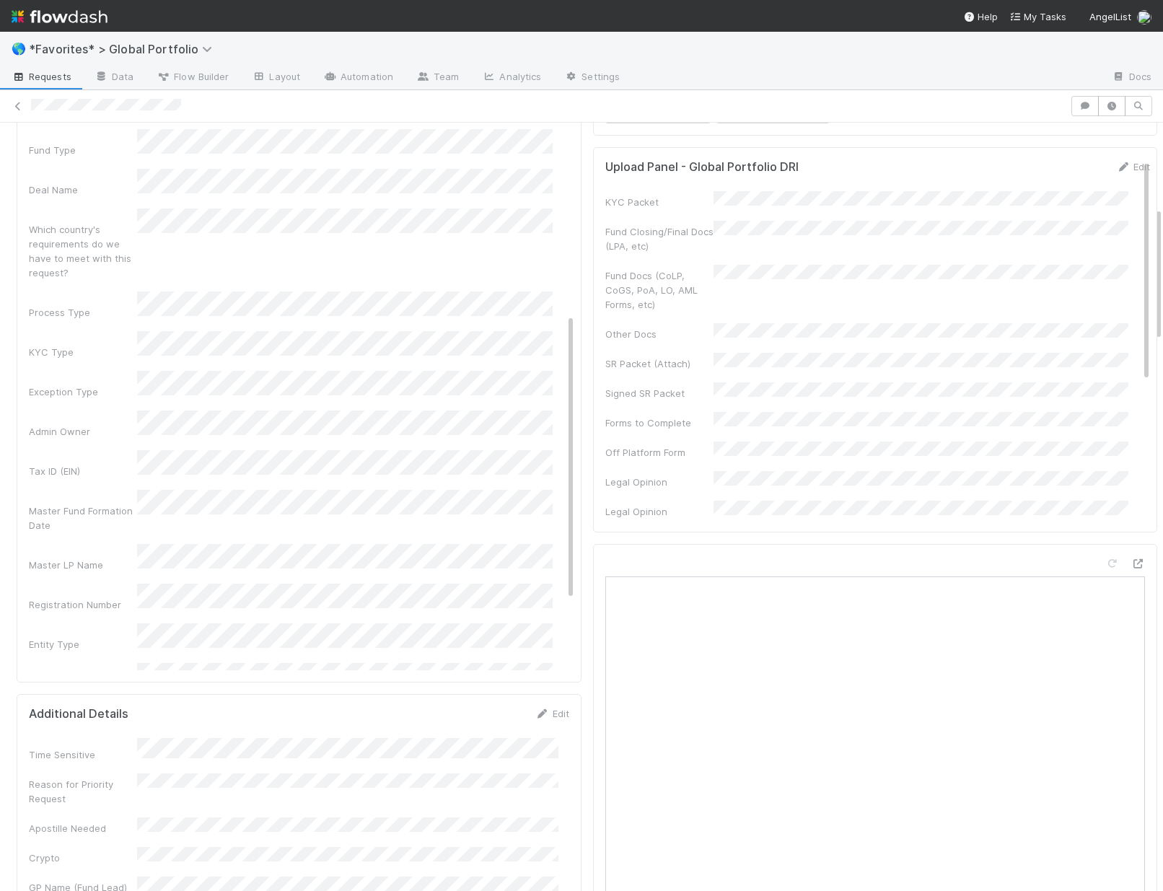
scroll to position [335, 0]
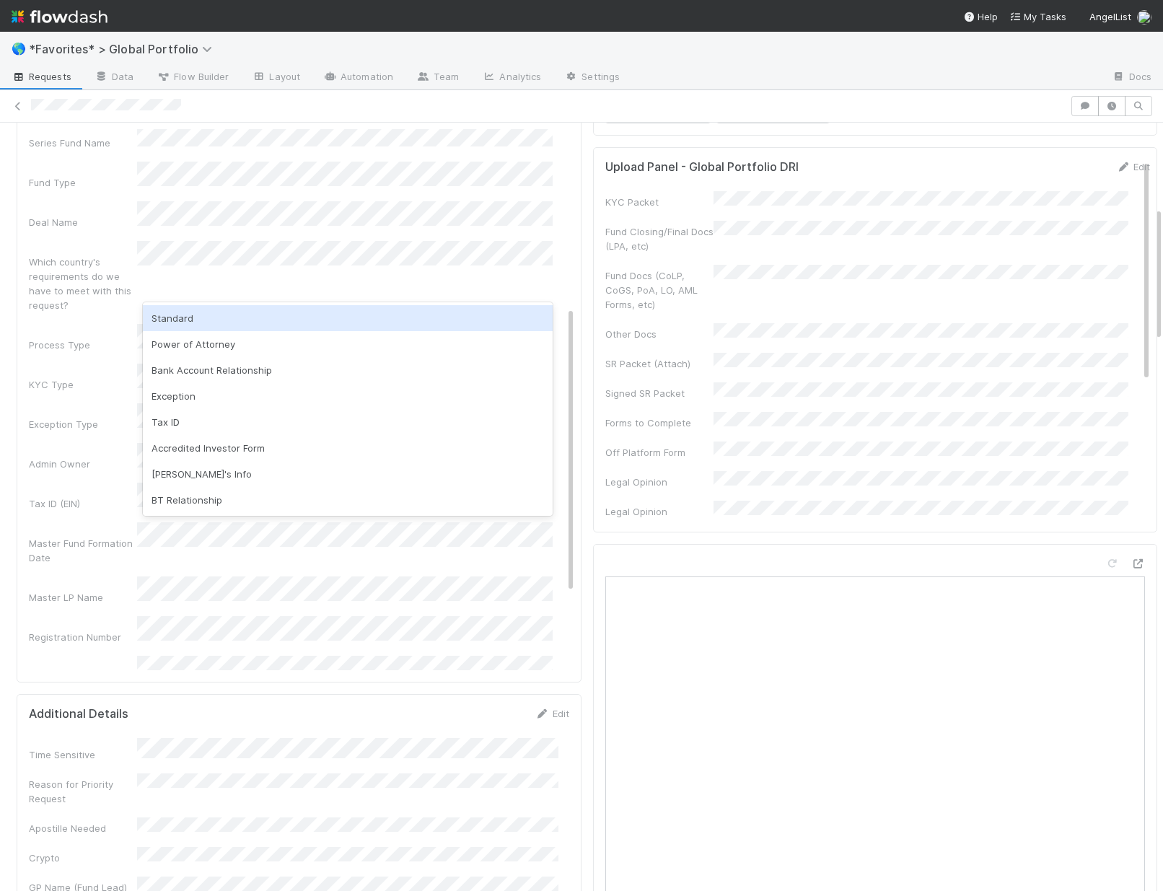
click at [224, 310] on div "Standard" at bounding box center [348, 318] width 410 height 26
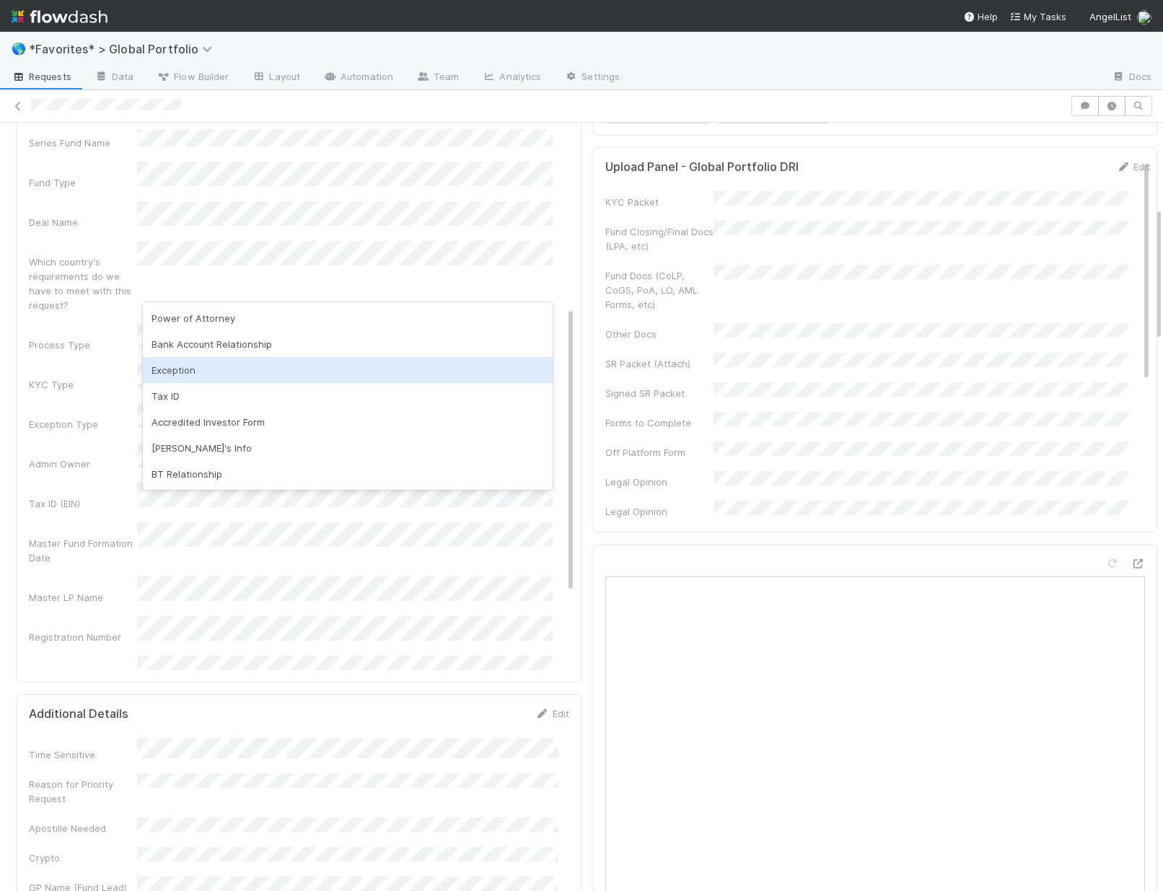
click at [201, 370] on div "Exception" at bounding box center [348, 370] width 410 height 26
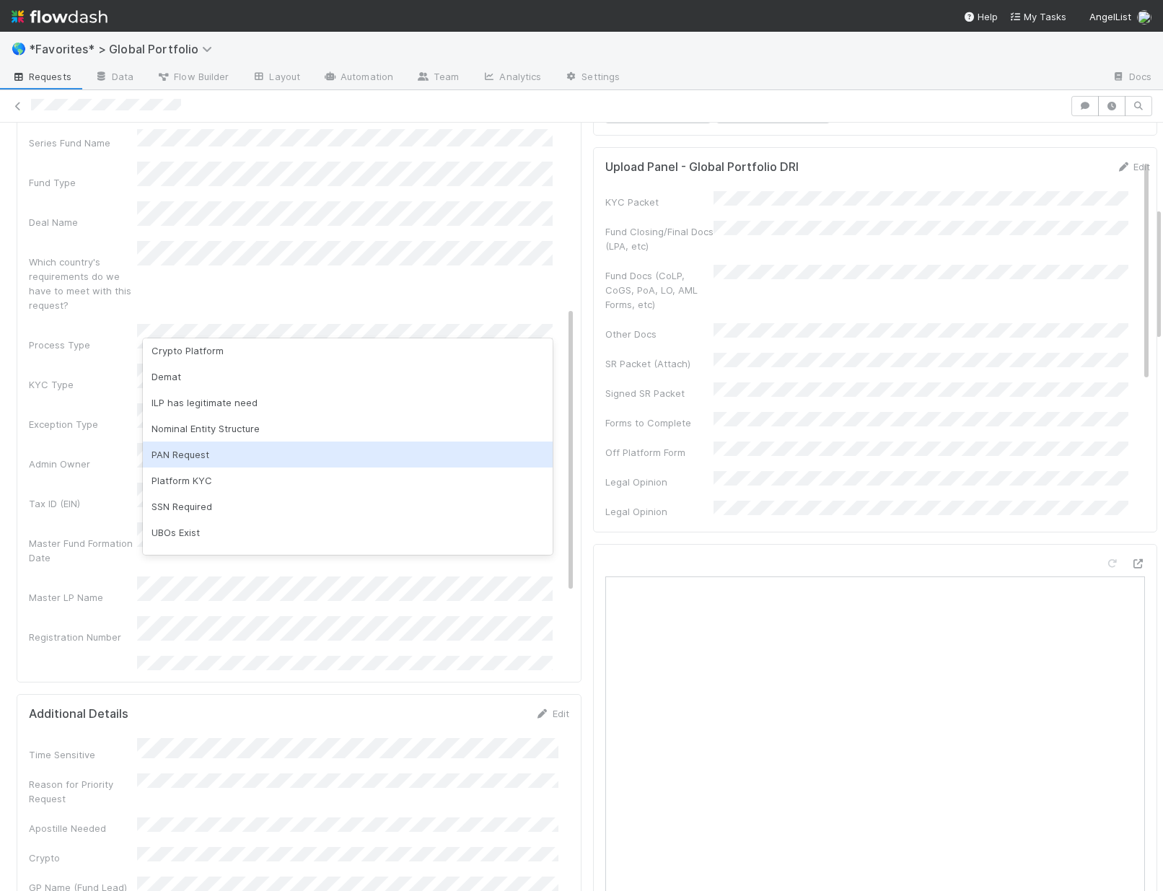
scroll to position [75, 0]
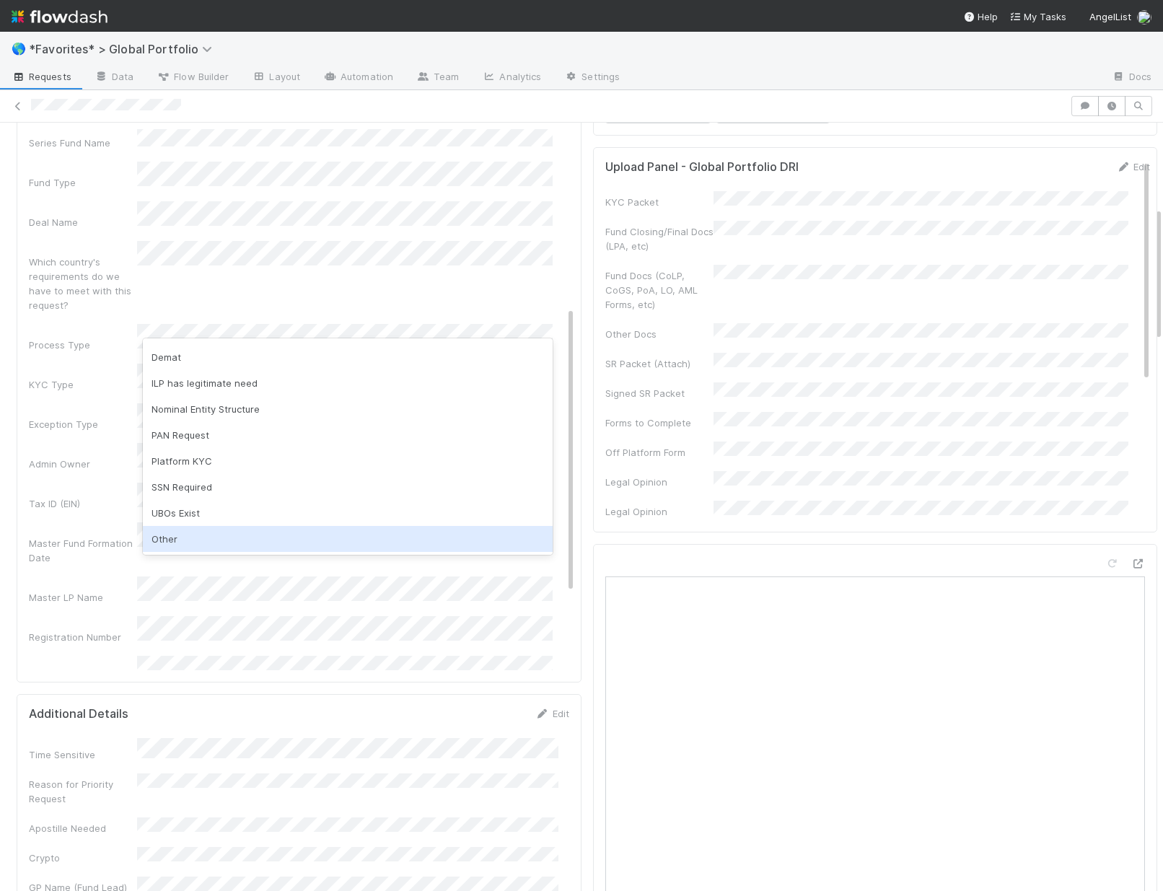
click at [154, 533] on div "Other" at bounding box center [348, 539] width 410 height 26
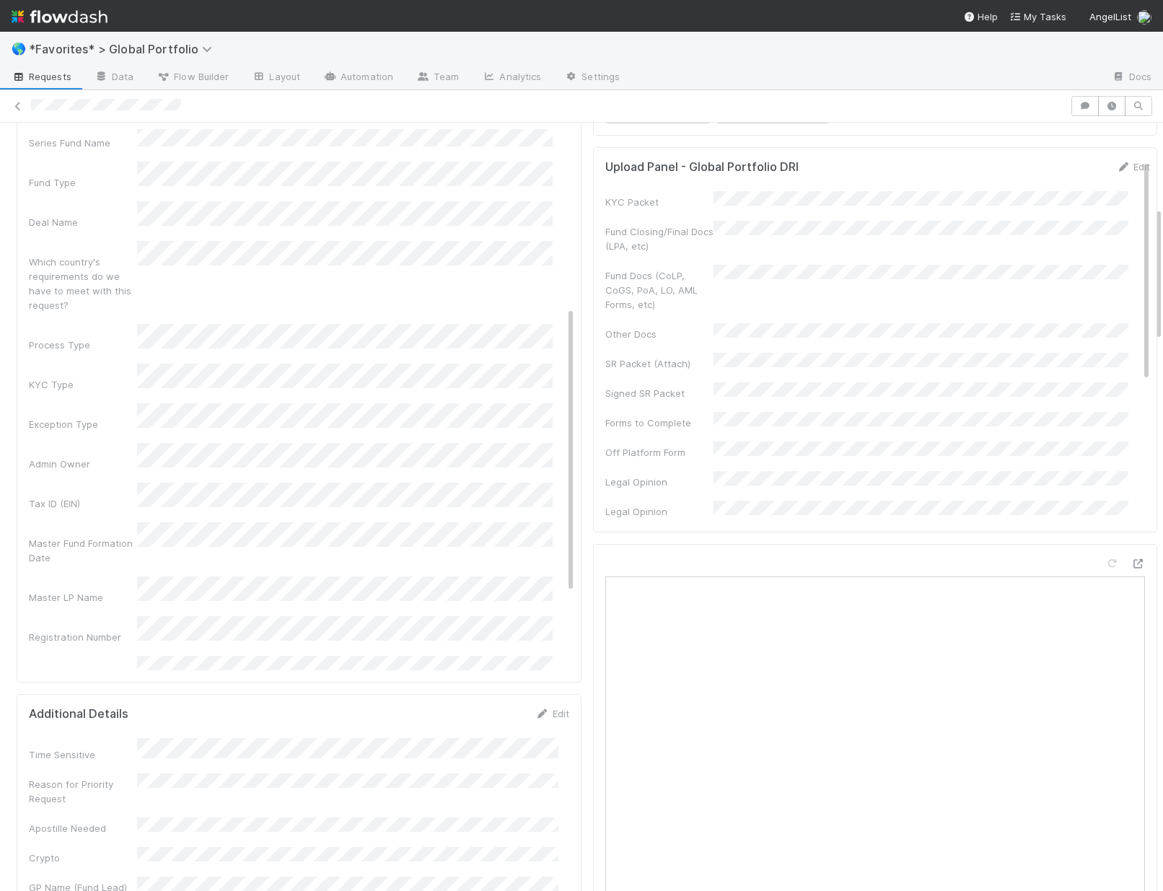
click at [36, 577] on div "Master LP Name" at bounding box center [302, 591] width 546 height 28
click at [56, 336] on div "Admin Notes Possible Duplicate task Primary Front Convo Link Additional Front C…" at bounding box center [302, 395] width 546 height 1119
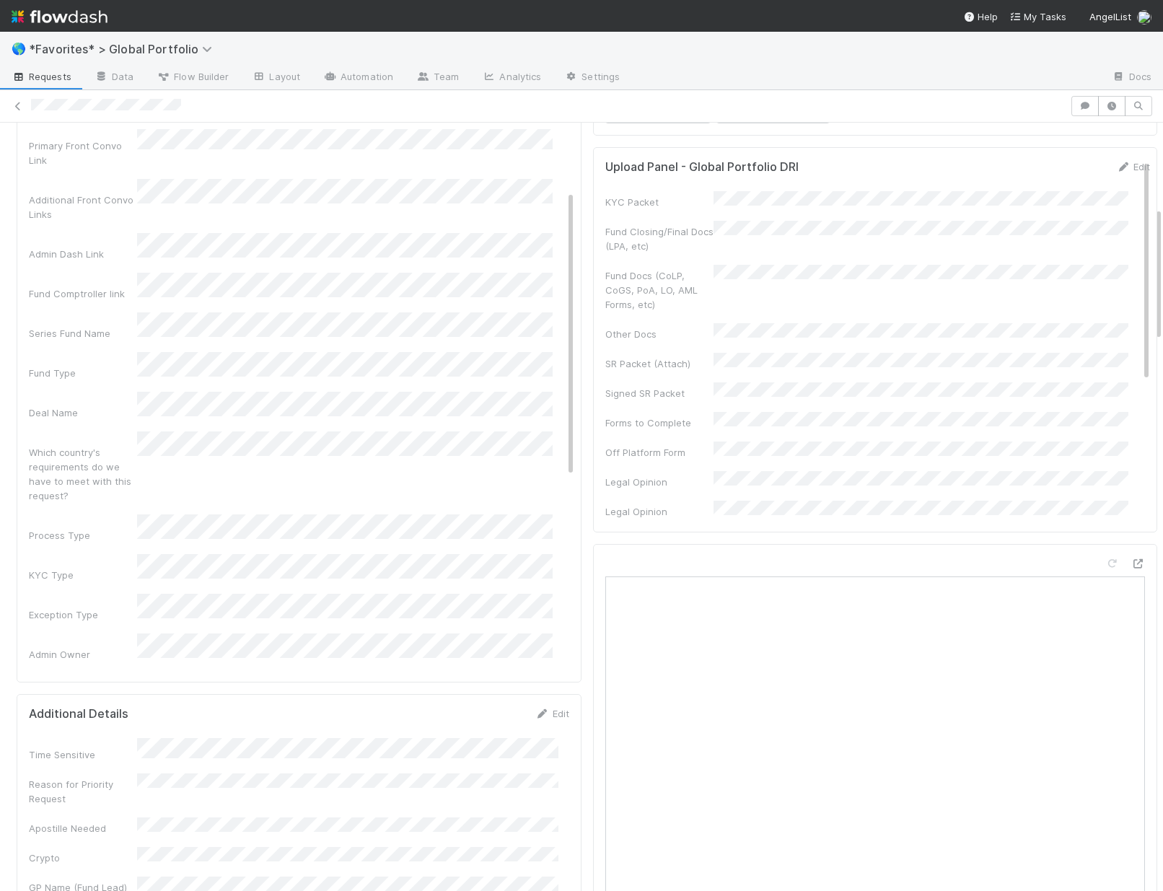
scroll to position [115, 0]
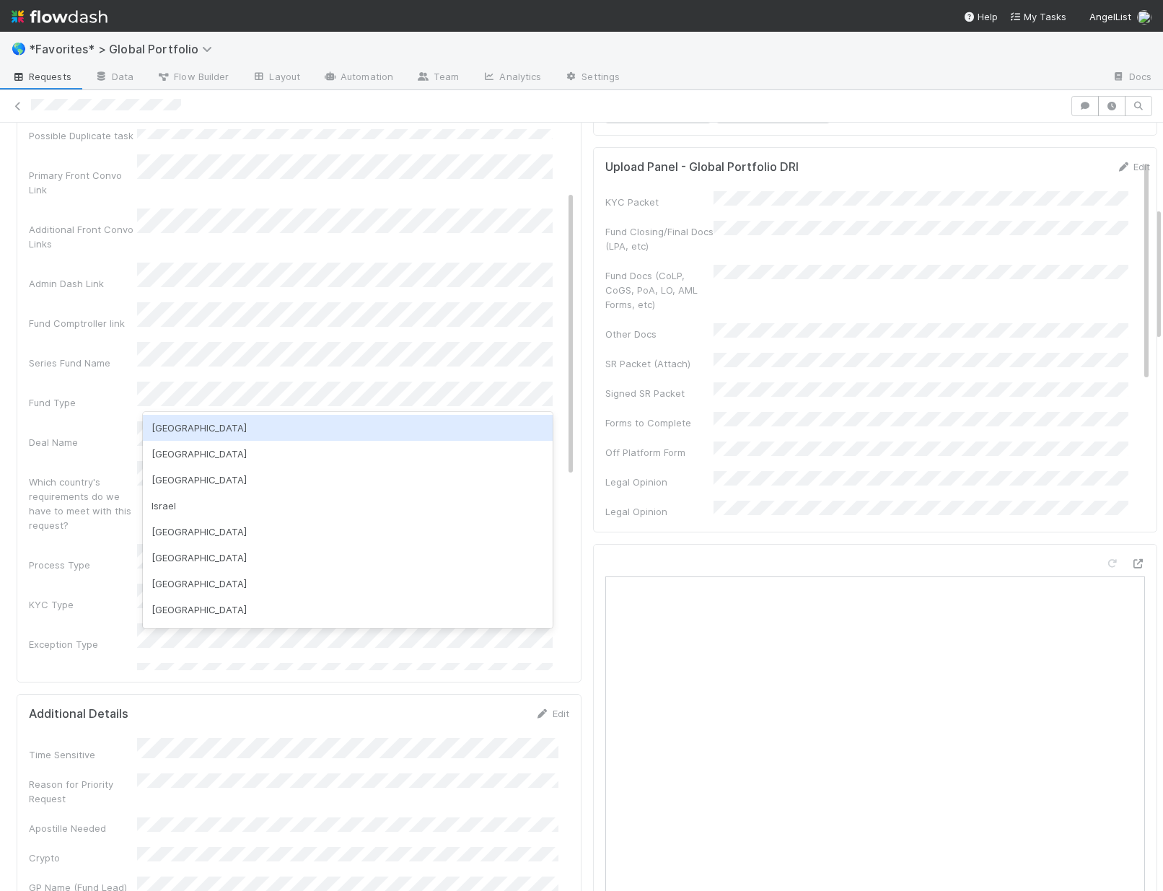
click at [183, 420] on div "[GEOGRAPHIC_DATA]" at bounding box center [348, 428] width 410 height 26
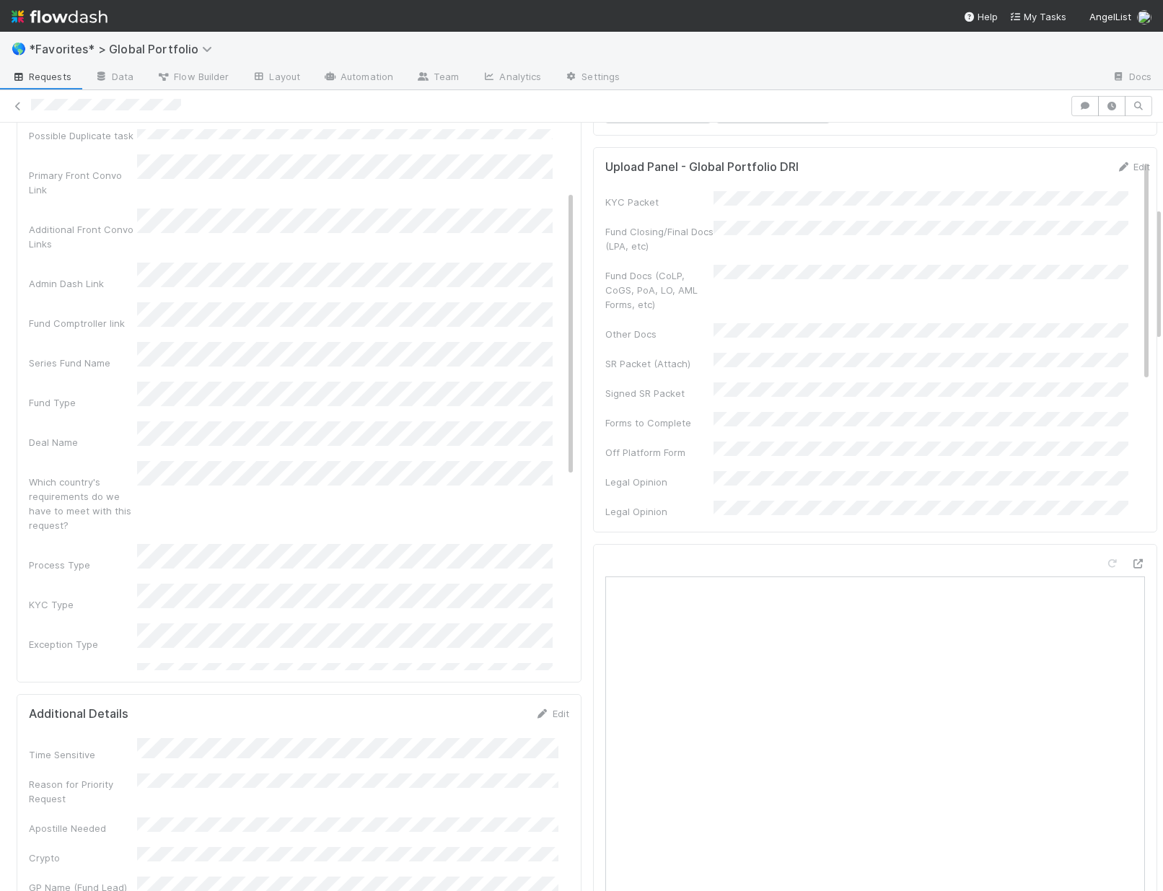
click at [68, 475] on div "Which country's requirements do we have to meet with this request?" at bounding box center [83, 504] width 108 height 58
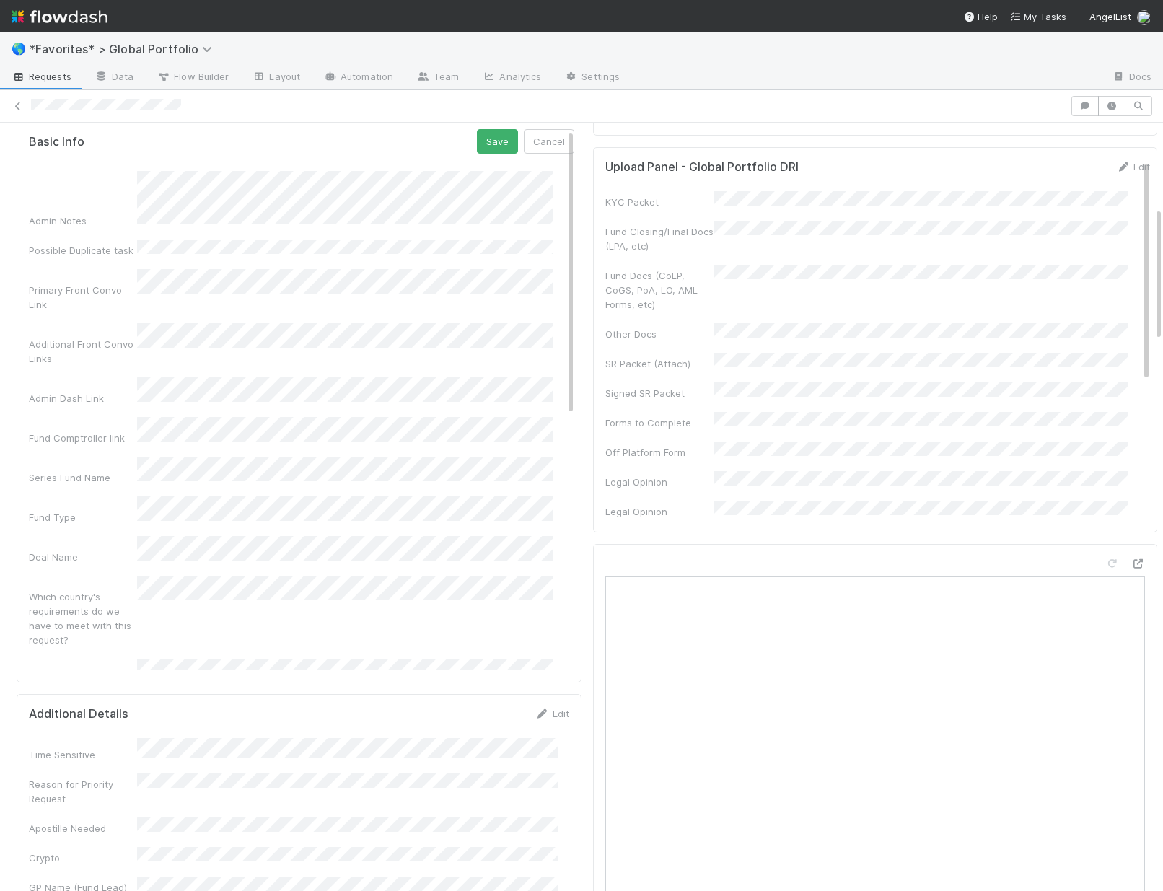
scroll to position [334, 0]
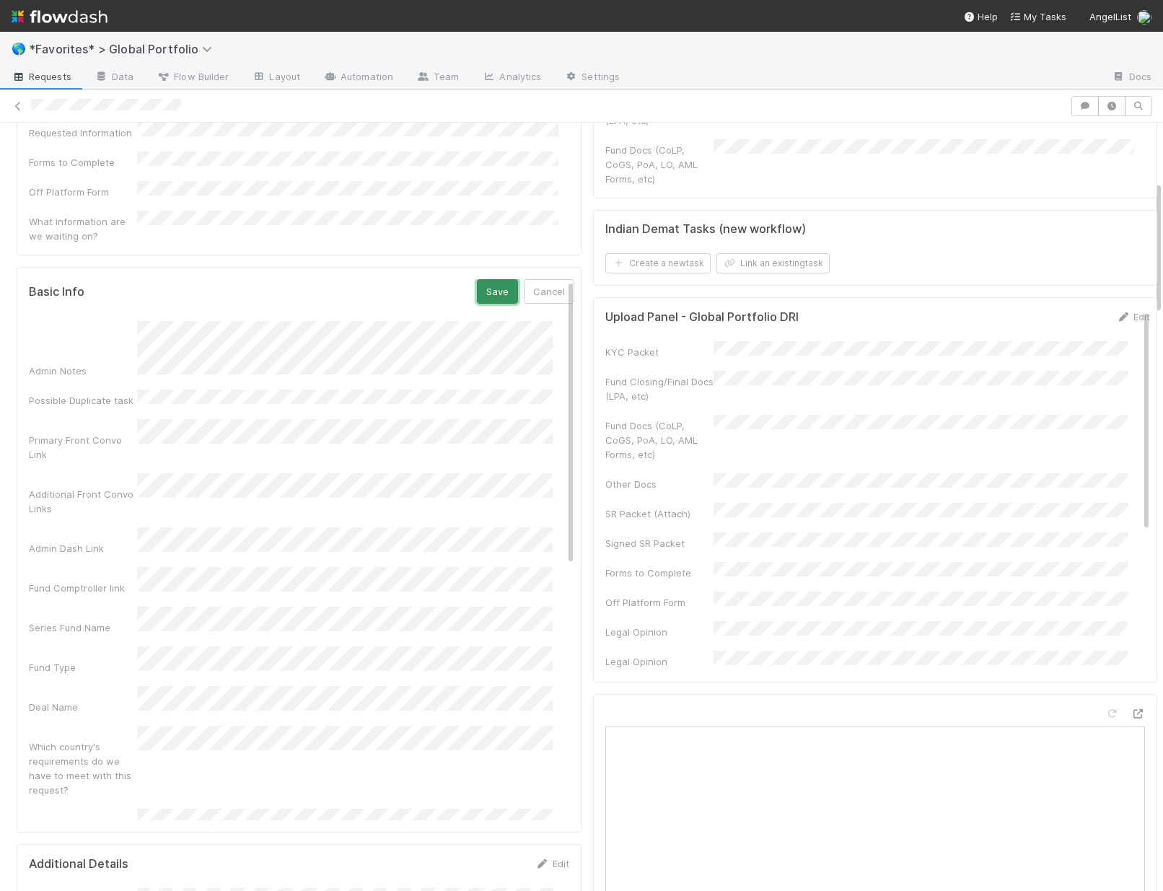
click at [480, 279] on button "Save" at bounding box center [497, 291] width 41 height 25
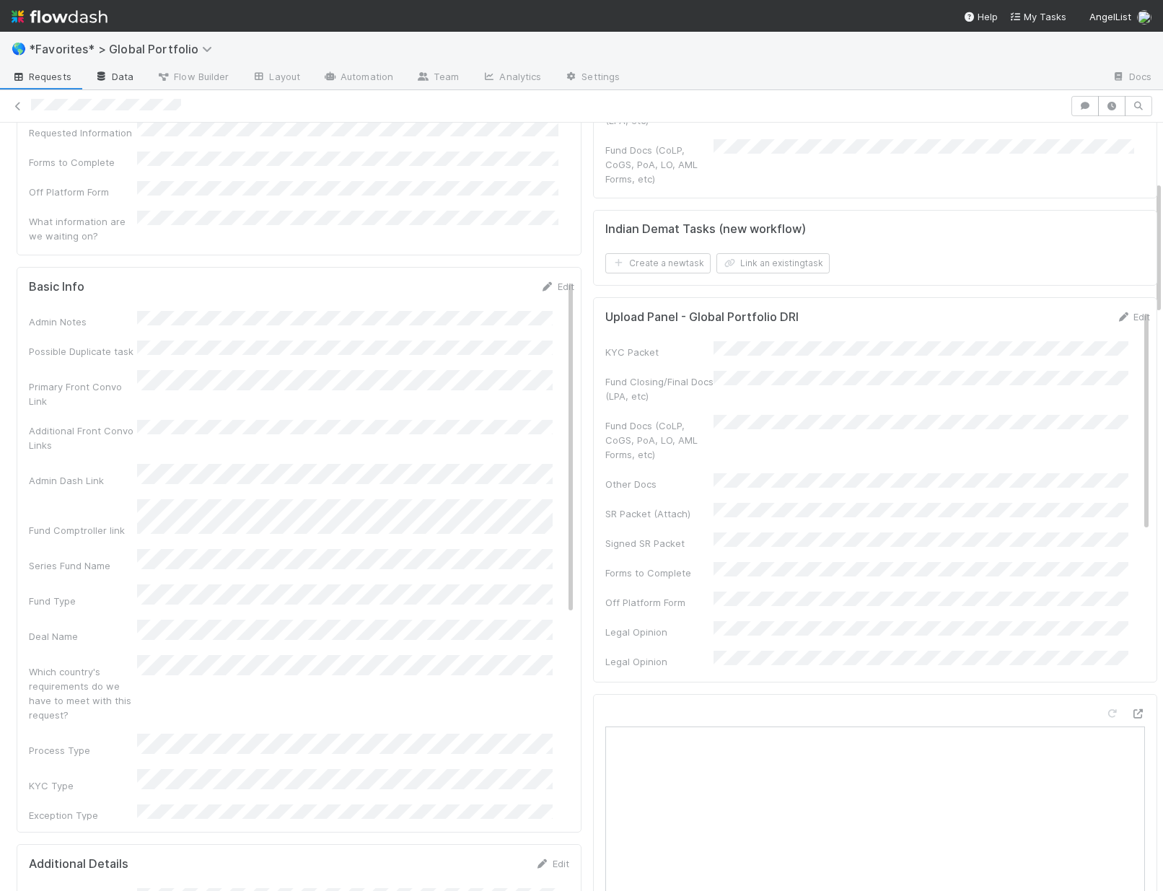
click at [126, 72] on link "Data" at bounding box center [114, 77] width 62 height 23
click at [541, 281] on link "Edit" at bounding box center [558, 287] width 34 height 12
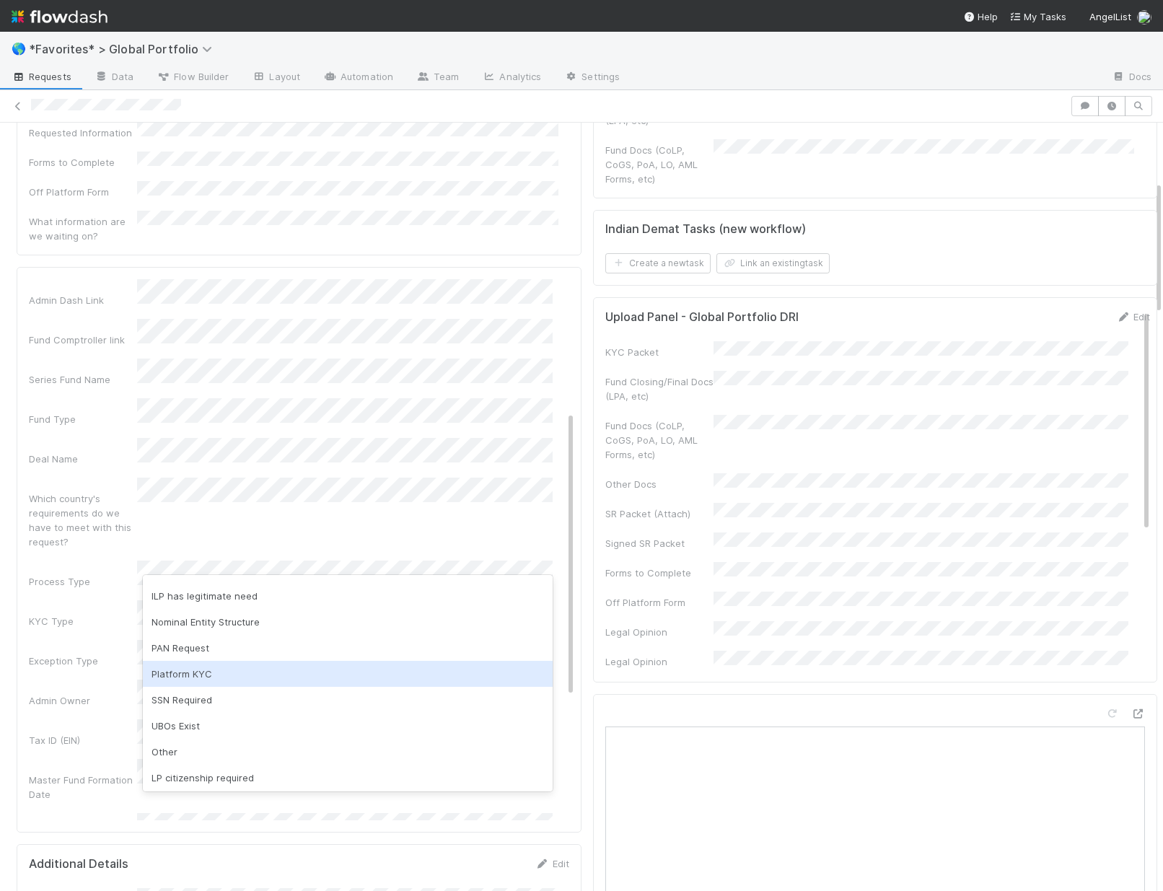
scroll to position [98, 0]
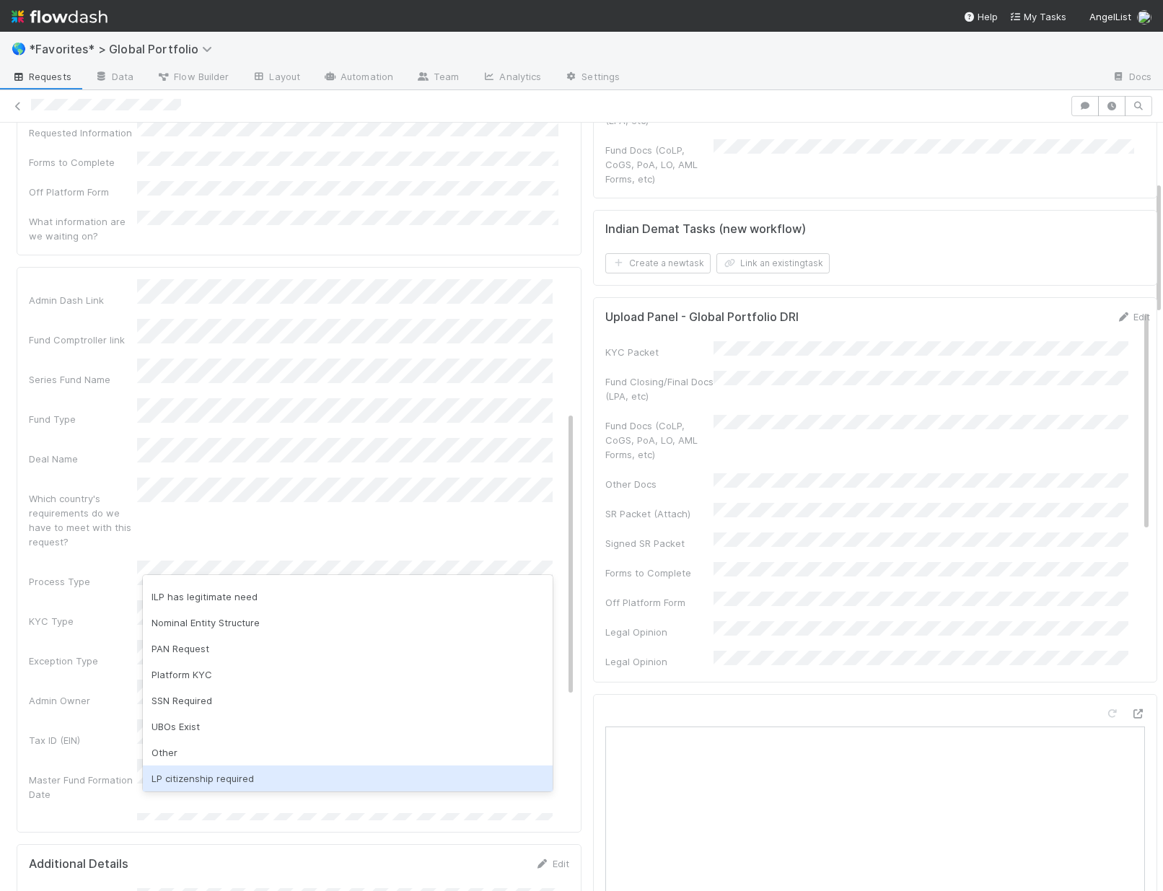
click at [203, 773] on div "LP citizenship required" at bounding box center [348, 779] width 410 height 26
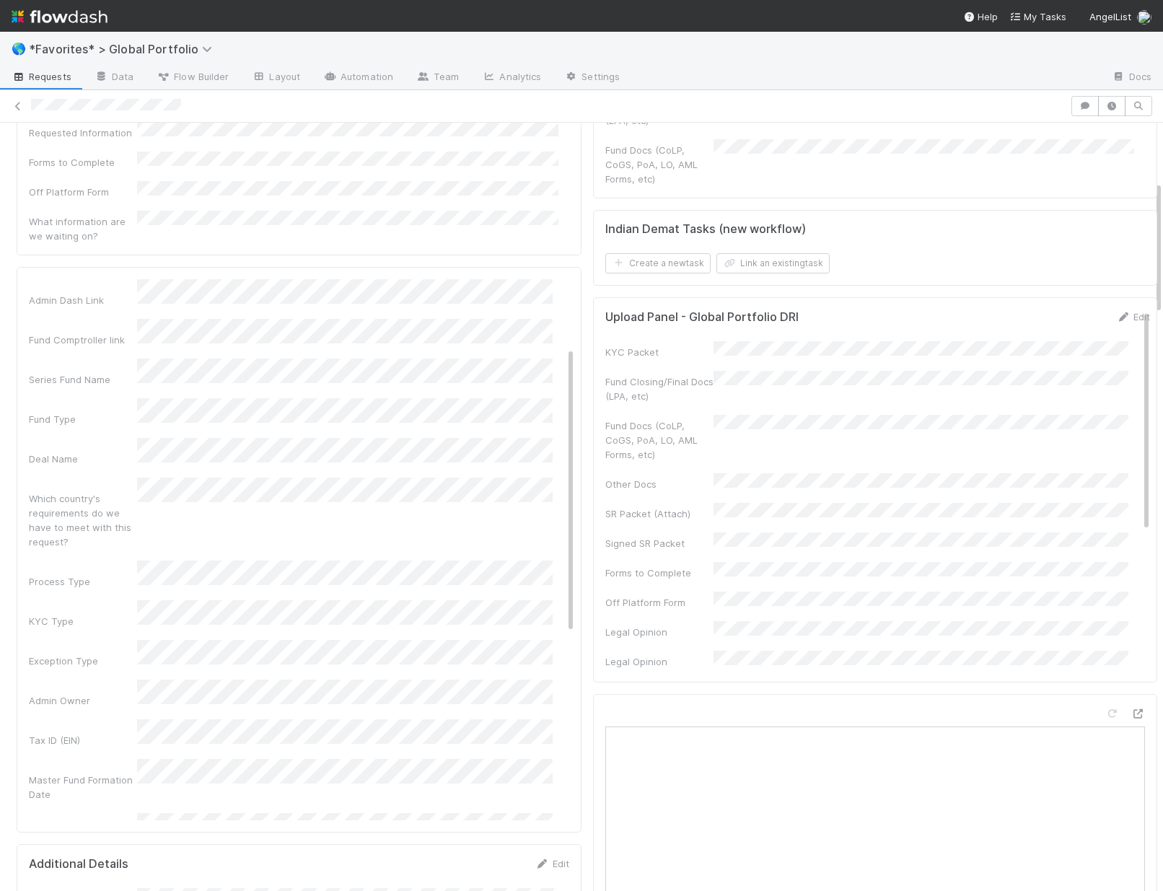
scroll to position [0, 0]
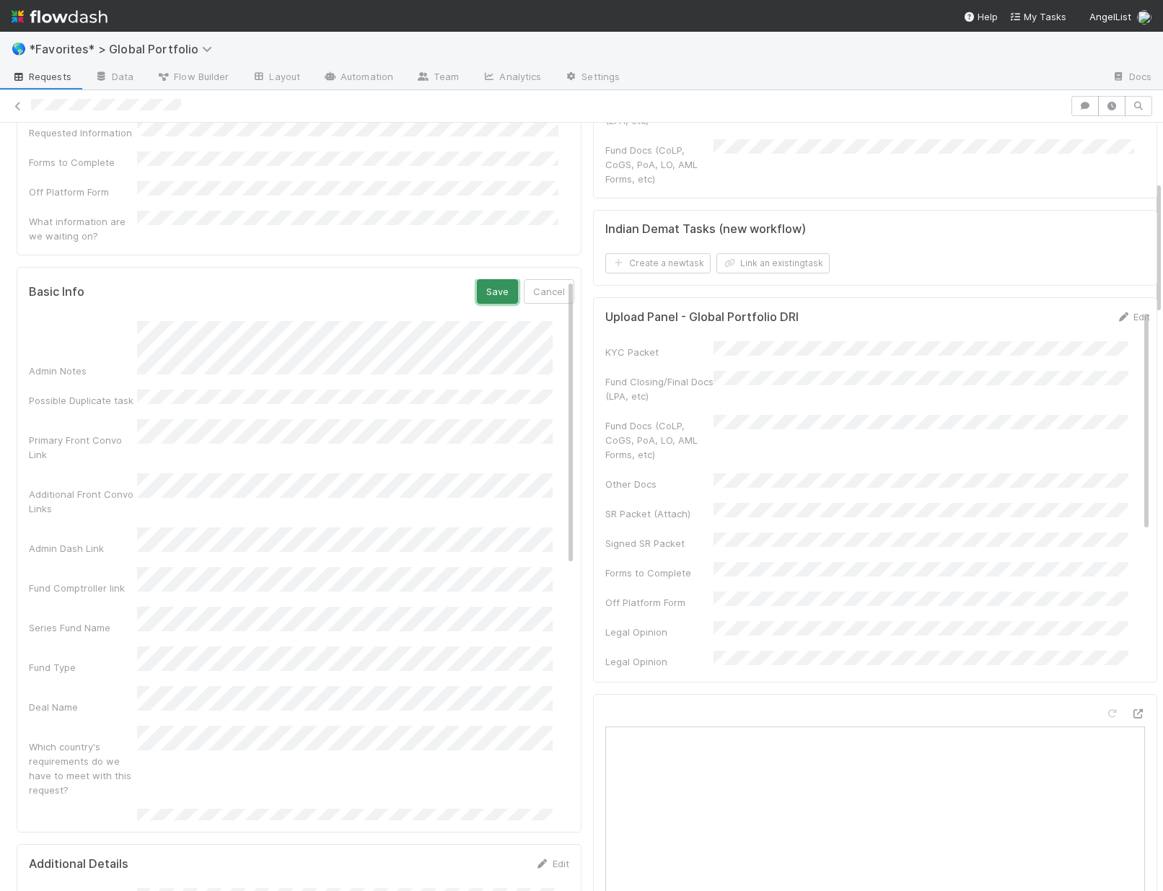
click at [483, 279] on button "Save" at bounding box center [497, 291] width 41 height 25
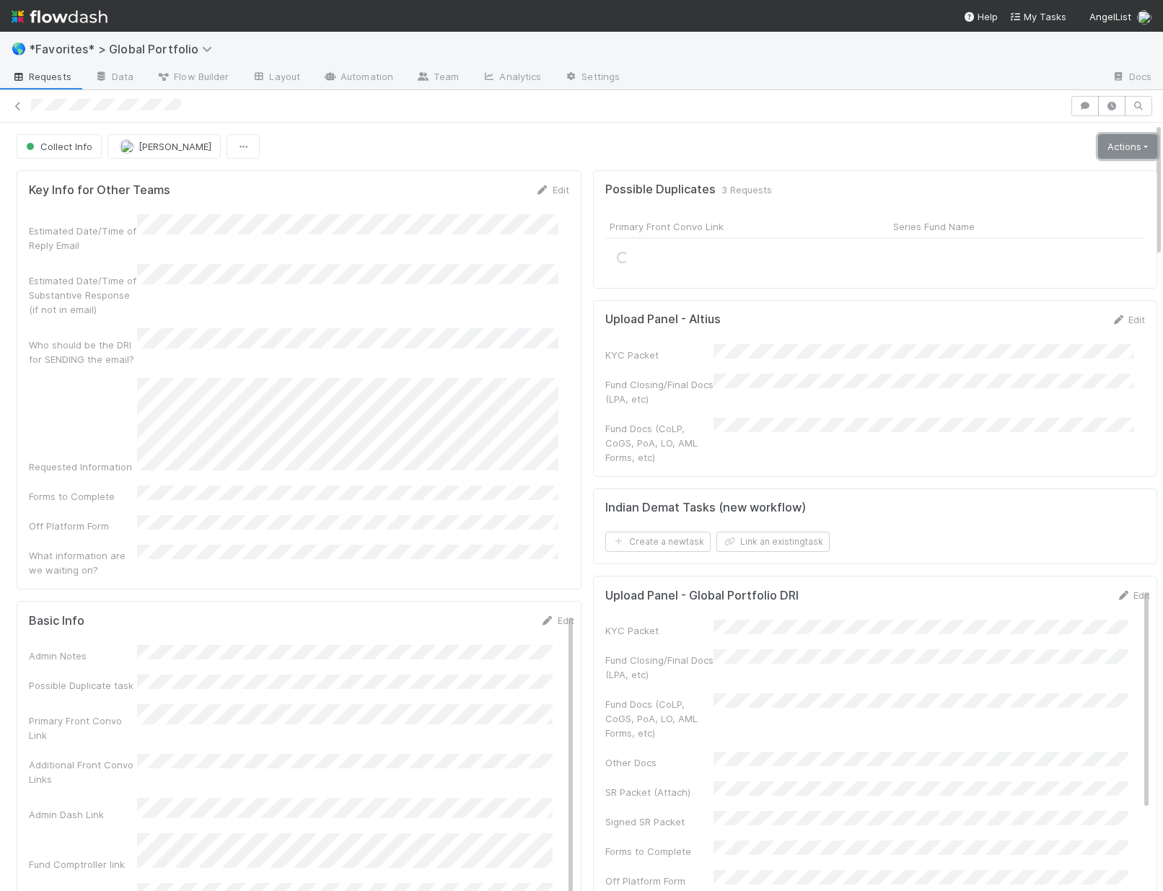
click at [1119, 142] on link "Actions" at bounding box center [1127, 146] width 59 height 25
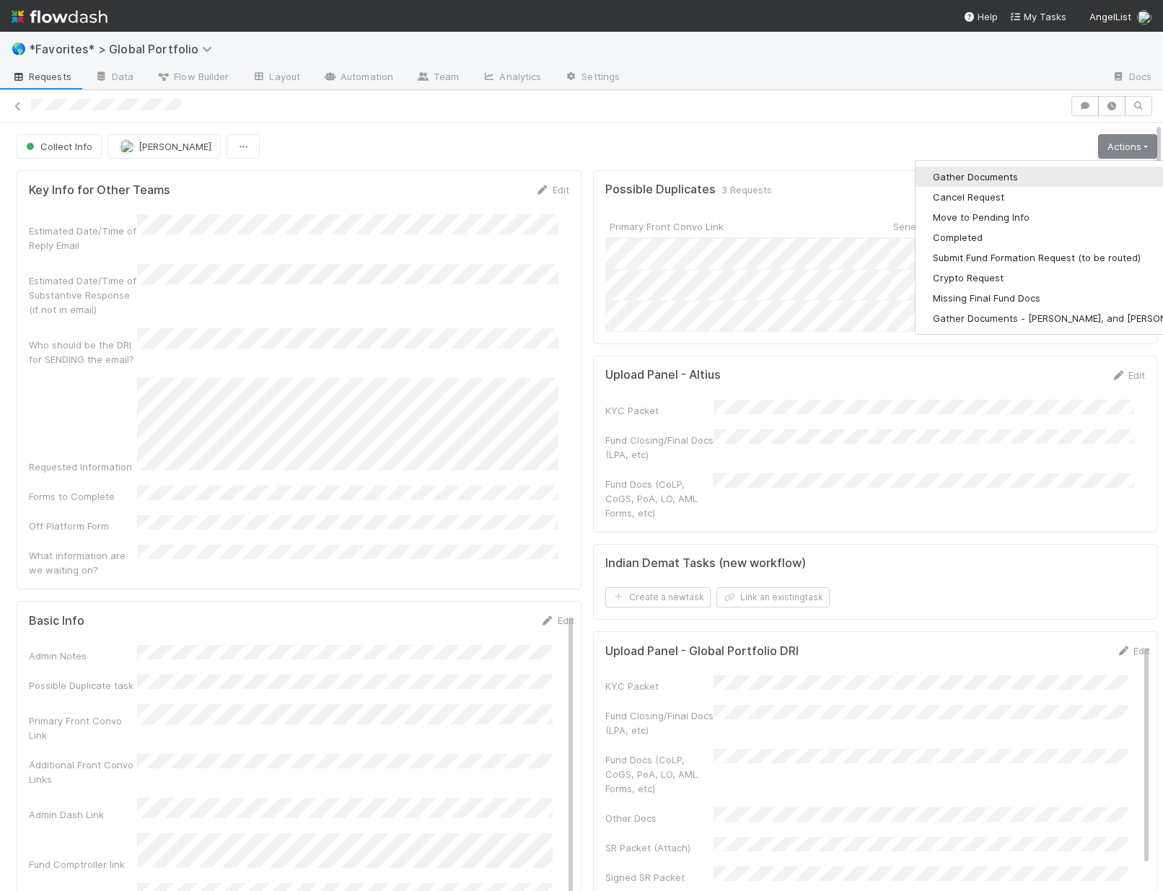
click at [958, 176] on button "Gather Documents" at bounding box center [1067, 177] width 302 height 20
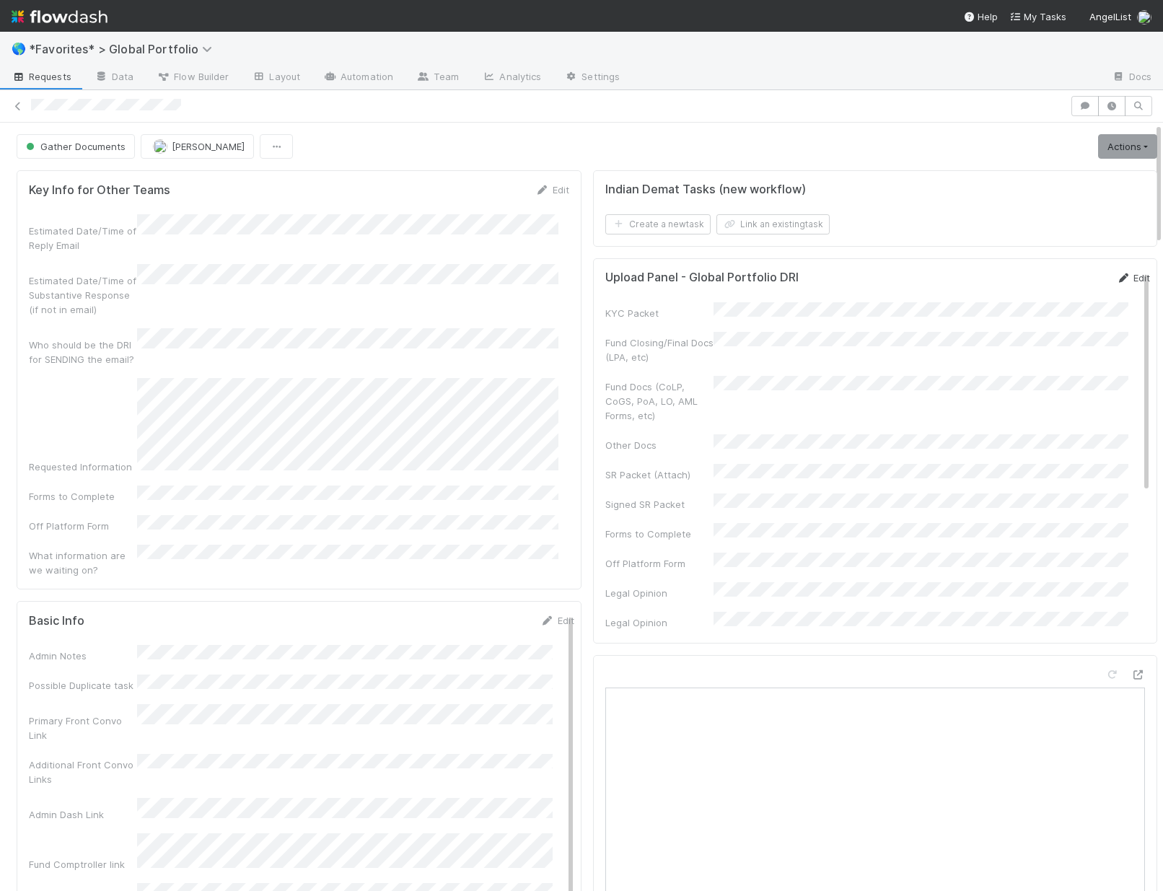
click at [1116, 276] on link "Edit" at bounding box center [1133, 278] width 34 height 12
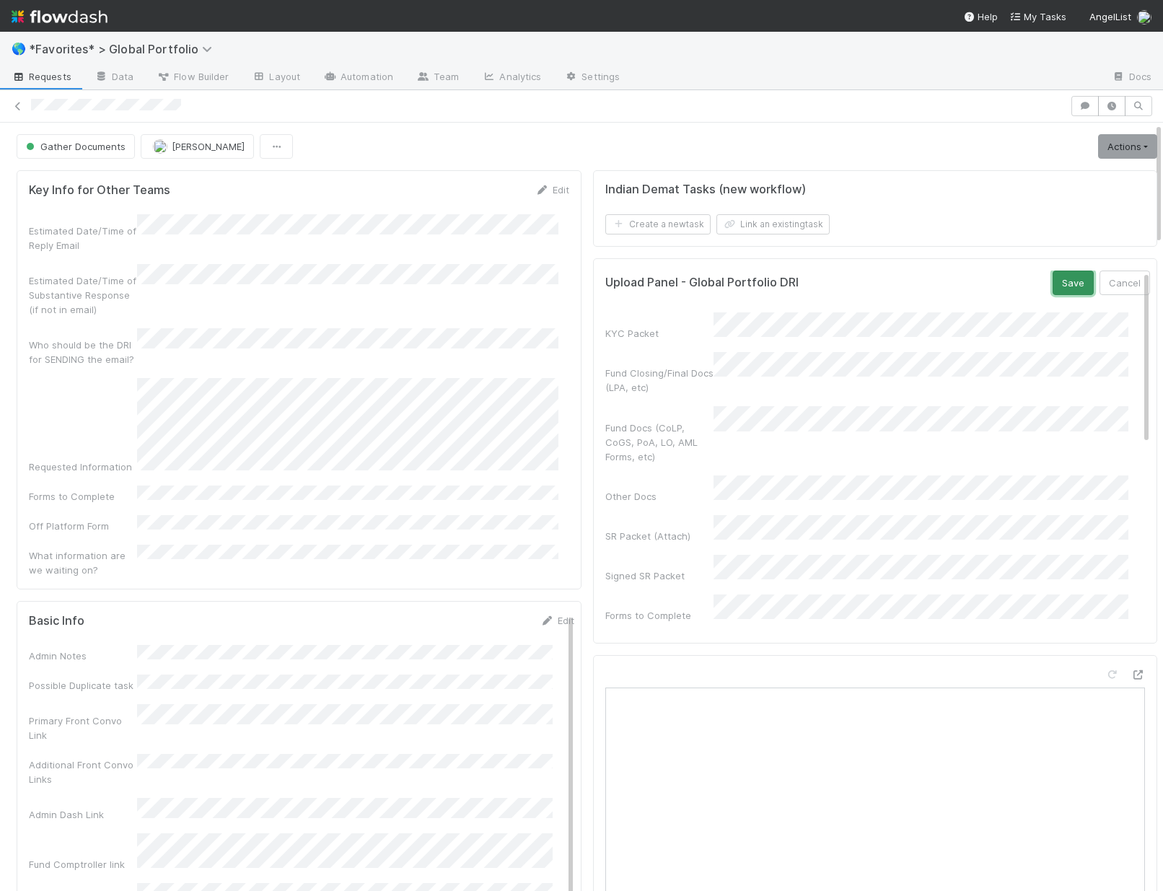
click at [1053, 281] on button "Save" at bounding box center [1073, 283] width 41 height 25
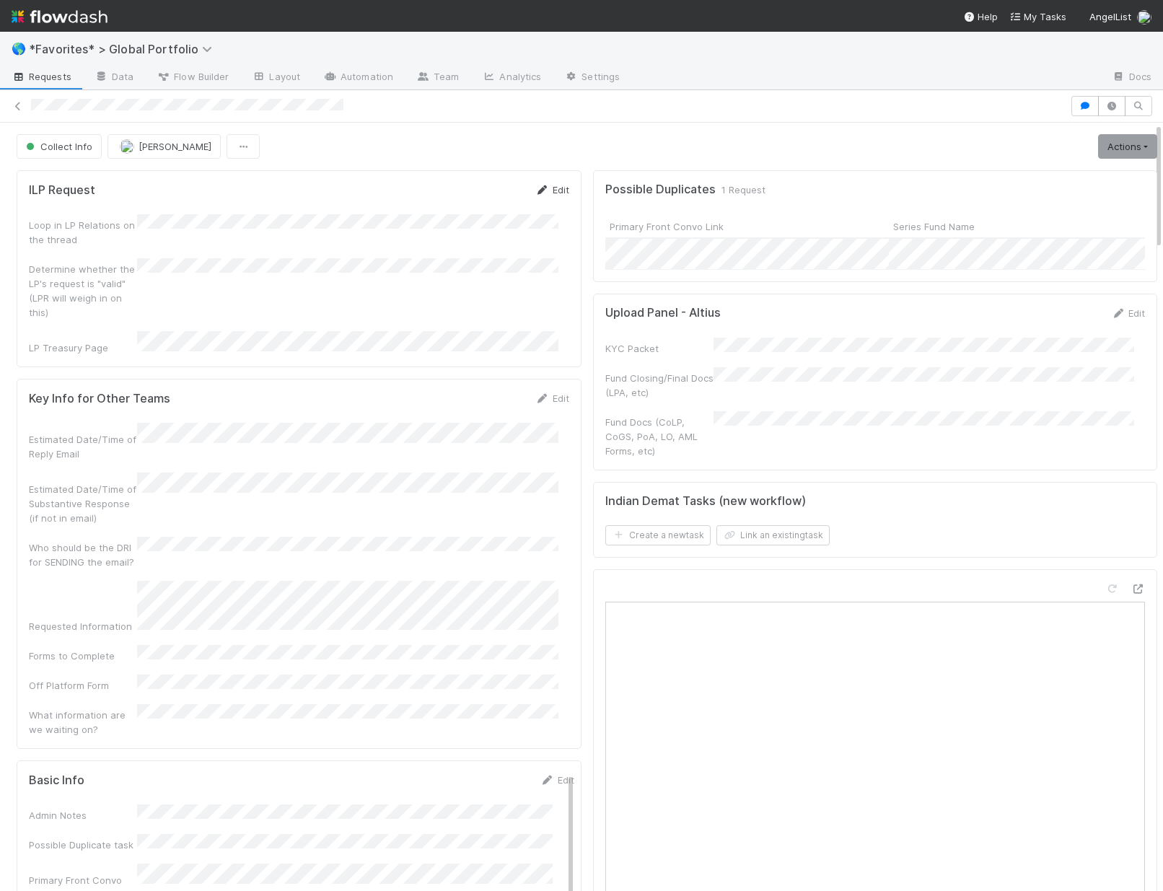
click at [553, 185] on link "Edit" at bounding box center [552, 190] width 34 height 12
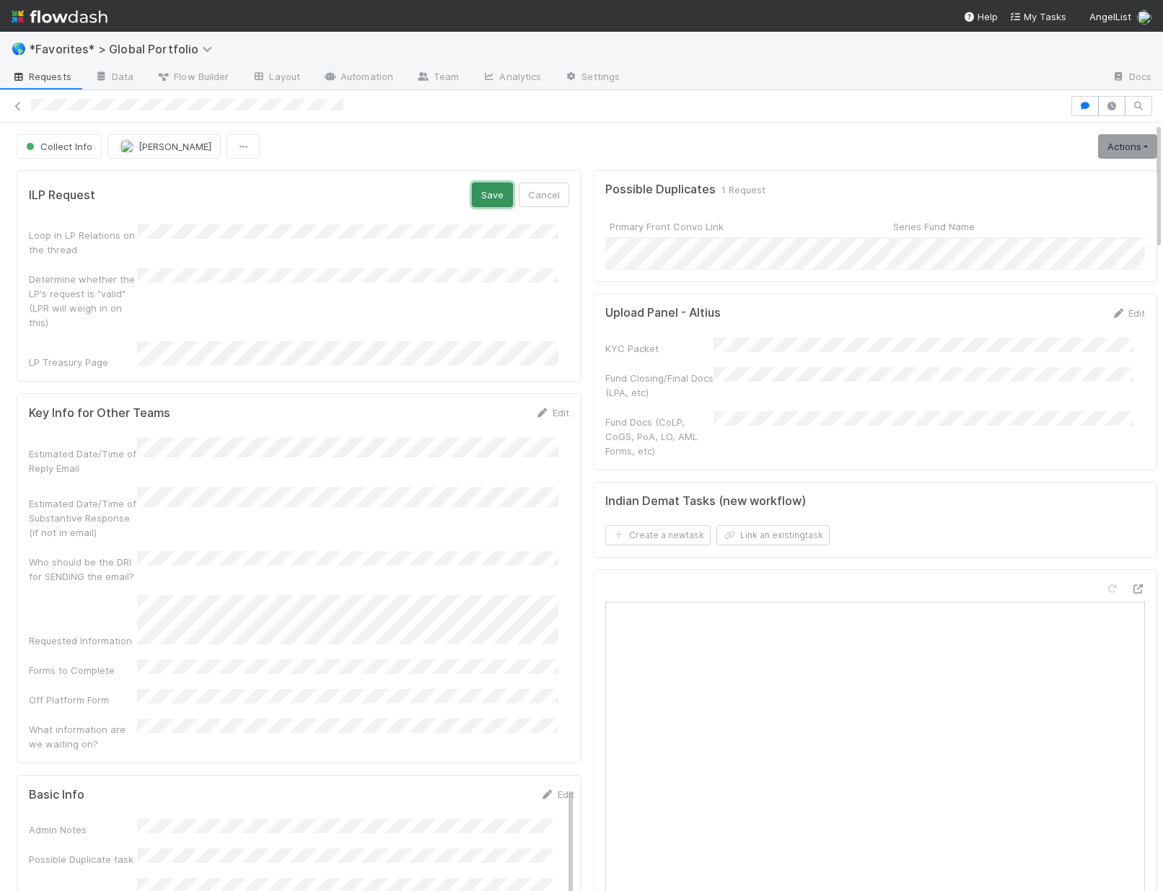
click at [474, 191] on button "Save" at bounding box center [492, 195] width 41 height 25
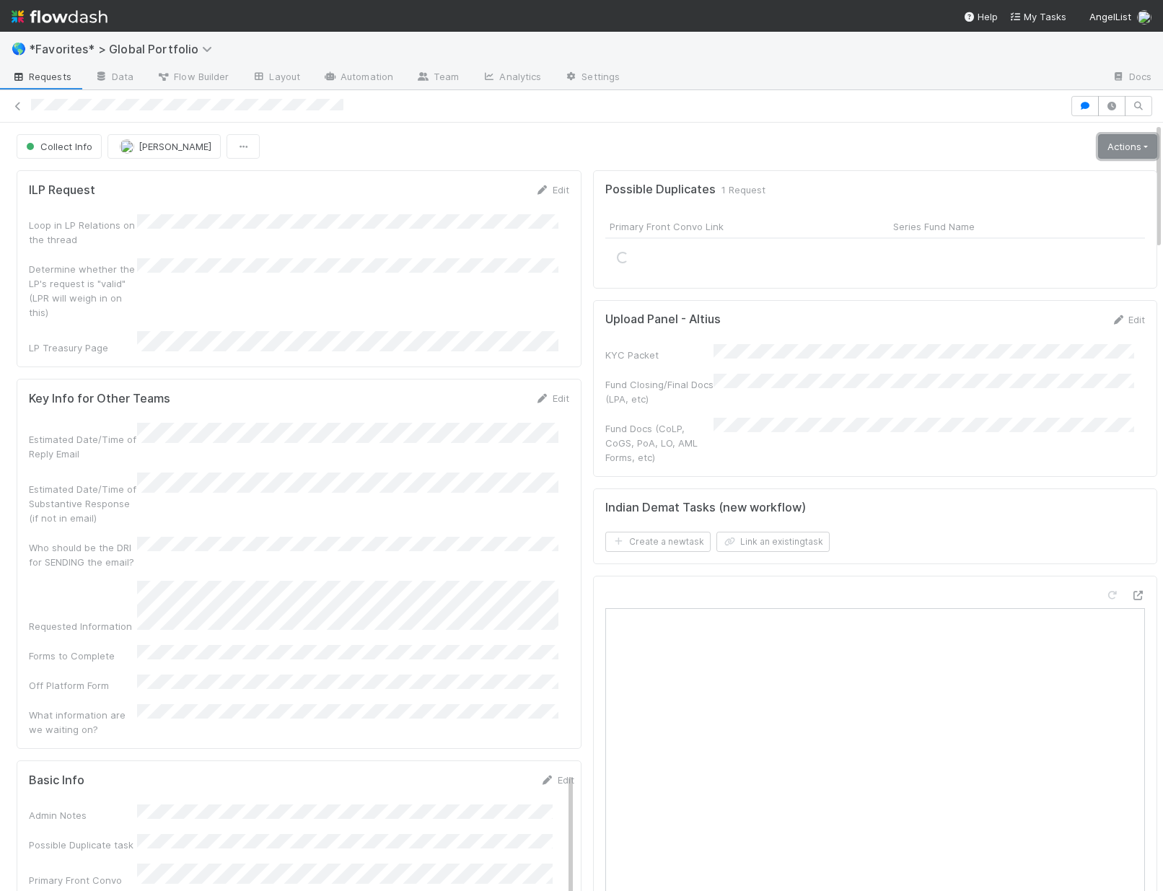
click at [1116, 136] on link "Actions" at bounding box center [1127, 146] width 59 height 25
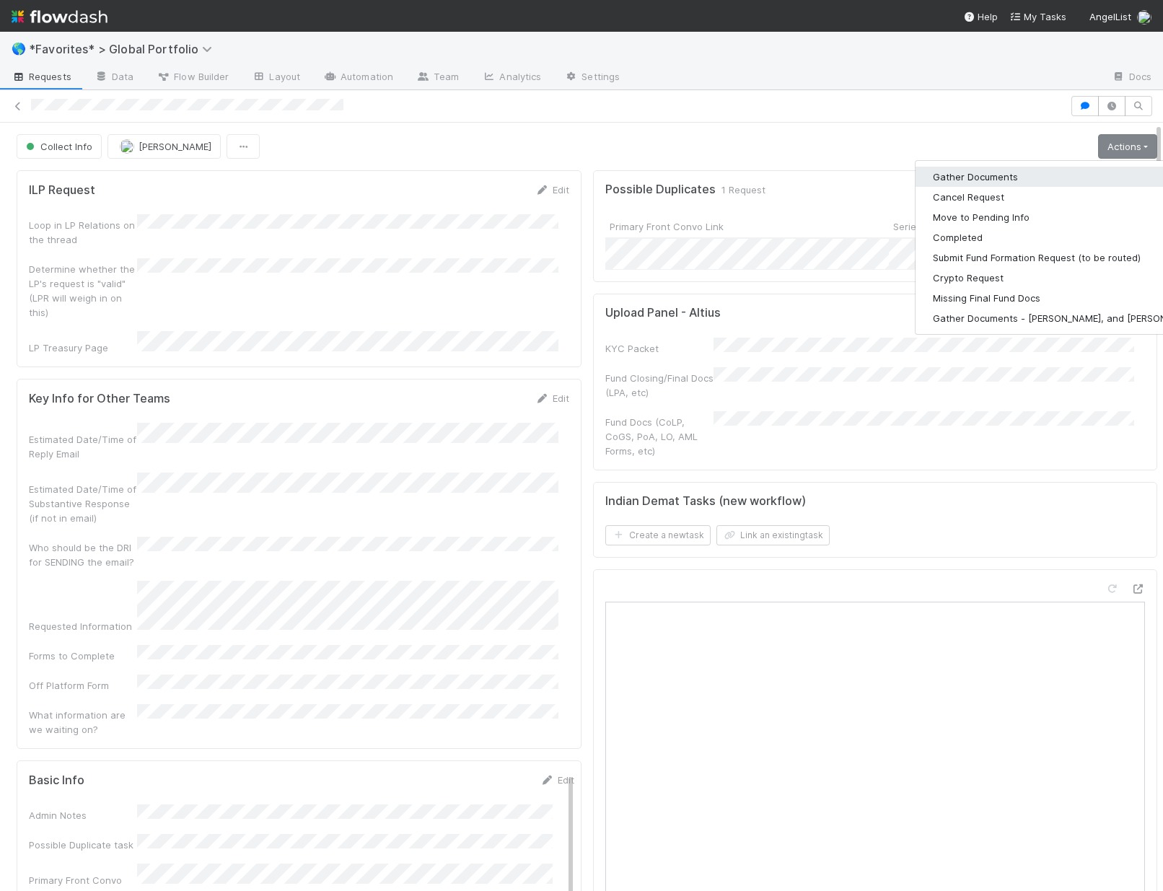
click at [989, 182] on button "Gather Documents" at bounding box center [1067, 177] width 302 height 20
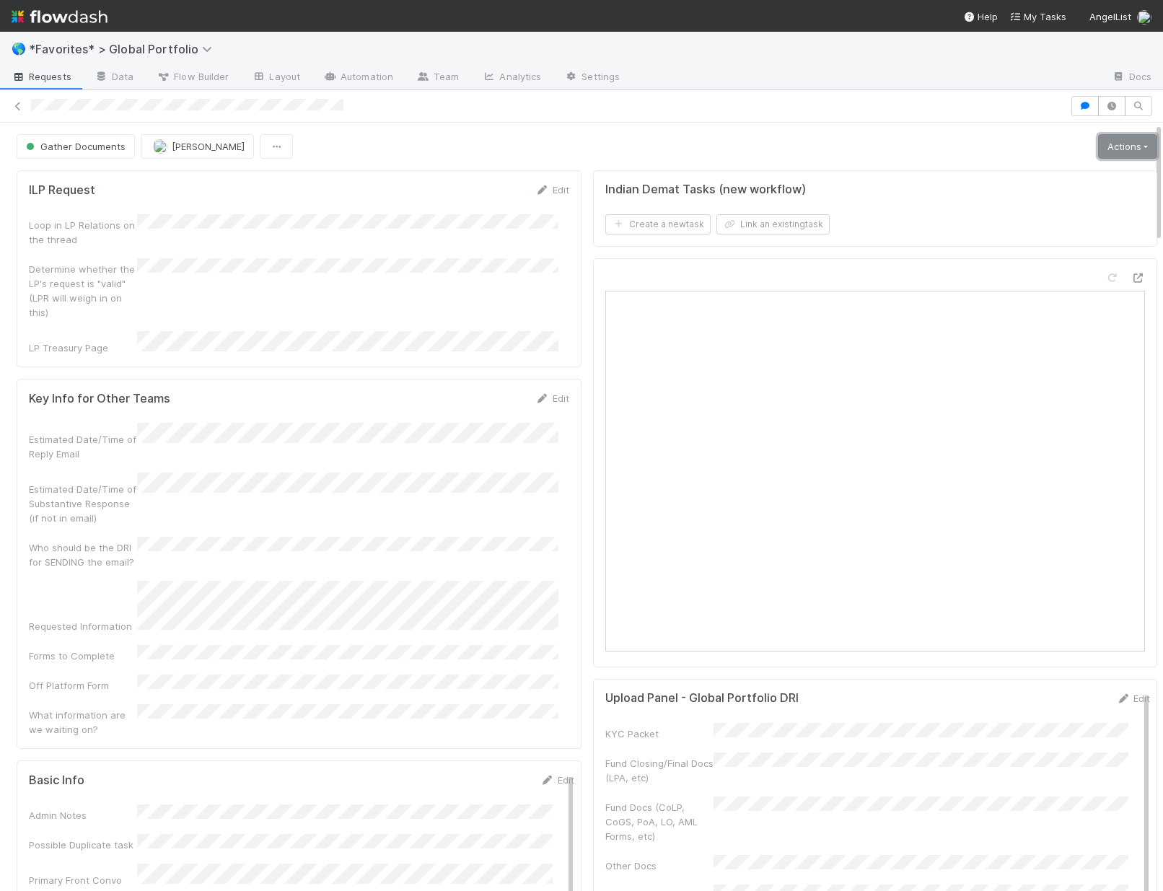
click at [1099, 146] on link "Actions" at bounding box center [1127, 146] width 59 height 25
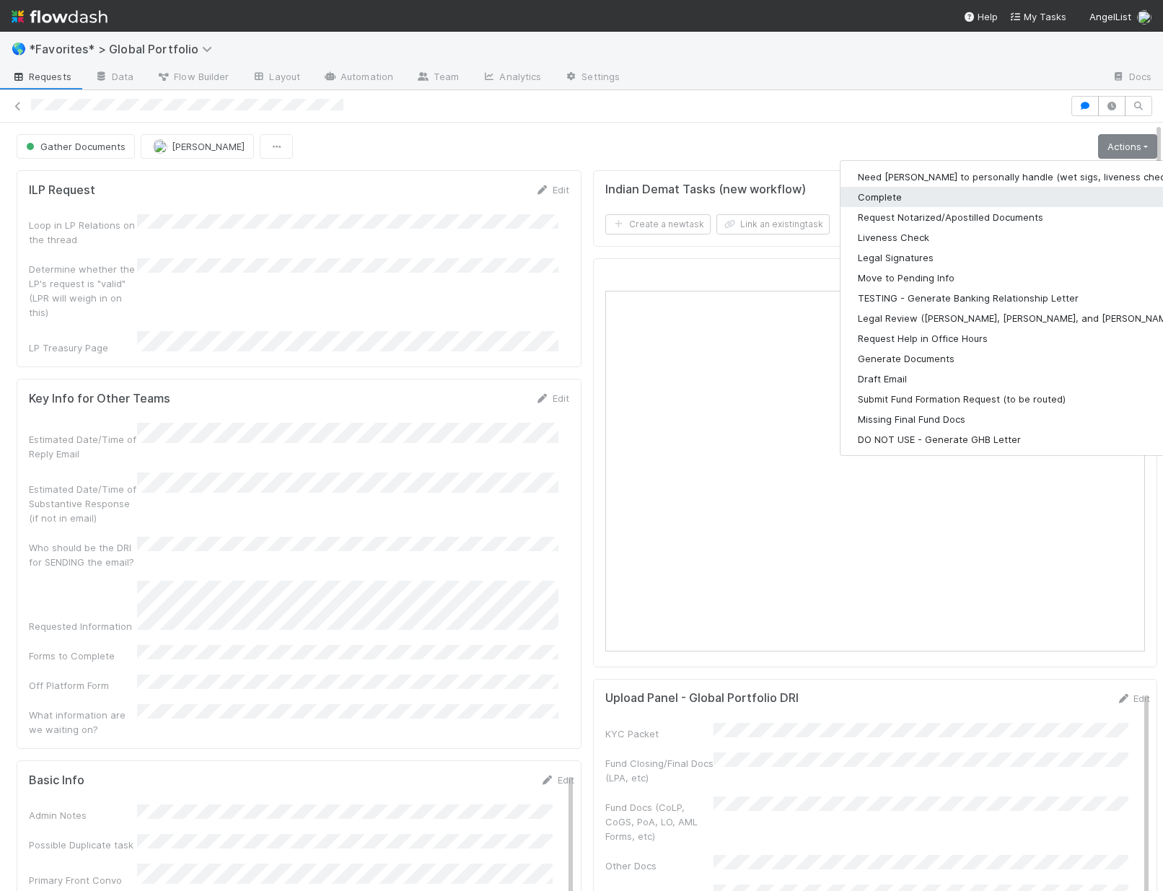
click at [870, 195] on button "Complete" at bounding box center [1028, 197] width 375 height 20
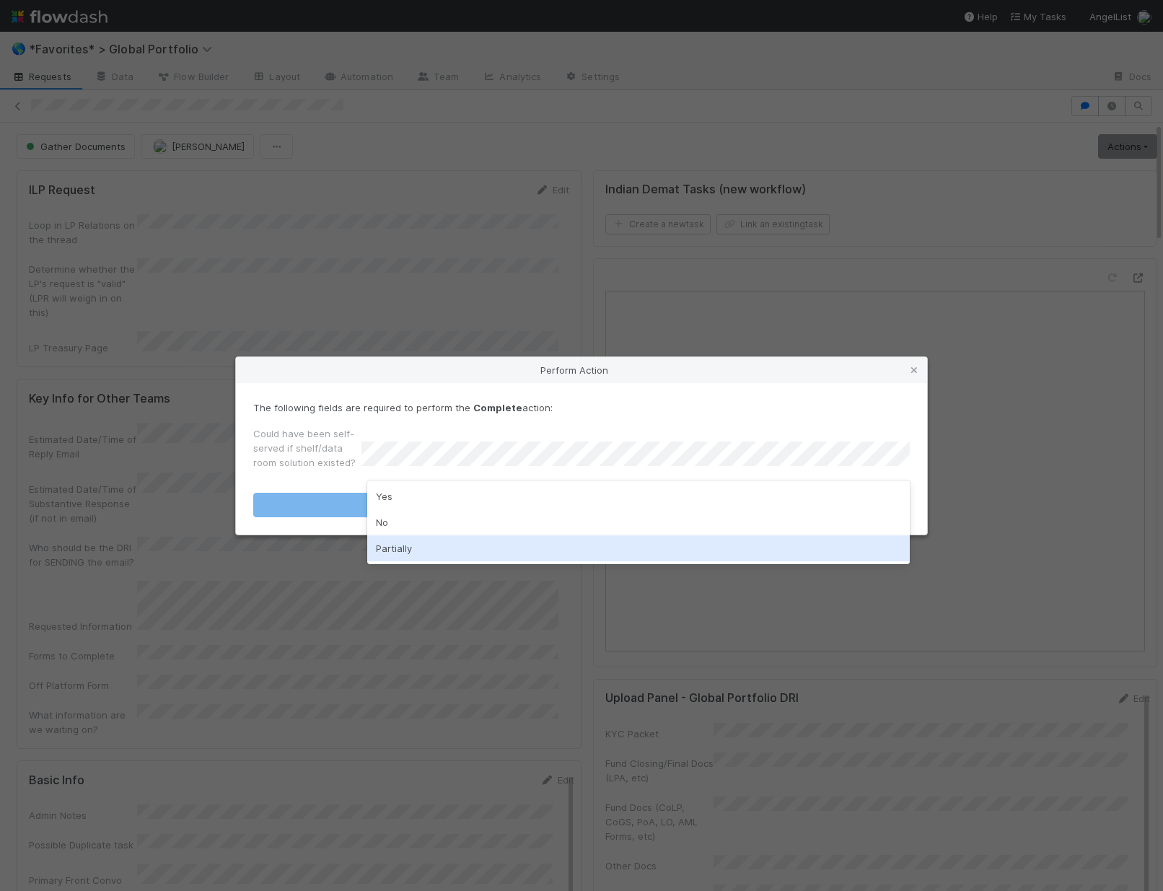
click at [375, 539] on div "Partially" at bounding box center [638, 548] width 543 height 26
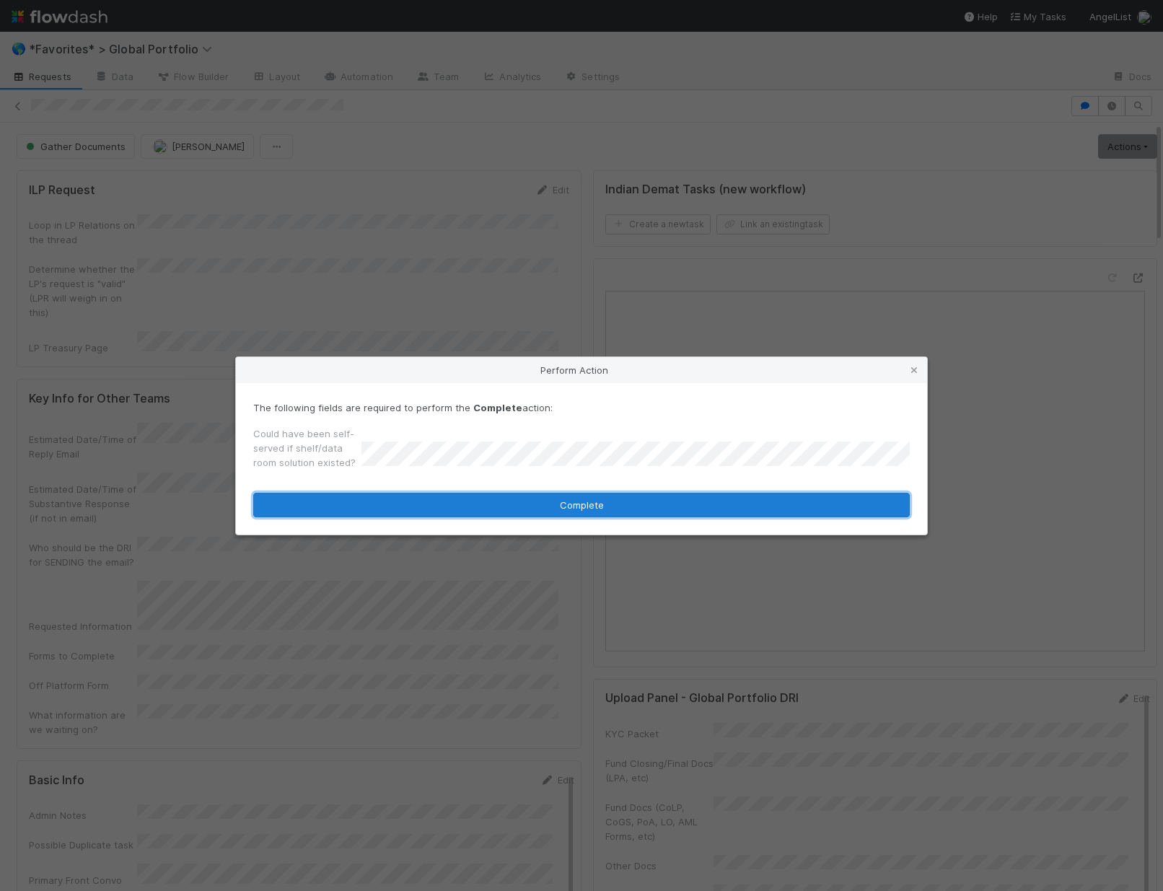
click at [386, 516] on button "Complete" at bounding box center [581, 505] width 657 height 25
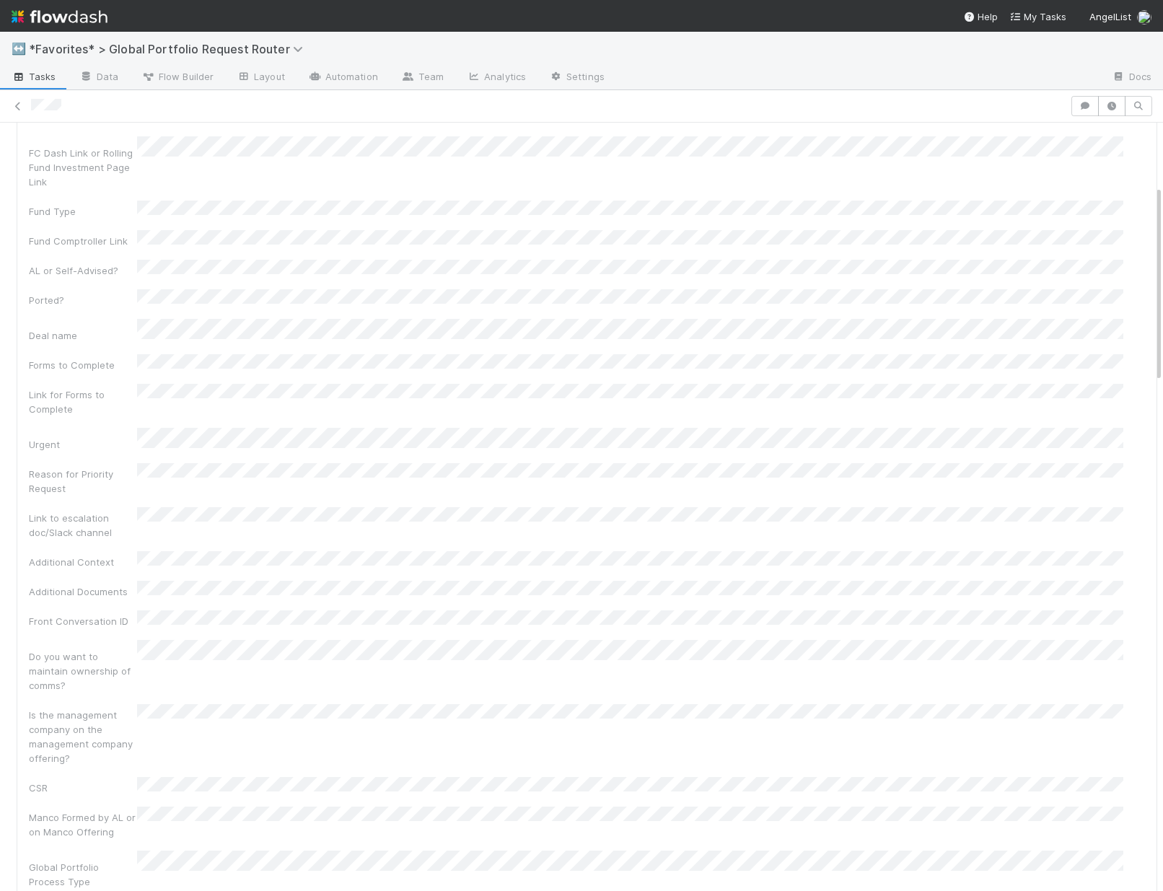
scroll to position [246, 0]
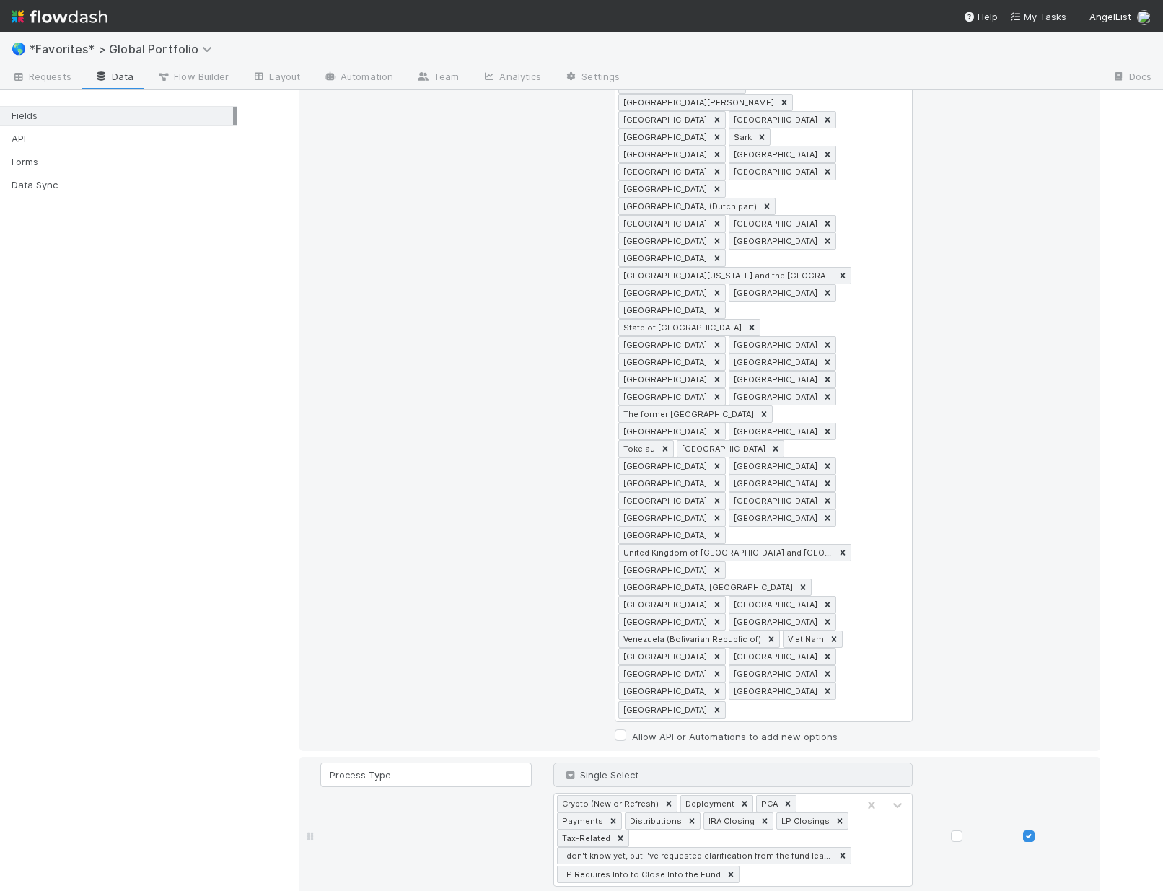
scroll to position [2851, 0]
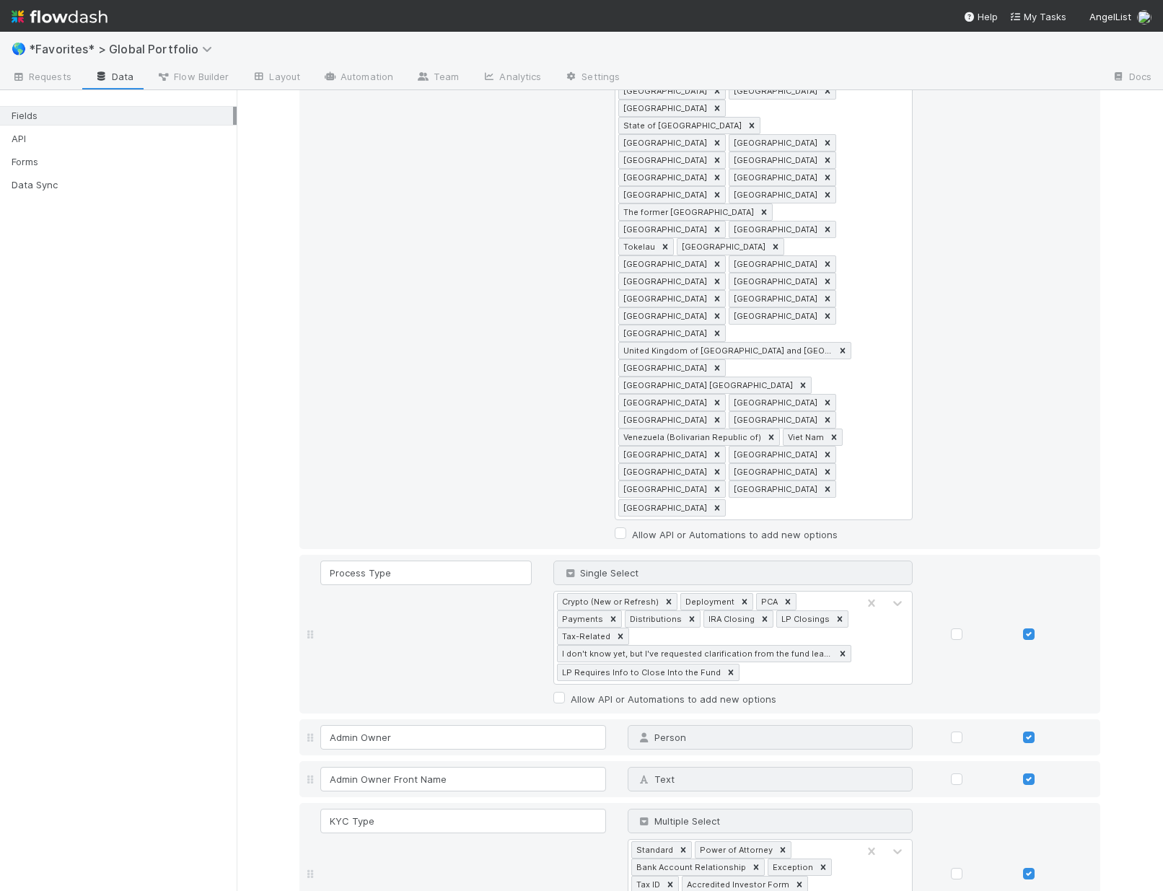
type input "LP citizenship required"
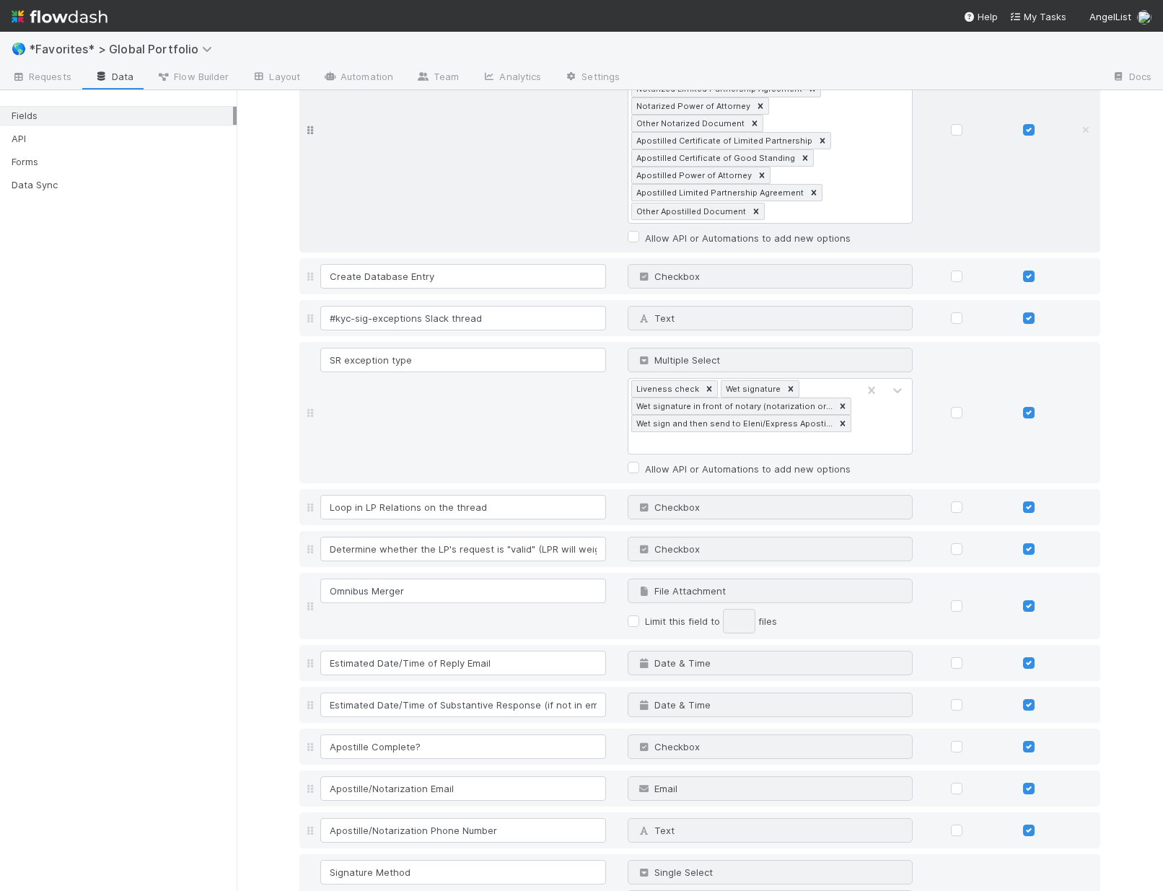
scroll to position [15325, 0]
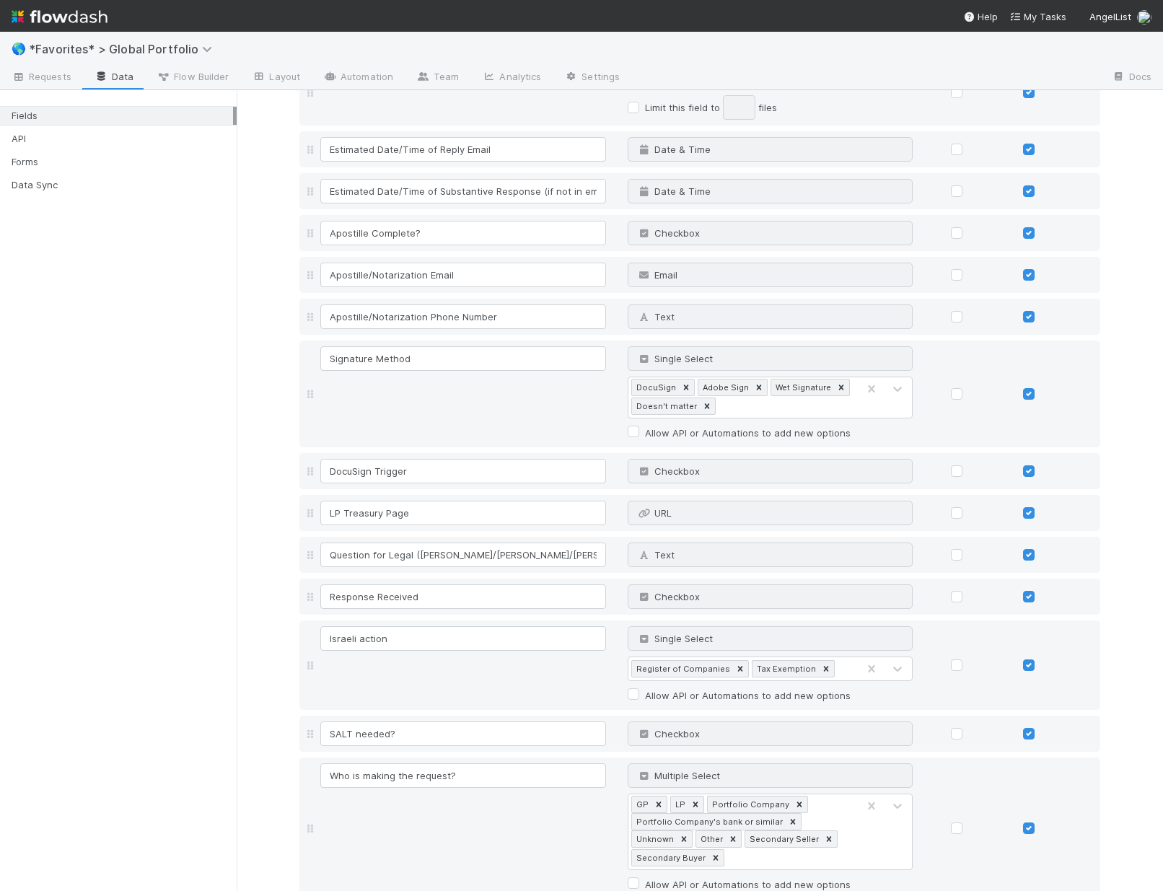
scroll to position [15364, 0]
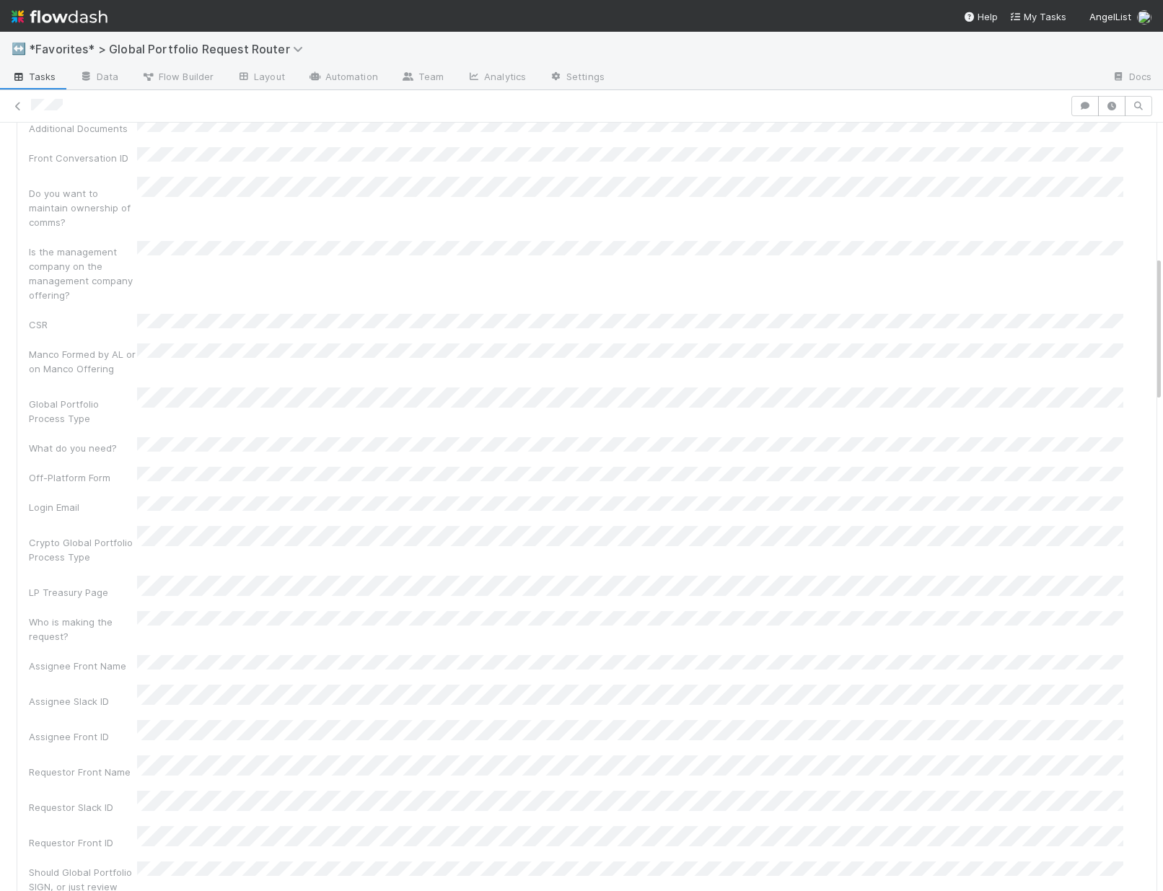
scroll to position [707, 0]
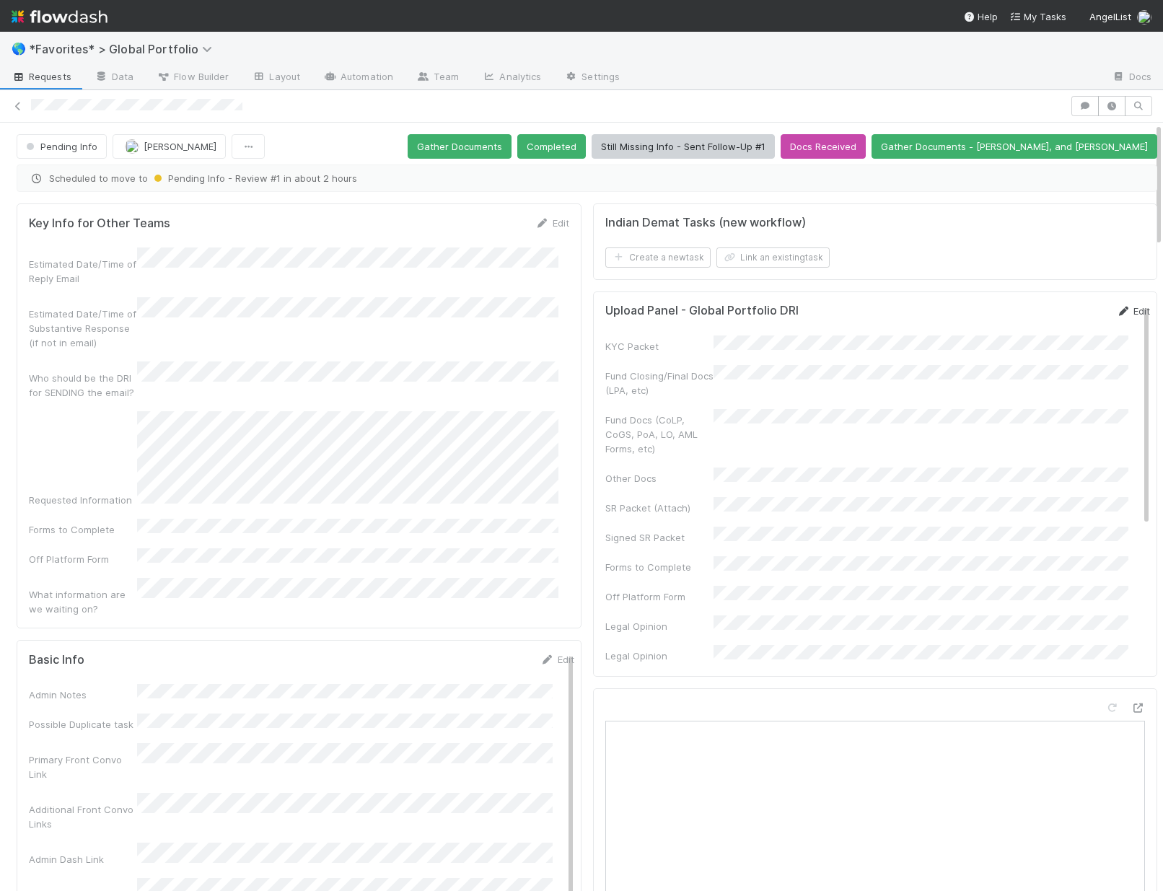
click at [1116, 310] on icon at bounding box center [1123, 311] width 14 height 9
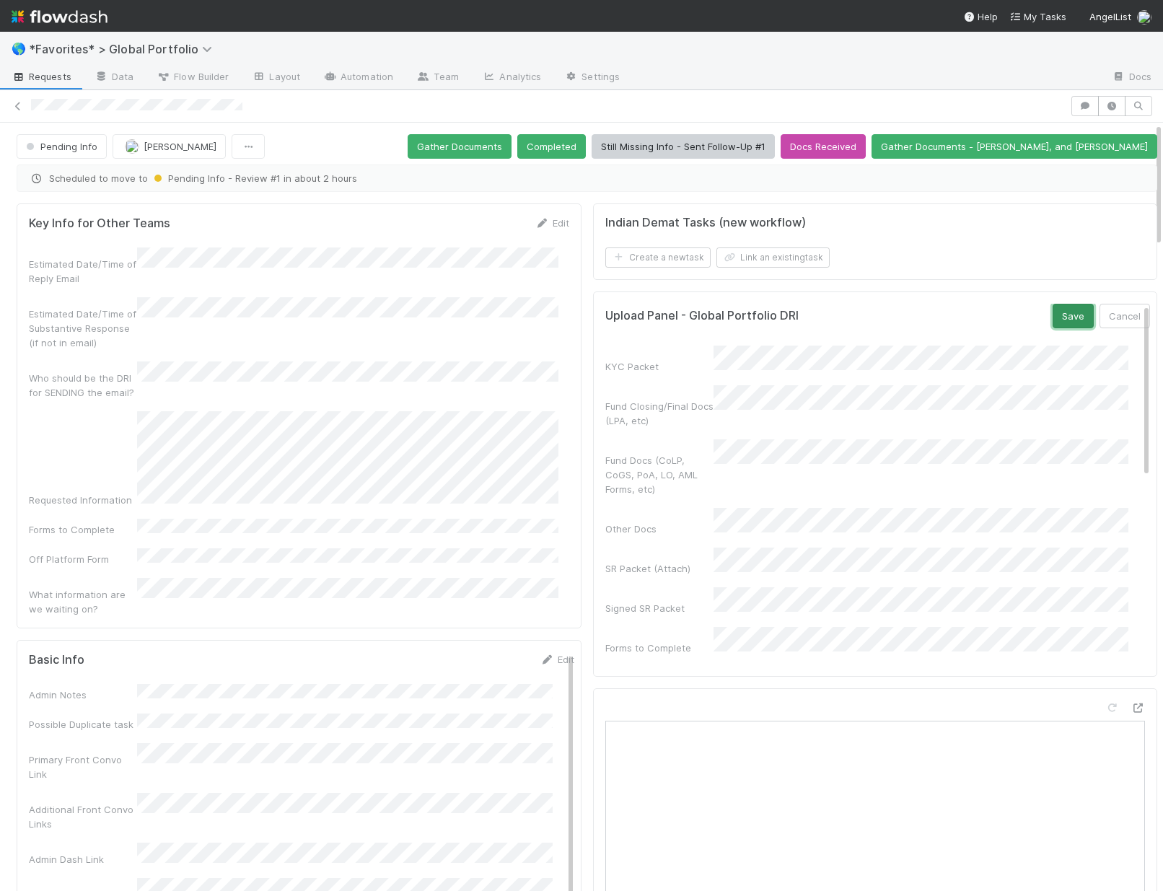
click at [1053, 311] on button "Save" at bounding box center [1073, 316] width 41 height 25
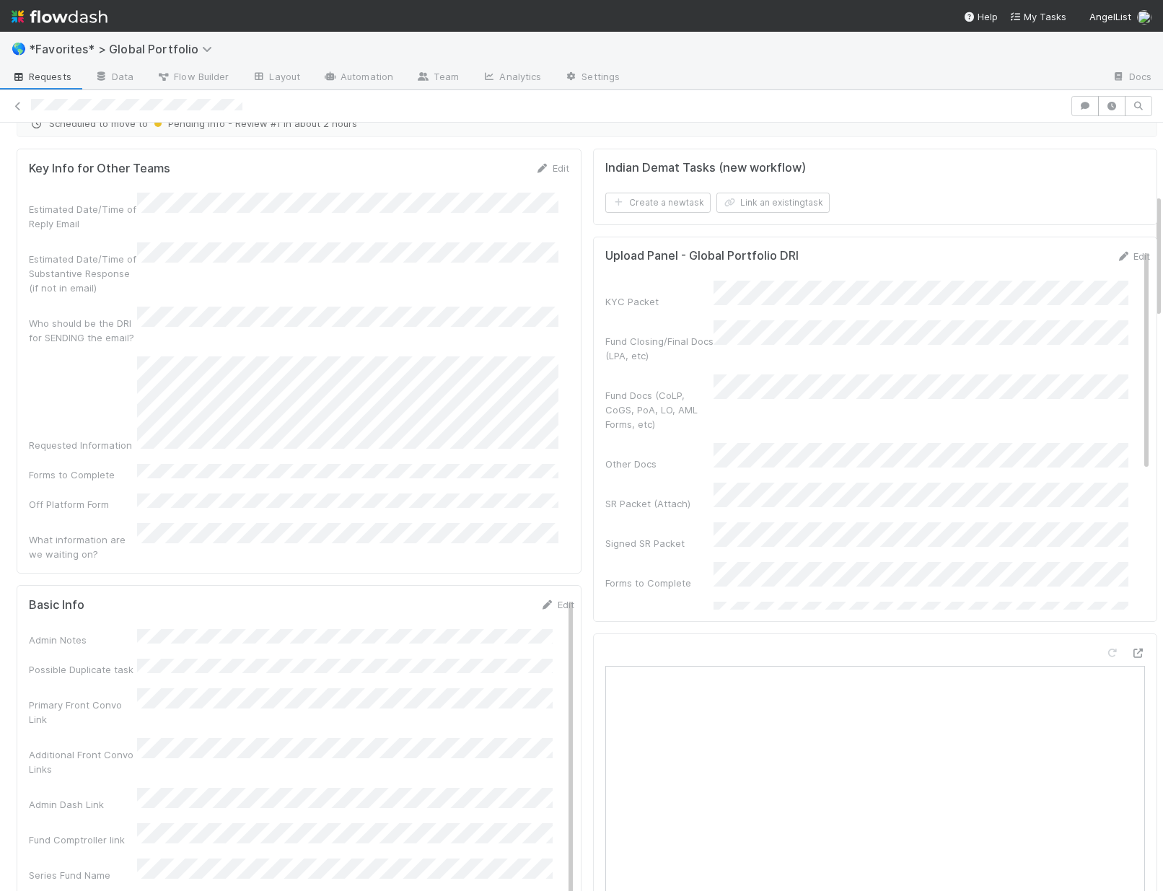
scroll to position [553, 0]
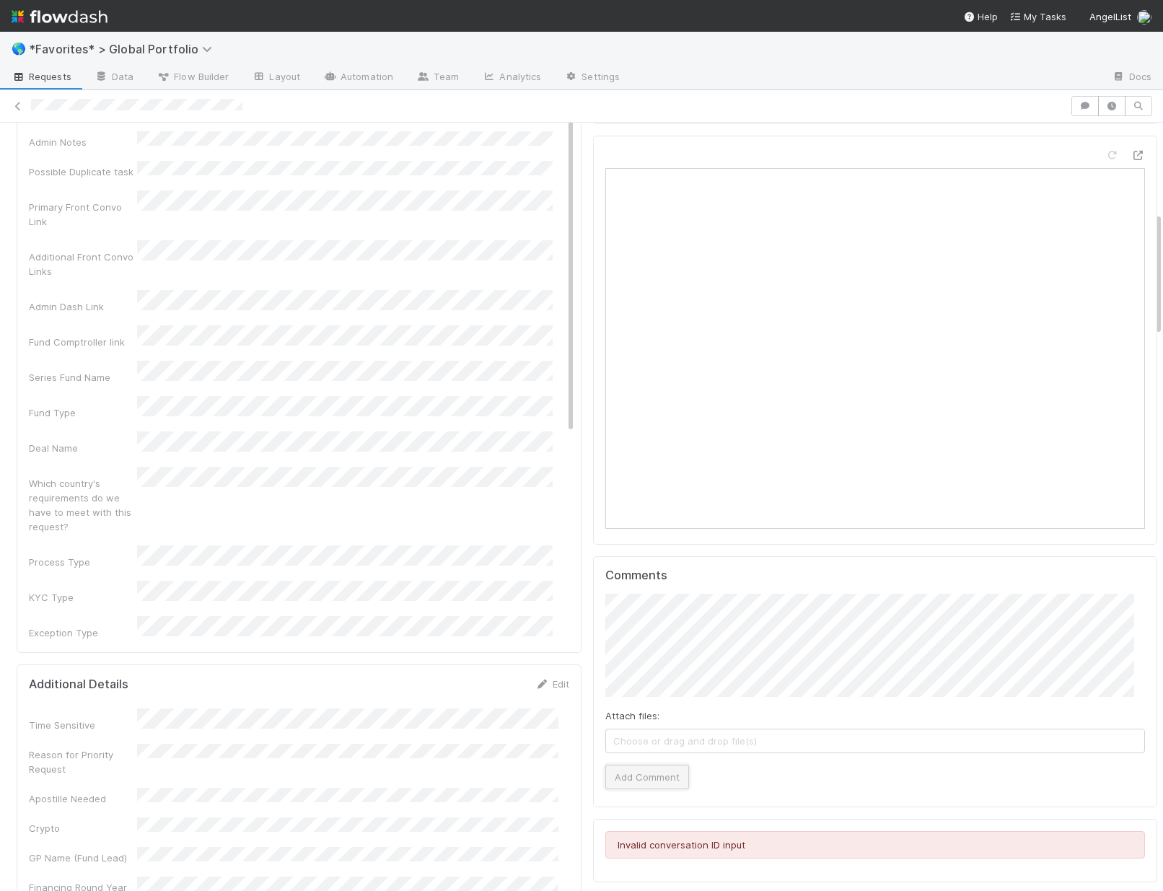
click at [649, 769] on button "Add Comment" at bounding box center [647, 777] width 84 height 25
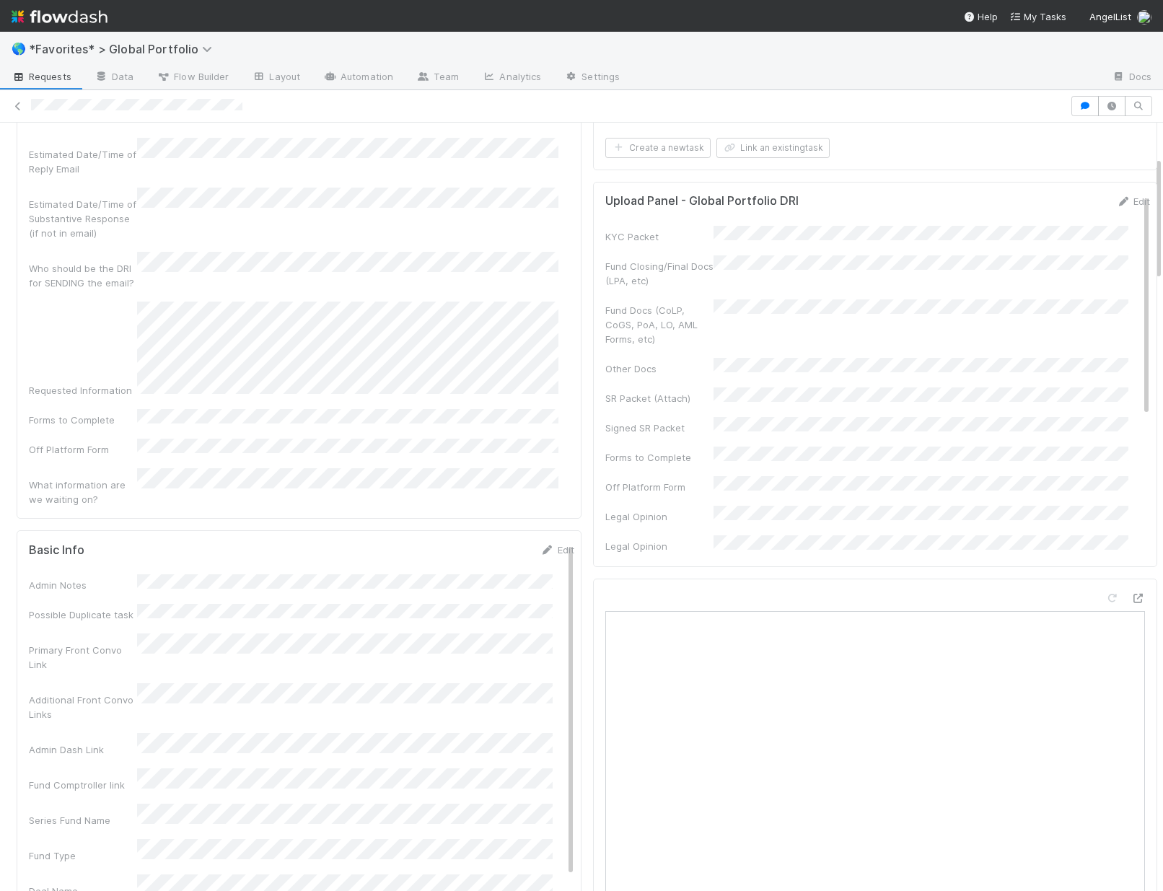
scroll to position [0, 0]
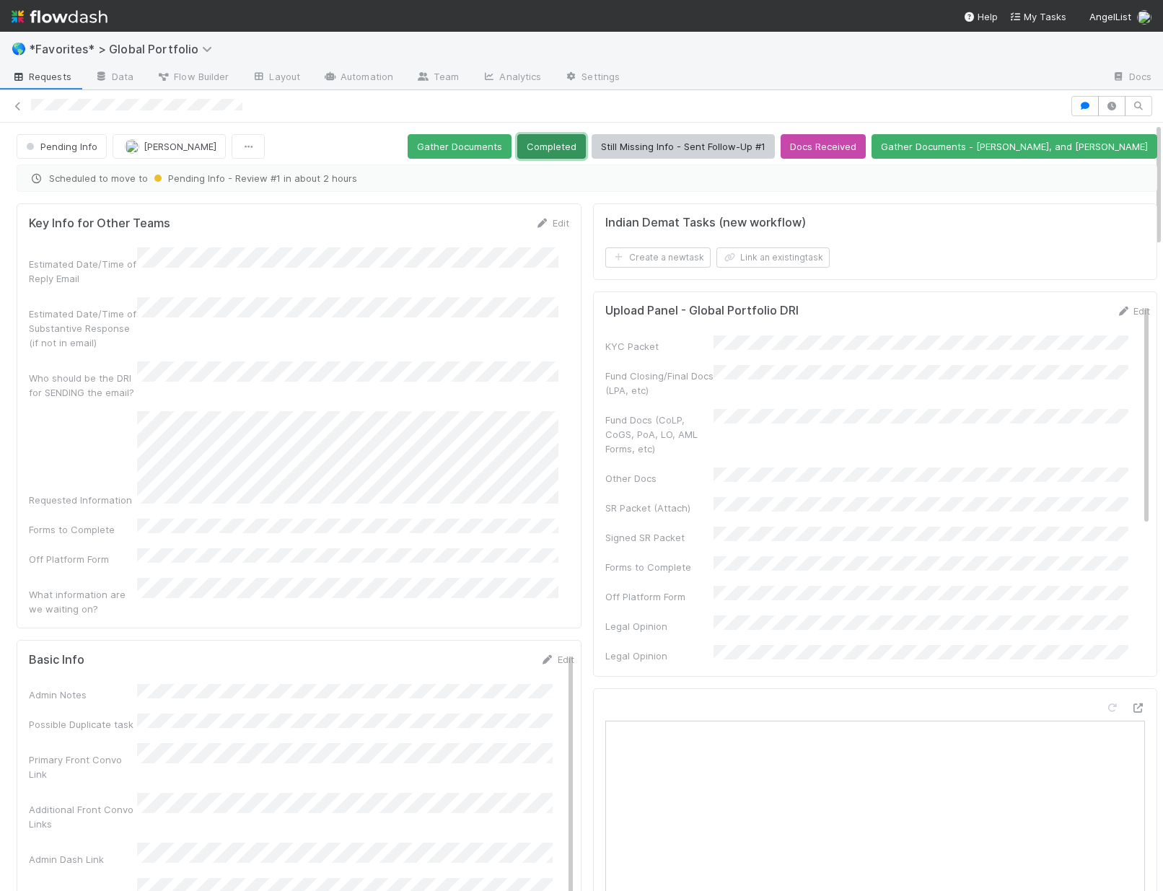
click at [586, 144] on button "Completed" at bounding box center [551, 146] width 69 height 25
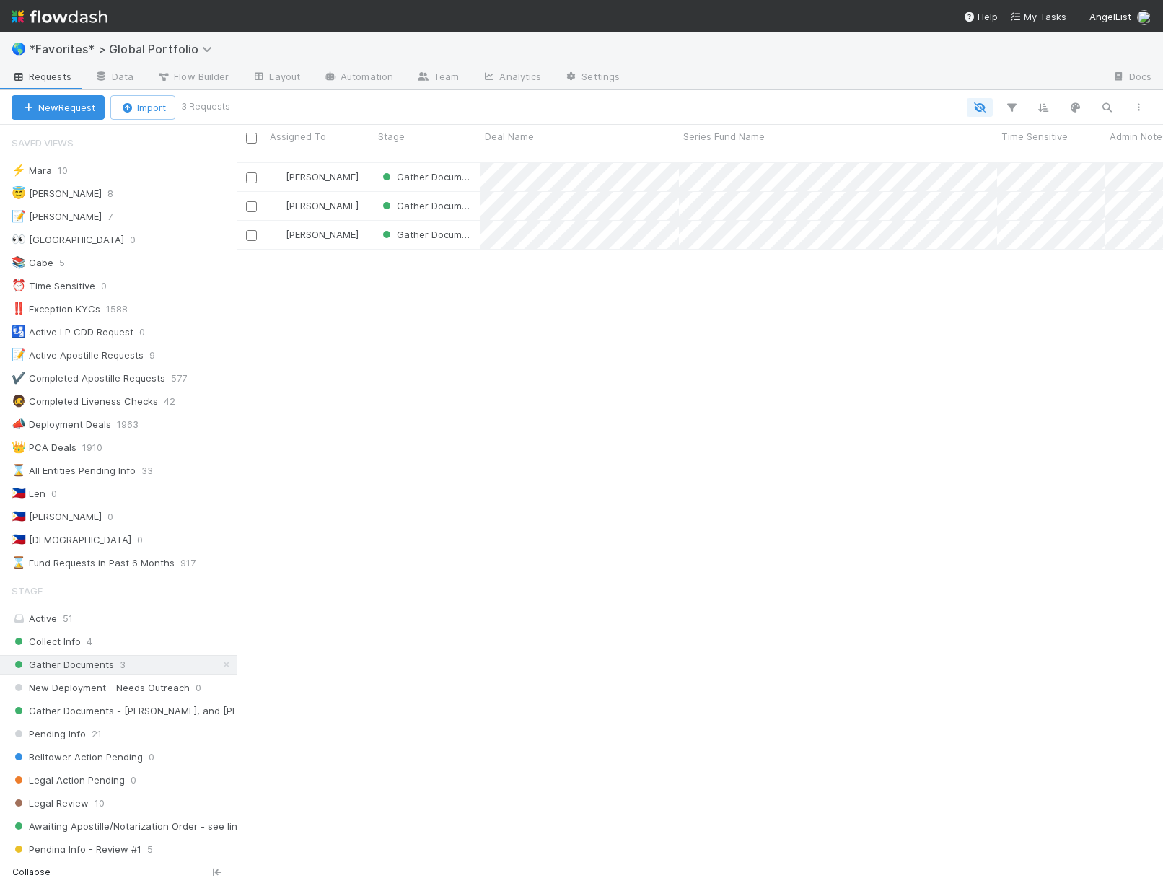
scroll to position [730, 916]
click at [96, 647] on div "Collect Info 1" at bounding box center [124, 642] width 225 height 18
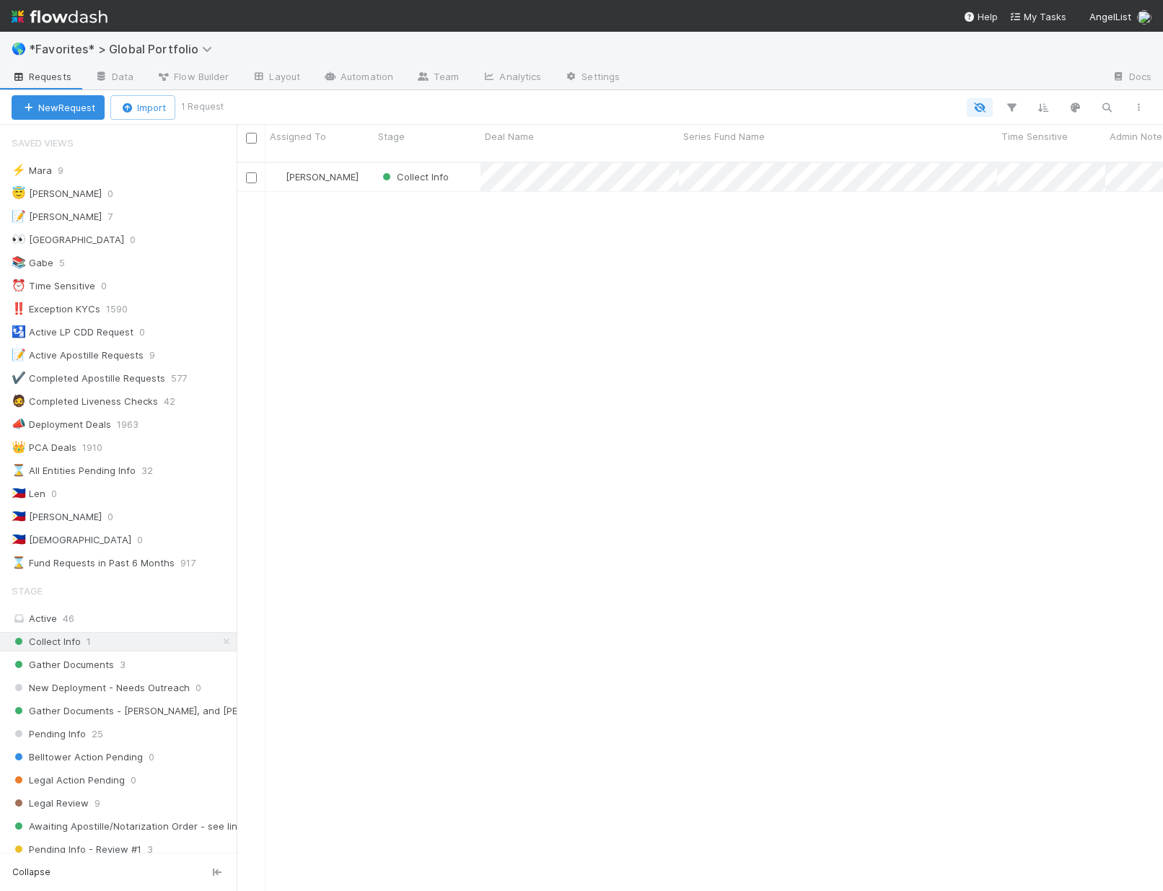
scroll to position [730, 916]
click at [125, 660] on div "Gather Documents 3" at bounding box center [124, 665] width 225 height 18
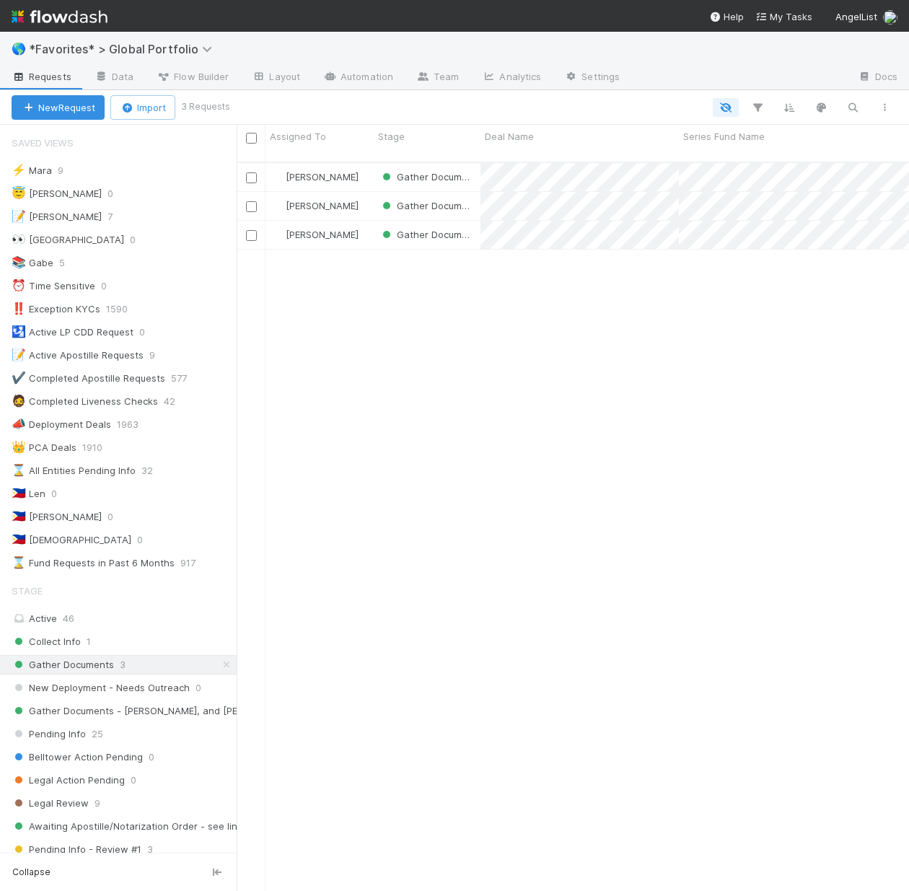
scroll to position [730, 662]
click at [395, 80] on link "Automation" at bounding box center [358, 77] width 93 height 23
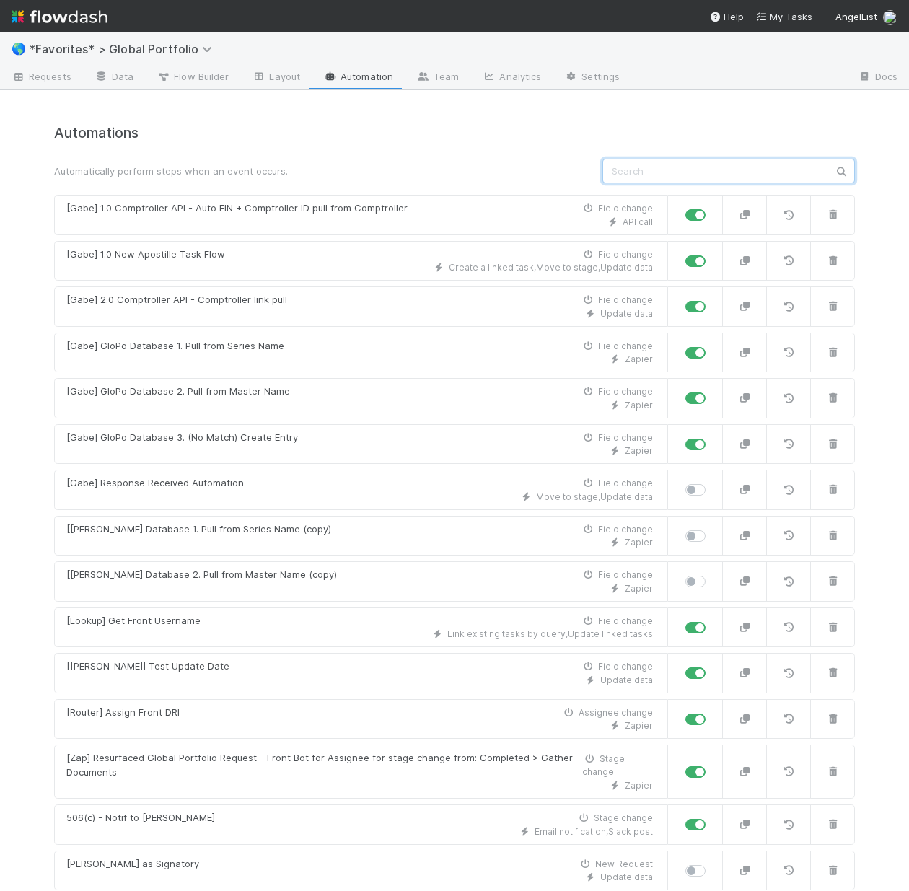
click at [678, 176] on input "text" at bounding box center [729, 171] width 253 height 25
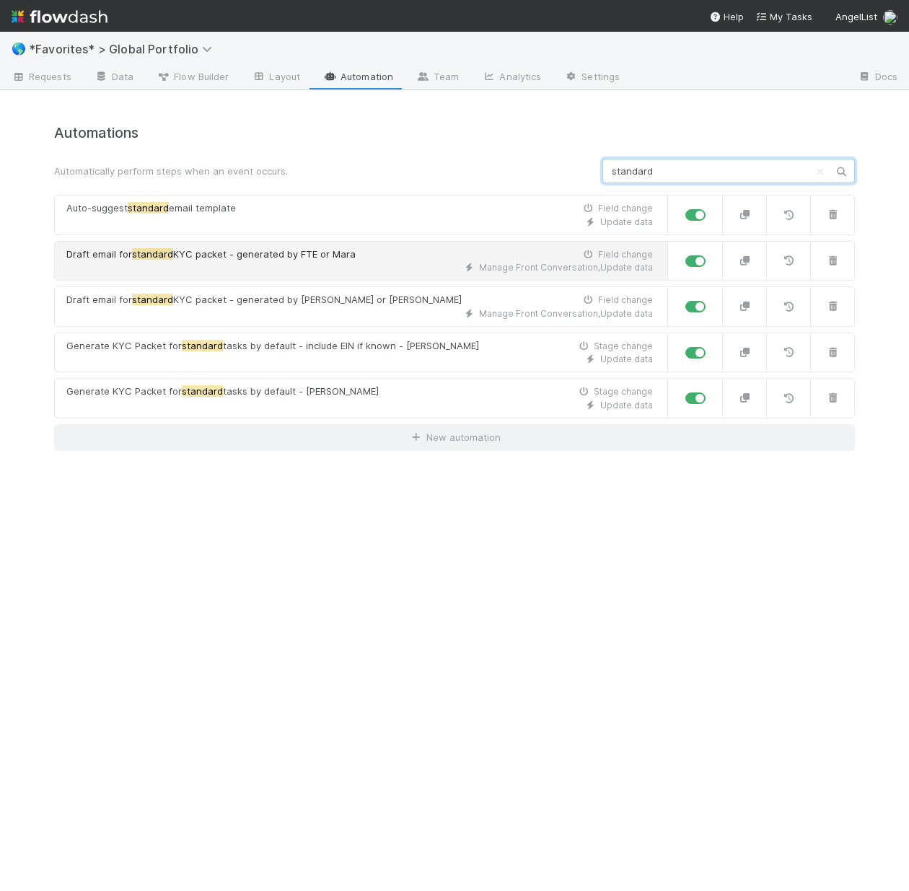
type input "standard"
click at [241, 274] on link "Draft email for standard KYC packet - generated by FTE or Mara Field change Man…" at bounding box center [361, 261] width 614 height 40
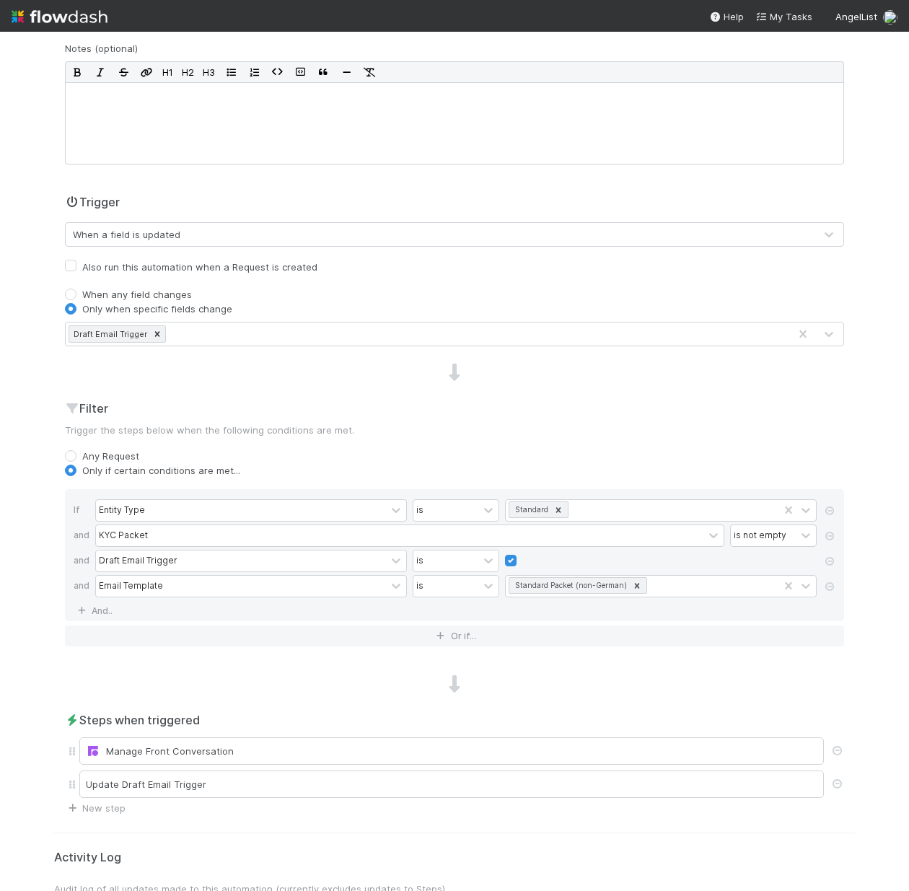
scroll to position [494, 0]
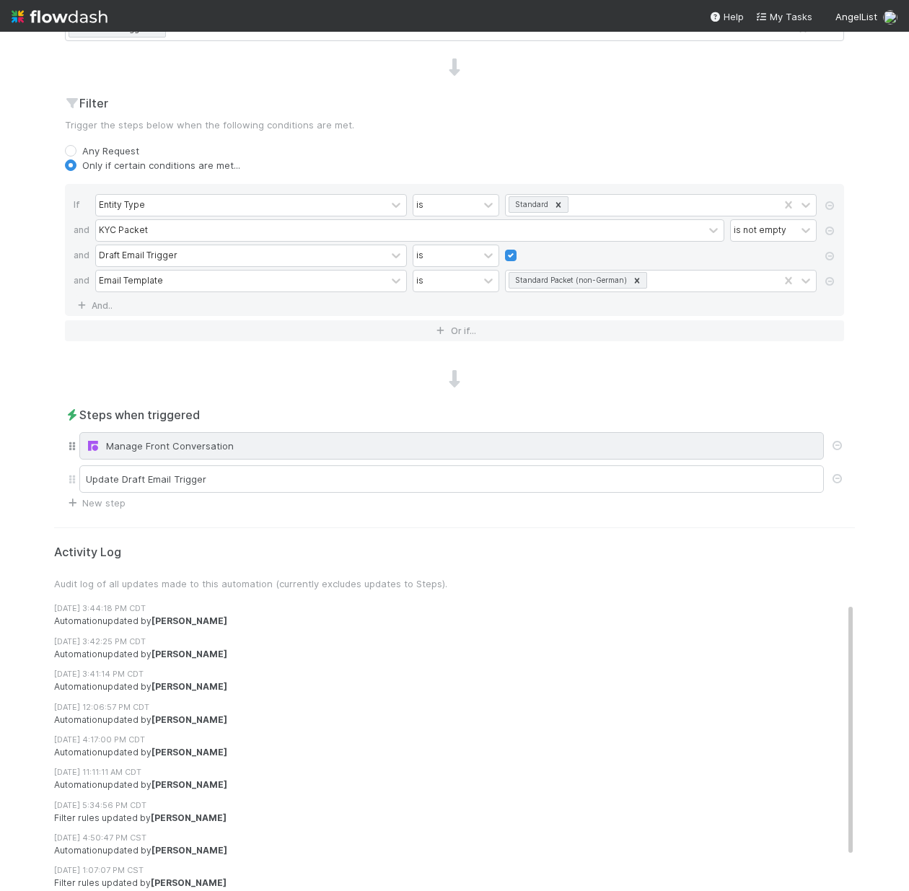
click at [277, 445] on div "Manage Front Conversation" at bounding box center [452, 446] width 732 height 14
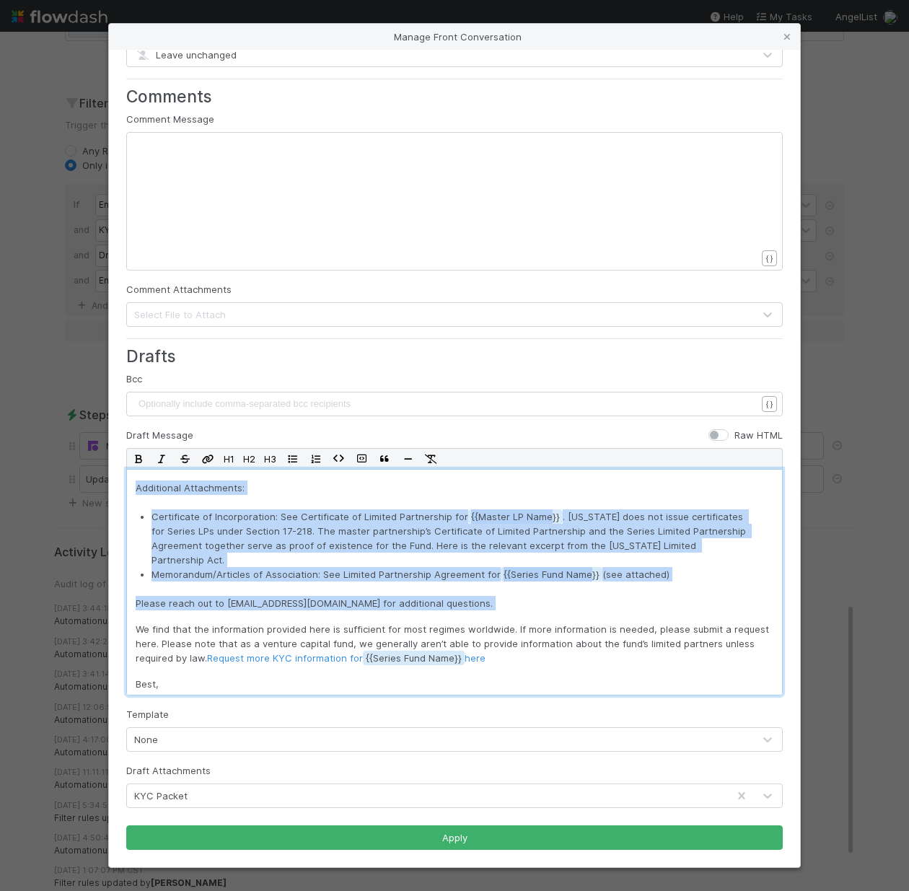
scroll to position [349, 0]
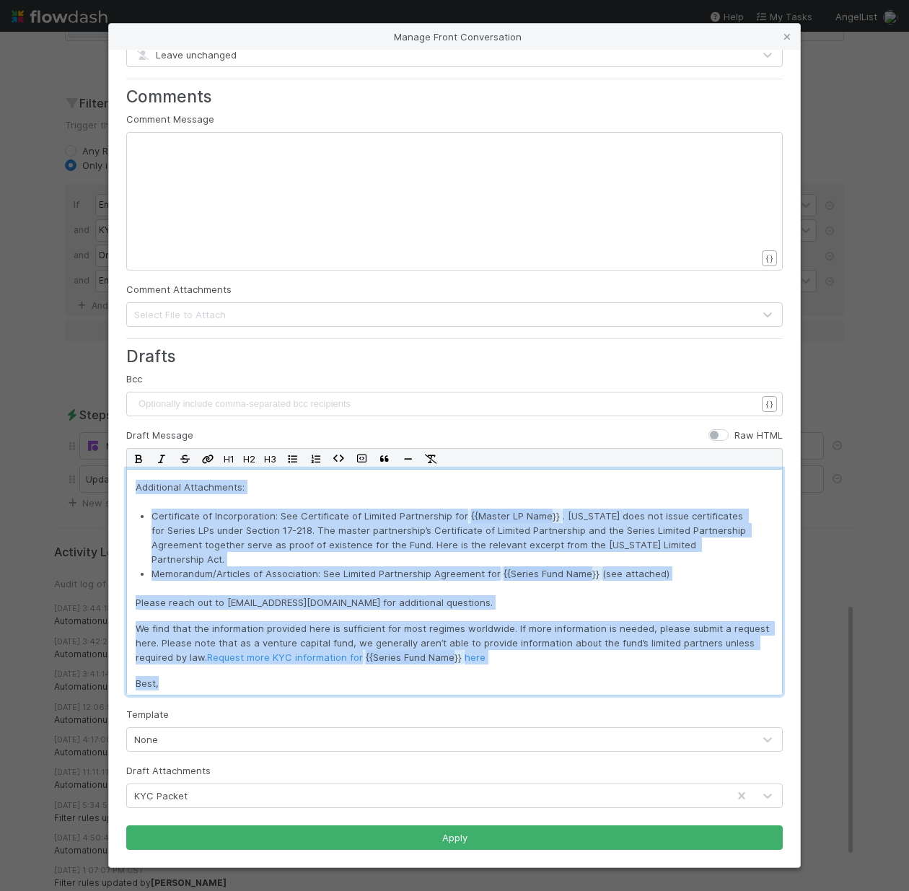
drag, startPoint x: 136, startPoint y: 507, endPoint x: 515, endPoint y: 686, distance: 419.7
click at [515, 686] on div "Hi All, Please see our KYC packet containing the requested information / supple…" at bounding box center [454, 582] width 657 height 227
copy div "Please see our KYC packet containing the requested information / supplemental d…"
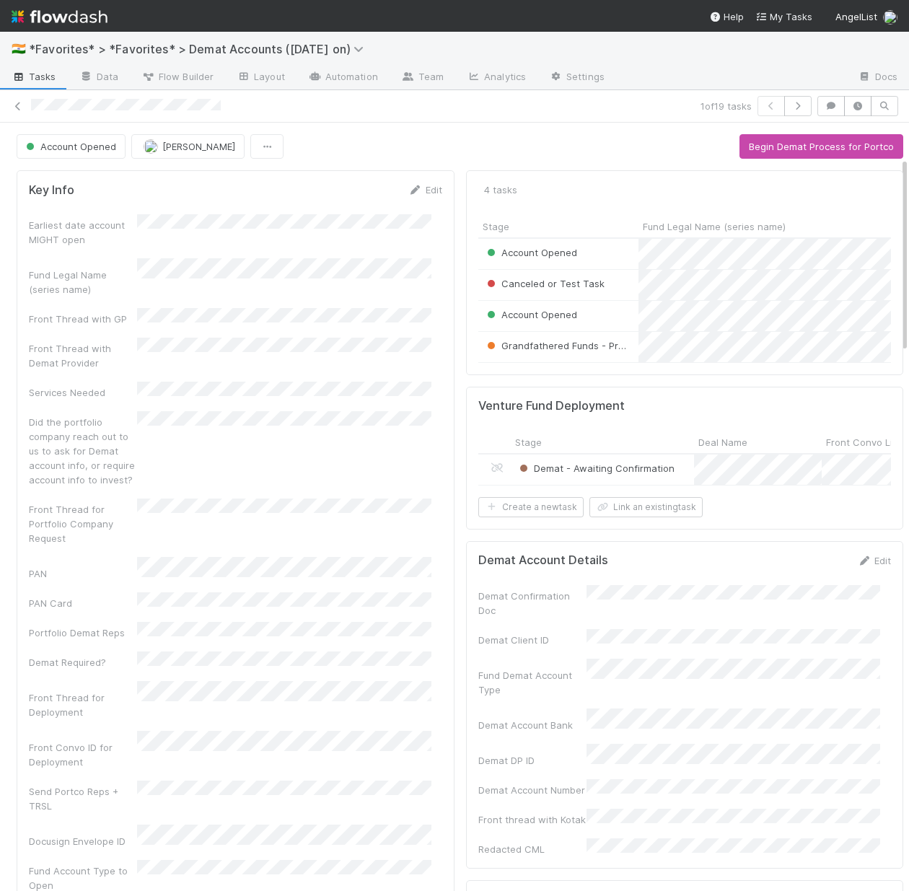
scroll to position [286, 0]
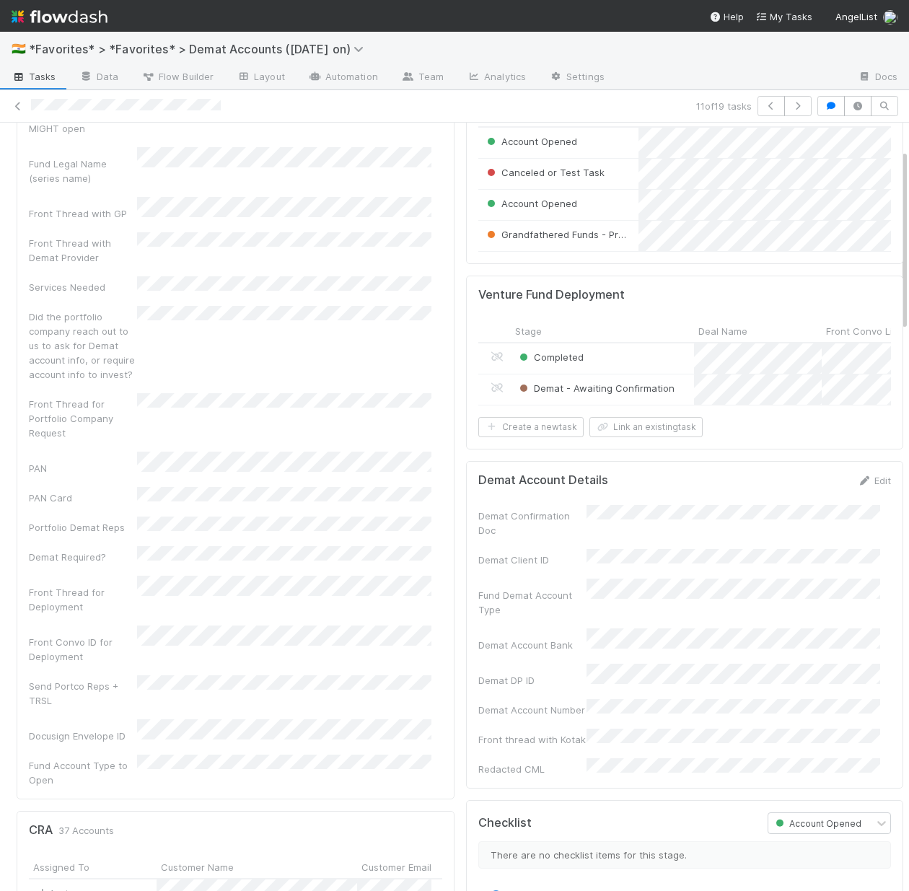
scroll to position [128, 0]
